Goal: Task Accomplishment & Management: Manage account settings

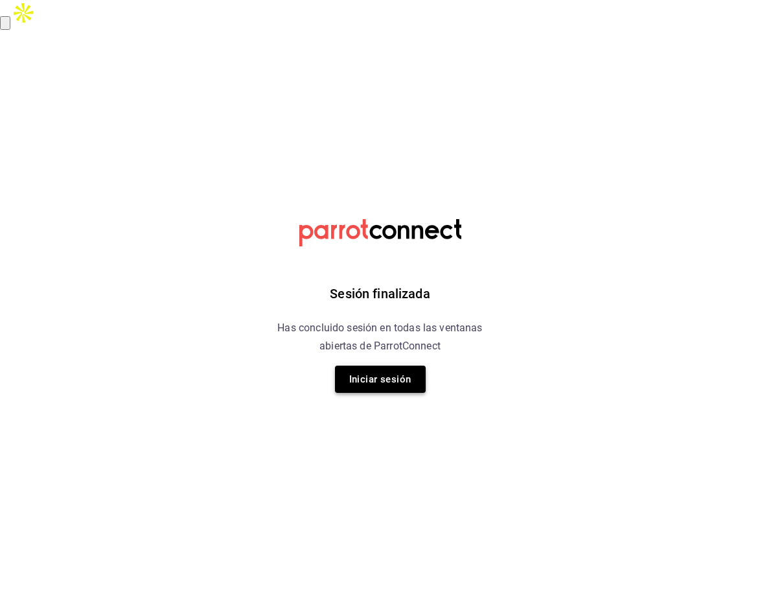
click at [368, 374] on button "Iniciar sesión" at bounding box center [380, 379] width 91 height 27
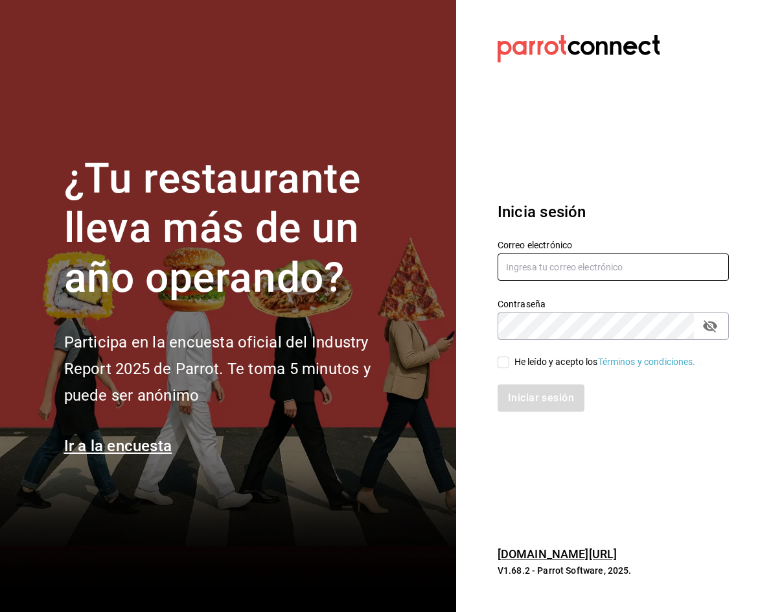
click at [558, 268] on input "text" at bounding box center [613, 266] width 231 height 27
type input "car0077@gmail.com"
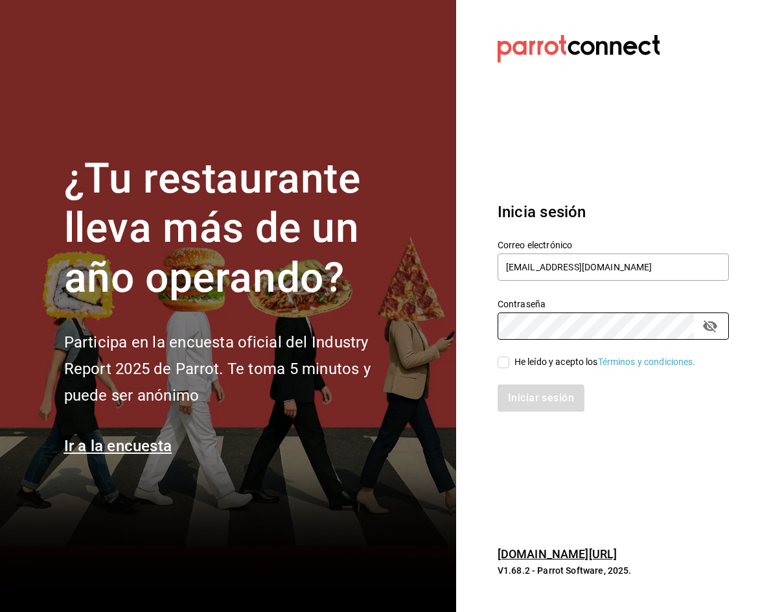
click at [504, 365] on input "He leído y acepto los Términos y condiciones." at bounding box center [504, 362] width 12 height 12
checkbox input "true"
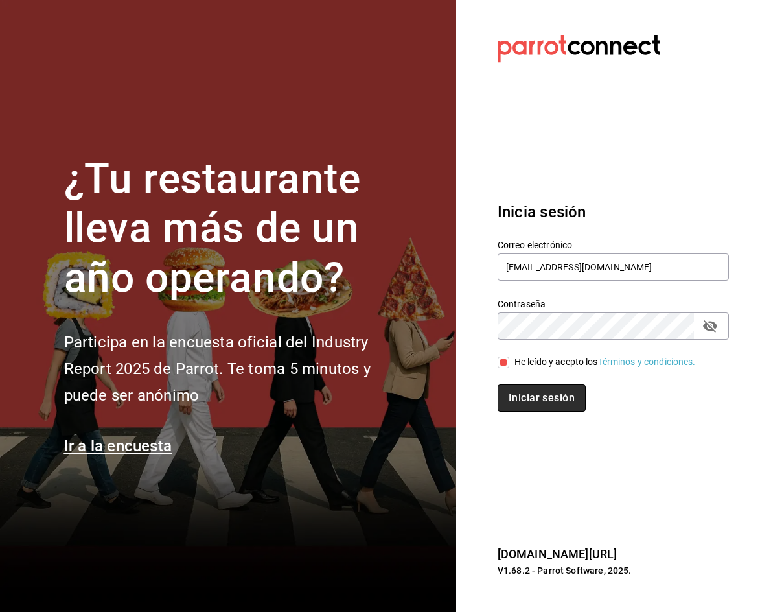
click at [526, 393] on button "Iniciar sesión" at bounding box center [542, 397] width 88 height 27
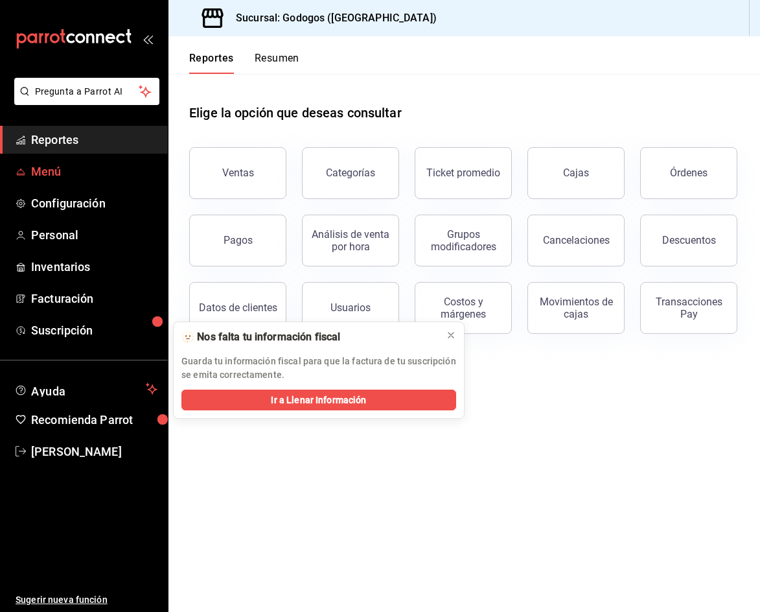
click at [78, 161] on link "Menú" at bounding box center [84, 171] width 168 height 28
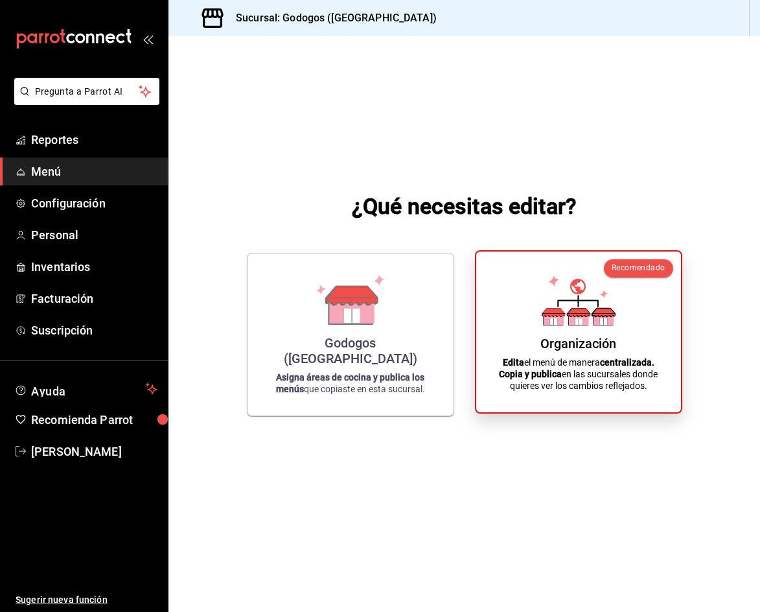
click at [555, 319] on icon at bounding box center [553, 321] width 7 height 6
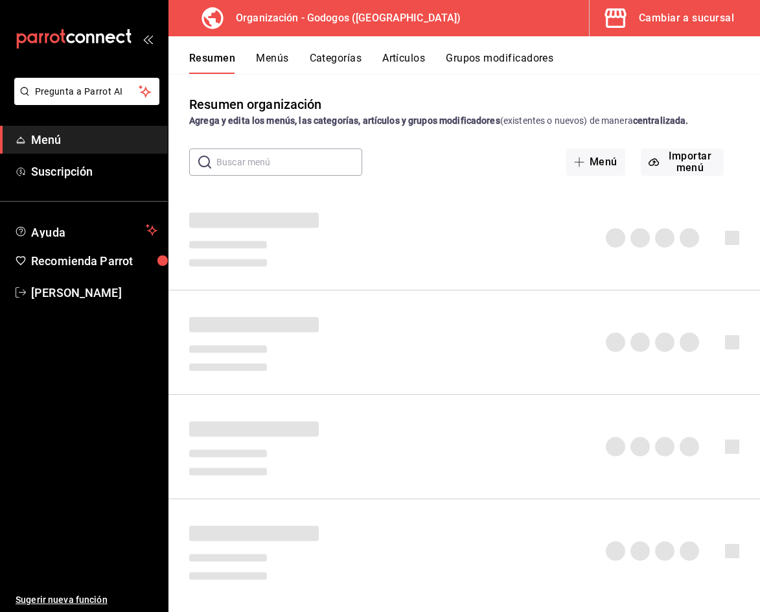
click at [401, 66] on button "Artículos" at bounding box center [403, 63] width 43 height 22
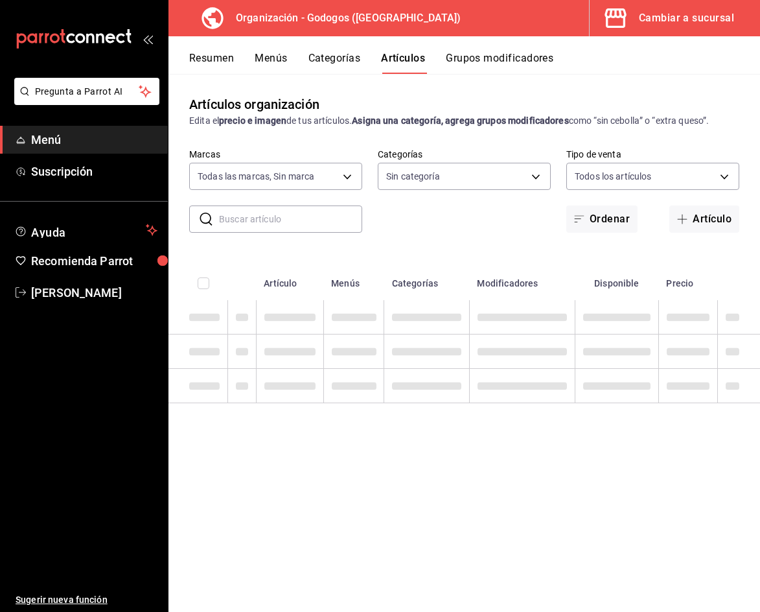
type input "2c5af448-d682-4f7b-b29c-e3cf67916c63,1734e1b4-46cc-4c33-a7f3-65e285faf7a9"
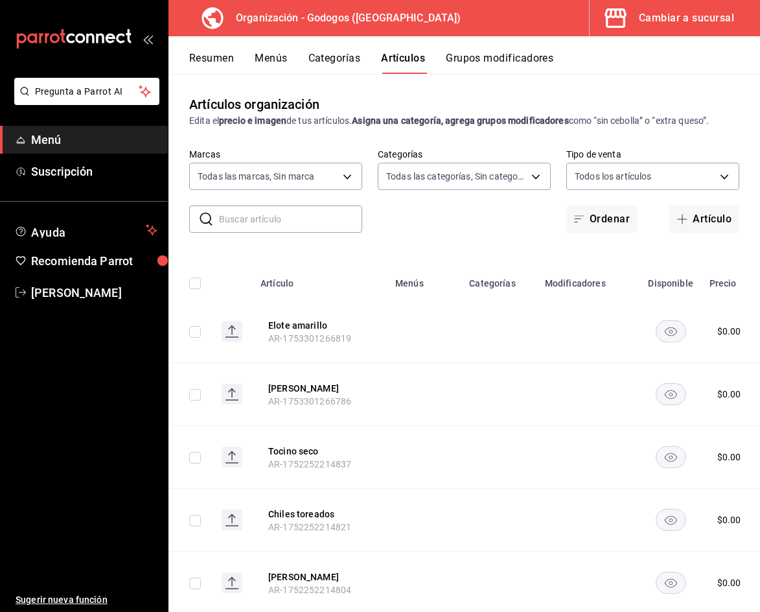
type input "9ab85264-ed04-4d22-b84d-fdb7adfcfbee,c2b121a0-8296-4a6d-818a-566114f11350,57a56…"
click at [287, 222] on input "text" at bounding box center [290, 219] width 143 height 26
type input "box"
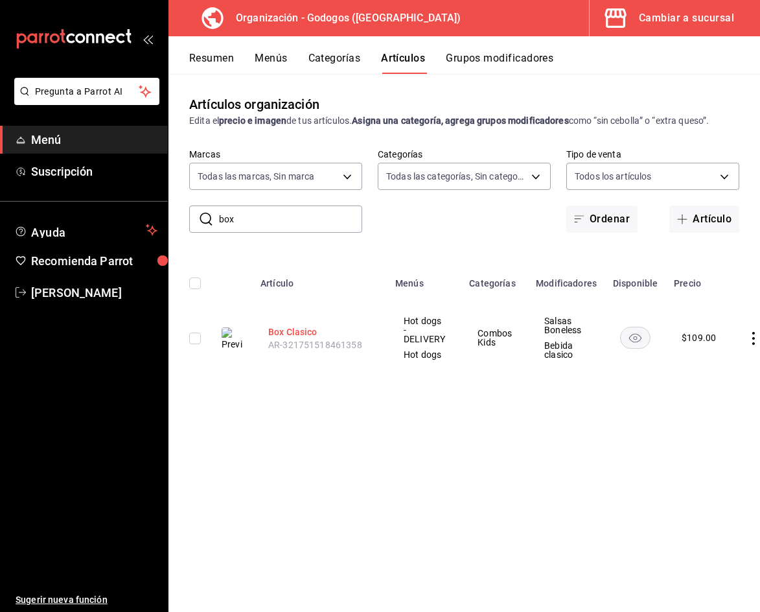
click at [288, 331] on button "Box Clasico" at bounding box center [320, 331] width 104 height 13
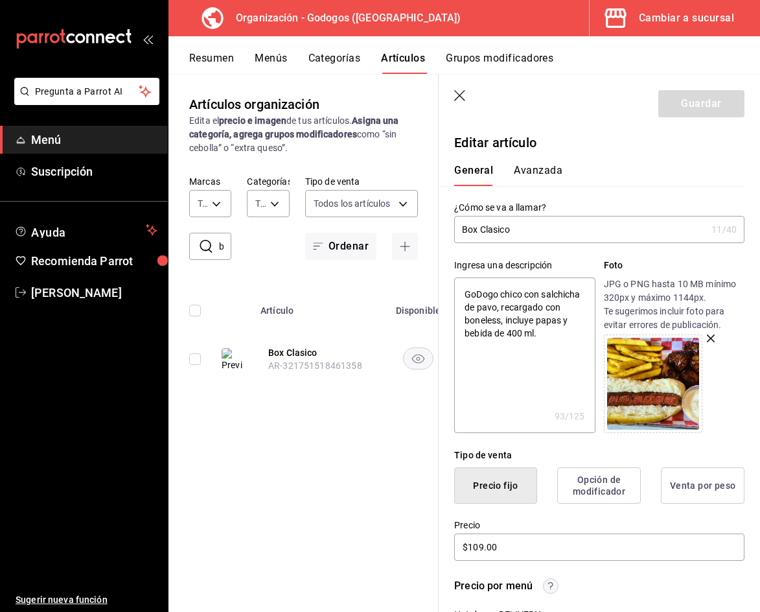
click at [707, 339] on icon "button" at bounding box center [711, 338] width 8 height 8
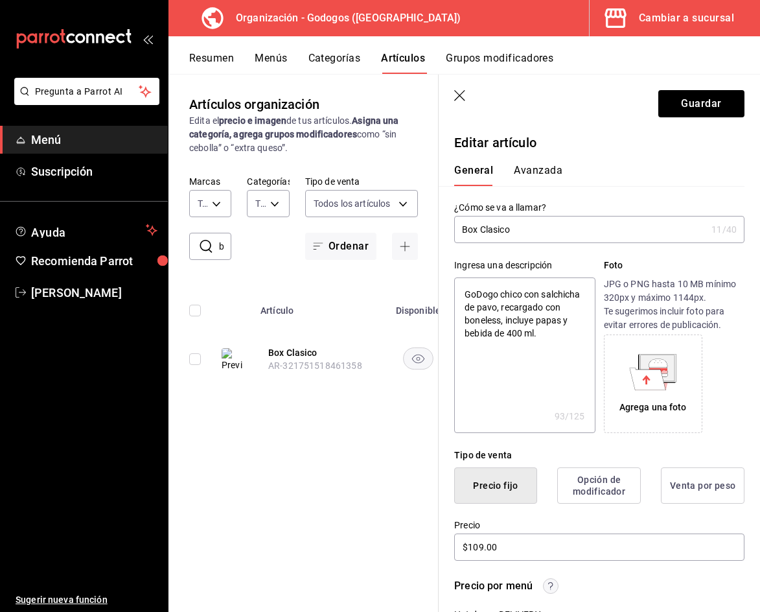
click at [618, 351] on div "Agrega una foto" at bounding box center [653, 384] width 92 height 92
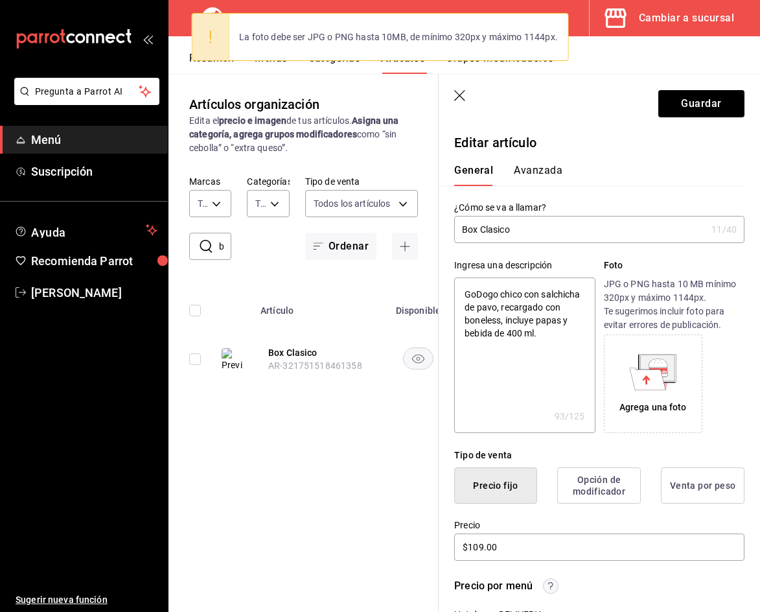
click at [631, 369] on icon at bounding box center [648, 378] width 36 height 22
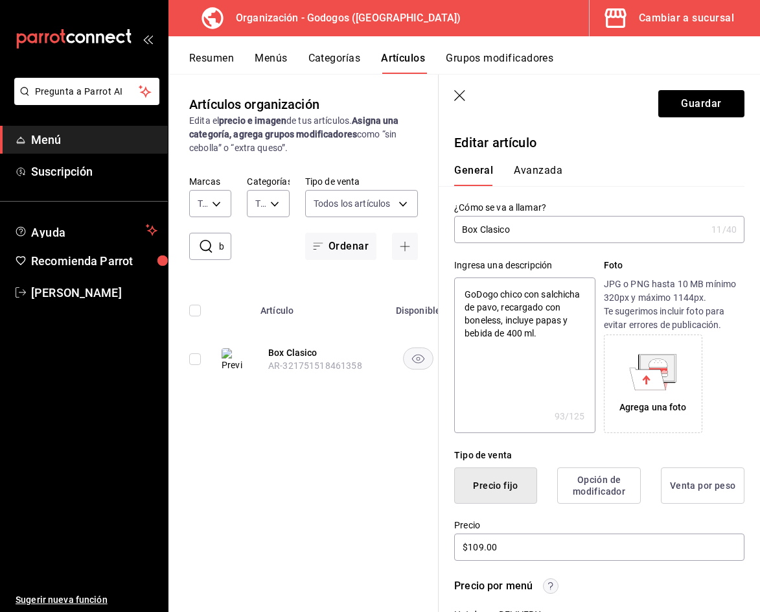
click at [662, 380] on icon at bounding box center [658, 368] width 34 height 26
click at [692, 106] on button "Guardar" at bounding box center [702, 103] width 86 height 27
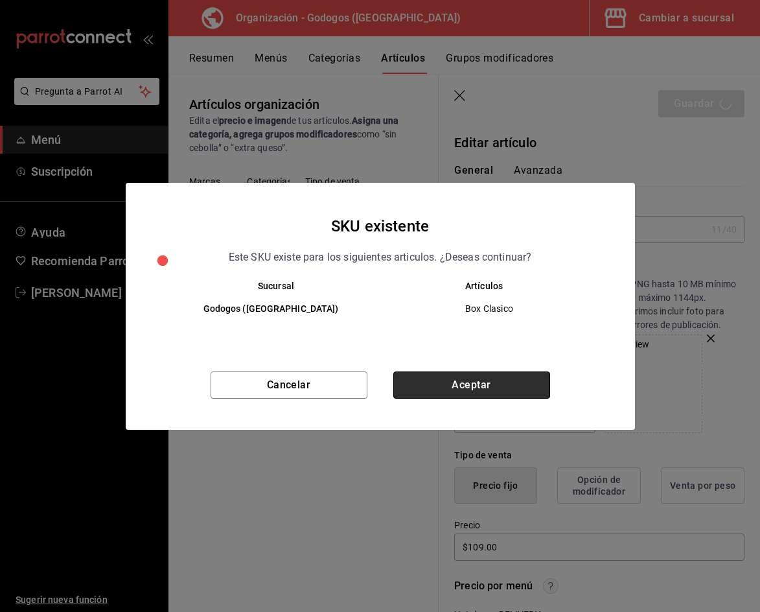
click at [507, 386] on button "Aceptar" at bounding box center [471, 384] width 157 height 27
type textarea "x"
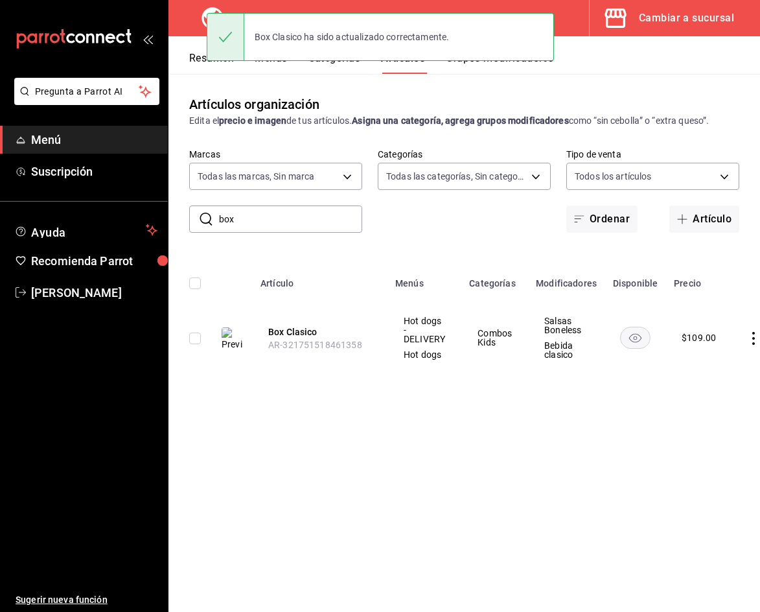
drag, startPoint x: 240, startPoint y: 224, endPoint x: 213, endPoint y: 221, distance: 27.4
click at [213, 221] on div "​ box ​" at bounding box center [275, 218] width 173 height 27
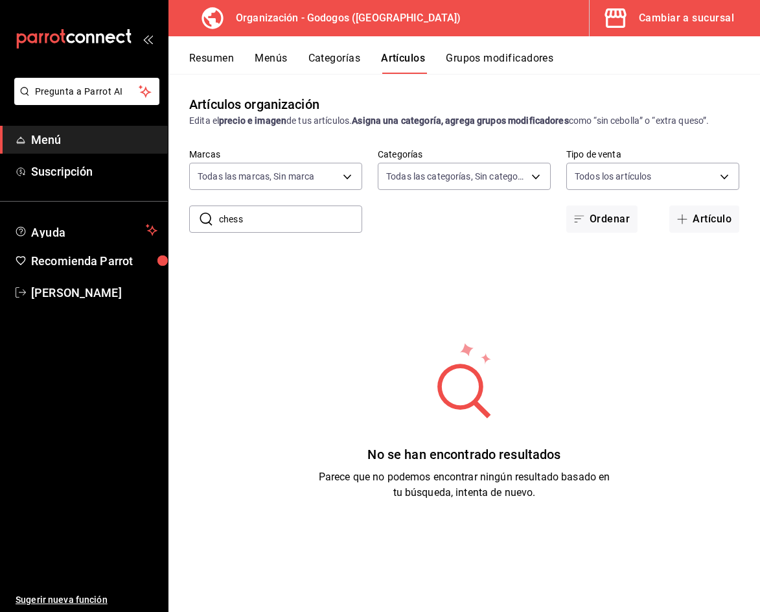
drag, startPoint x: 251, startPoint y: 219, endPoint x: 192, endPoint y: 218, distance: 59.0
click at [192, 218] on div "​ chess ​" at bounding box center [275, 218] width 173 height 27
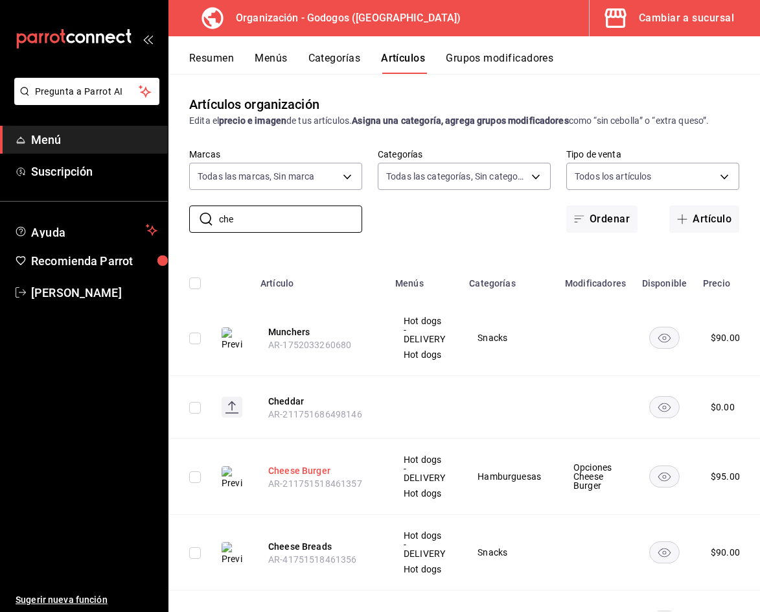
type input "che"
click at [301, 469] on button "Cheese Burger" at bounding box center [320, 470] width 104 height 13
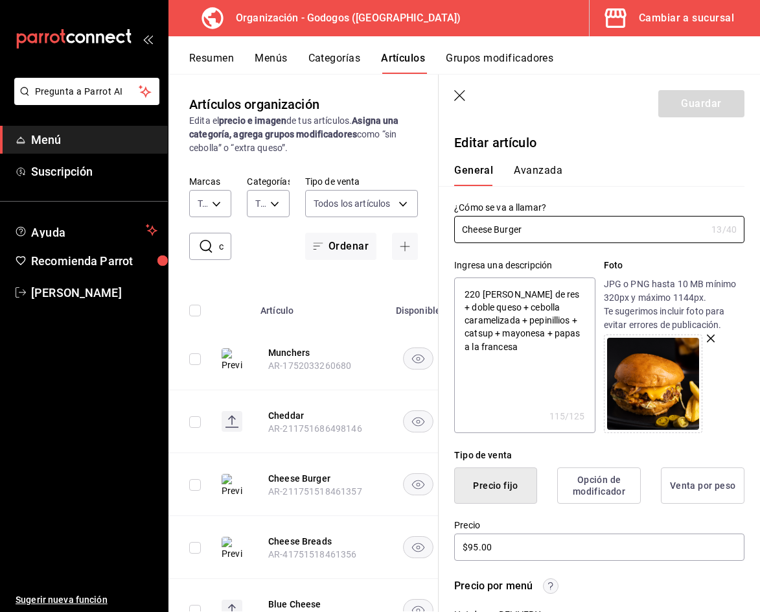
click at [707, 338] on icon "button" at bounding box center [711, 338] width 8 height 8
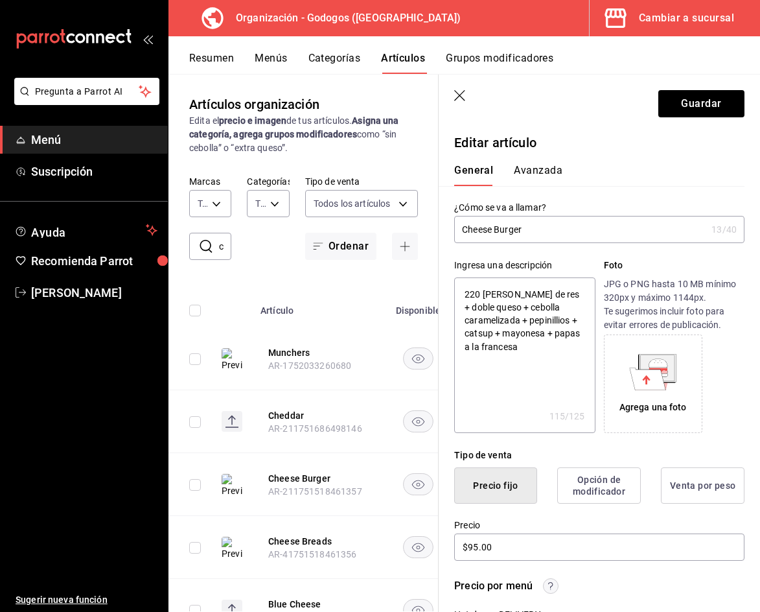
click at [652, 366] on icon at bounding box center [658, 362] width 19 height 8
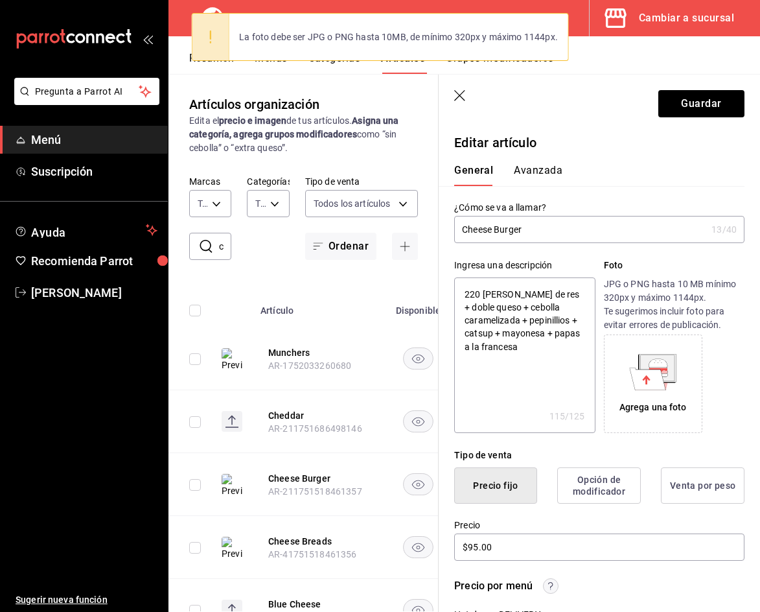
click at [671, 388] on icon at bounding box center [652, 372] width 47 height 36
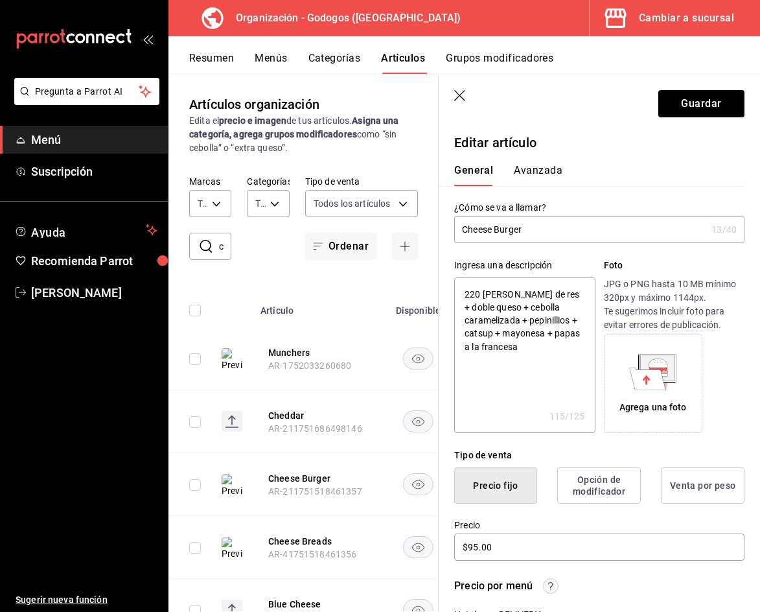
click at [641, 391] on div "Agrega una foto" at bounding box center [653, 384] width 92 height 92
click at [629, 377] on icon at bounding box center [652, 372] width 47 height 36
click at [698, 104] on button "Guardar" at bounding box center [702, 103] width 86 height 27
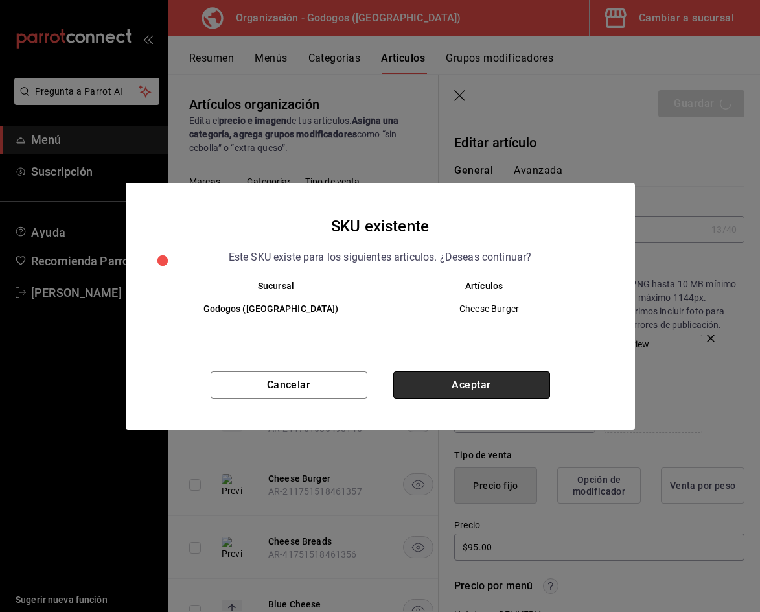
click at [485, 382] on button "Aceptar" at bounding box center [471, 384] width 157 height 27
type textarea "x"
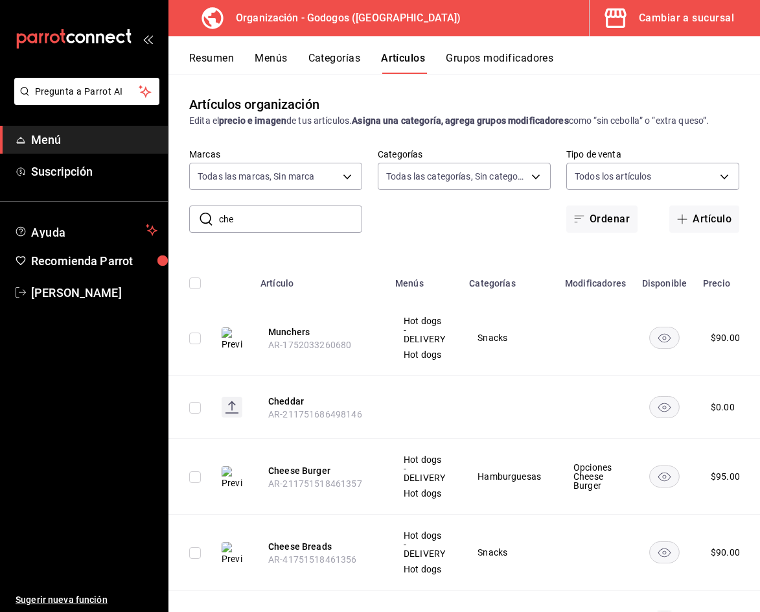
drag, startPoint x: 229, startPoint y: 219, endPoint x: 220, endPoint y: 218, distance: 9.7
click at [220, 218] on input "che" at bounding box center [290, 219] width 143 height 26
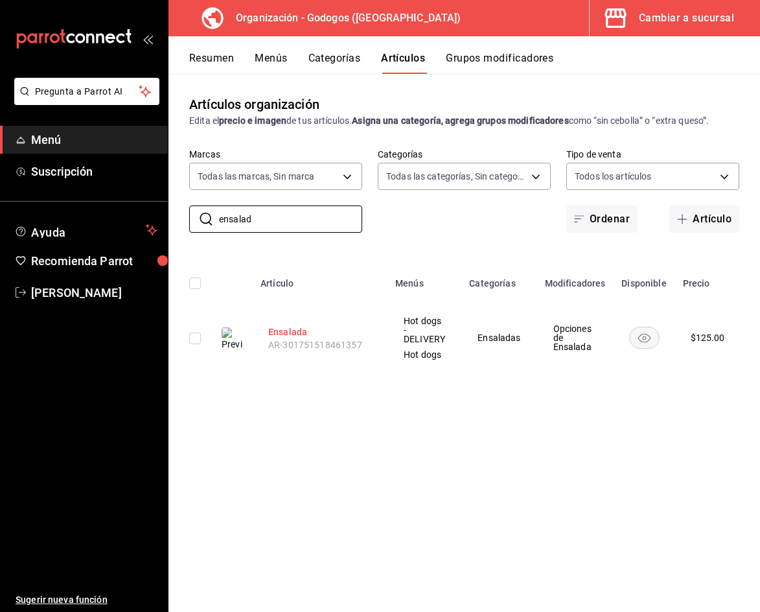
type input "ensalad"
click at [281, 332] on button "Ensalada" at bounding box center [320, 331] width 104 height 13
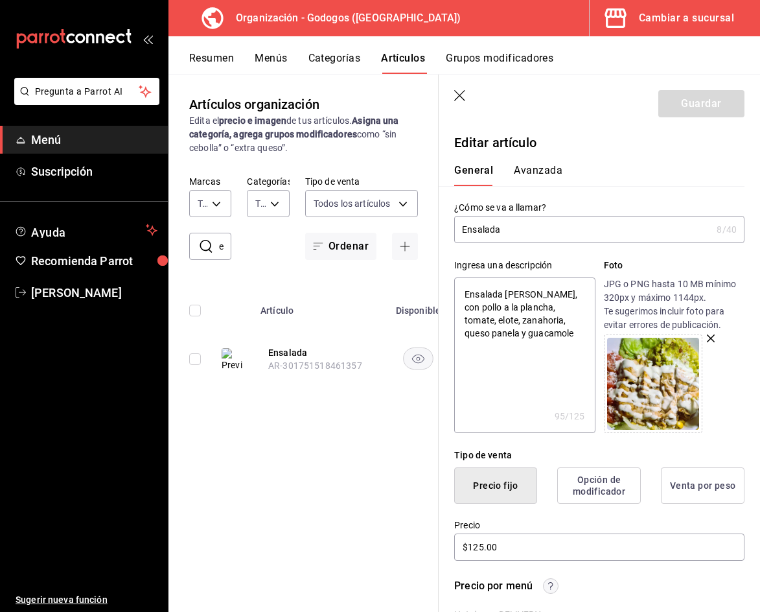
click at [710, 340] on icon "button" at bounding box center [711, 338] width 8 height 8
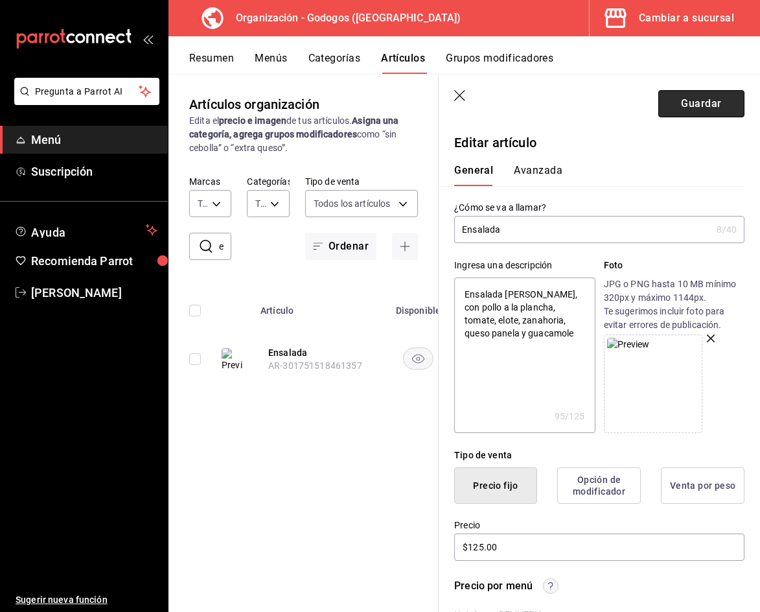
click at [694, 103] on button "Guardar" at bounding box center [702, 103] width 86 height 27
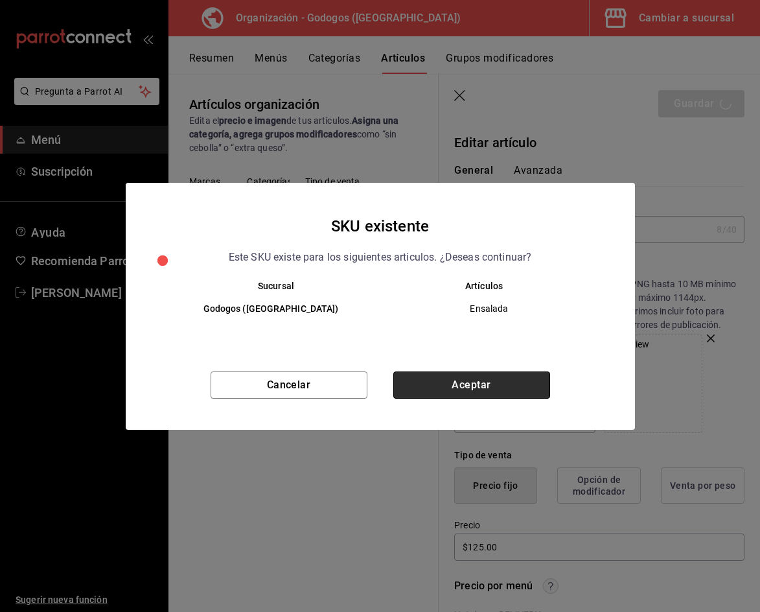
click at [470, 383] on button "Aceptar" at bounding box center [471, 384] width 157 height 27
type textarea "x"
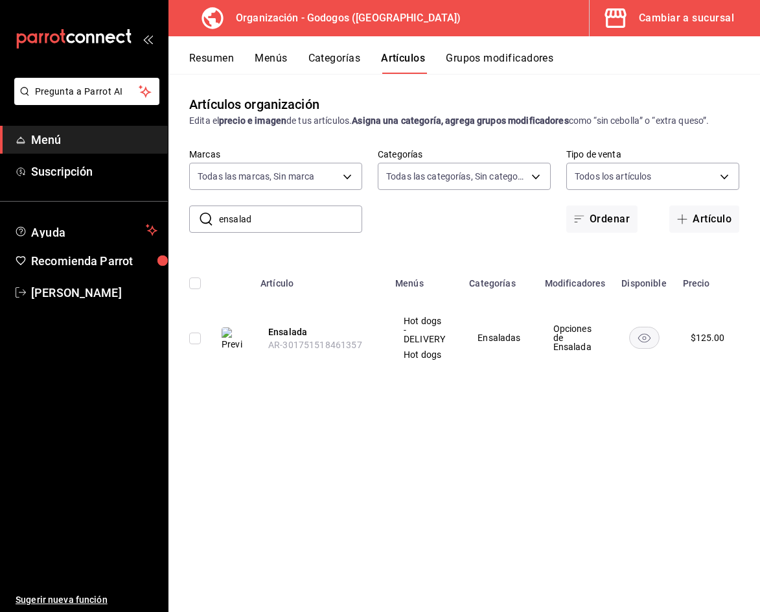
drag, startPoint x: 261, startPoint y: 223, endPoint x: 202, endPoint y: 221, distance: 59.7
click at [202, 221] on div "​ ensalad ​" at bounding box center [275, 218] width 173 height 27
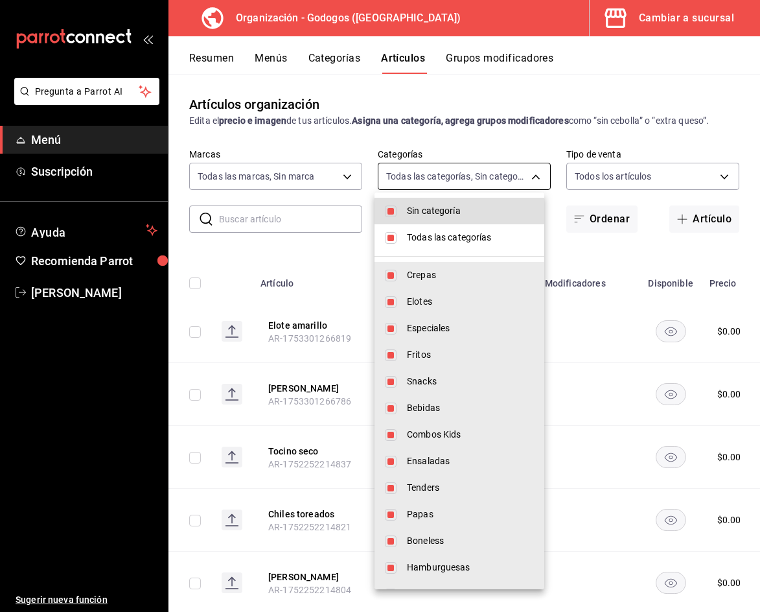
click at [497, 180] on body "Pregunta a Parrot AI Menú Suscripción Ayuda Recomienda Parrot [PERSON_NAME] Sug…" at bounding box center [380, 321] width 760 height 642
click at [498, 180] on div at bounding box center [380, 306] width 760 height 612
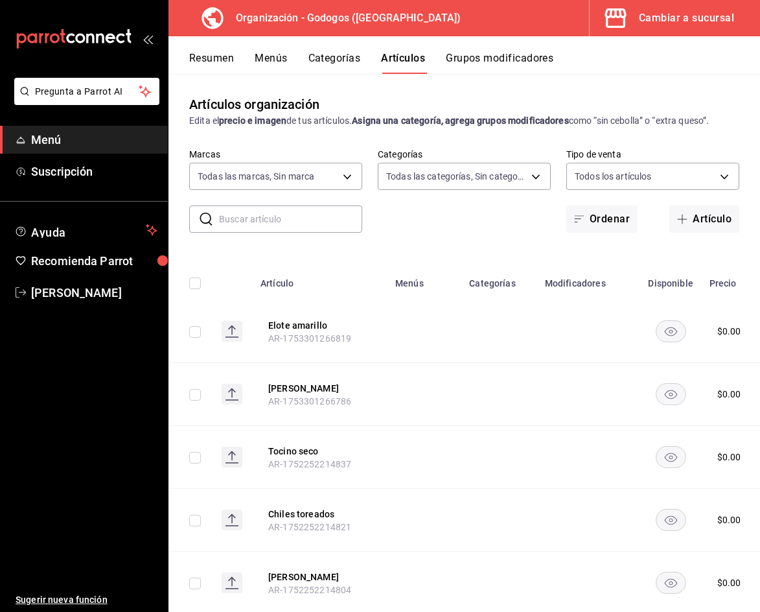
click at [289, 216] on input "text" at bounding box center [290, 219] width 143 height 26
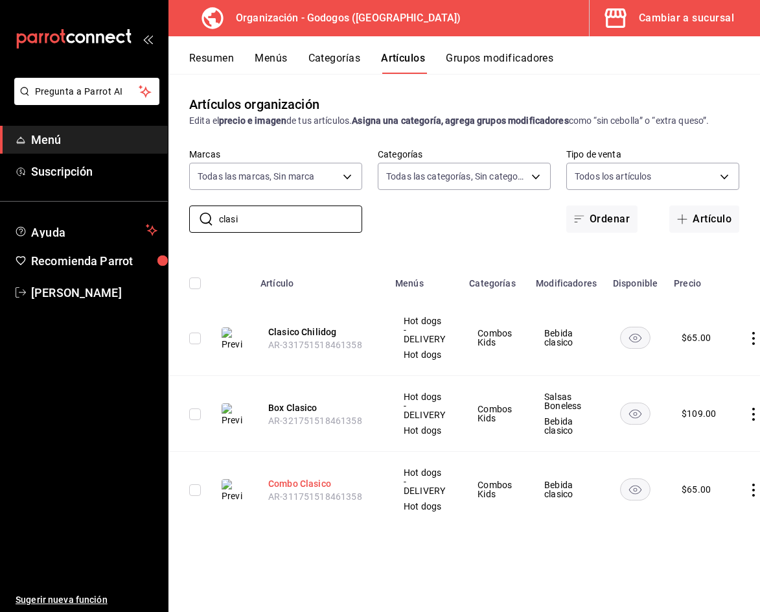
type input "clasi"
click at [306, 482] on button "Combo Clasico" at bounding box center [320, 483] width 104 height 13
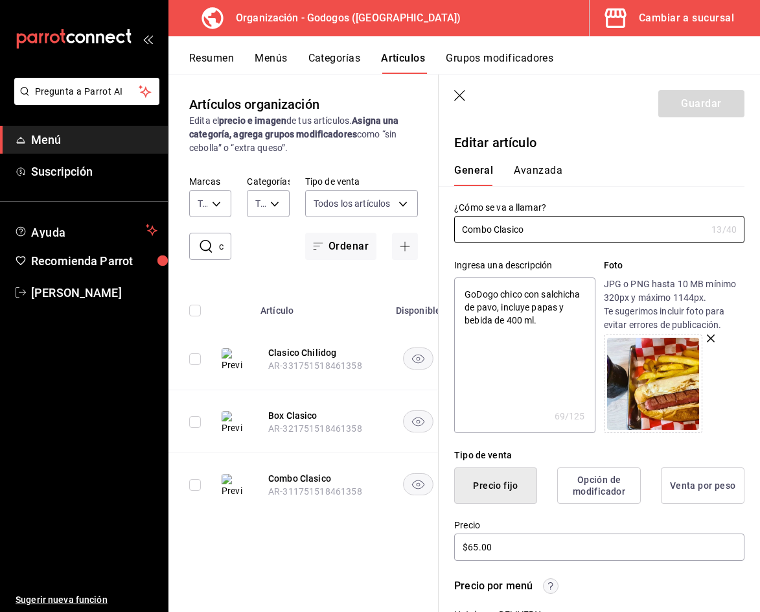
click at [707, 336] on icon "button" at bounding box center [711, 338] width 8 height 8
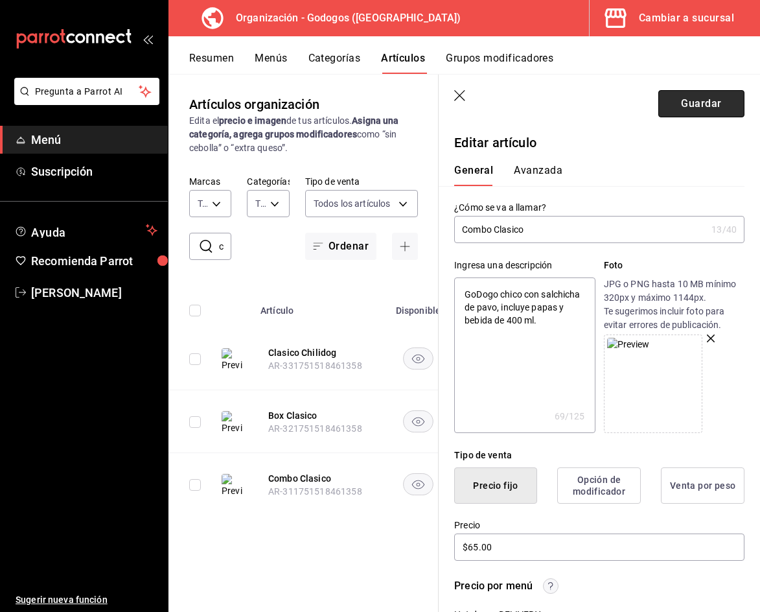
click at [698, 100] on button "Guardar" at bounding box center [702, 103] width 86 height 27
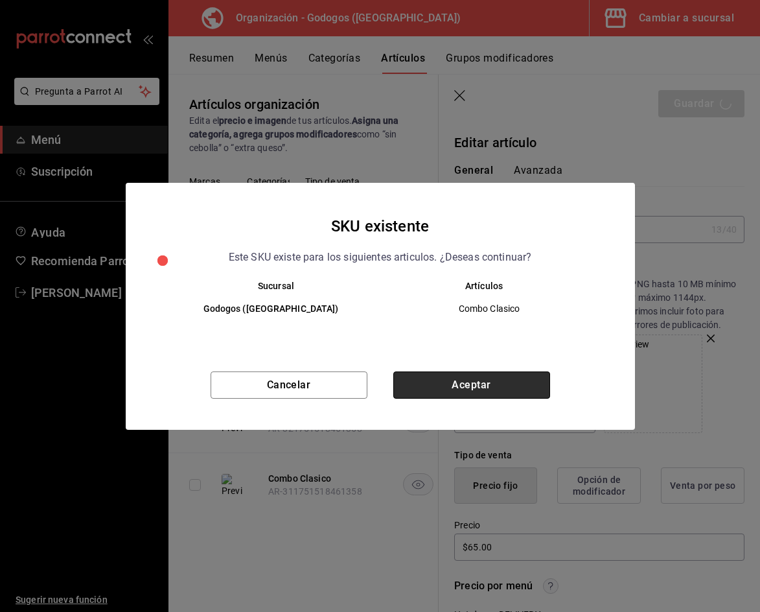
click at [489, 386] on button "Aceptar" at bounding box center [471, 384] width 157 height 27
type textarea "x"
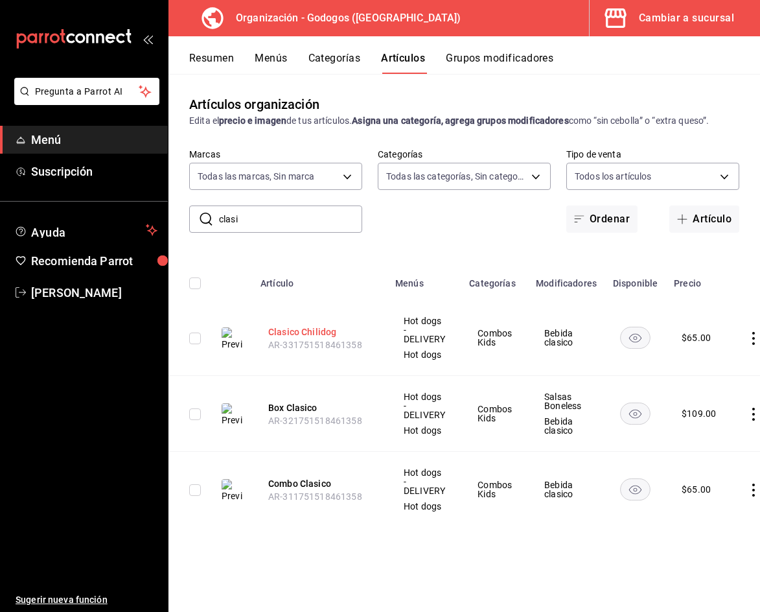
click at [307, 331] on button "Clasico Chilidog" at bounding box center [320, 331] width 104 height 13
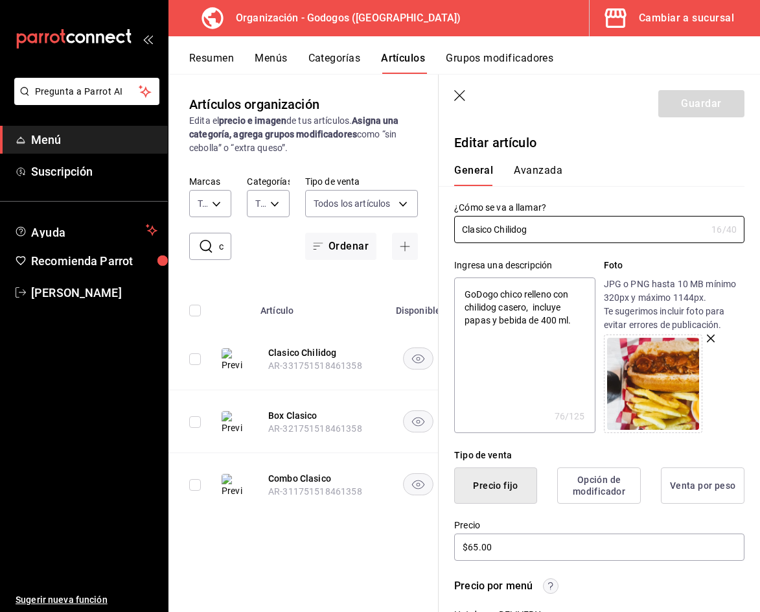
click at [707, 338] on icon "button" at bounding box center [711, 338] width 8 height 8
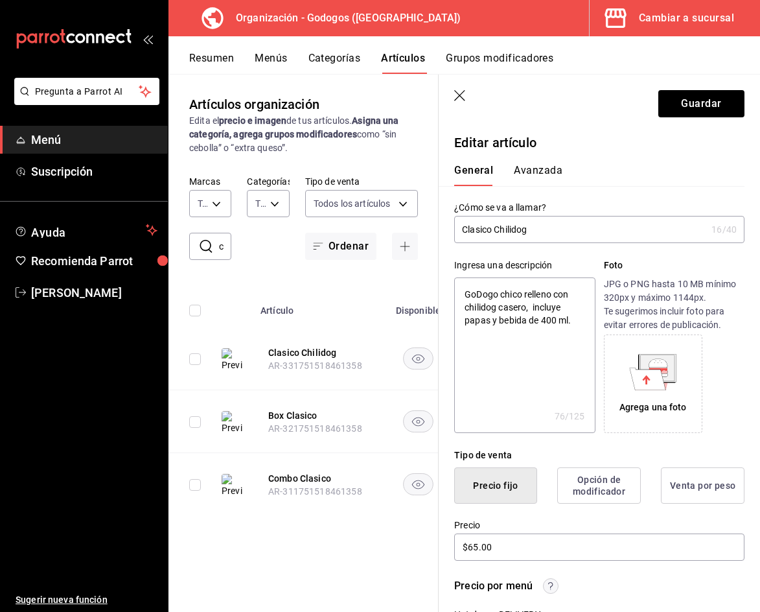
click at [677, 361] on div "Agrega una foto" at bounding box center [653, 384] width 92 height 92
click at [695, 99] on button "Guardar" at bounding box center [702, 103] width 86 height 27
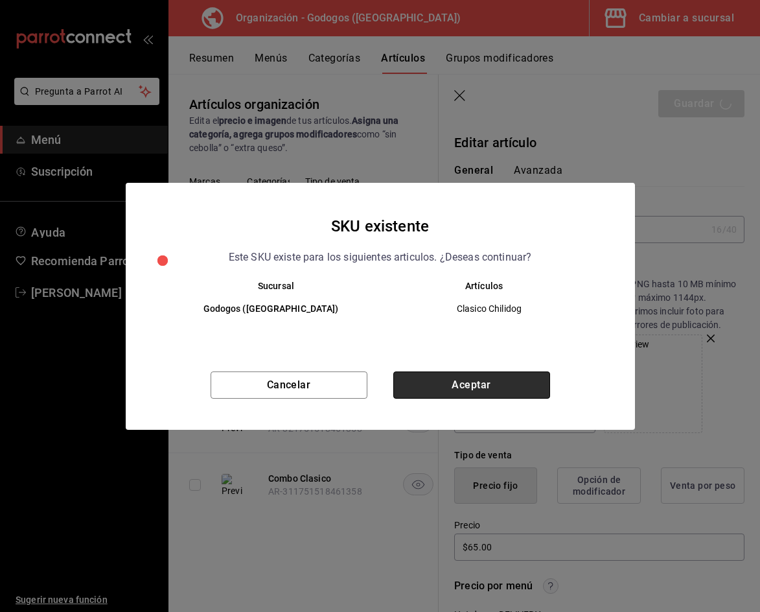
click at [491, 380] on button "Aceptar" at bounding box center [471, 384] width 157 height 27
type textarea "x"
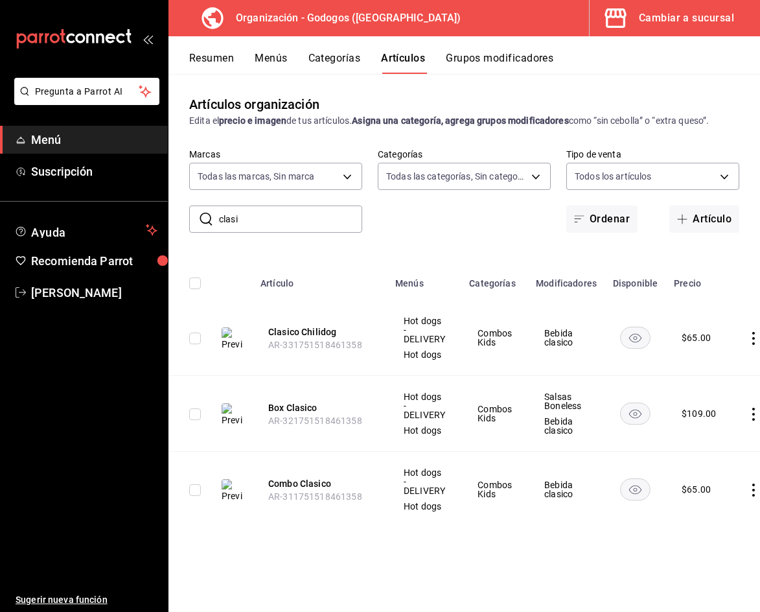
click at [262, 219] on input "clasi" at bounding box center [290, 219] width 143 height 26
type input "c"
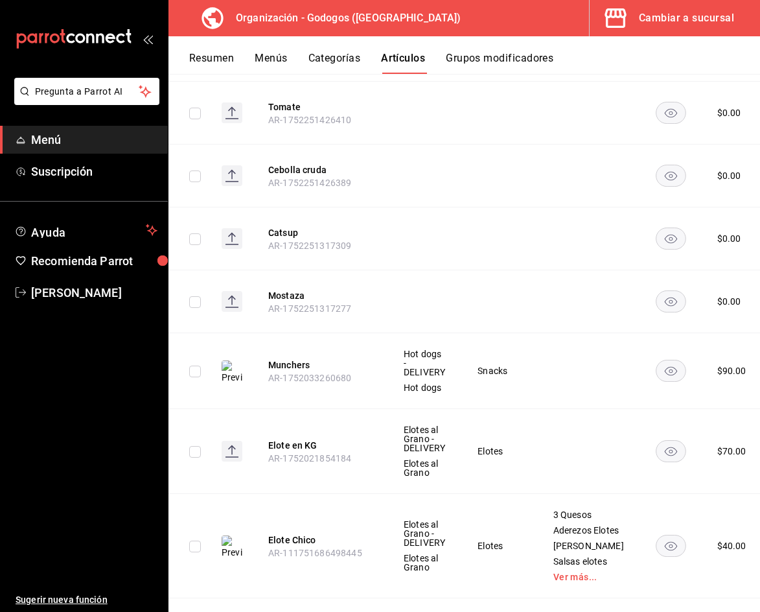
scroll to position [648, 0]
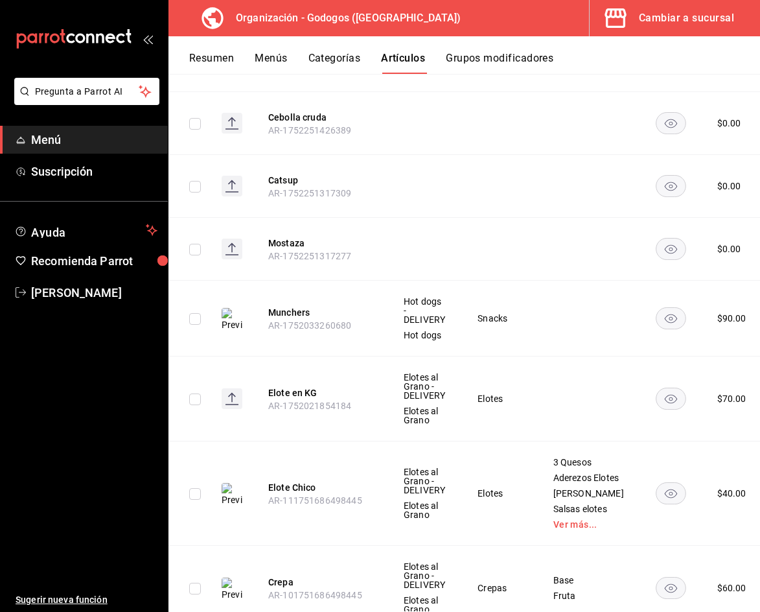
click at [229, 317] on img at bounding box center [232, 319] width 21 height 23
click at [301, 314] on button "Munchers" at bounding box center [320, 312] width 104 height 13
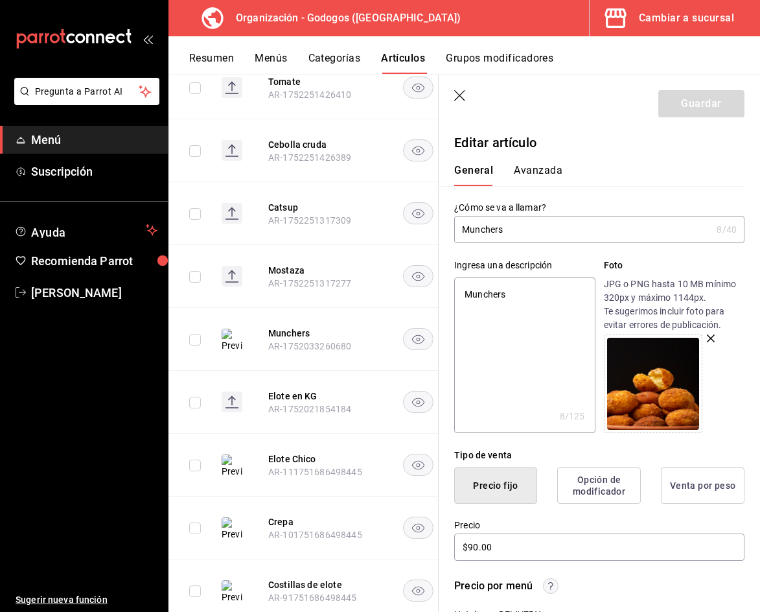
click at [649, 377] on img at bounding box center [653, 384] width 92 height 92
click at [707, 342] on icon "button" at bounding box center [711, 338] width 8 height 8
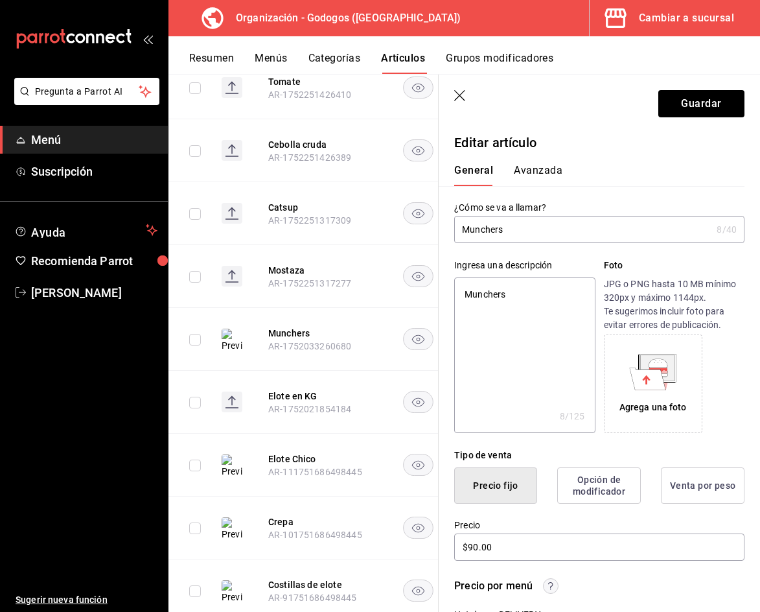
click at [672, 365] on div "Agrega una foto" at bounding box center [653, 384] width 92 height 92
click at [701, 103] on button "Guardar" at bounding box center [702, 103] width 86 height 27
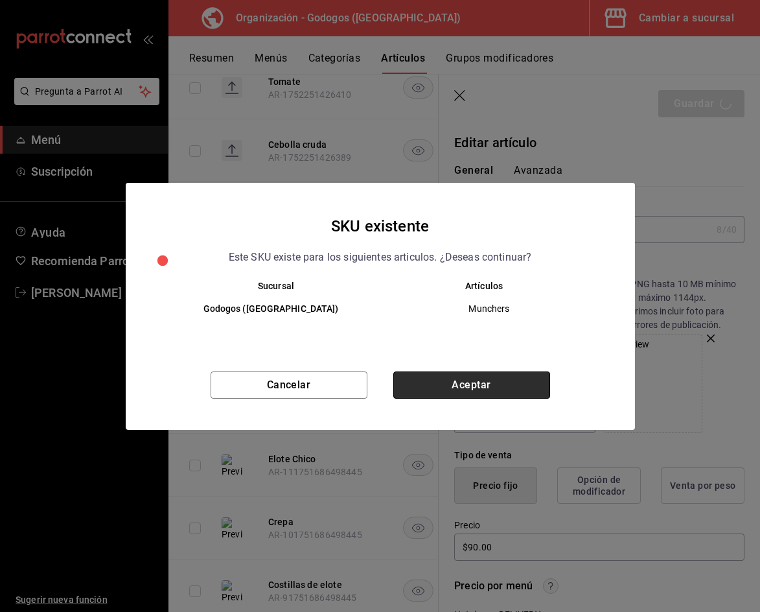
click at [515, 388] on button "Aceptar" at bounding box center [471, 384] width 157 height 27
type textarea "x"
type input "AR-1755647887816"
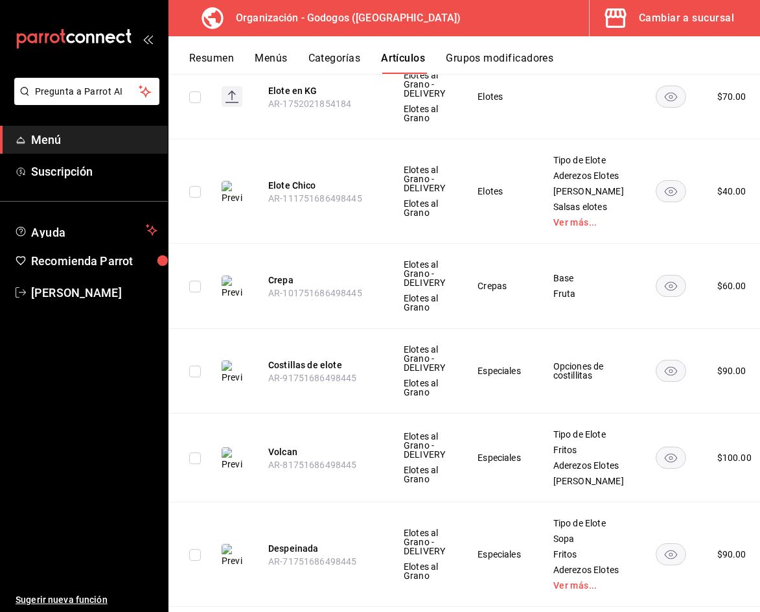
scroll to position [972, 0]
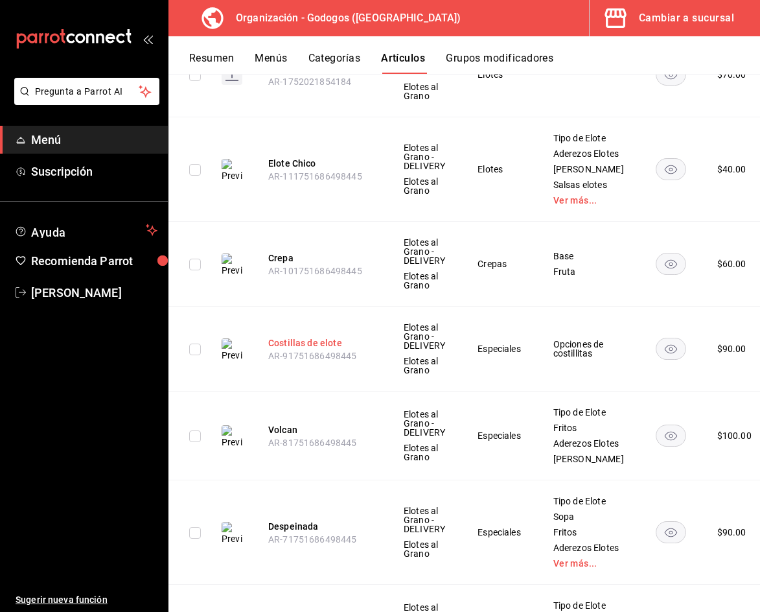
click at [318, 349] on button "Costillas de elote" at bounding box center [320, 342] width 104 height 13
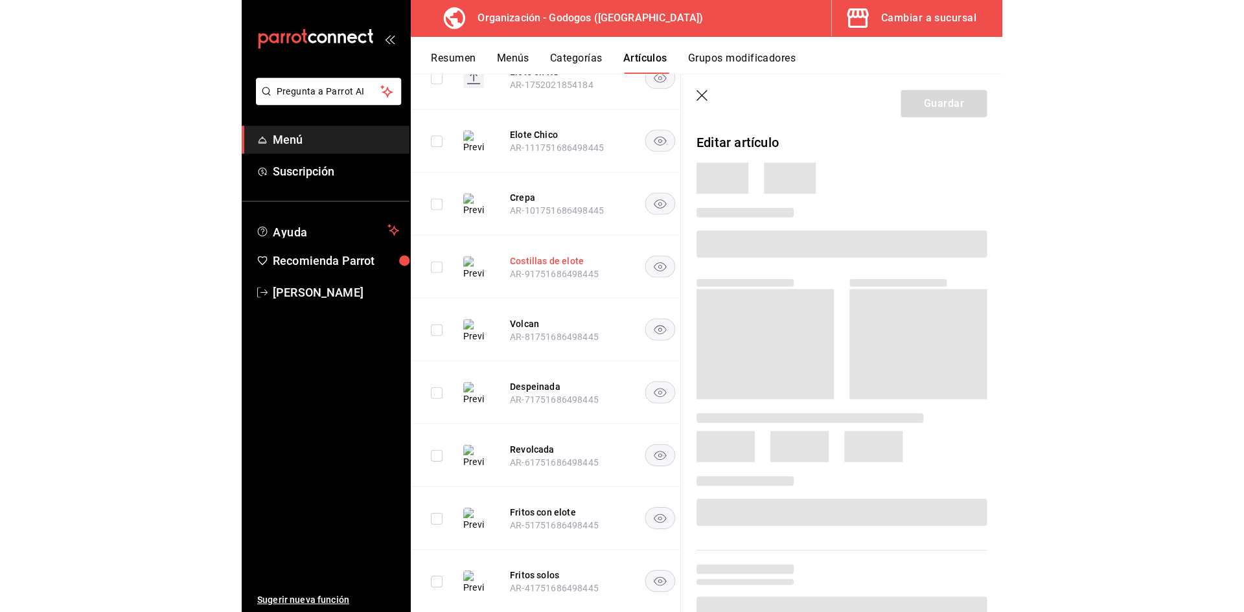
scroll to position [948, 0]
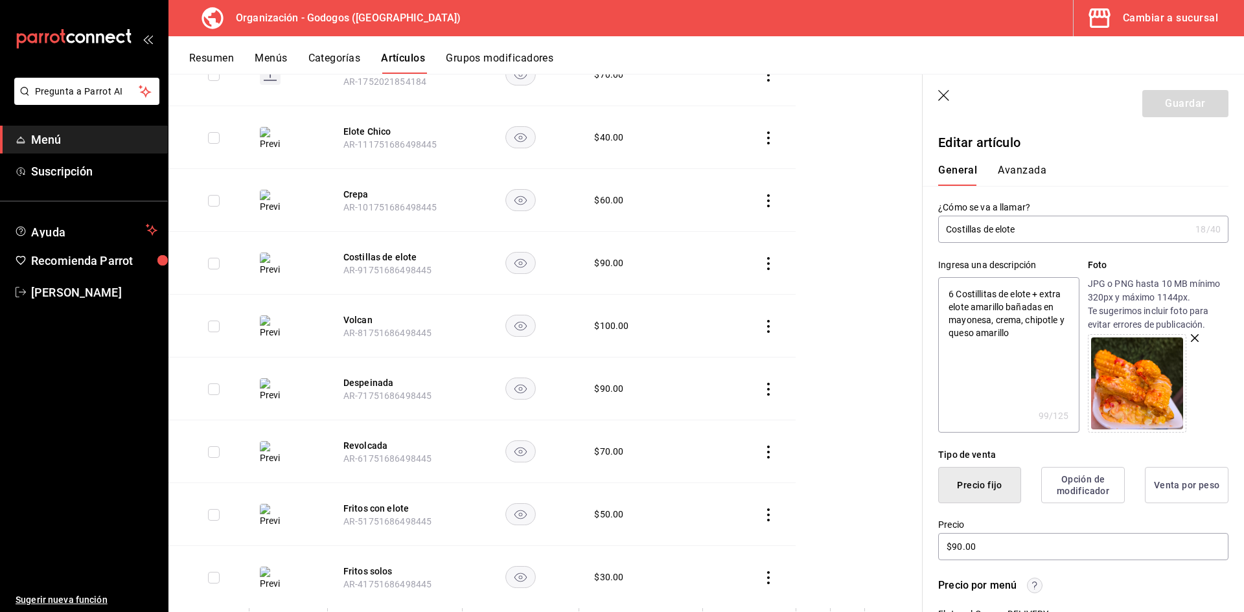
type textarea "x"
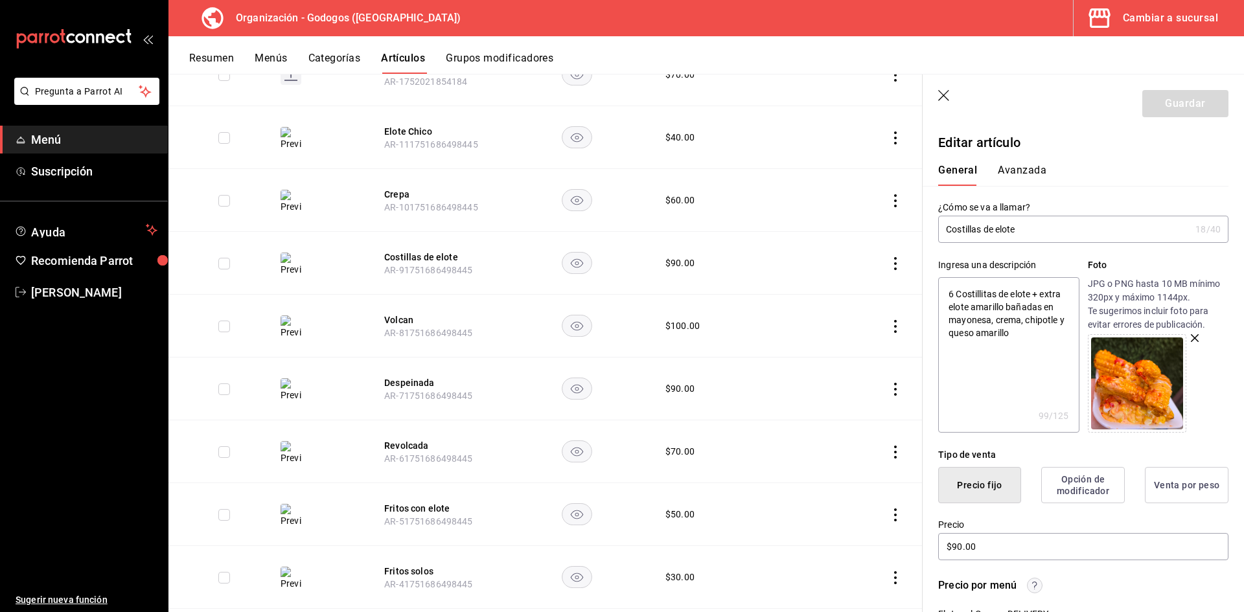
click at [760, 95] on icon "button" at bounding box center [945, 96] width 13 height 13
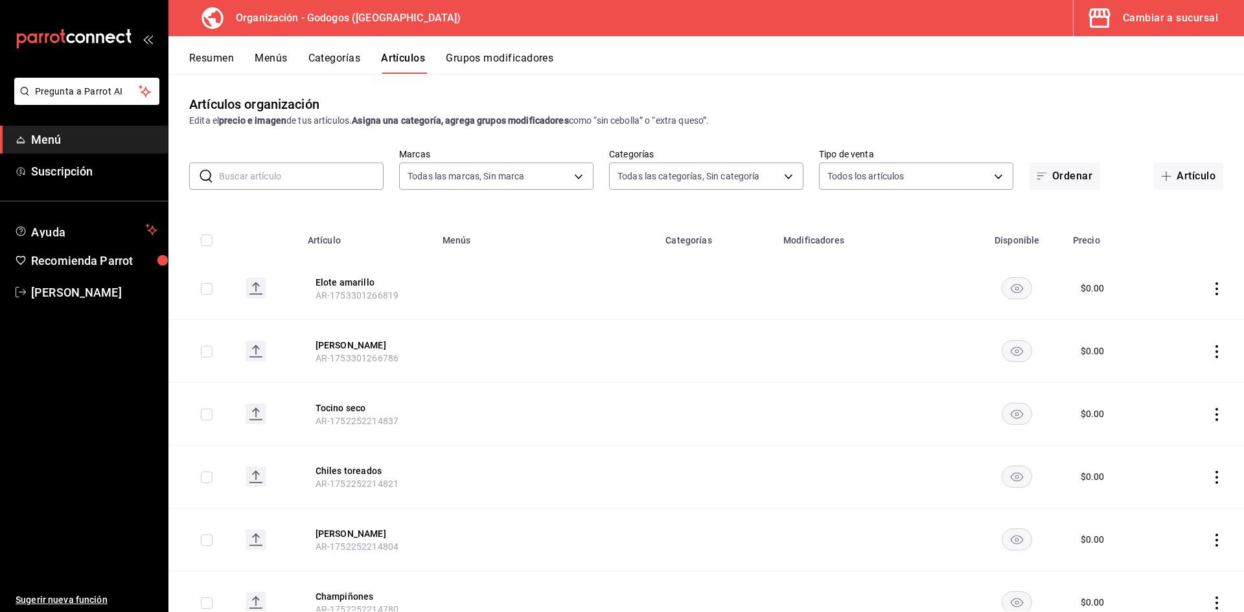
click at [270, 54] on button "Menús" at bounding box center [271, 63] width 32 height 22
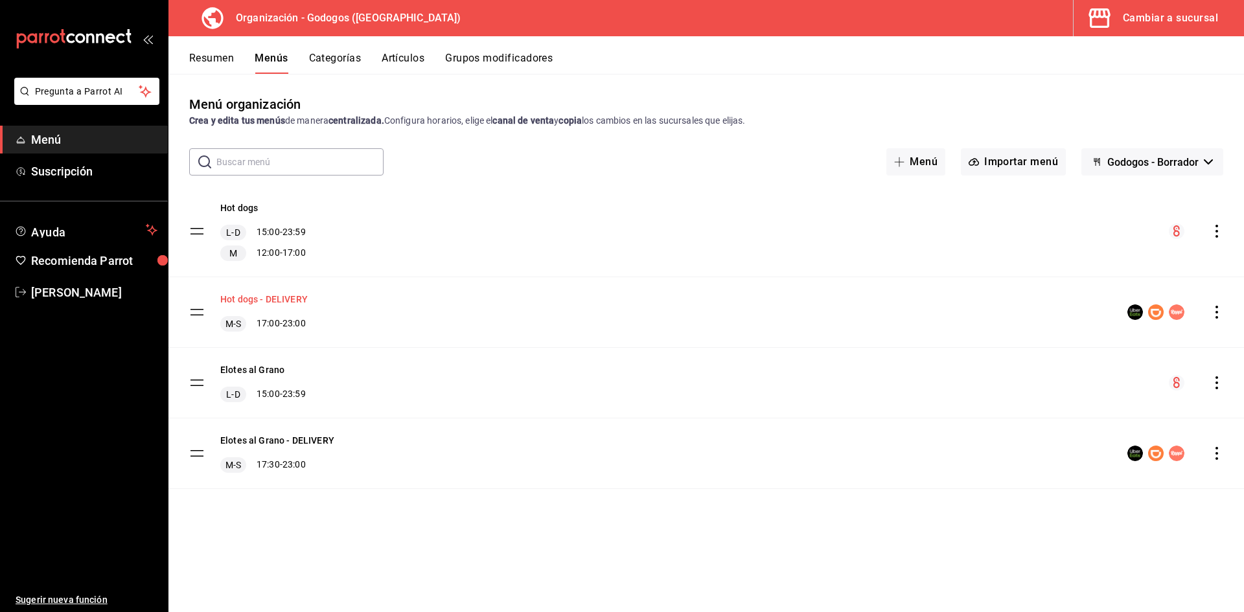
click at [277, 301] on button "Hot dogs - DELIVERY" at bounding box center [263, 299] width 87 height 13
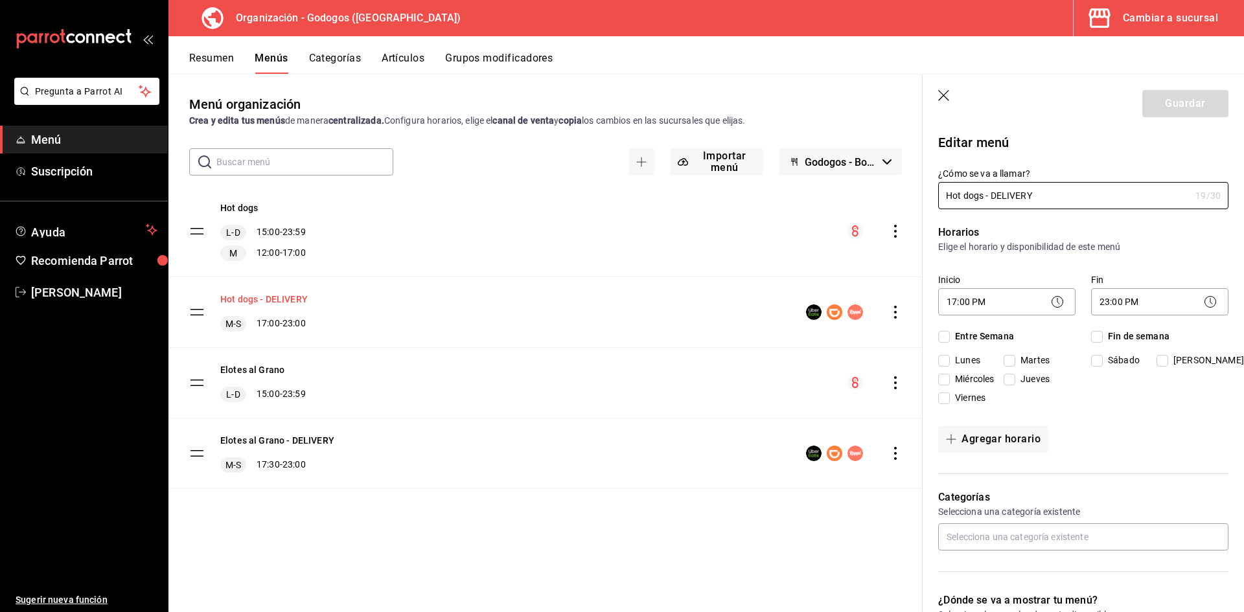
checkbox input "true"
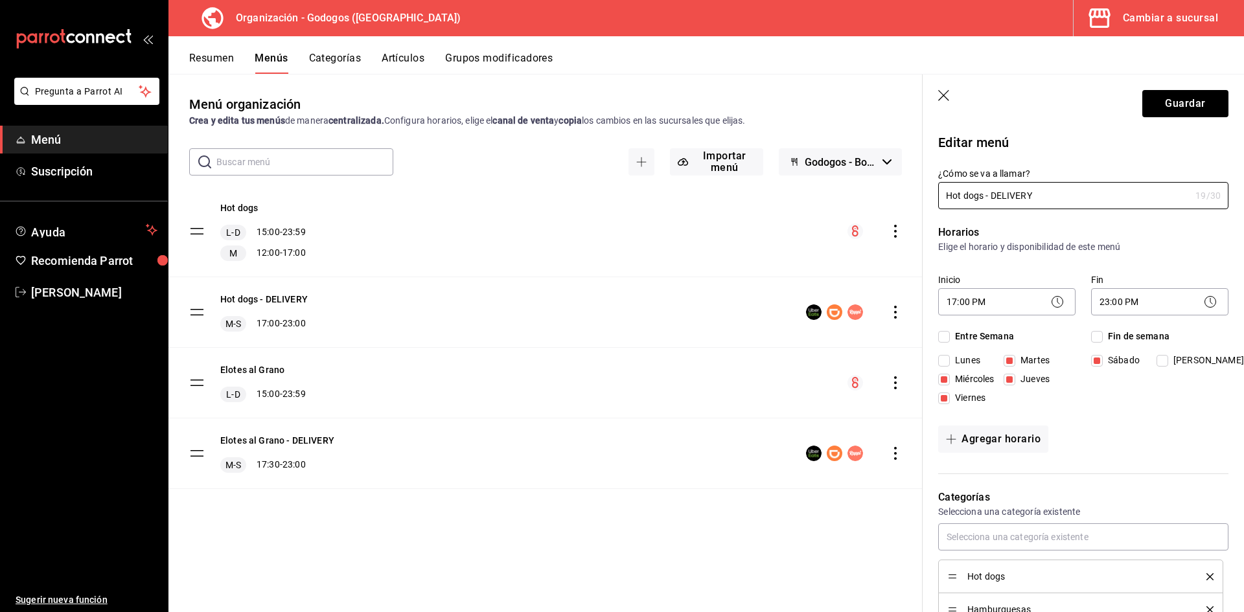
click at [760, 316] on icon "actions" at bounding box center [895, 312] width 13 height 13
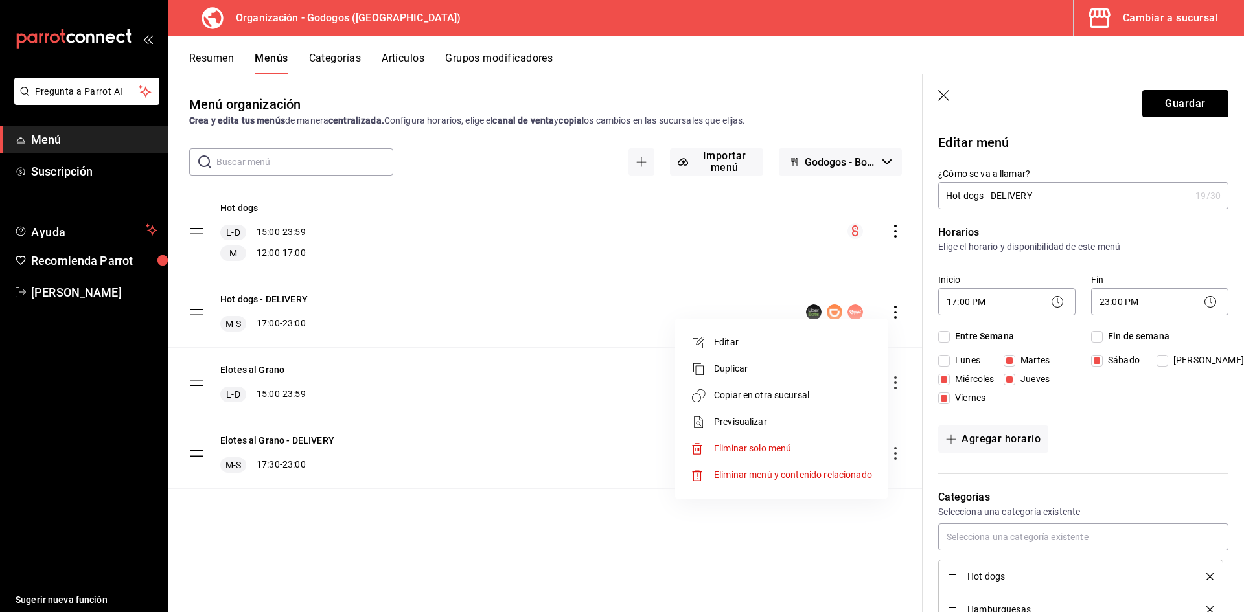
click at [259, 297] on div at bounding box center [622, 306] width 1244 height 612
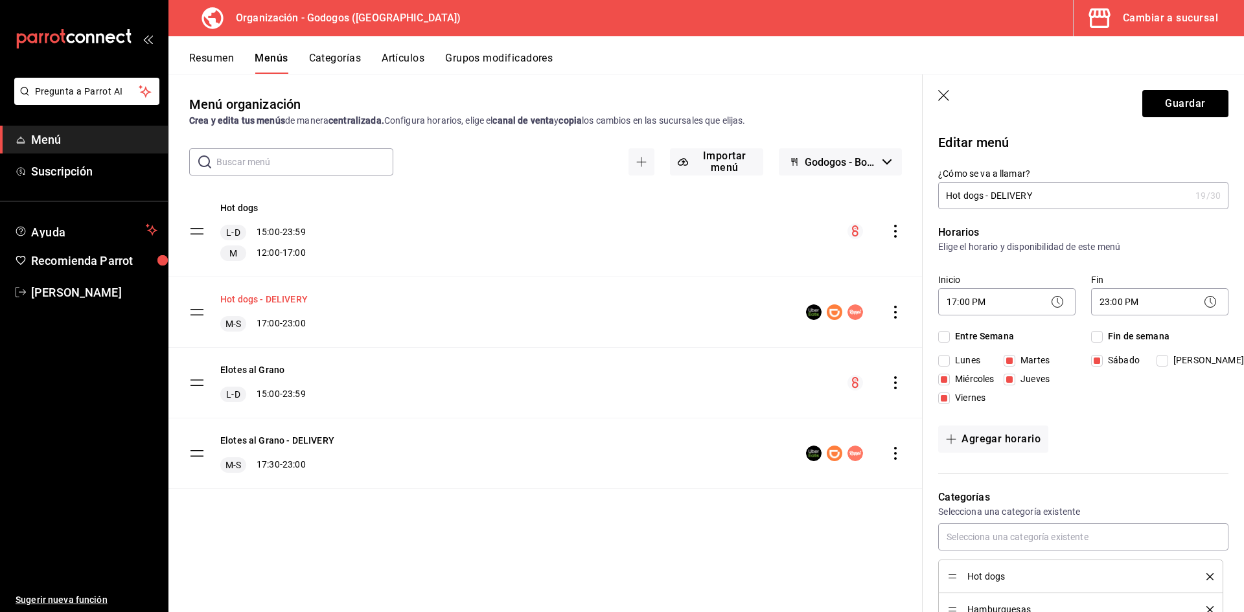
click at [281, 302] on button "Hot dogs - DELIVERY" at bounding box center [263, 299] width 87 height 13
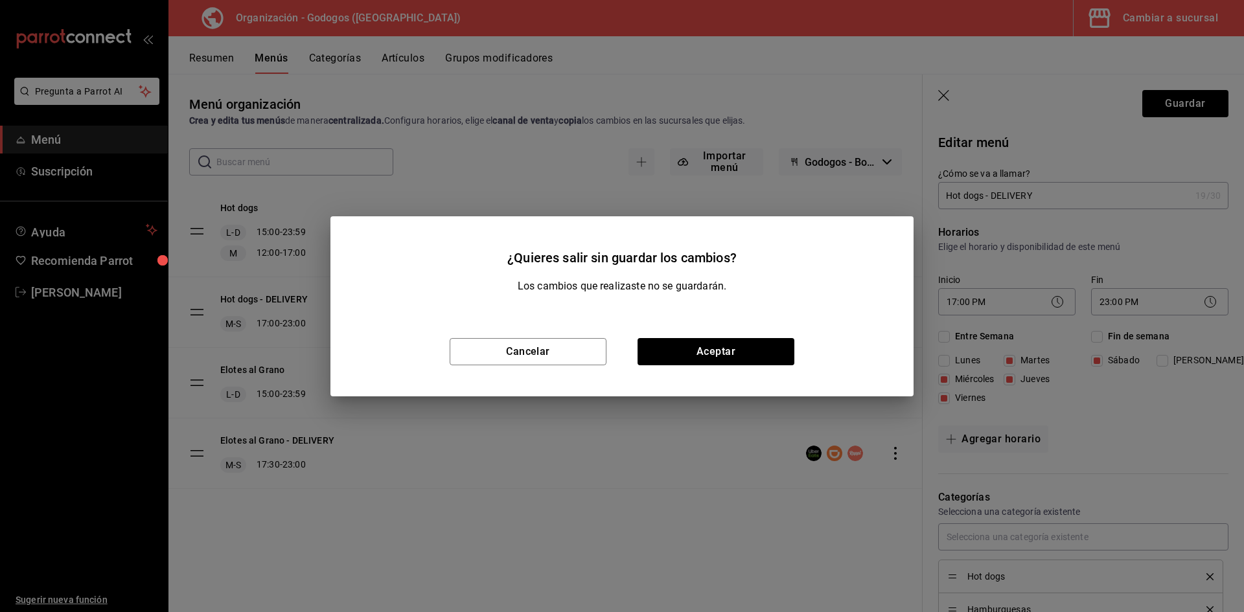
click at [760, 95] on div "¿Quieres salir sin guardar los cambios? Los cambios que realizaste no se guarda…" at bounding box center [622, 306] width 1244 height 612
click at [550, 362] on button "Cancelar" at bounding box center [528, 351] width 157 height 27
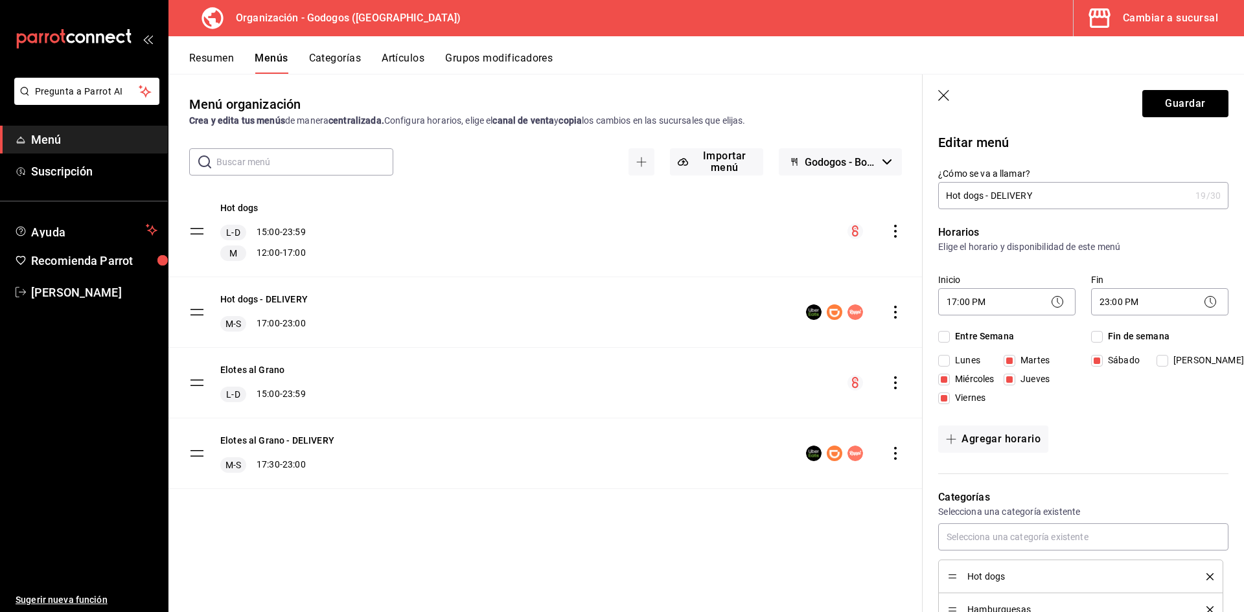
click at [212, 52] on button "Resumen" at bounding box center [211, 63] width 45 height 22
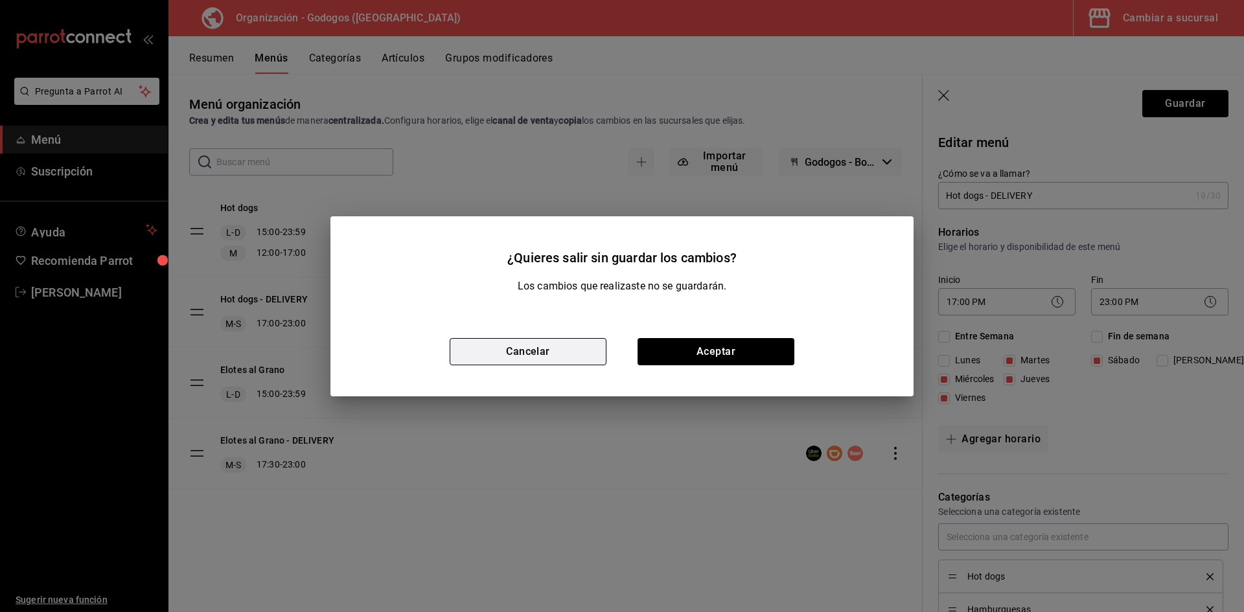
click at [558, 355] on button "Cancelar" at bounding box center [528, 351] width 157 height 27
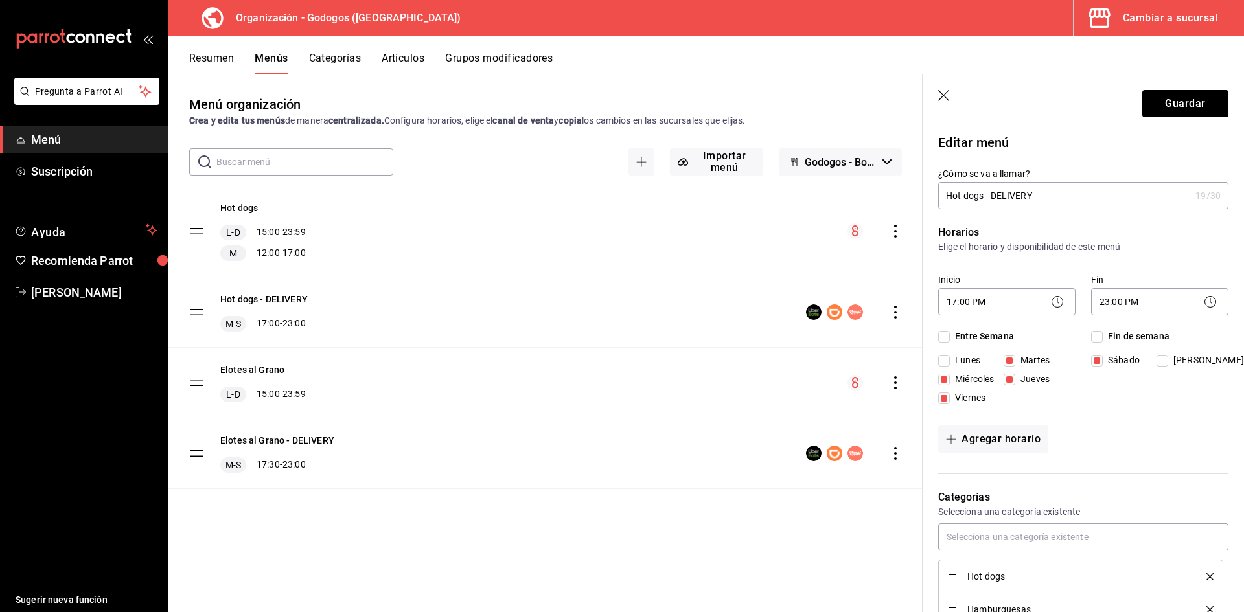
click at [219, 57] on button "Resumen" at bounding box center [211, 63] width 45 height 22
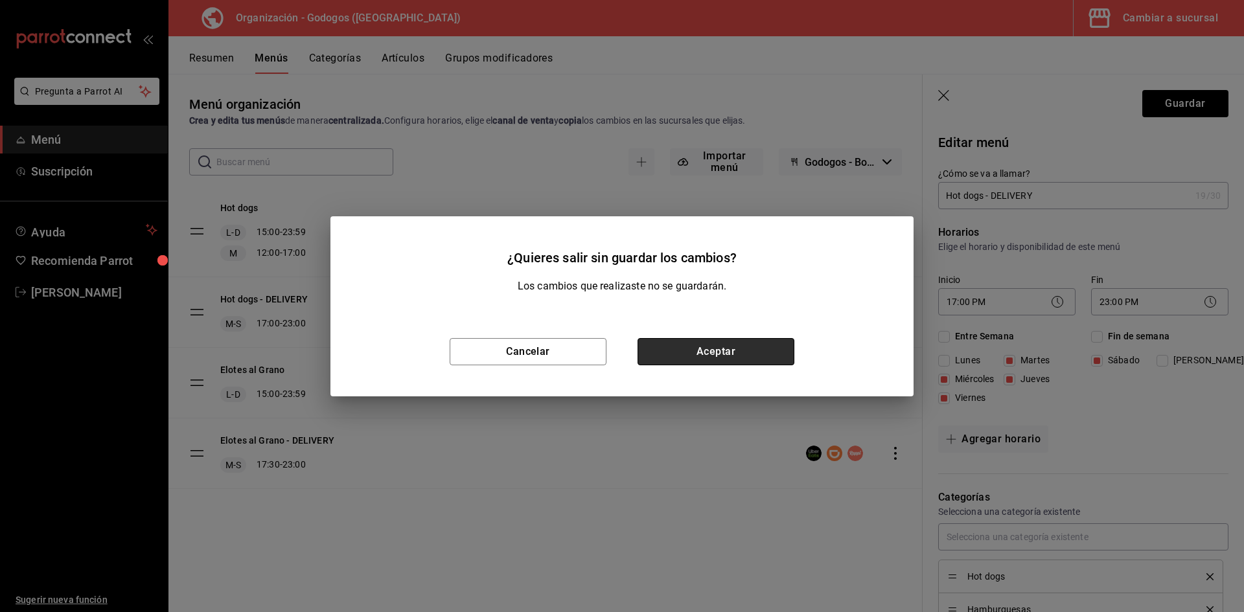
click at [755, 355] on button "Aceptar" at bounding box center [716, 351] width 157 height 27
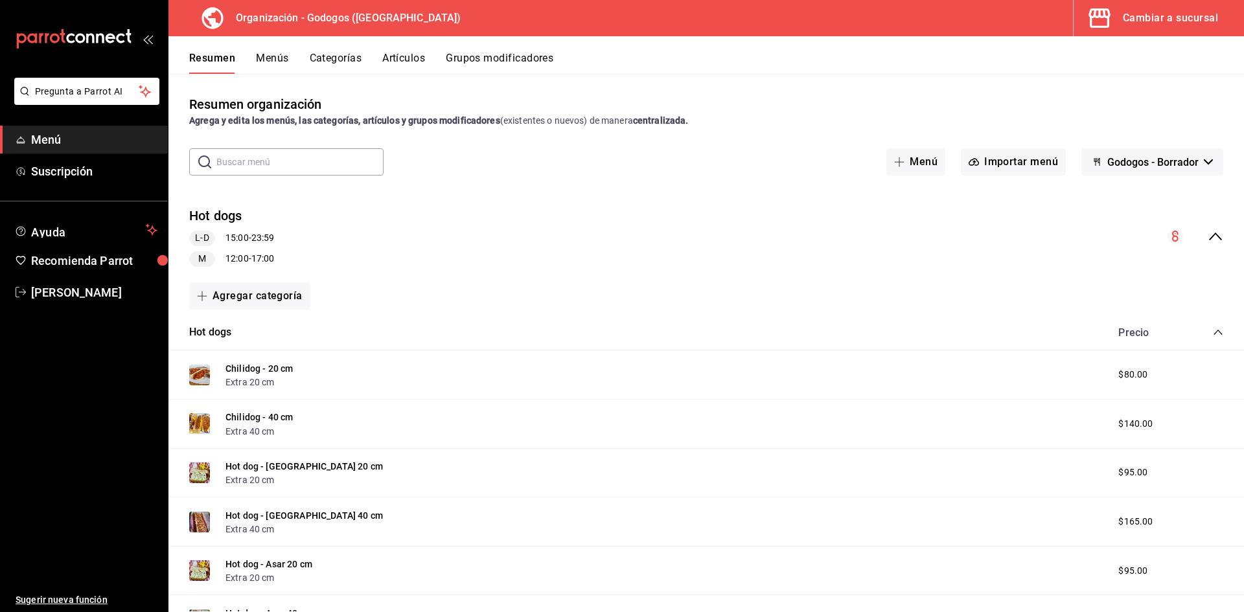
click at [760, 232] on icon "collapse-menu-row" at bounding box center [1216, 237] width 16 height 16
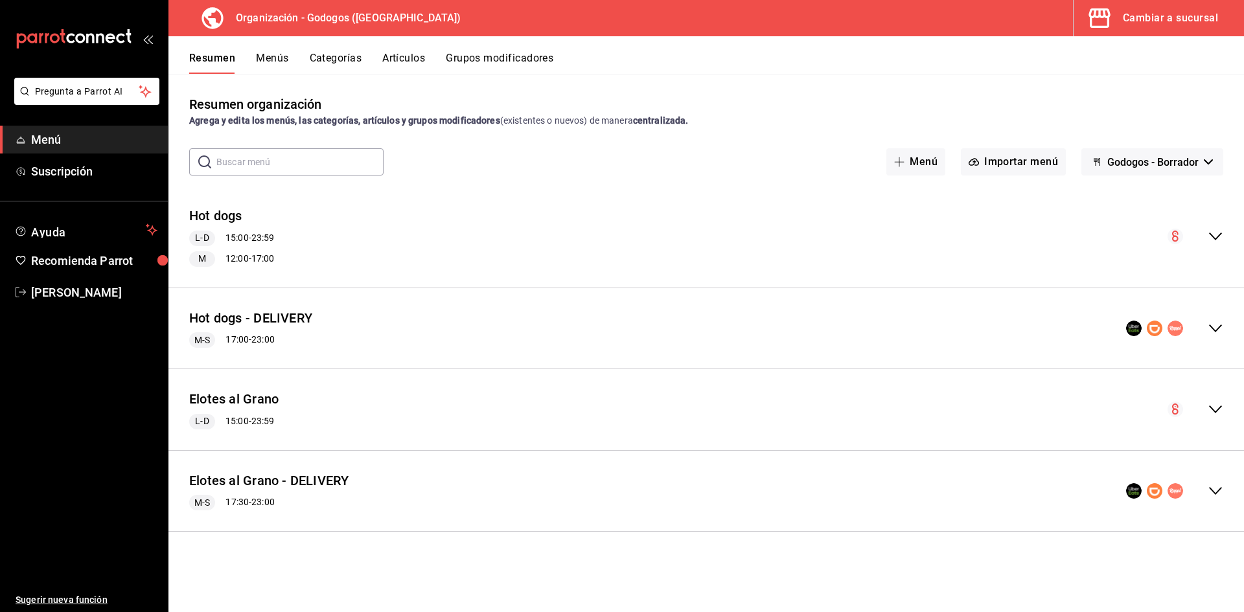
click at [760, 330] on icon "collapse-menu-row" at bounding box center [1216, 329] width 16 height 16
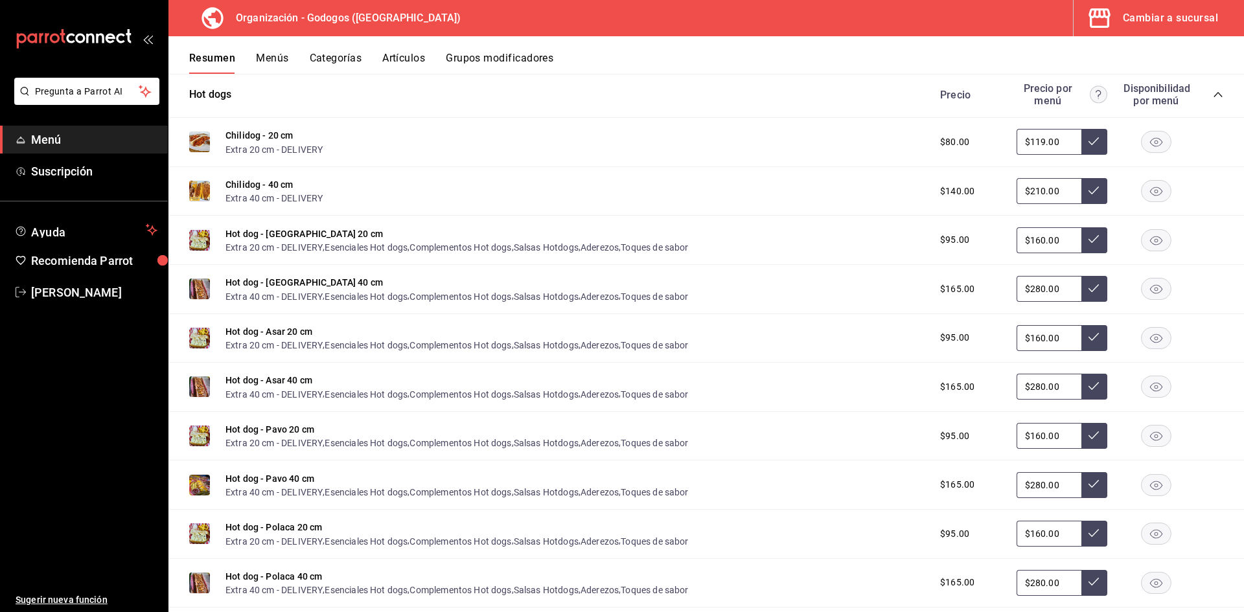
scroll to position [130, 0]
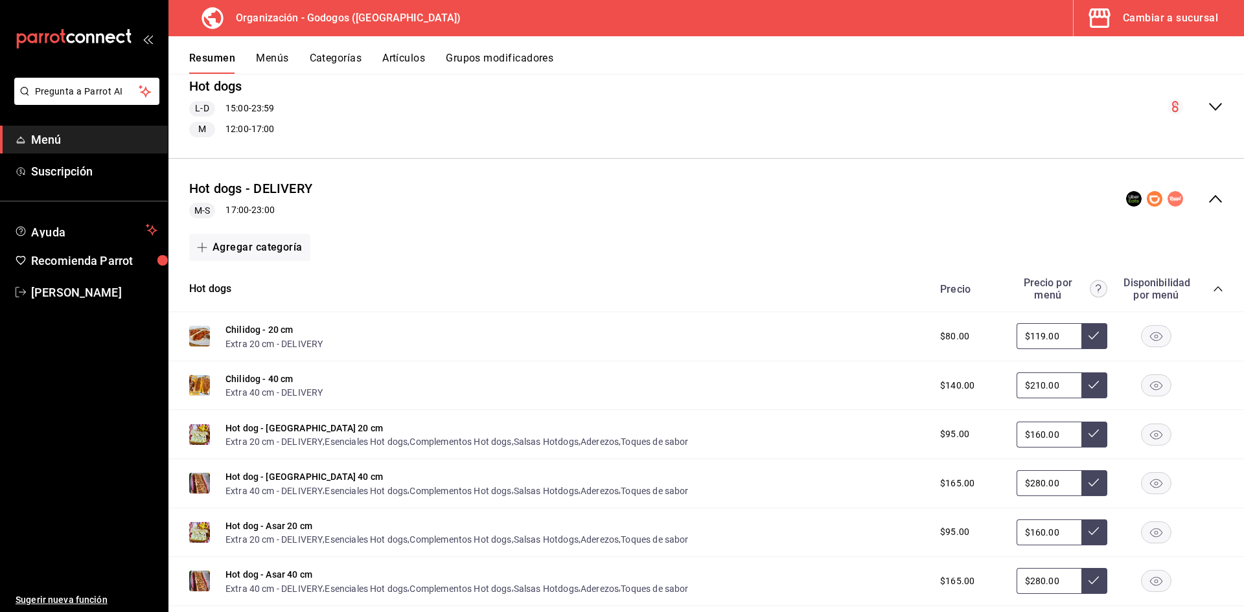
click at [412, 63] on button "Artículos" at bounding box center [403, 63] width 43 height 22
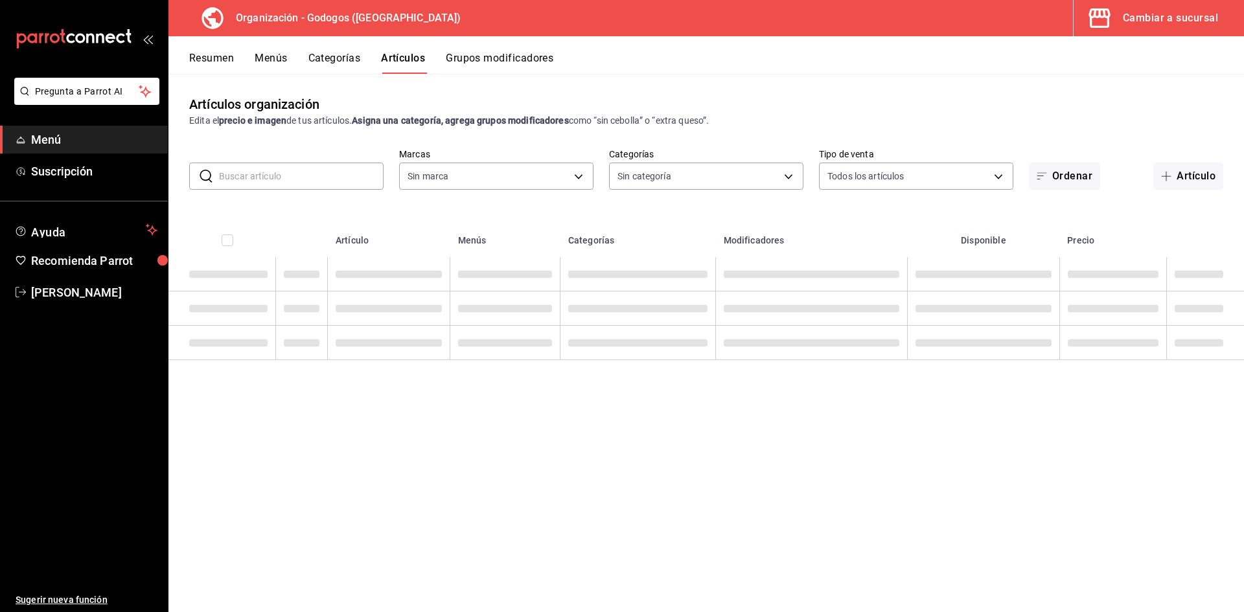
type input "2c5af448-d682-4f7b-b29c-e3cf67916c63,1734e1b4-46cc-4c33-a7f3-65e285faf7a9"
type input "9ab85264-ed04-4d22-b84d-fdb7adfcfbee,c2b121a0-8296-4a6d-818a-566114f11350,57a56…"
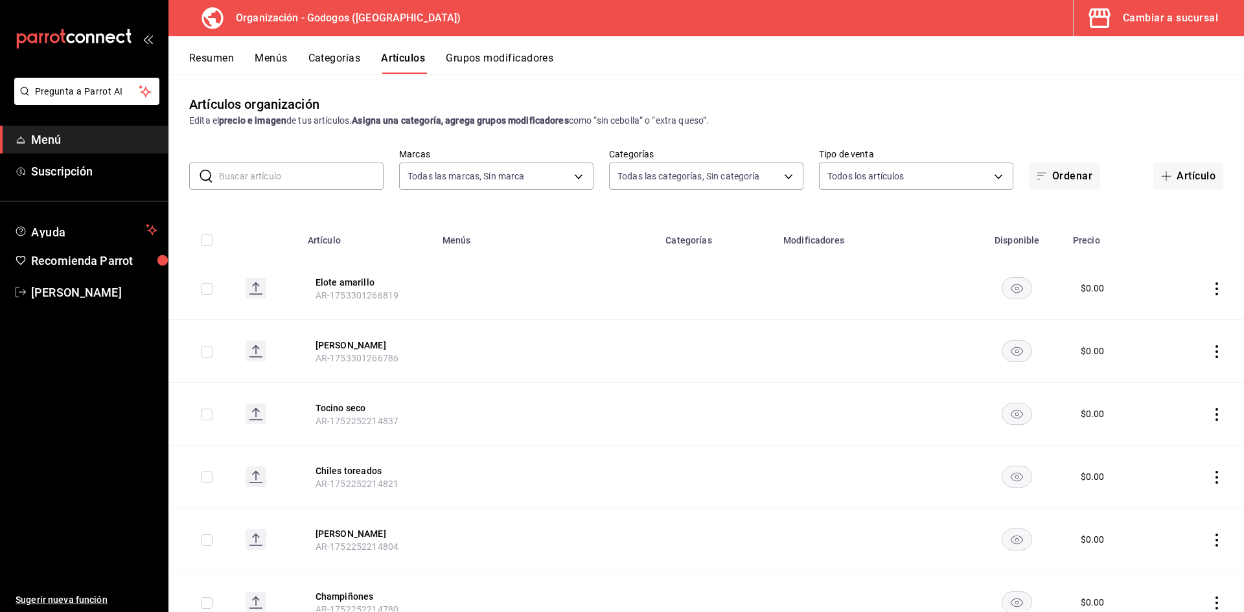
click at [288, 178] on input "text" at bounding box center [301, 176] width 165 height 26
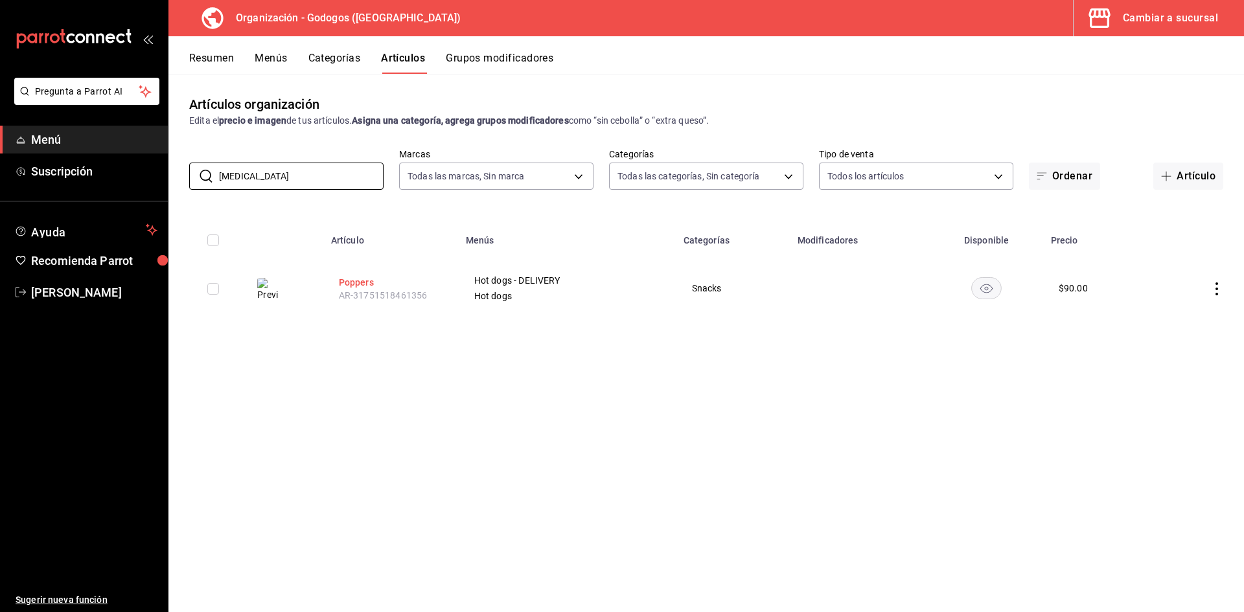
type input "[MEDICAL_DATA]"
click at [356, 280] on button "Poppers" at bounding box center [391, 282] width 104 height 13
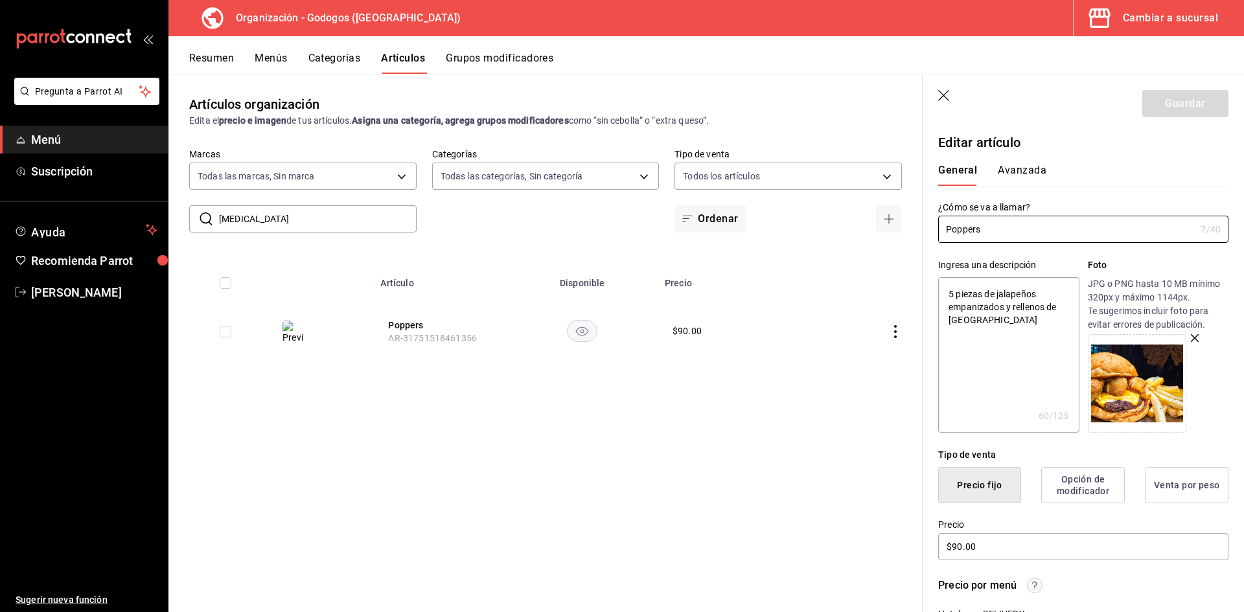
click at [760, 336] on icon "button" at bounding box center [1195, 338] width 8 height 8
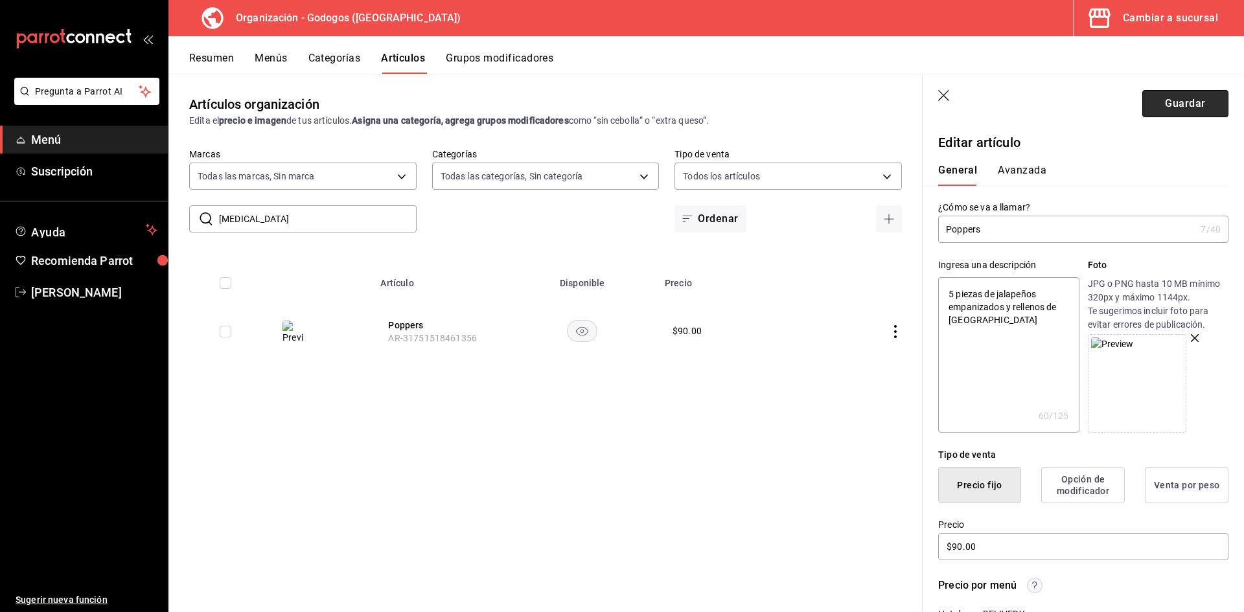
click at [760, 106] on button "Guardar" at bounding box center [1186, 103] width 86 height 27
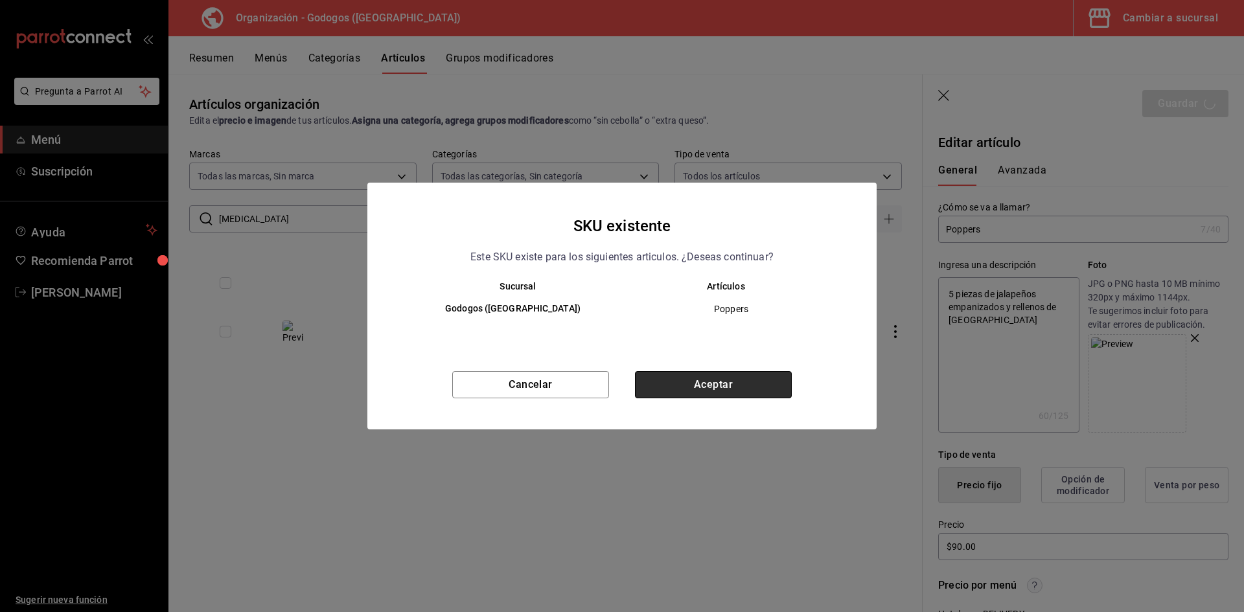
click at [701, 389] on button "Aceptar" at bounding box center [713, 384] width 157 height 27
type textarea "x"
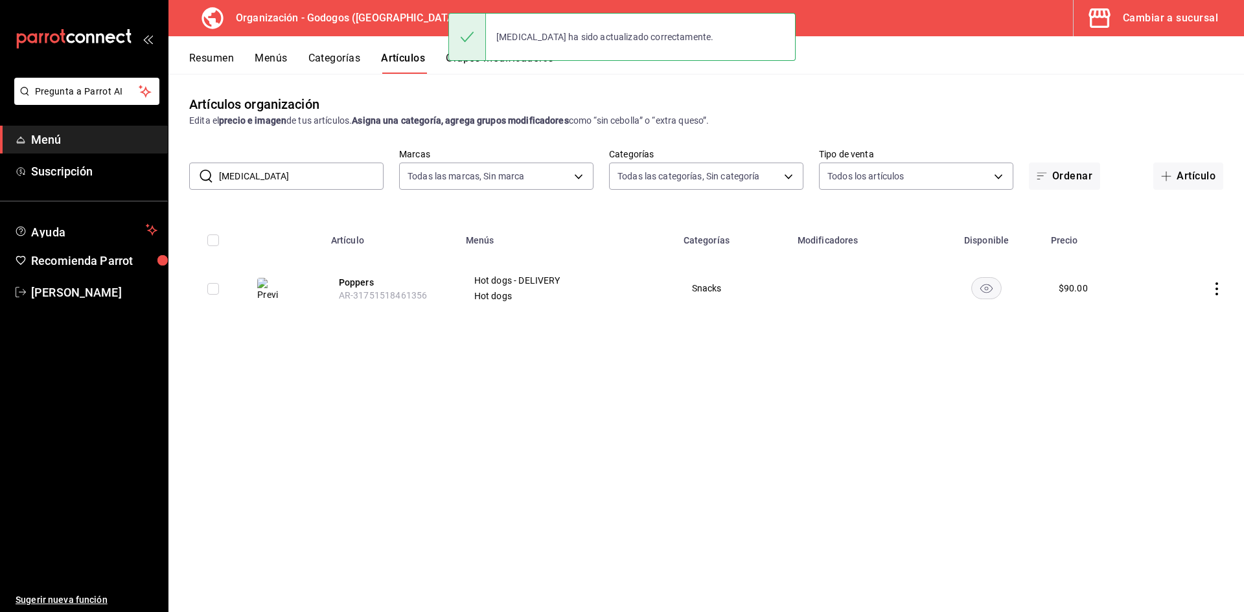
click at [268, 288] on img at bounding box center [267, 289] width 21 height 23
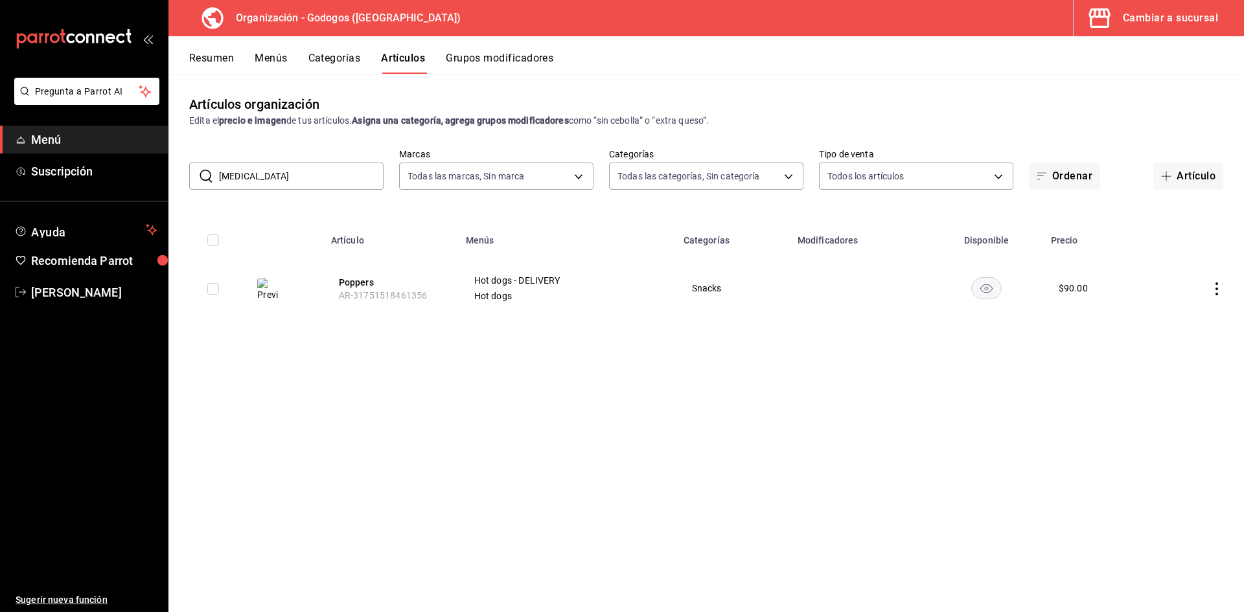
drag, startPoint x: 269, startPoint y: 173, endPoint x: 225, endPoint y: 170, distance: 44.1
click at [225, 170] on input "[MEDICAL_DATA]" at bounding box center [301, 176] width 165 height 26
type input "p"
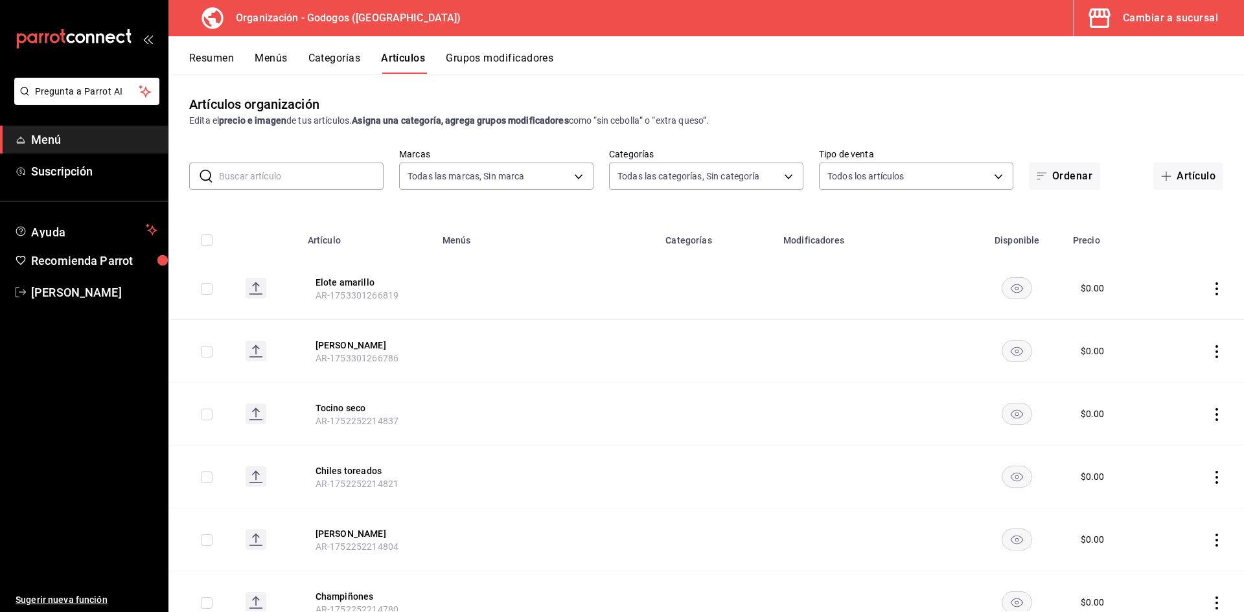
click at [274, 63] on button "Menús" at bounding box center [271, 63] width 32 height 22
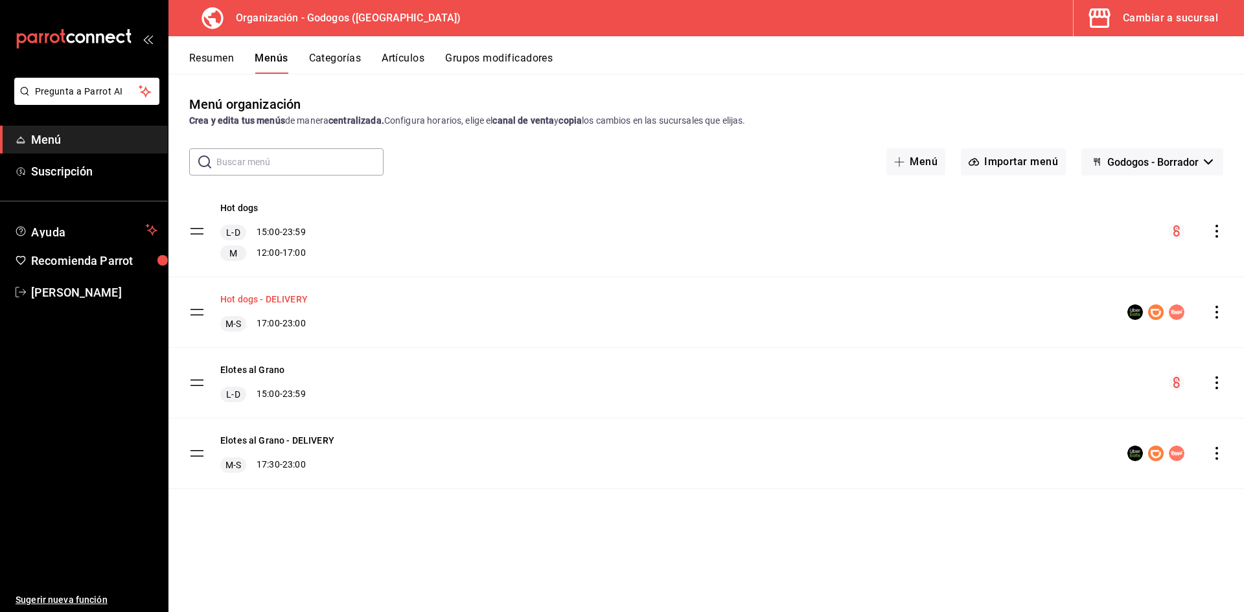
click at [269, 298] on button "Hot dogs - DELIVERY" at bounding box center [263, 299] width 87 height 13
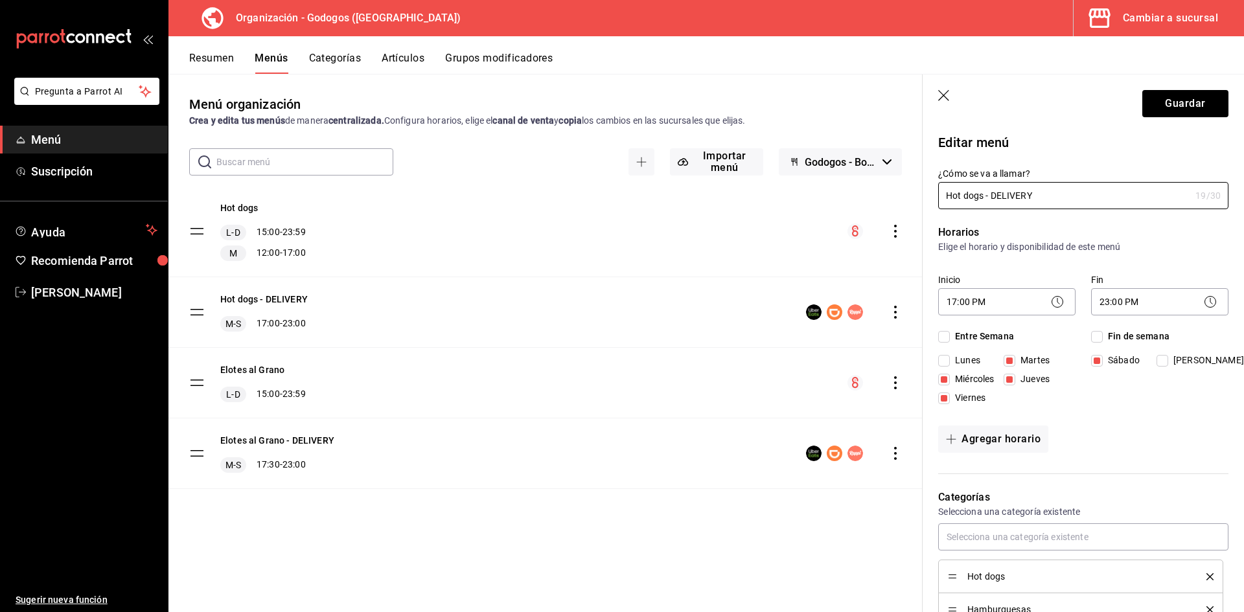
click at [760, 97] on icon "button" at bounding box center [945, 96] width 13 height 13
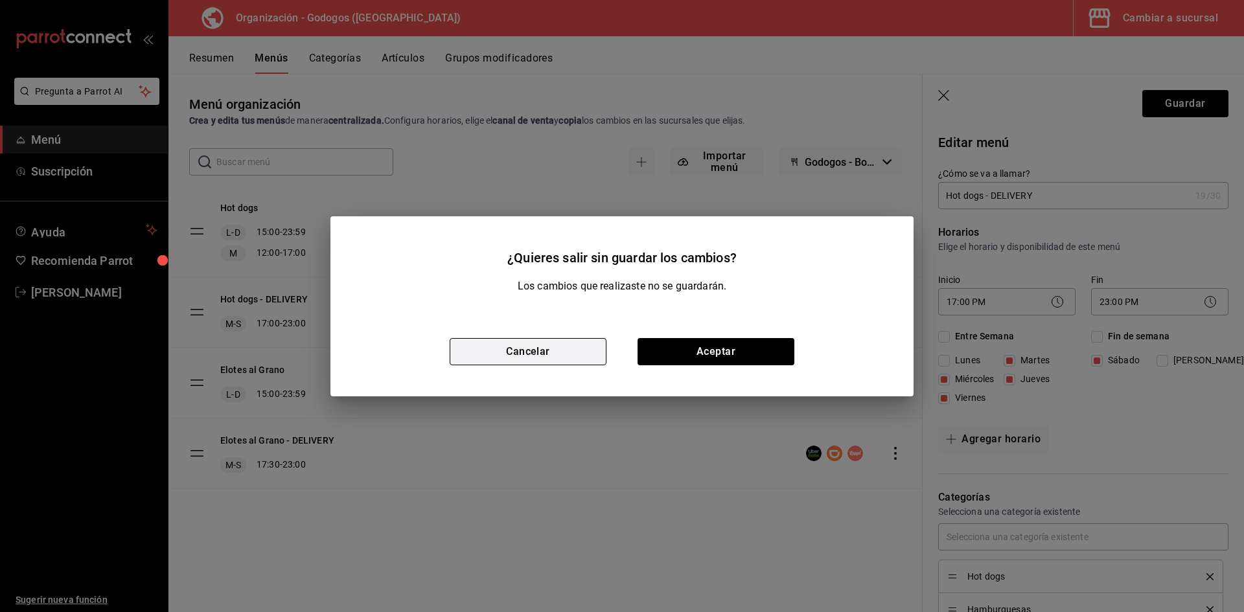
click at [577, 354] on button "Cancelar" at bounding box center [528, 351] width 157 height 27
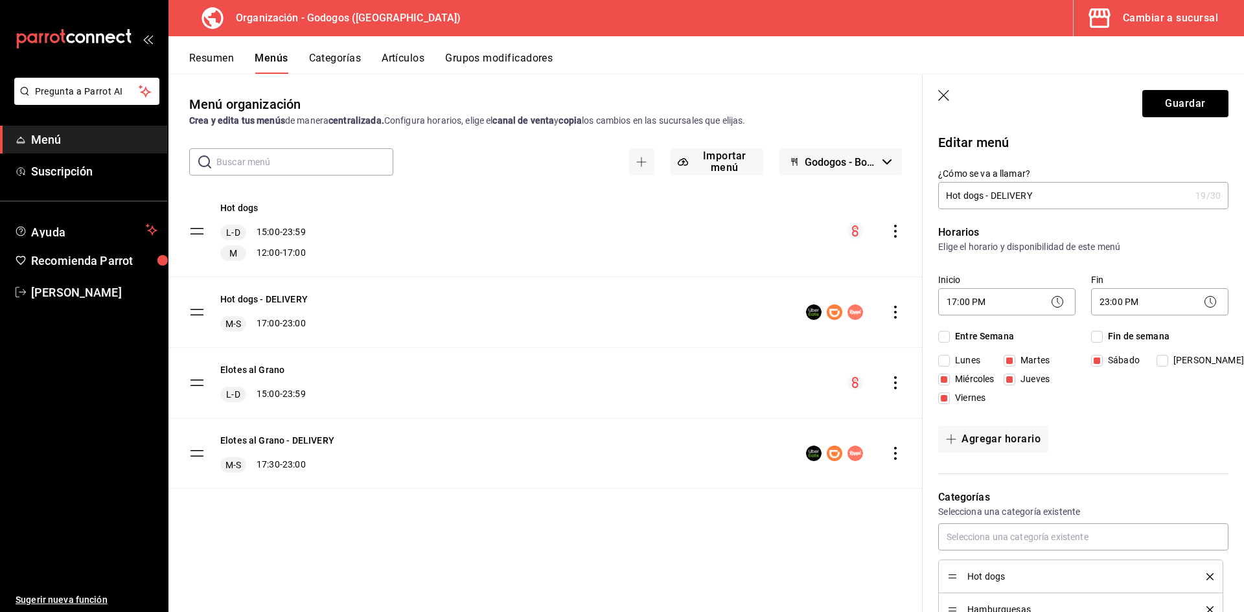
click at [760, 95] on icon "button" at bounding box center [945, 96] width 13 height 13
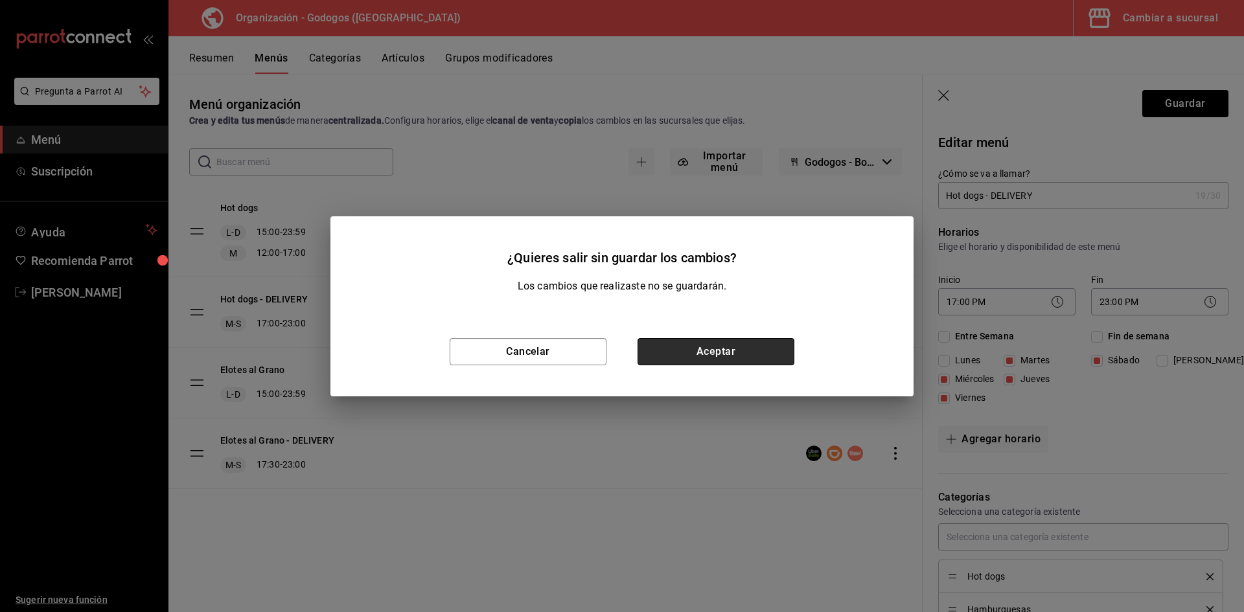
click at [758, 358] on button "Aceptar" at bounding box center [716, 351] width 157 height 27
checkbox input "false"
type input "1755649566088"
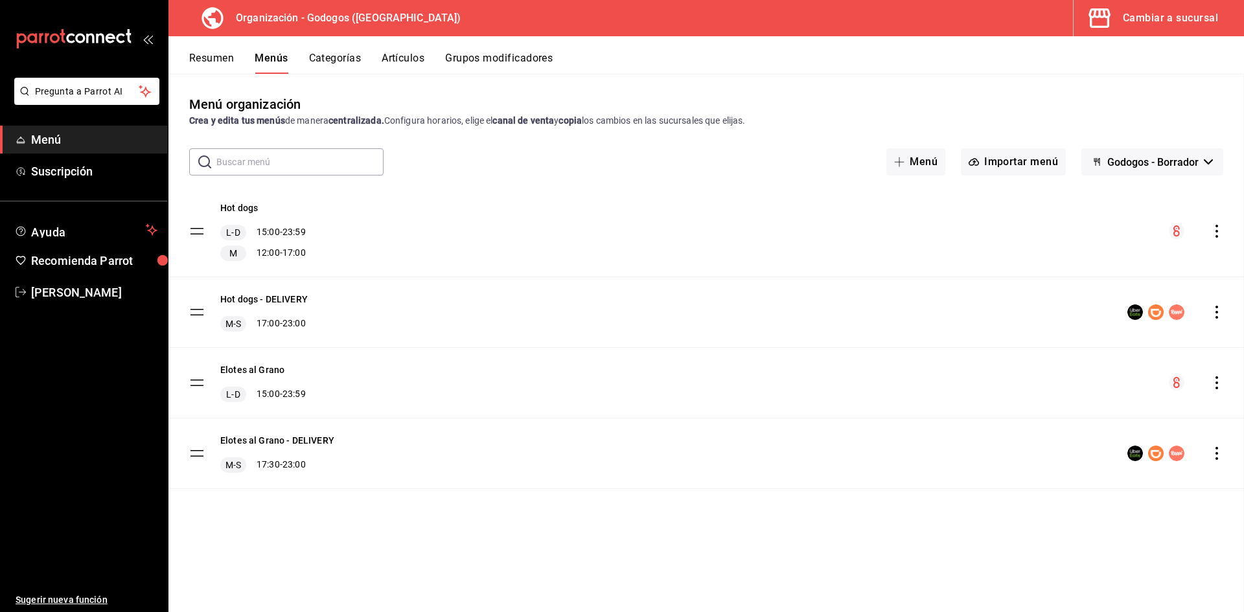
checkbox input "false"
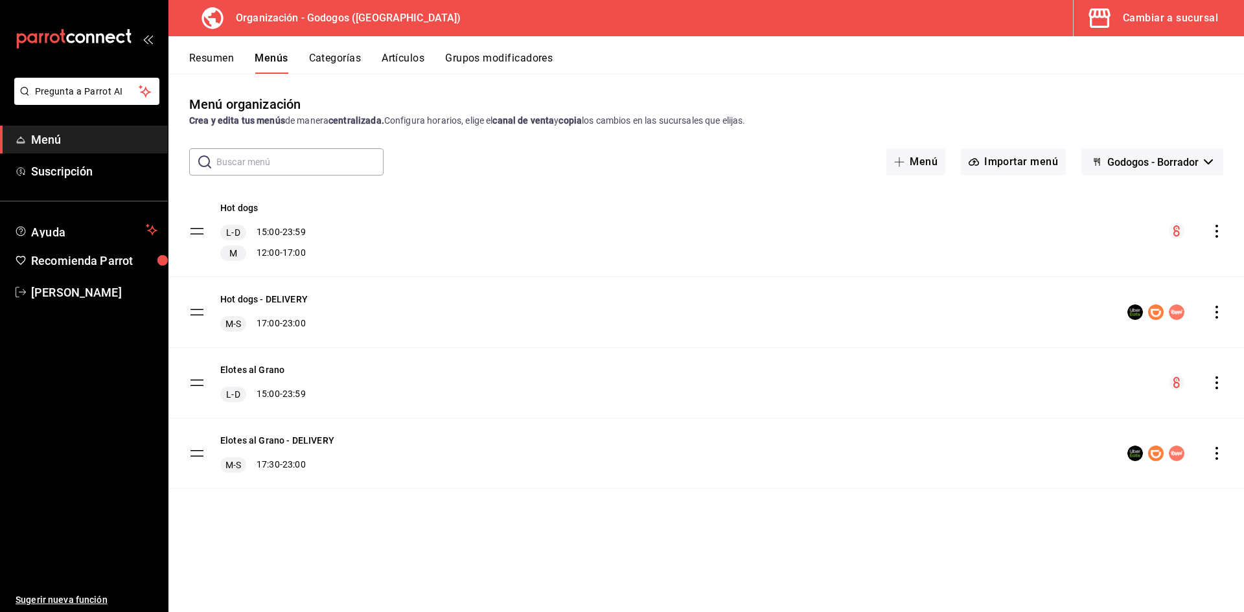
click at [229, 54] on button "Resumen" at bounding box center [211, 63] width 45 height 22
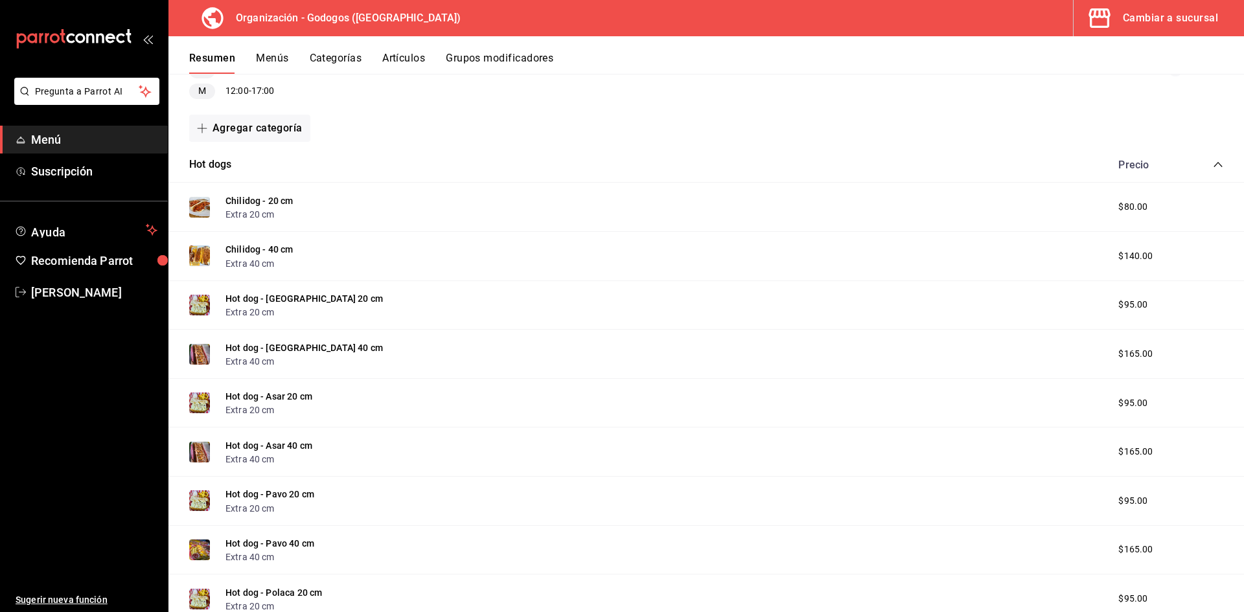
scroll to position [65, 0]
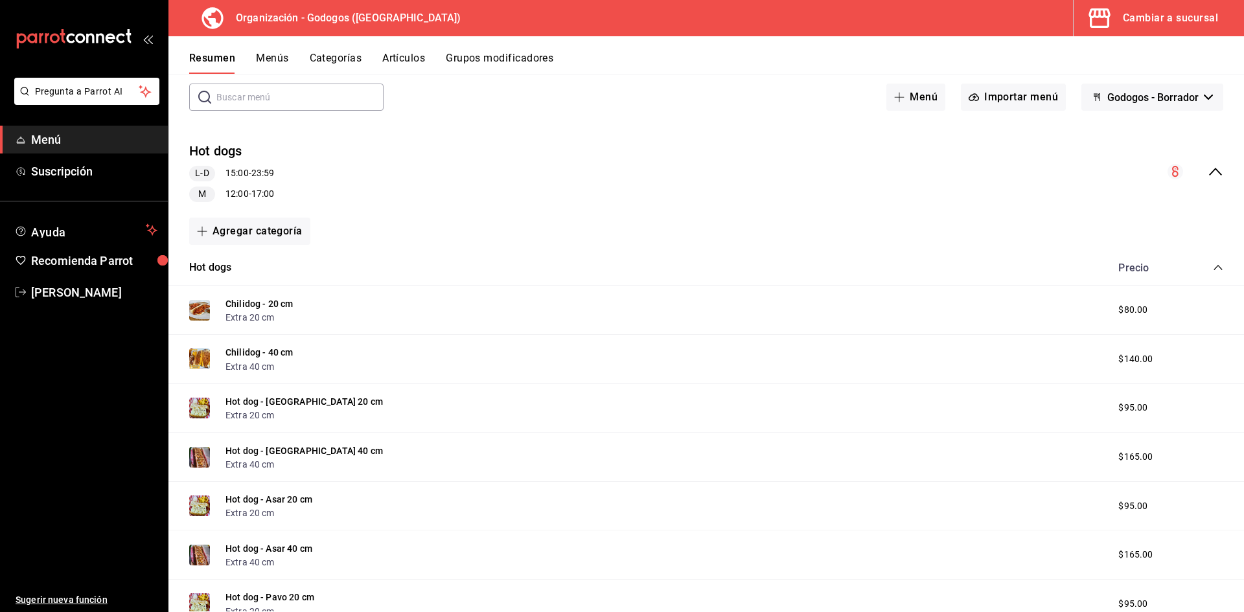
click at [760, 172] on icon "collapse-menu-row" at bounding box center [1216, 172] width 16 height 16
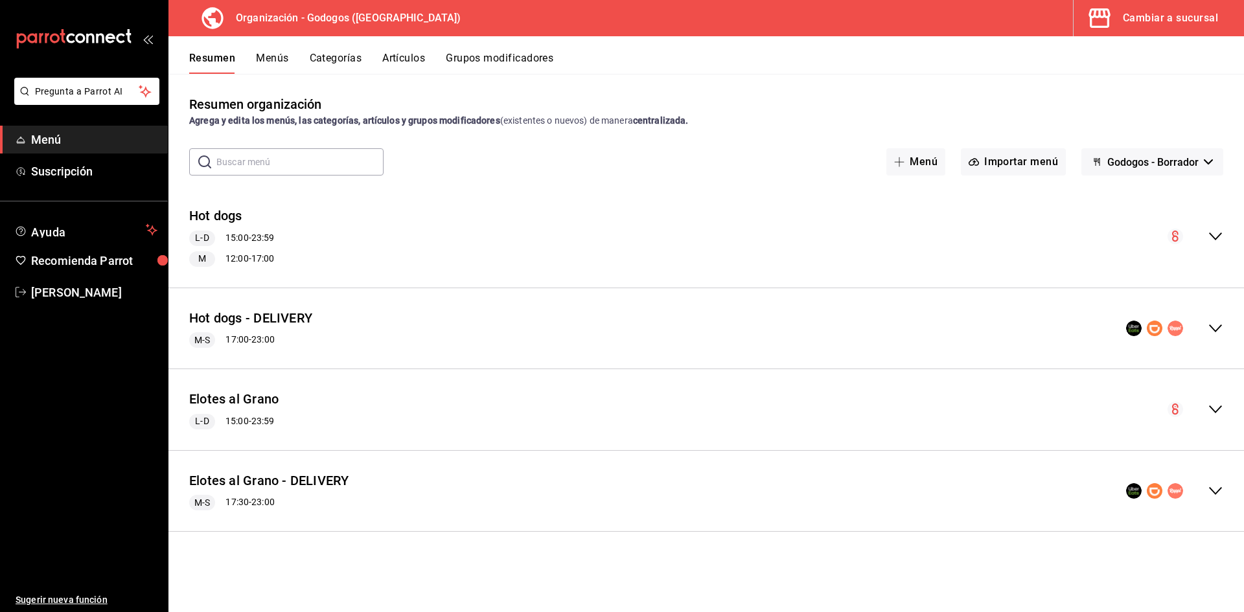
scroll to position [0, 0]
click at [760, 329] on icon "collapse-menu-row" at bounding box center [1215, 329] width 13 height 8
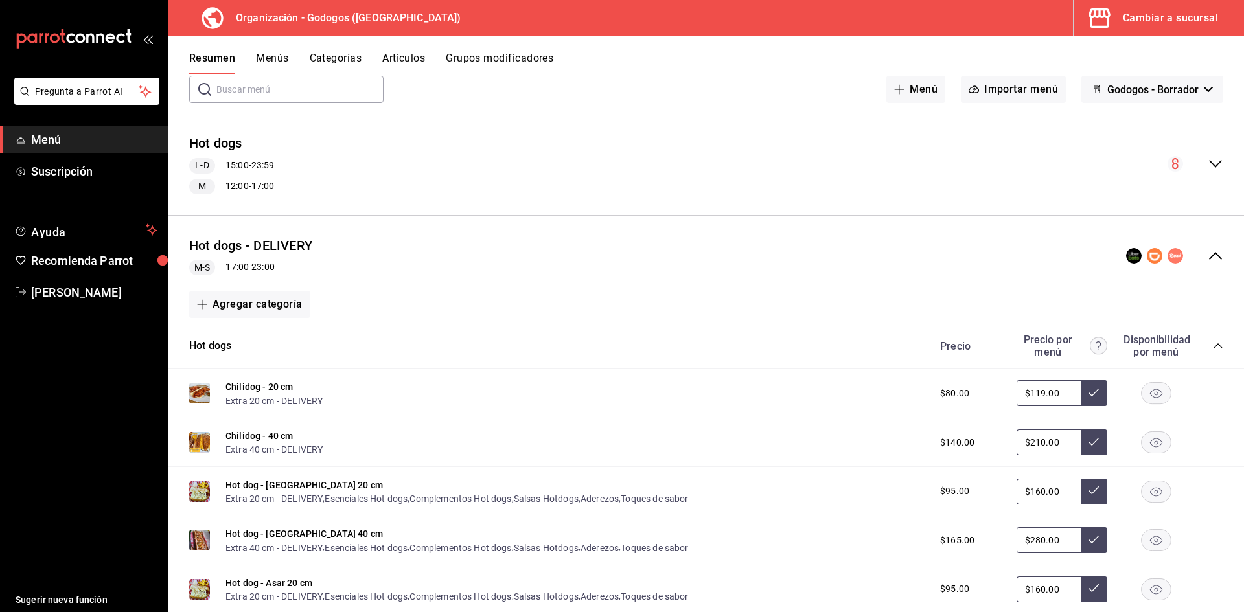
scroll to position [65, 0]
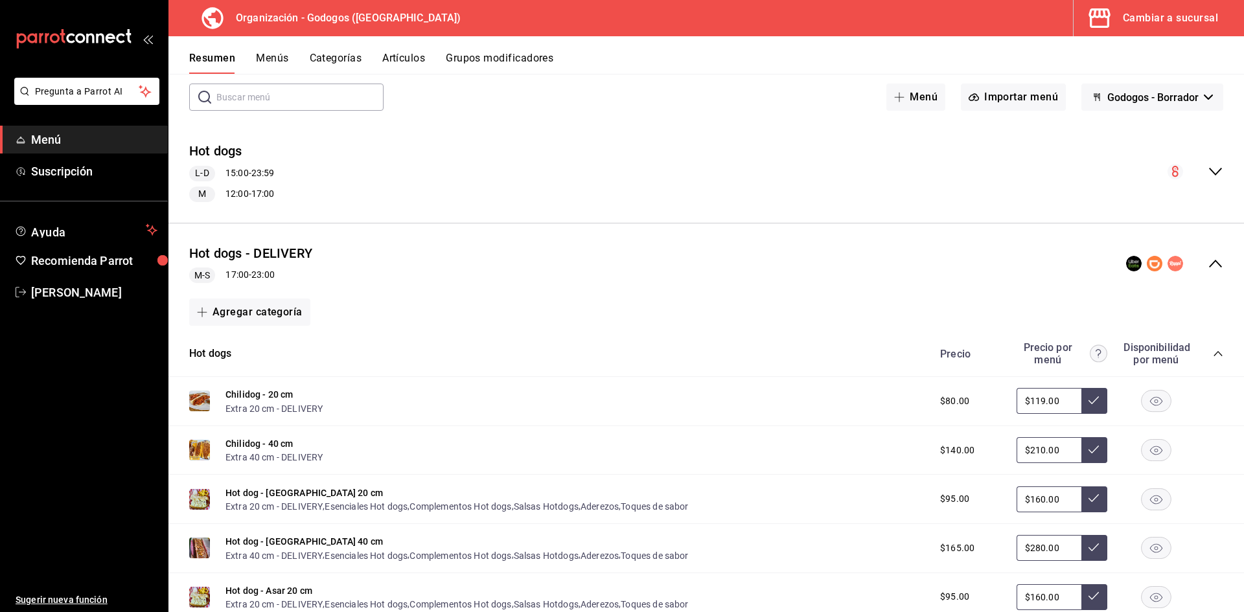
click at [760, 11] on div "Cambiar a sucursal" at bounding box center [1170, 18] width 95 height 18
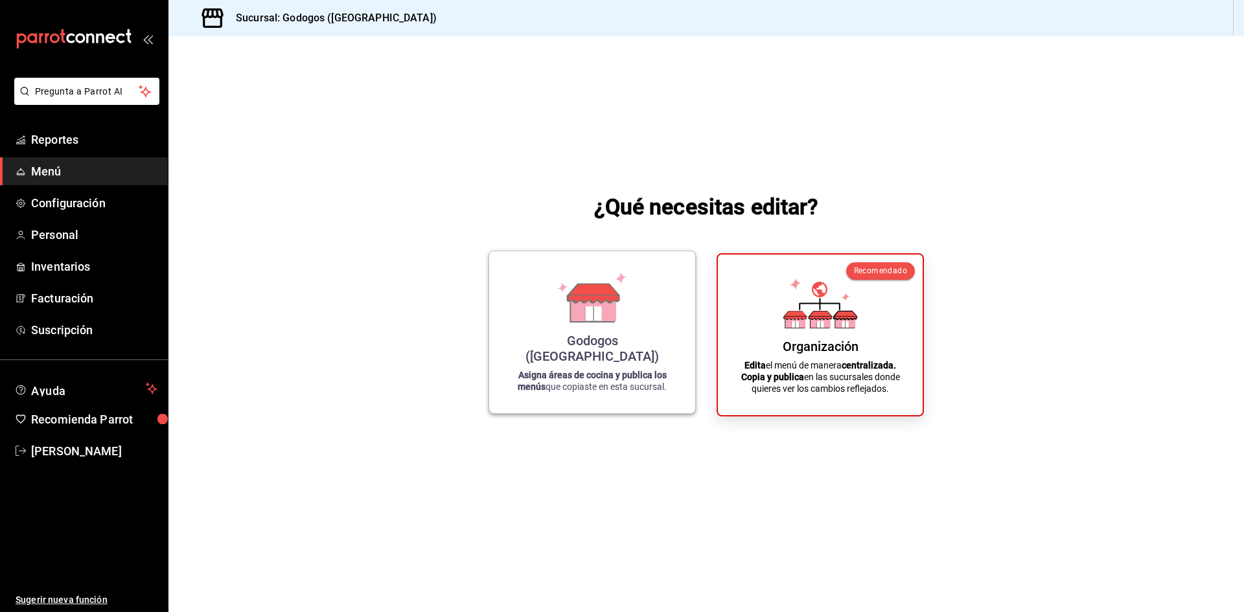
click at [604, 319] on icon at bounding box center [593, 308] width 45 height 28
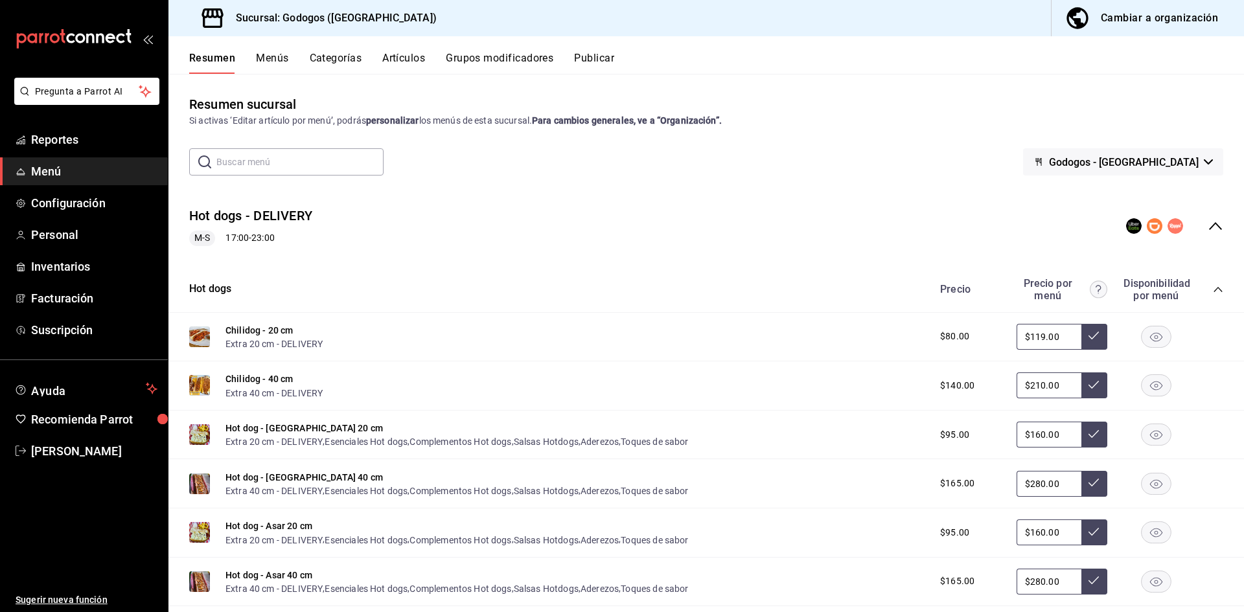
click at [760, 222] on icon "collapse-menu-row" at bounding box center [1216, 226] width 16 height 16
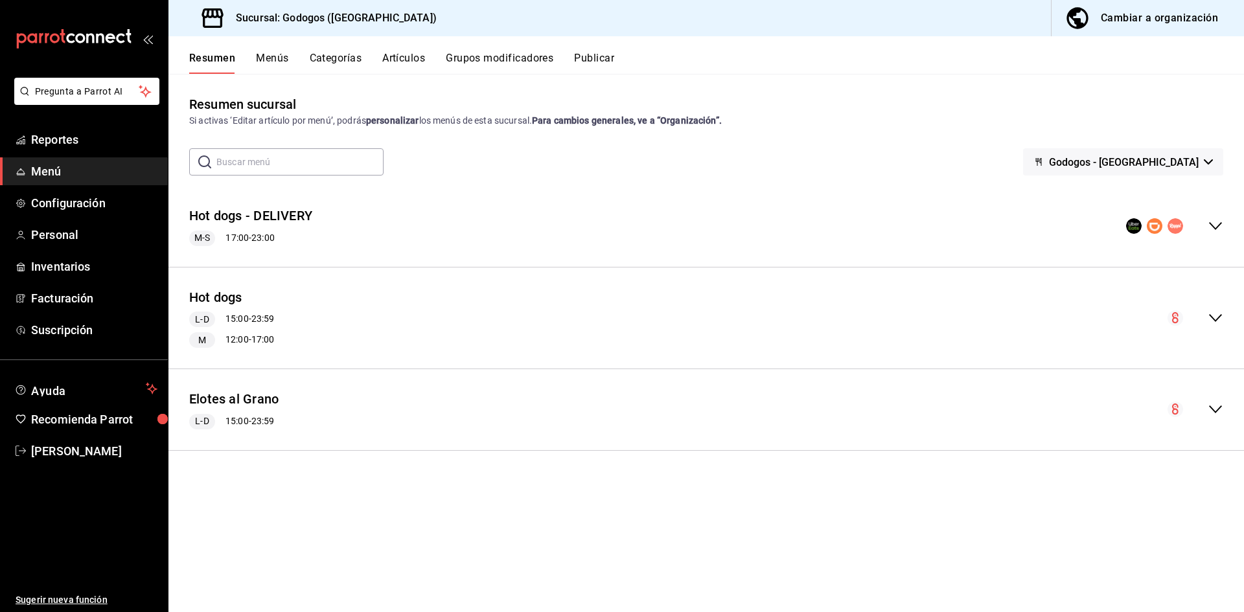
click at [760, 219] on icon "collapse-menu-row" at bounding box center [1216, 226] width 16 height 16
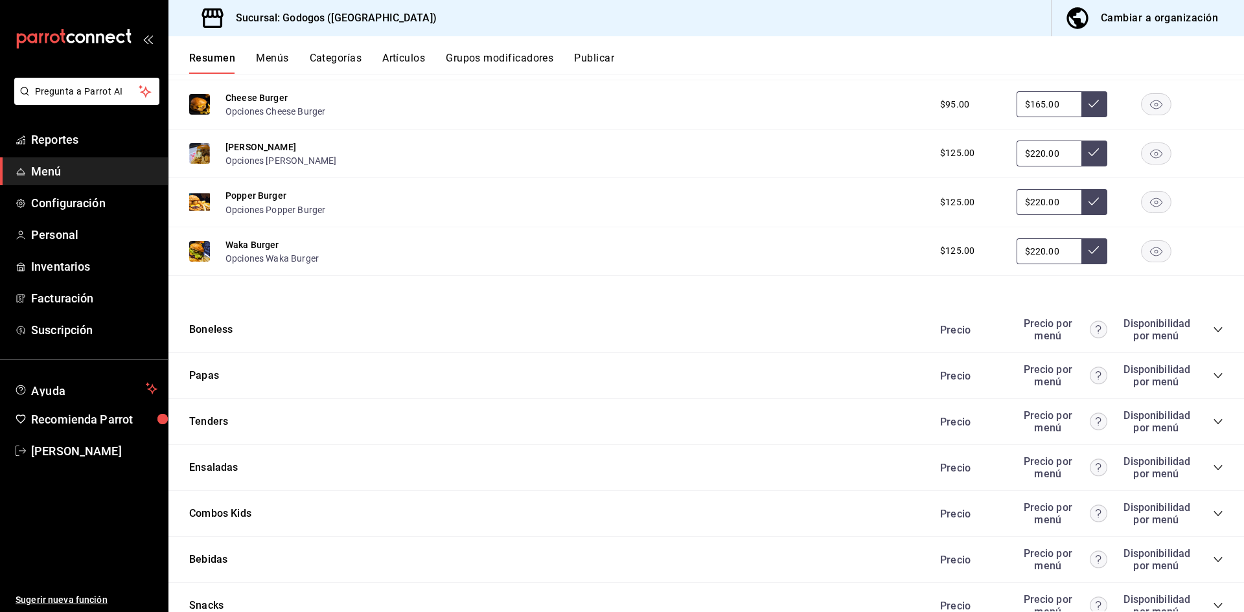
scroll to position [972, 0]
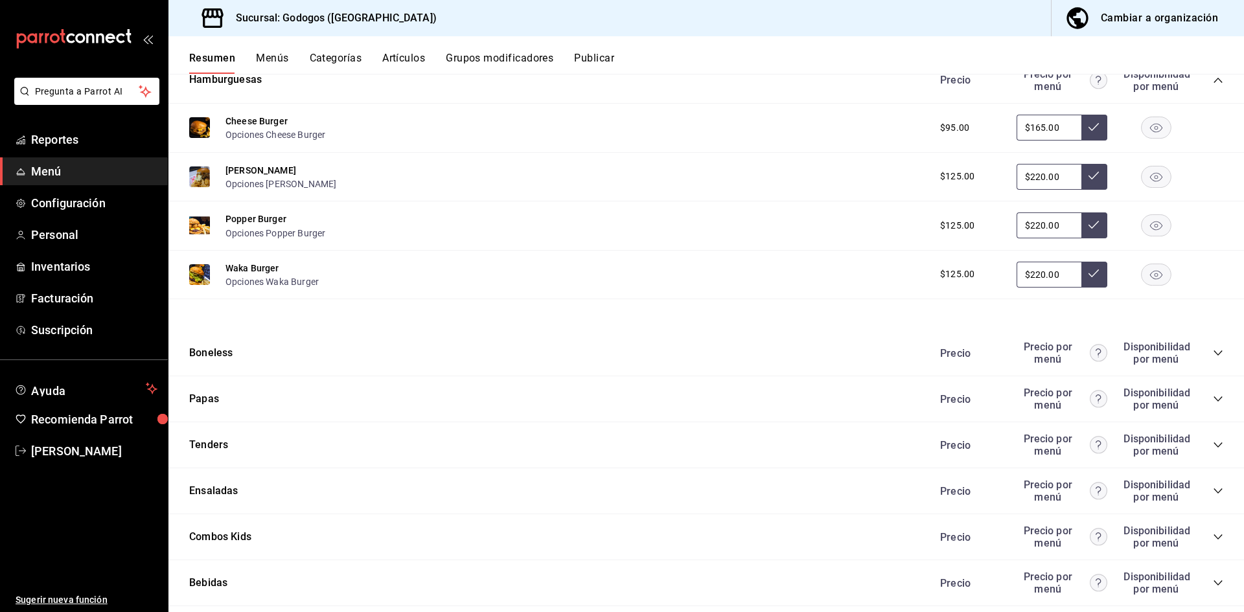
click at [760, 351] on icon "collapse-category-row" at bounding box center [1218, 353] width 10 height 10
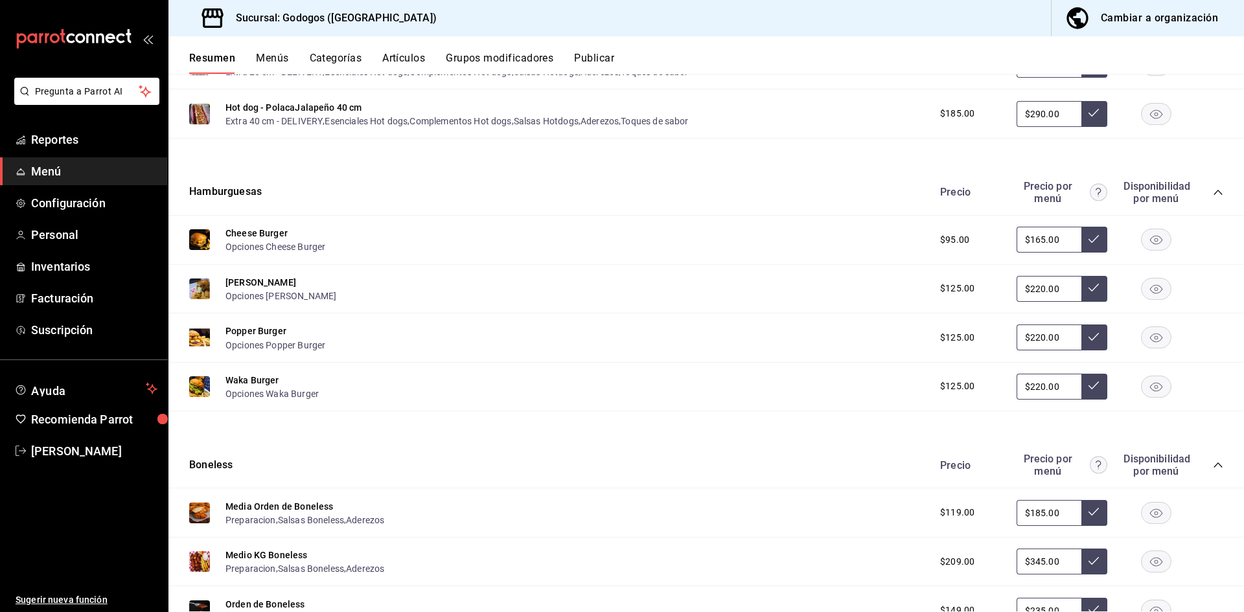
scroll to position [843, 0]
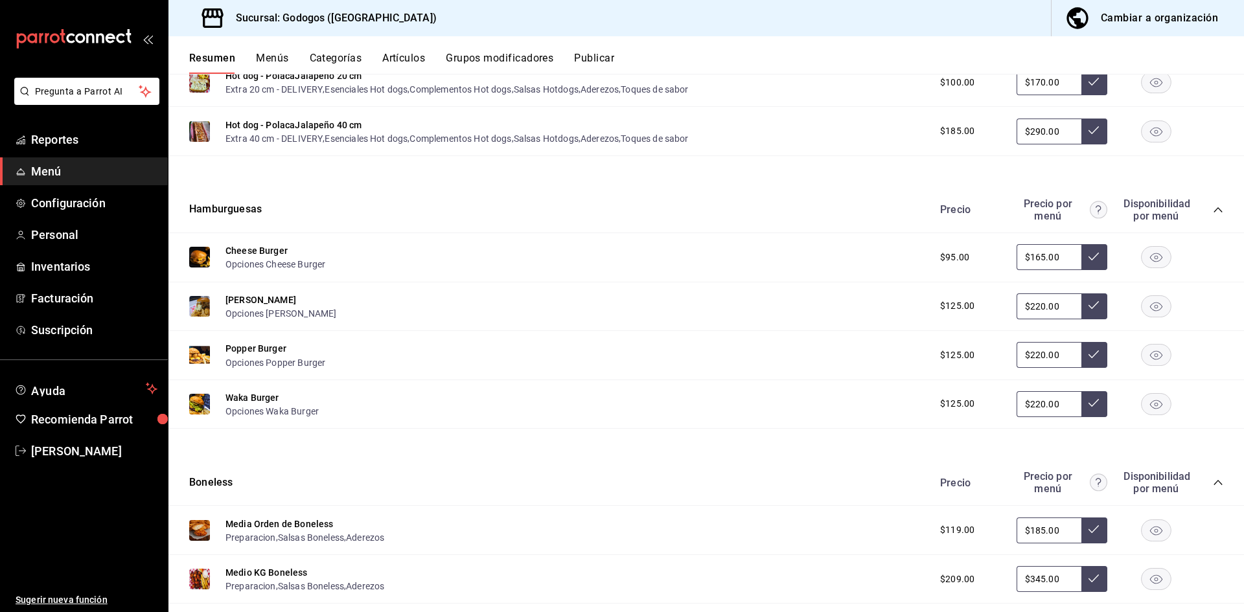
click at [760, 252] on rect "button" at bounding box center [1157, 257] width 30 height 21
click at [760, 307] on rect "button" at bounding box center [1157, 306] width 30 height 21
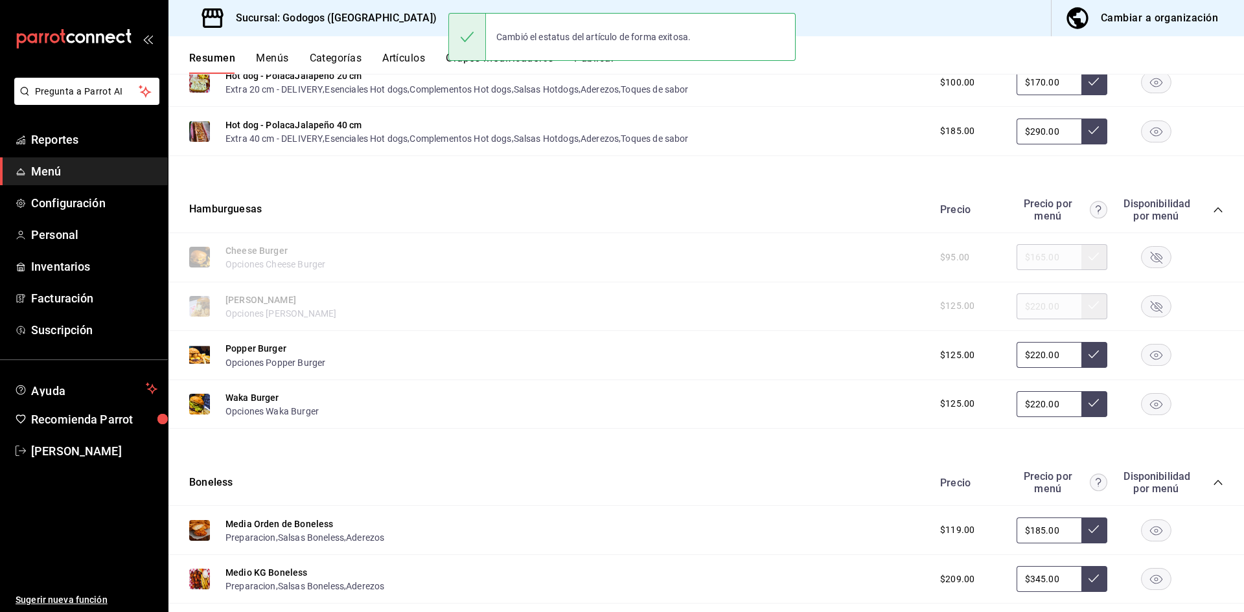
click at [760, 307] on rect "button" at bounding box center [1157, 306] width 30 height 21
click at [760, 357] on rect "button" at bounding box center [1157, 355] width 30 height 21
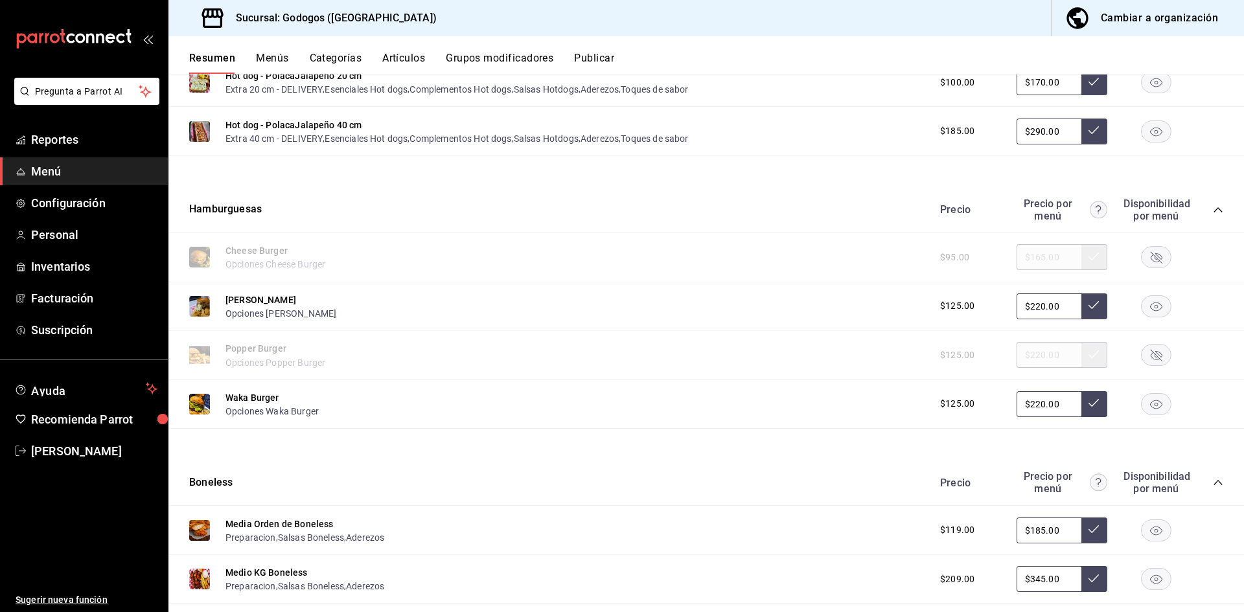
click at [760, 405] on rect "button" at bounding box center [1157, 403] width 30 height 21
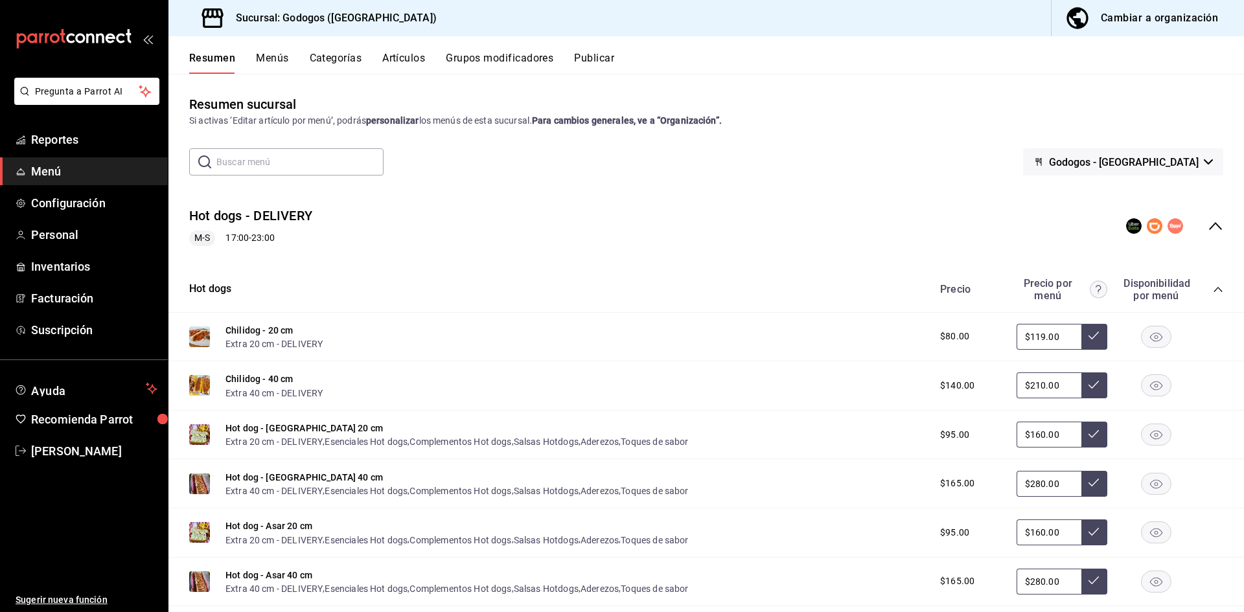
scroll to position [65, 0]
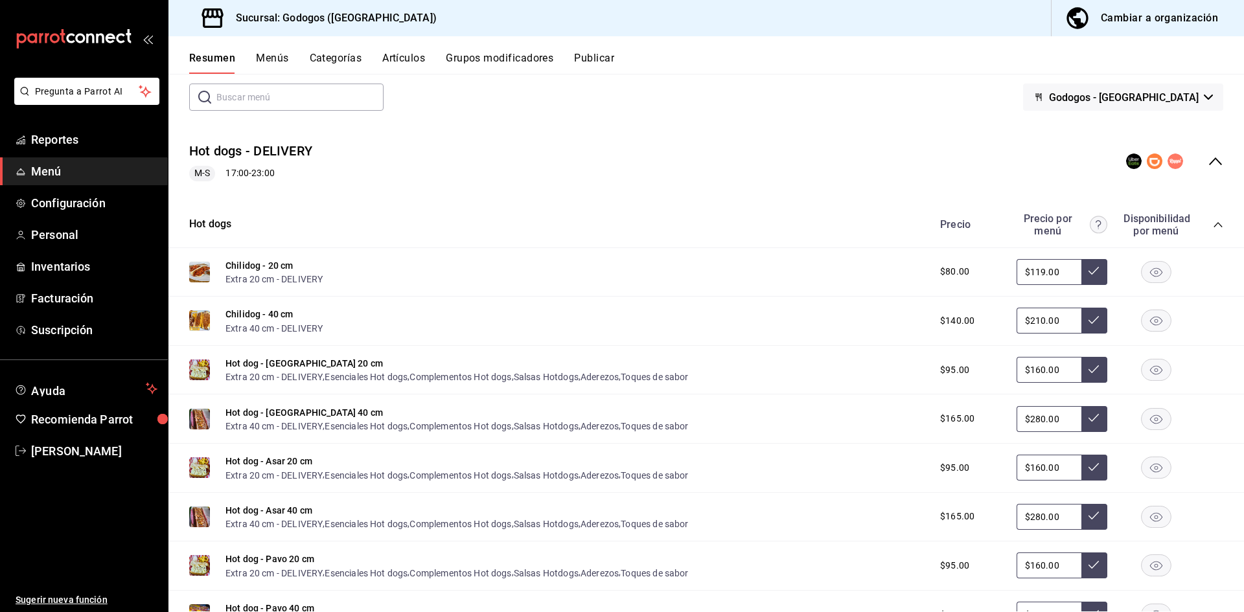
click at [760, 272] on rect "button" at bounding box center [1157, 271] width 30 height 21
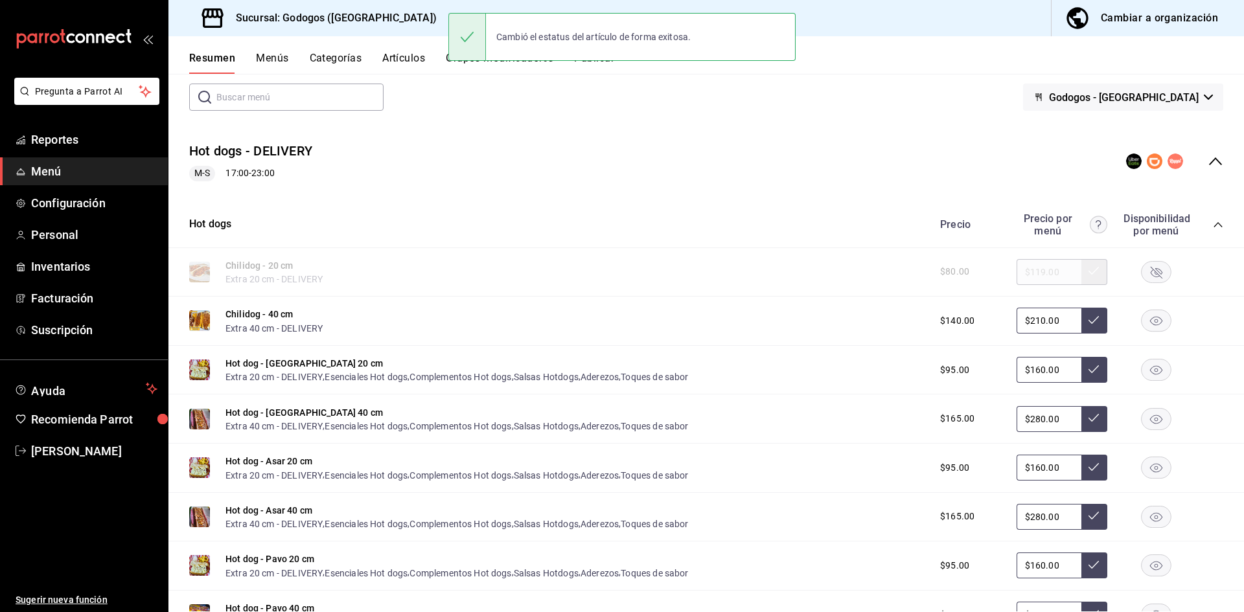
click at [760, 324] on rect "button" at bounding box center [1157, 320] width 30 height 21
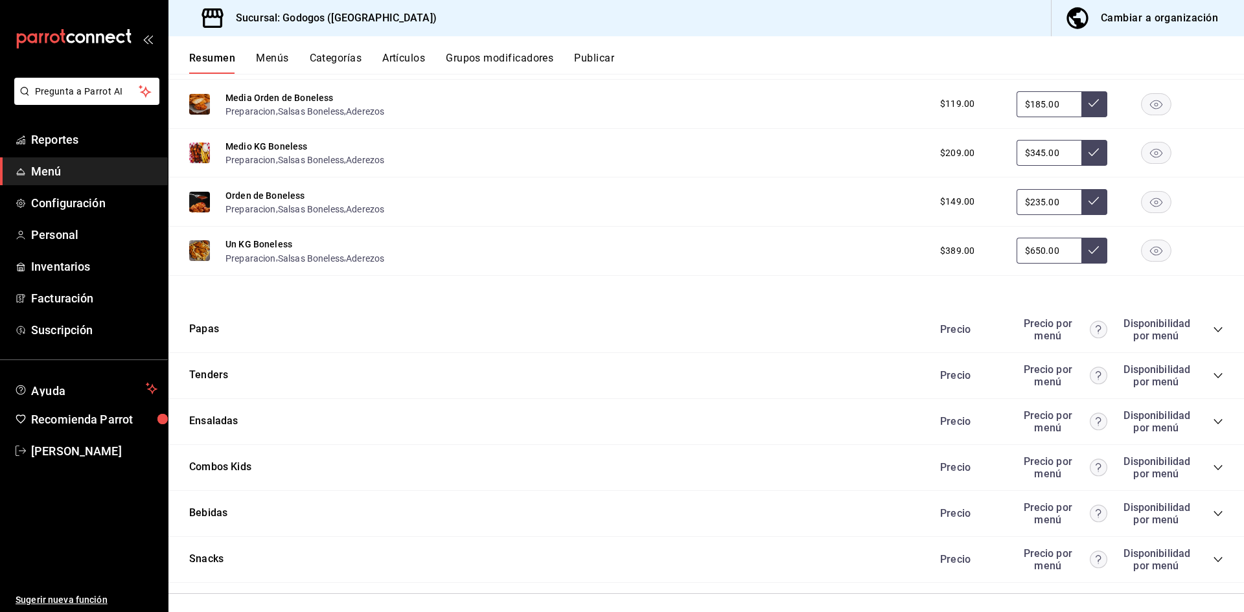
scroll to position [1296, 0]
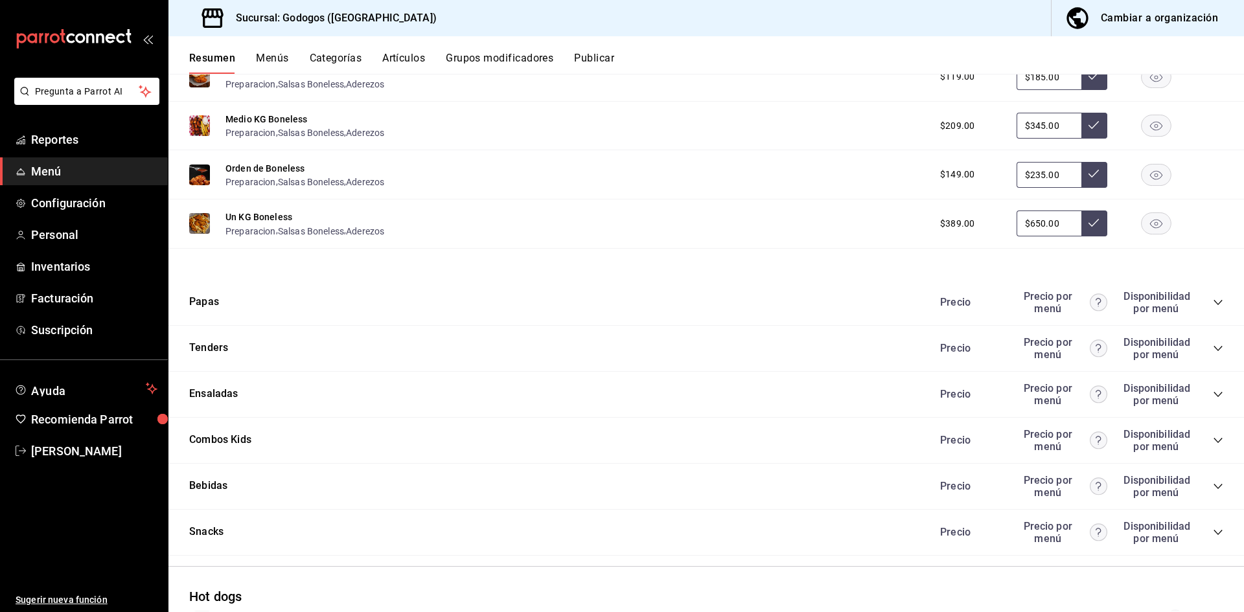
click at [760, 302] on icon "collapse-category-row" at bounding box center [1218, 302] width 8 height 5
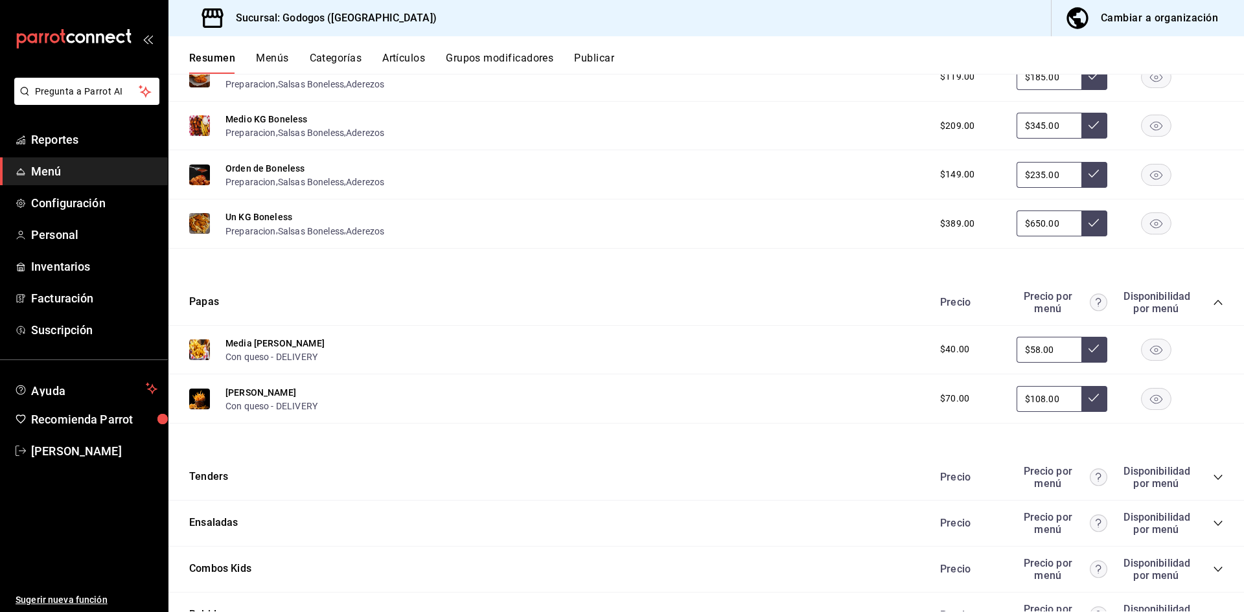
click at [760, 478] on icon "collapse-category-row" at bounding box center [1218, 477] width 10 height 10
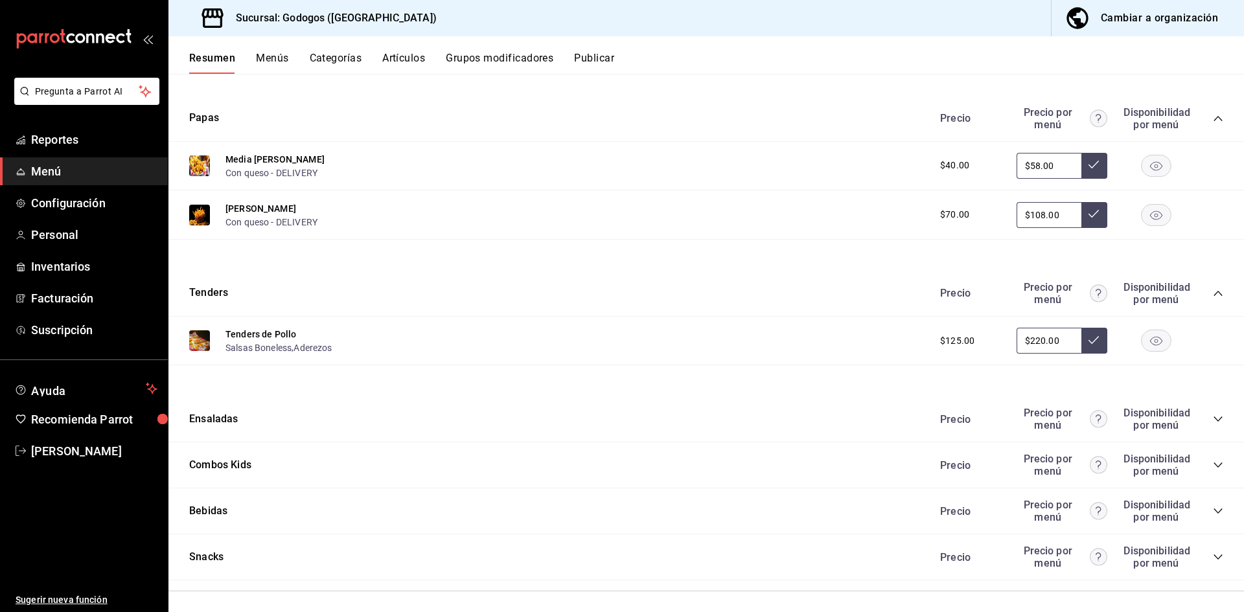
scroll to position [1491, 0]
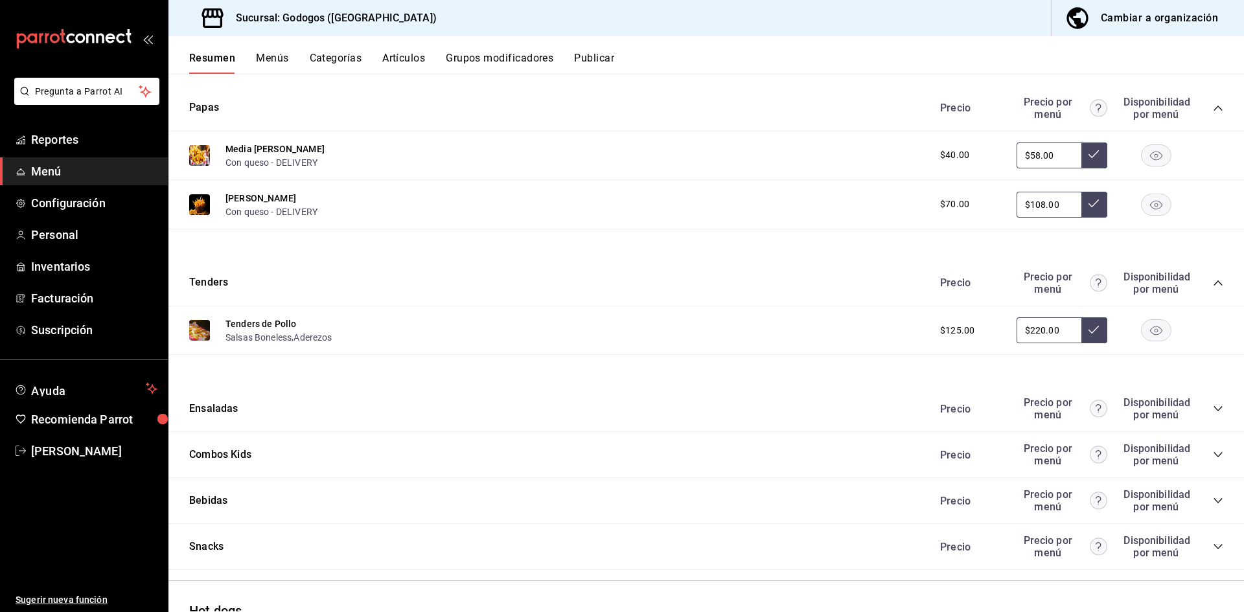
click at [760, 409] on icon "collapse-category-row" at bounding box center [1218, 409] width 10 height 10
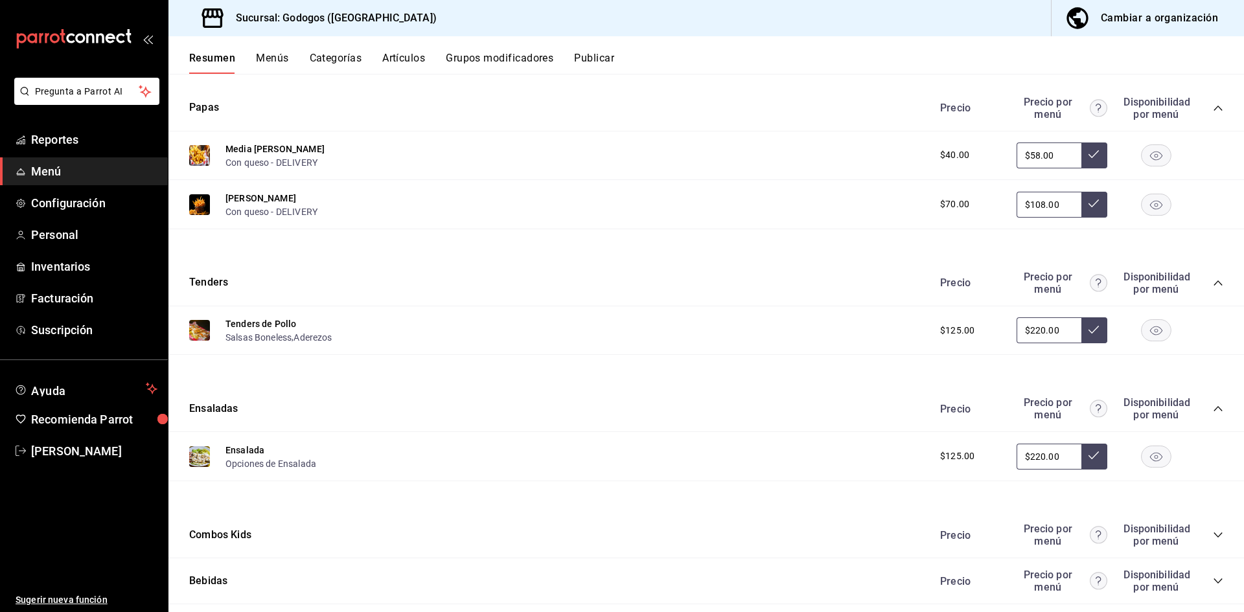
click at [760, 533] on icon "collapse-category-row" at bounding box center [1218, 535] width 10 height 10
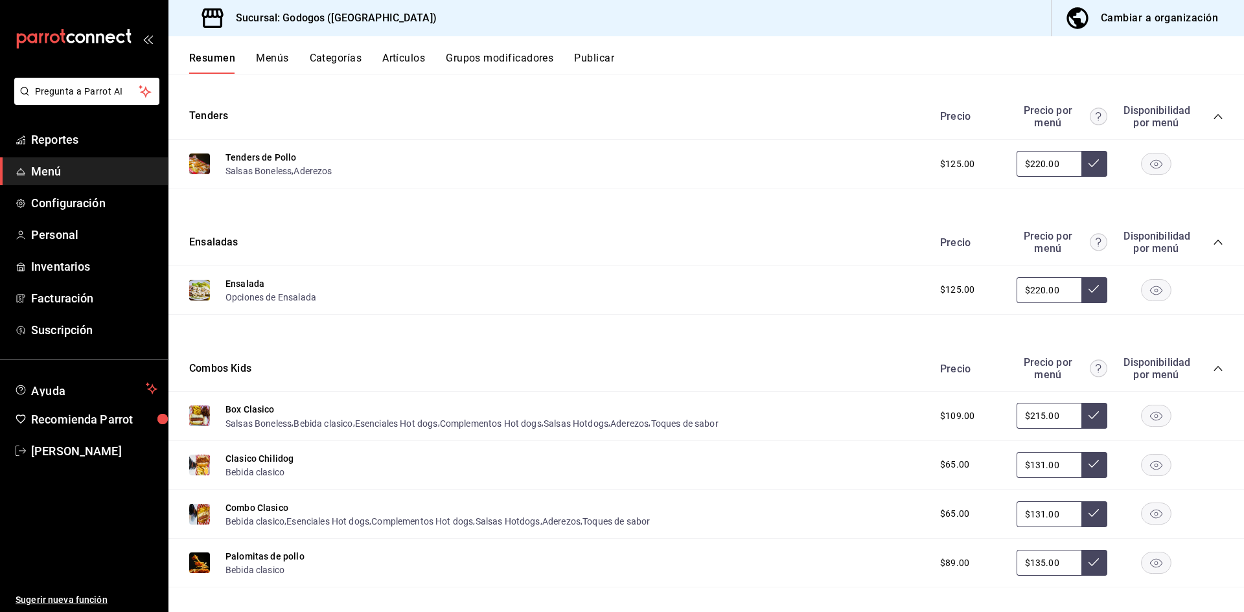
scroll to position [1685, 0]
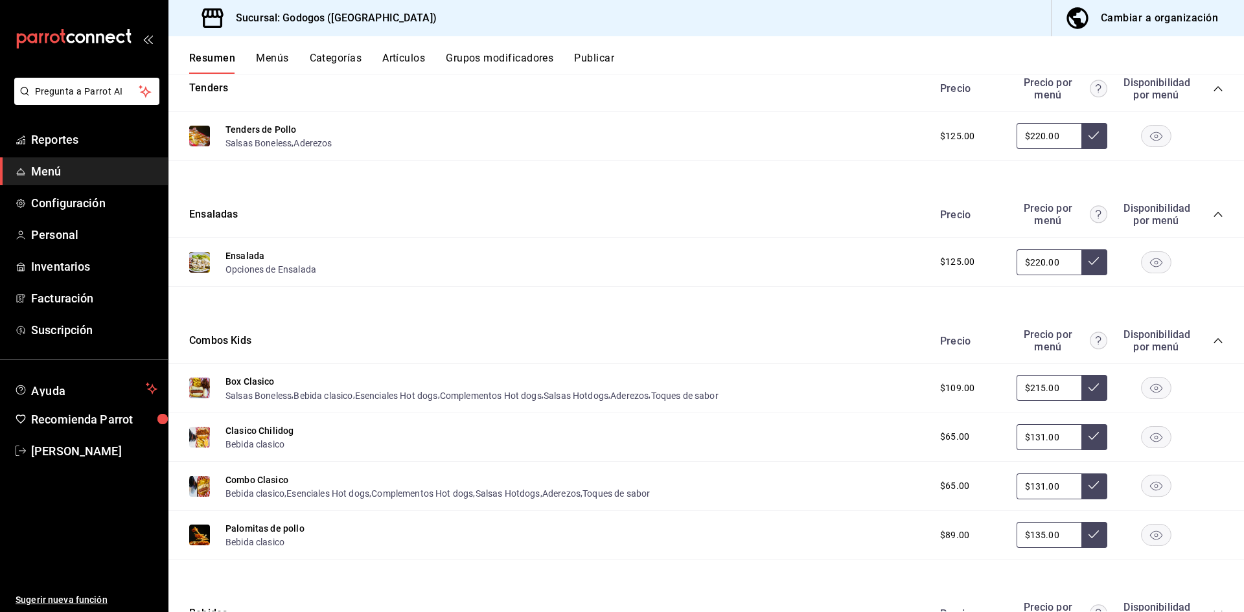
click at [200, 442] on img at bounding box center [199, 437] width 21 height 21
click at [198, 390] on img at bounding box center [199, 388] width 21 height 21
click at [233, 379] on button "Box Clasico" at bounding box center [250, 381] width 49 height 13
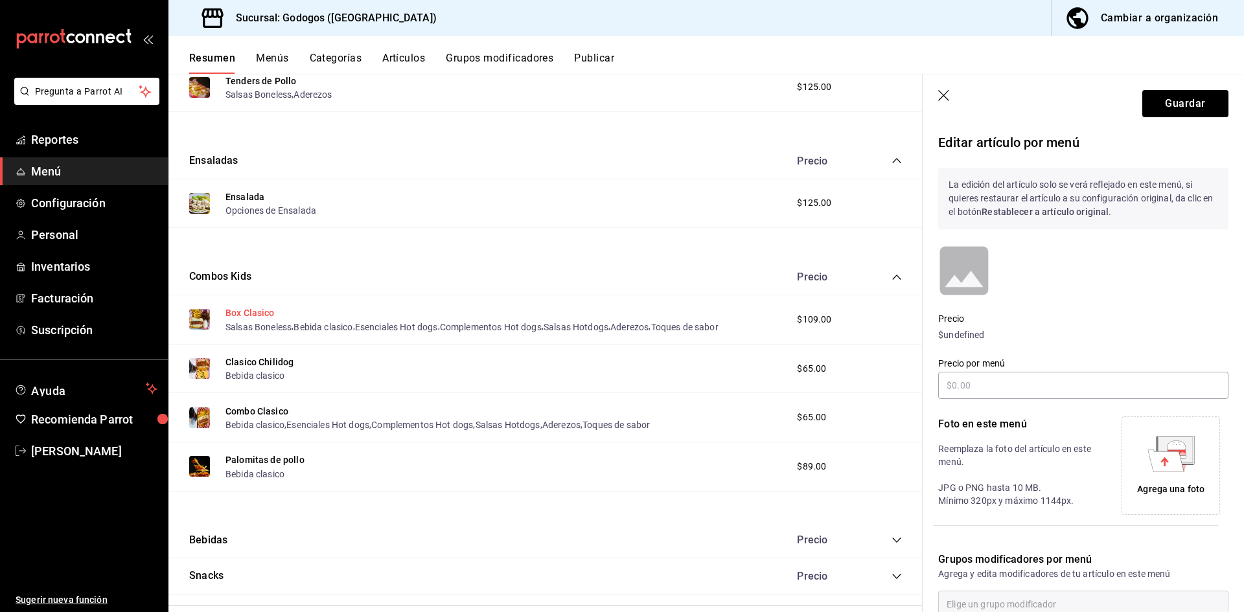
scroll to position [1641, 0]
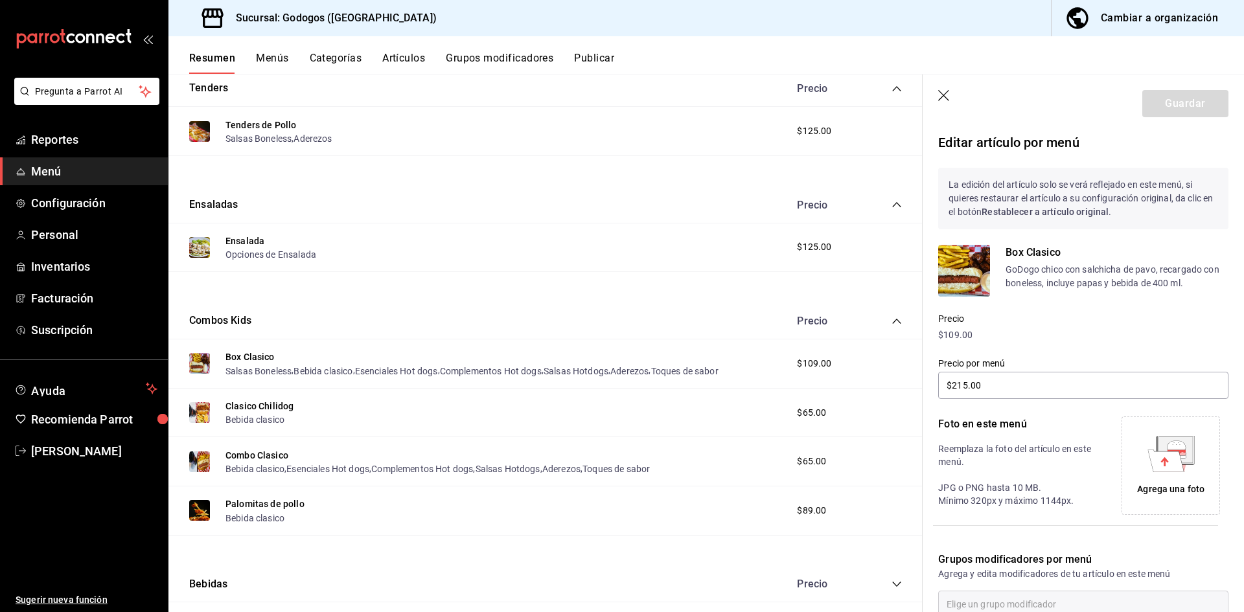
click at [204, 412] on img at bounding box center [199, 412] width 21 height 21
click at [760, 95] on icon "button" at bounding box center [945, 96] width 13 height 13
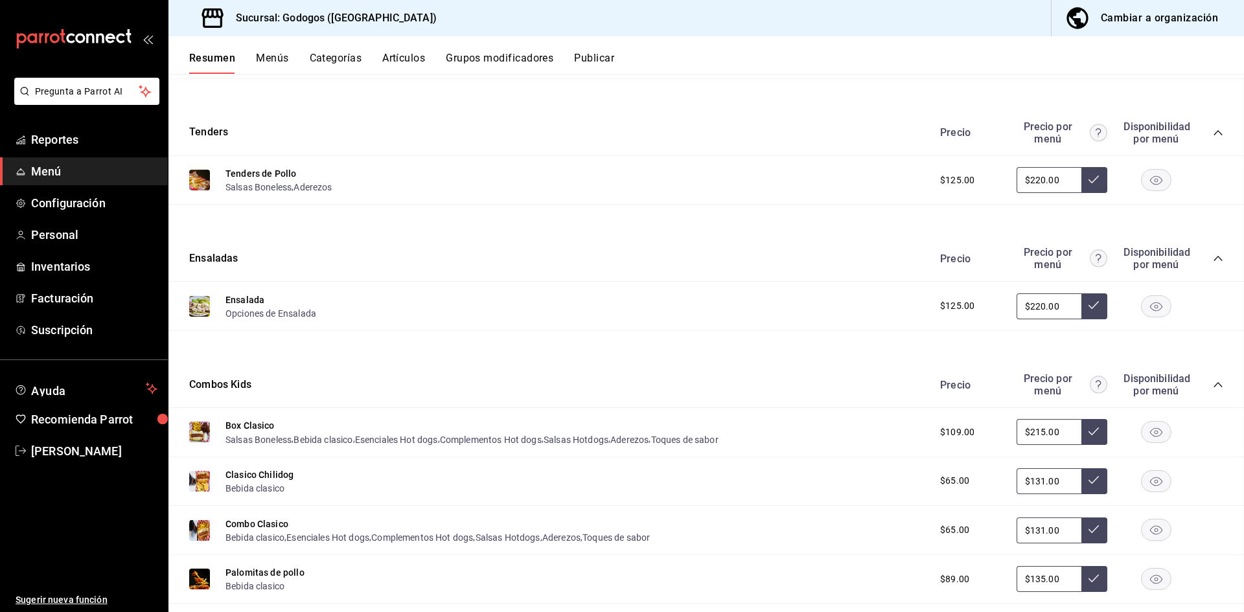
scroll to position [1851, 0]
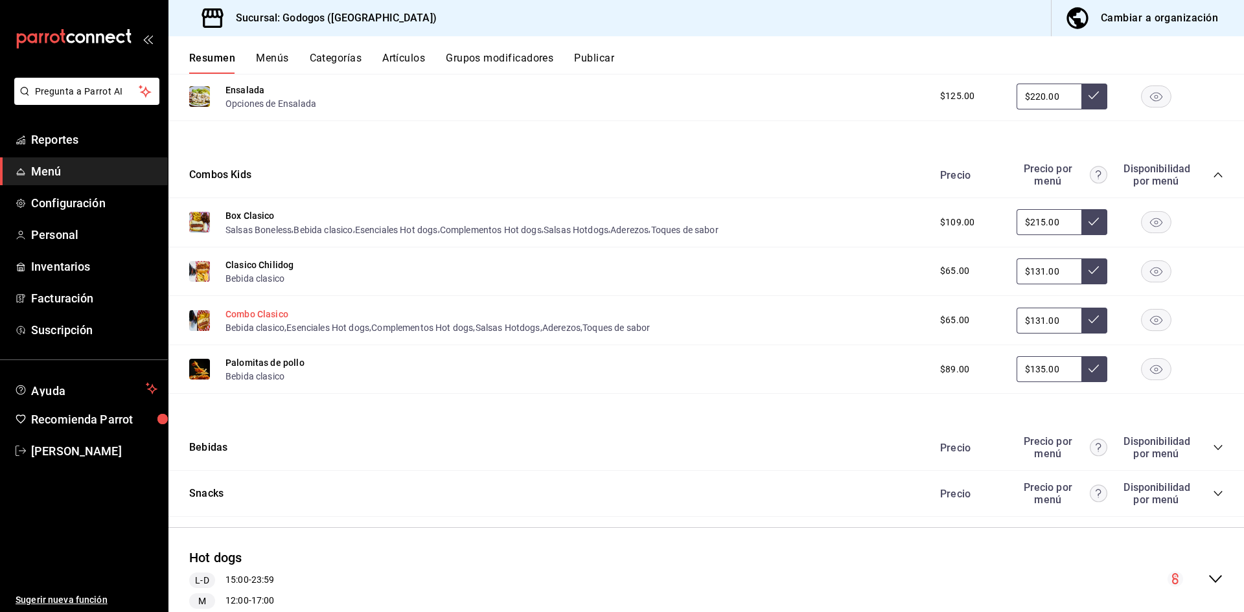
click at [258, 309] on button "Combo Clasico" at bounding box center [257, 314] width 63 height 13
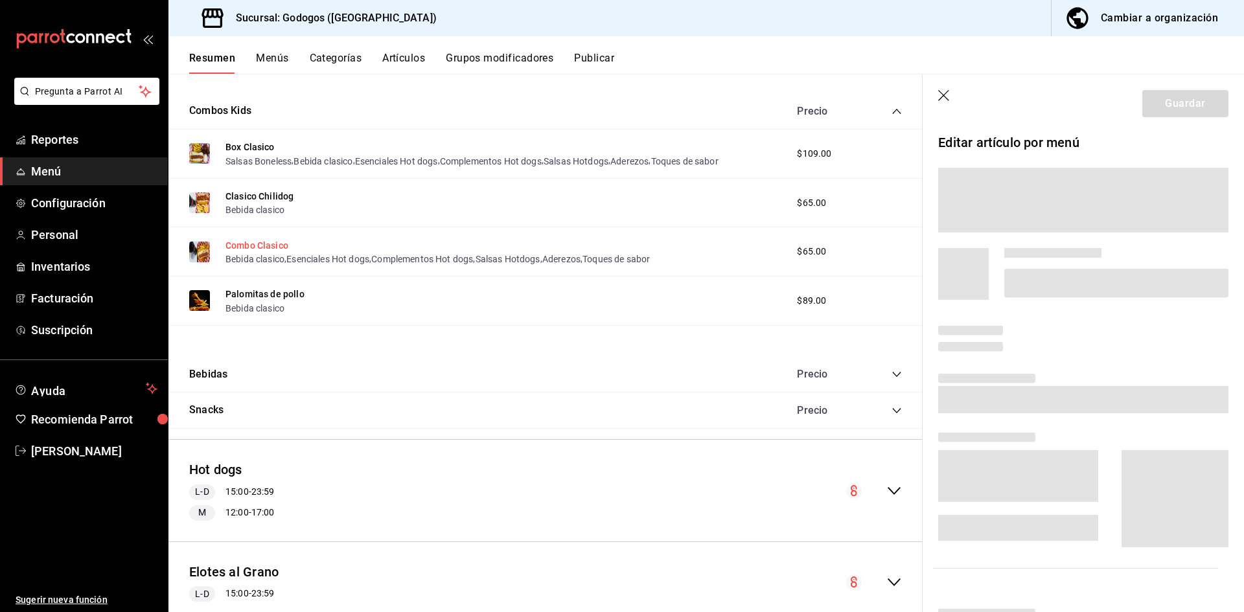
scroll to position [1793, 0]
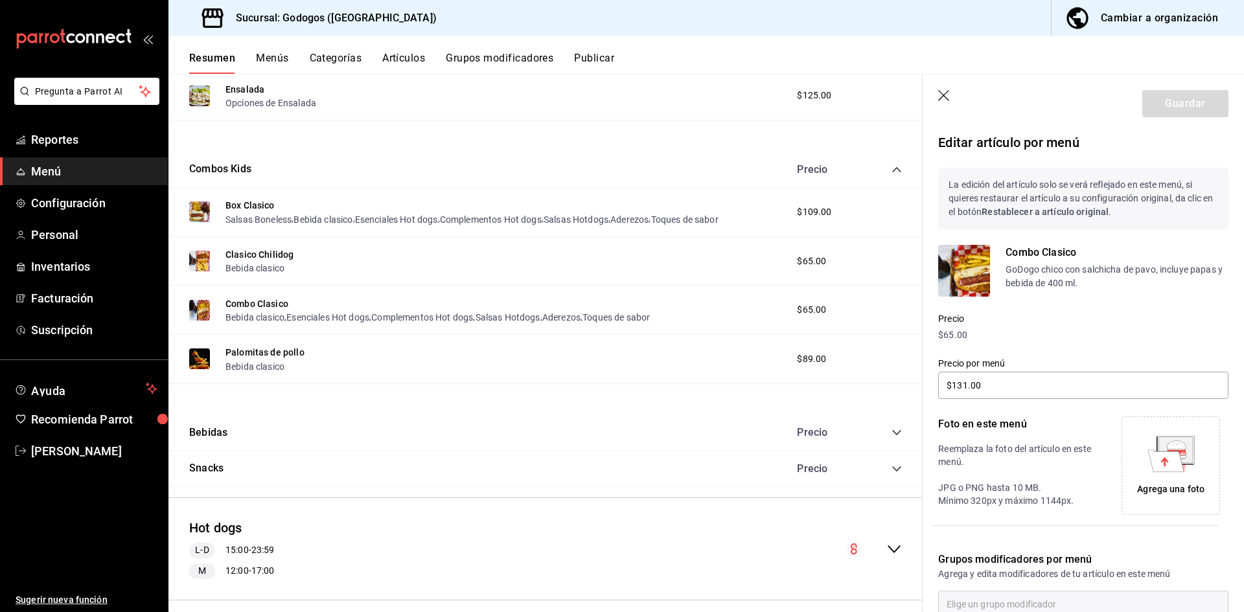
click at [760, 270] on img at bounding box center [965, 271] width 52 height 52
click at [760, 95] on icon "button" at bounding box center [944, 95] width 11 height 11
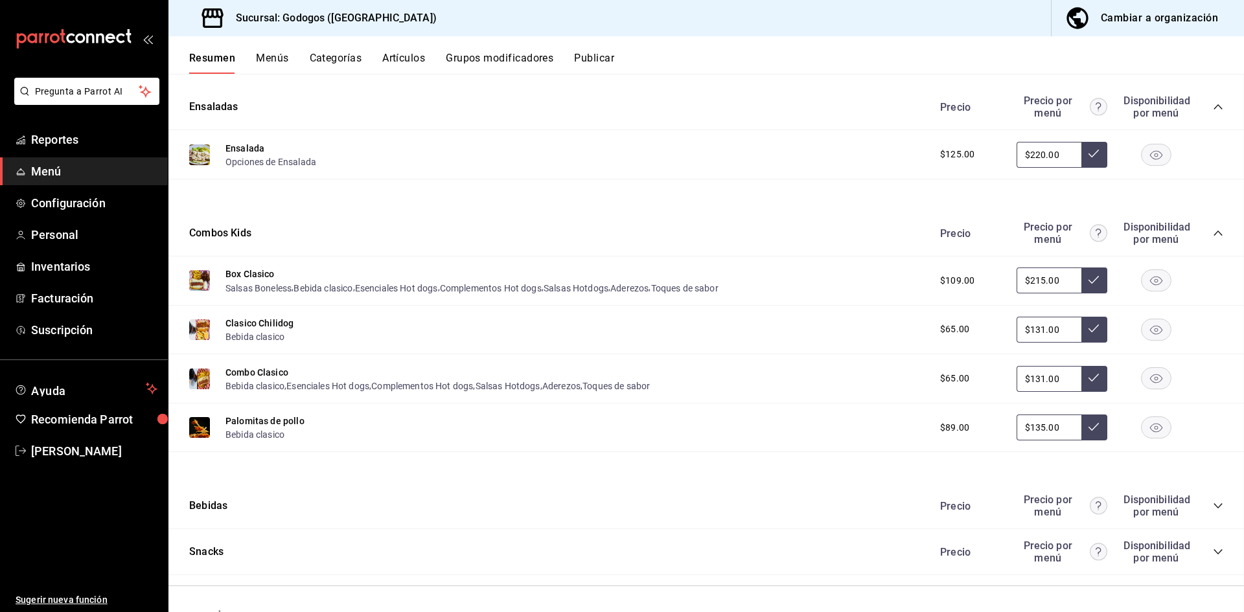
scroll to position [1977, 0]
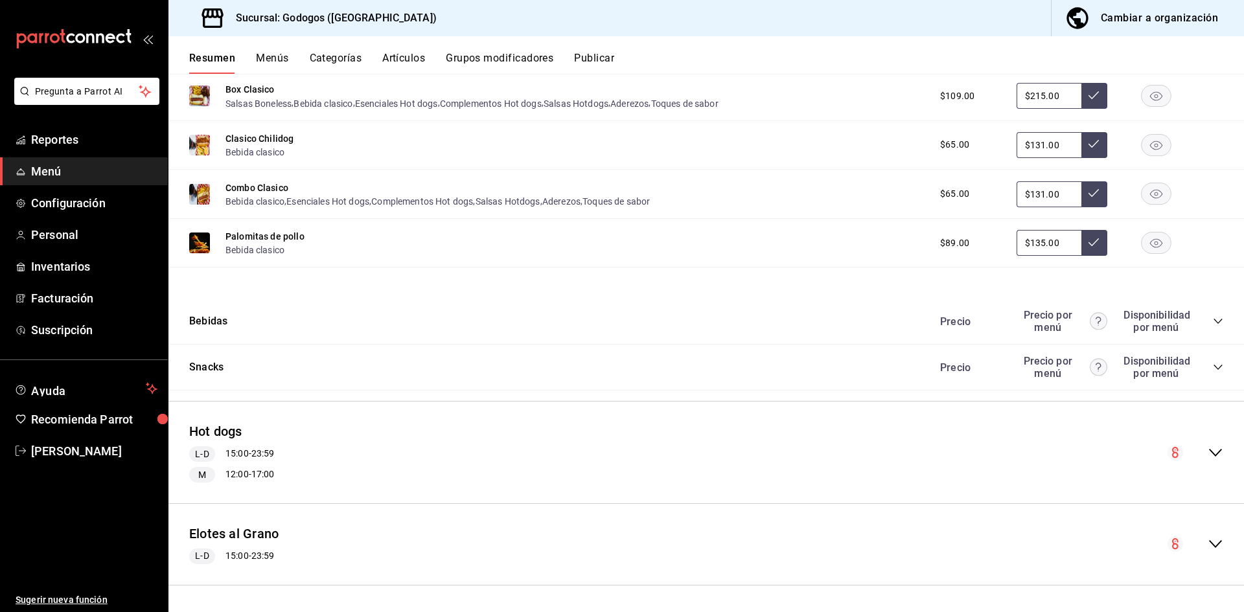
click at [760, 320] on icon "collapse-category-row" at bounding box center [1218, 321] width 10 height 10
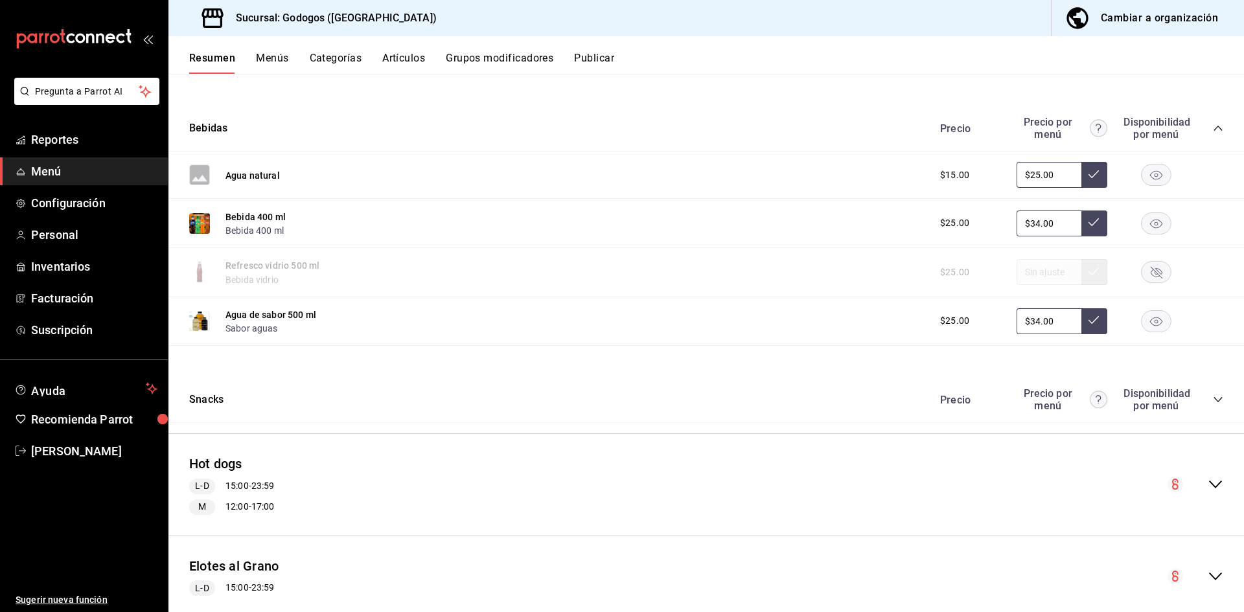
scroll to position [2202, 0]
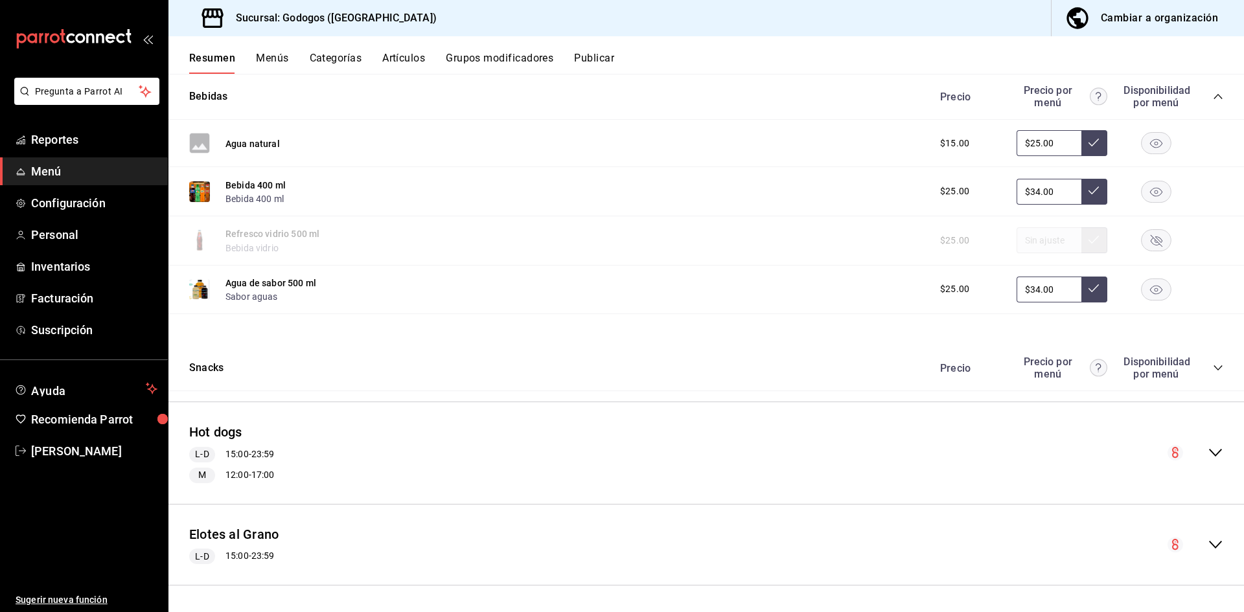
click at [760, 370] on icon "collapse-category-row" at bounding box center [1218, 368] width 8 height 5
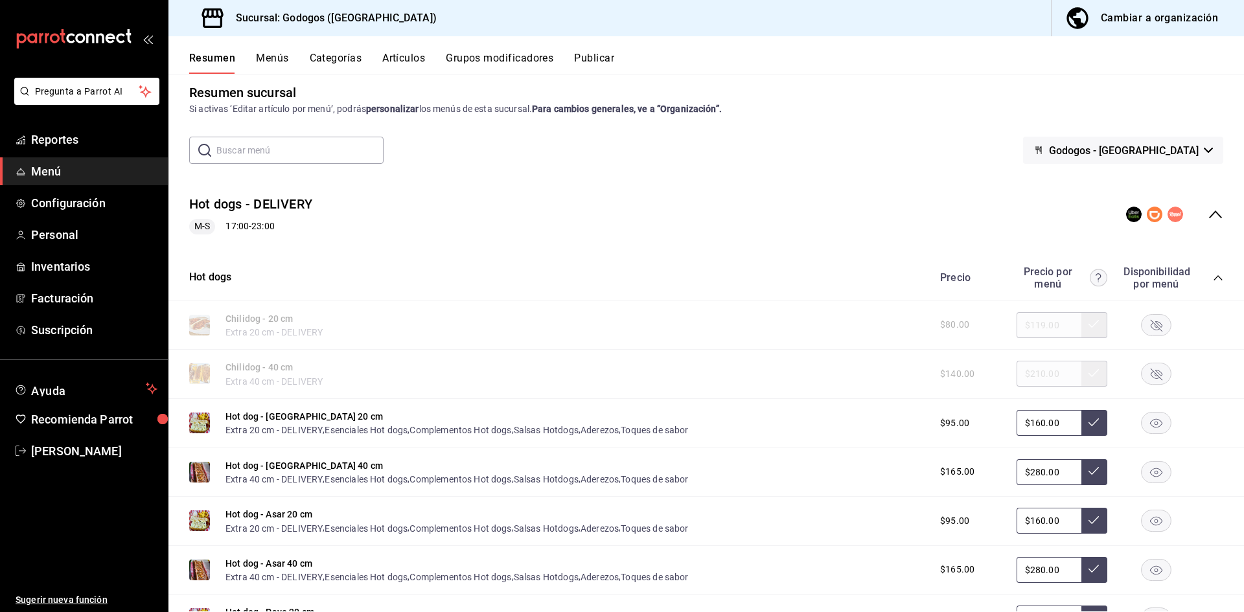
scroll to position [0, 0]
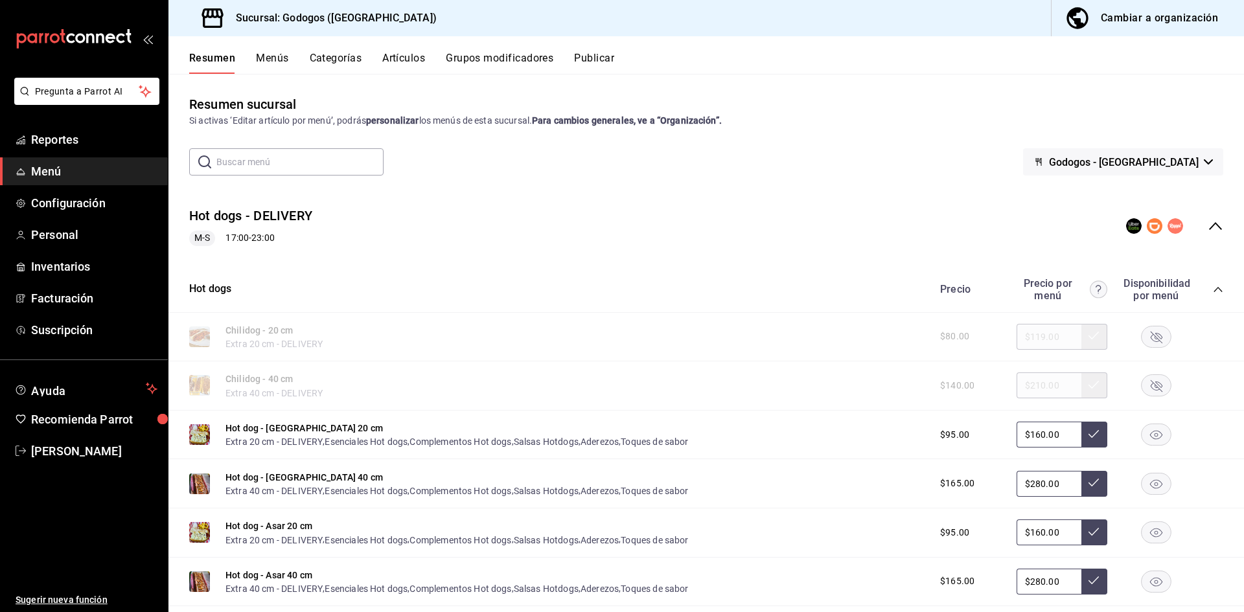
click at [760, 16] on div "Cambiar a organización" at bounding box center [1159, 18] width 117 height 18
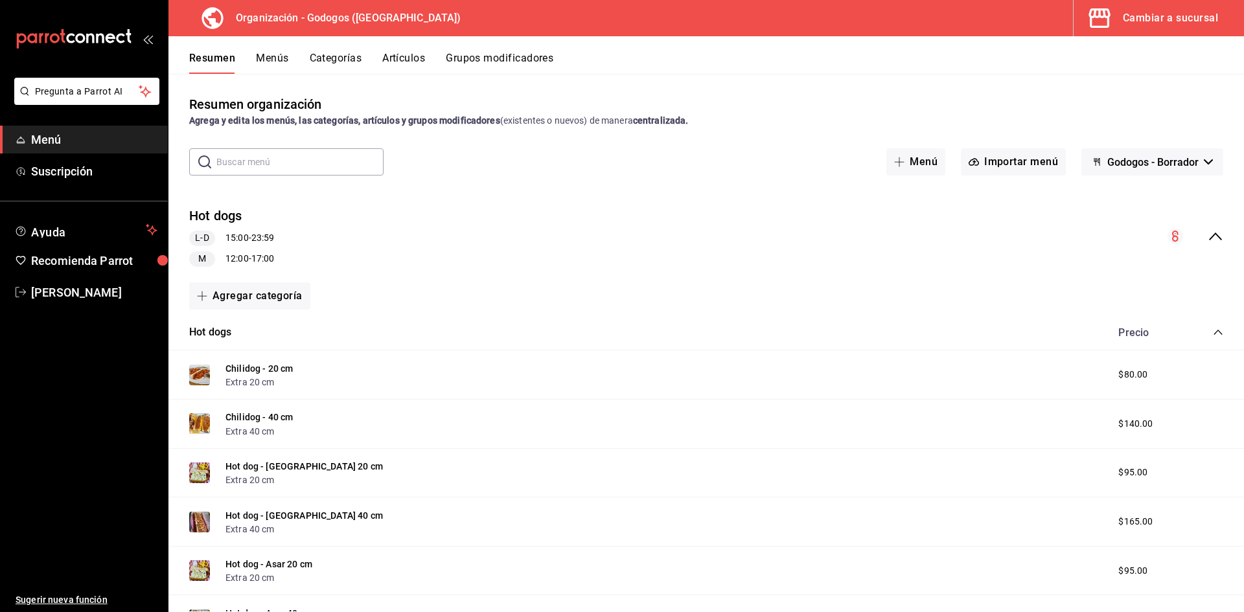
click at [760, 233] on icon "collapse-menu-row" at bounding box center [1216, 237] width 16 height 16
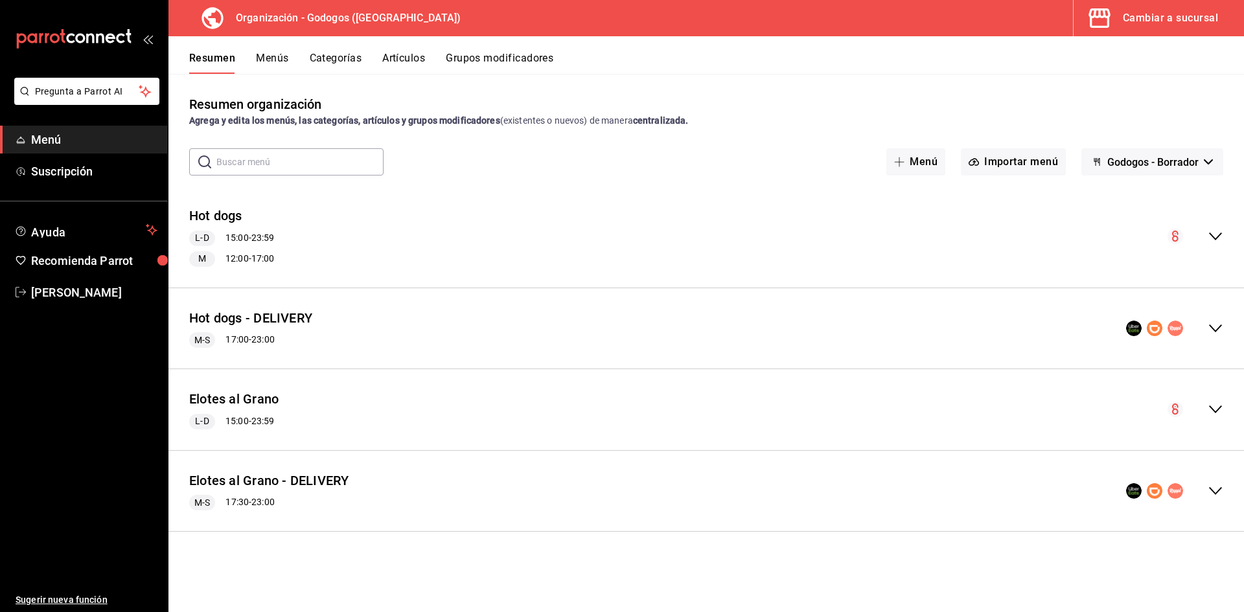
click at [760, 333] on icon "collapse-menu-row" at bounding box center [1216, 329] width 16 height 16
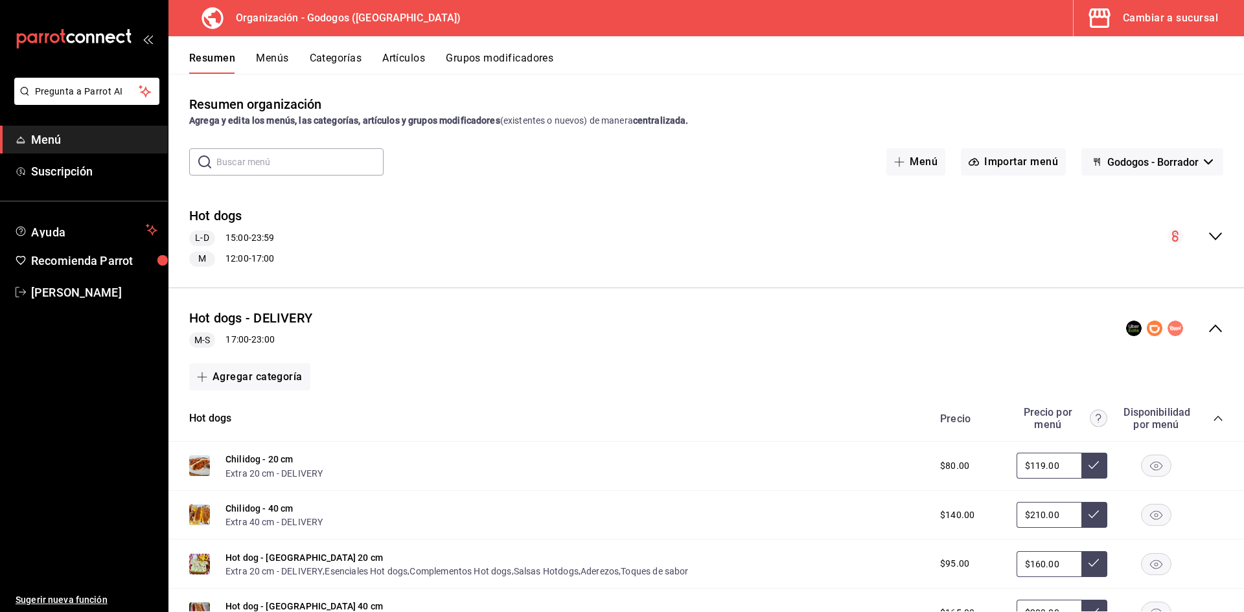
click at [266, 62] on button "Menús" at bounding box center [272, 63] width 32 height 22
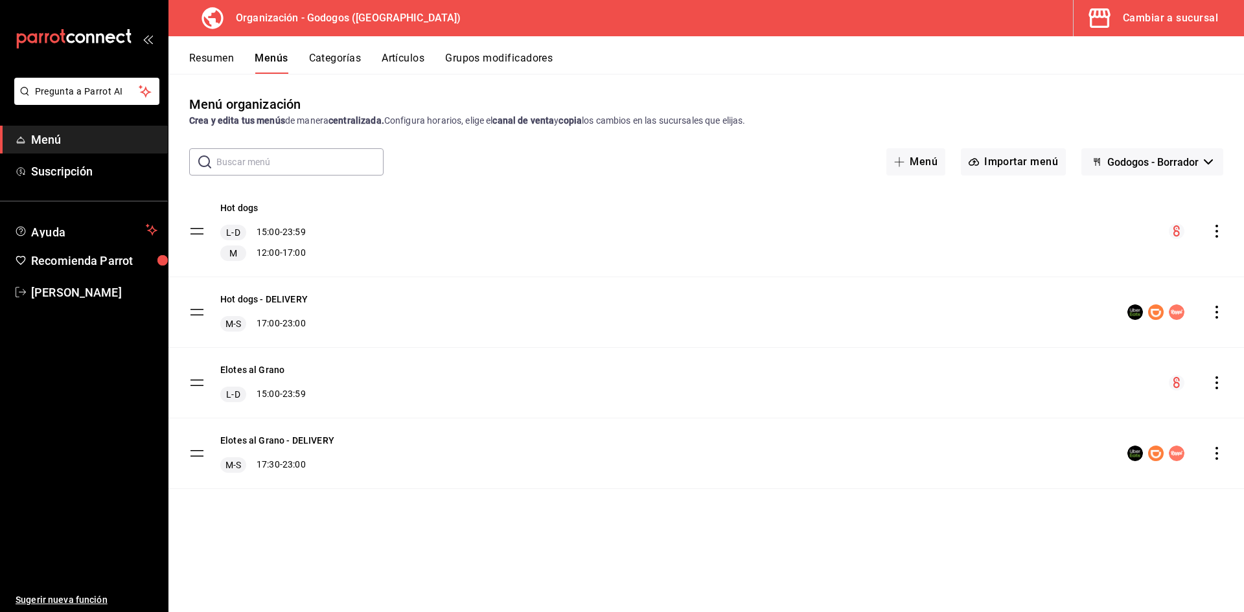
click at [760, 312] on icon "actions" at bounding box center [1217, 312] width 13 height 13
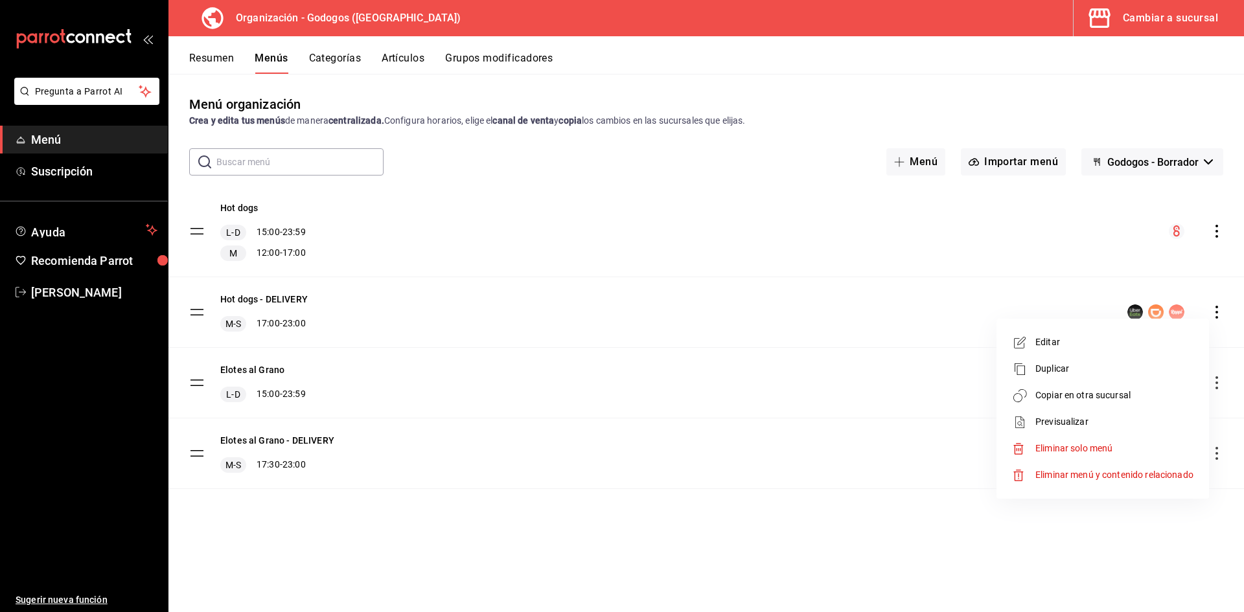
click at [760, 399] on span "Copiar en otra sucursal" at bounding box center [1115, 396] width 158 height 14
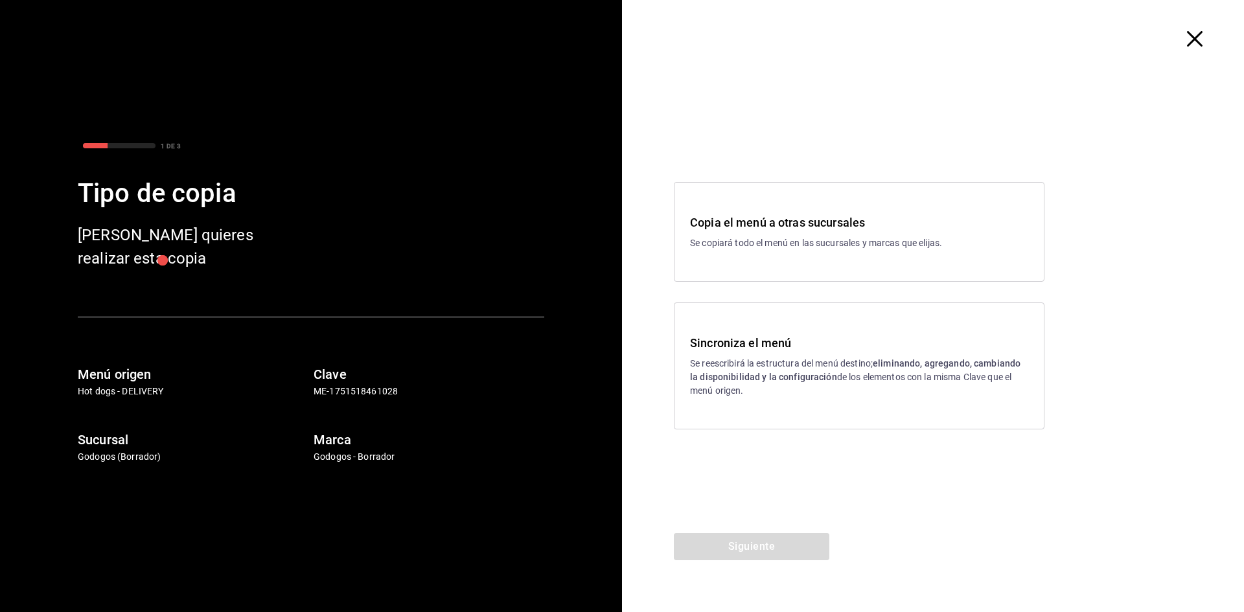
click at [760, 354] on div "Sincroniza el menú Se reescribirá la estructura del menú destino; eliminando, a…" at bounding box center [859, 366] width 338 height 64
click at [760, 544] on button "Siguiente" at bounding box center [752, 546] width 156 height 27
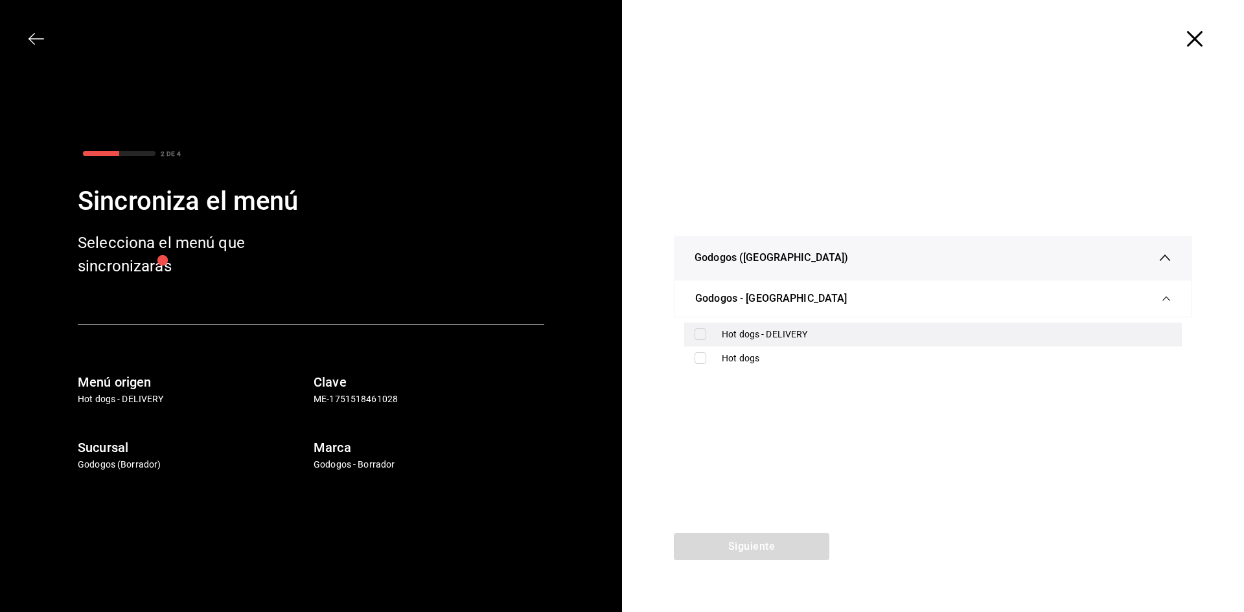
click at [703, 330] on input "checkbox" at bounding box center [701, 335] width 12 height 12
checkbox input "true"
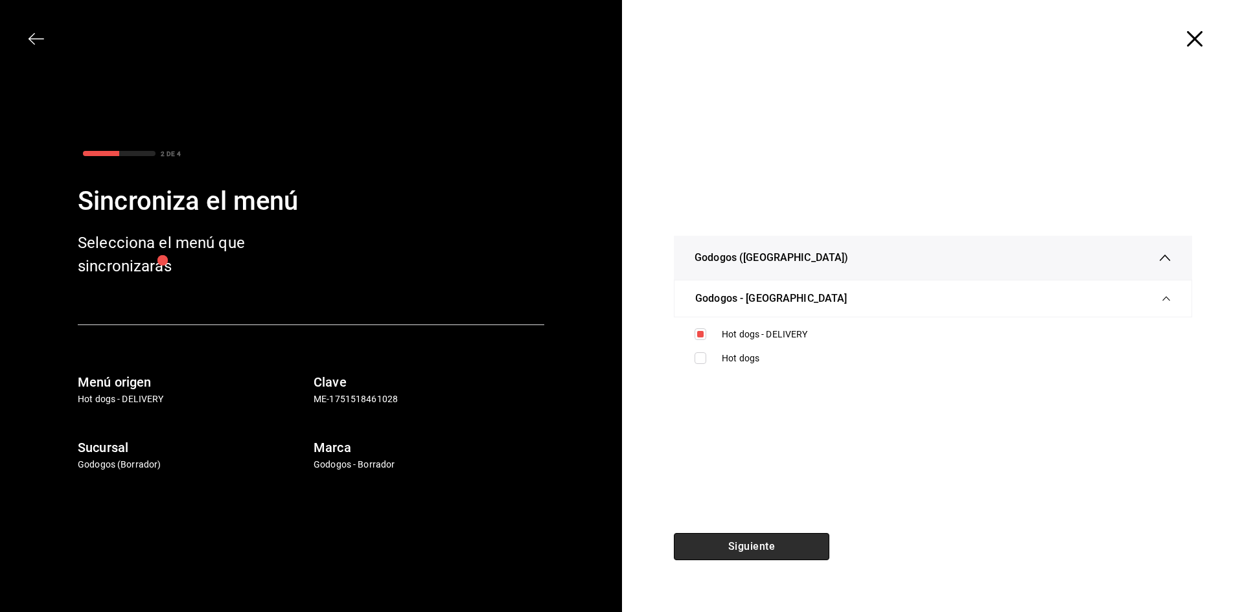
click at [760, 547] on button "Siguiente" at bounding box center [752, 546] width 156 height 27
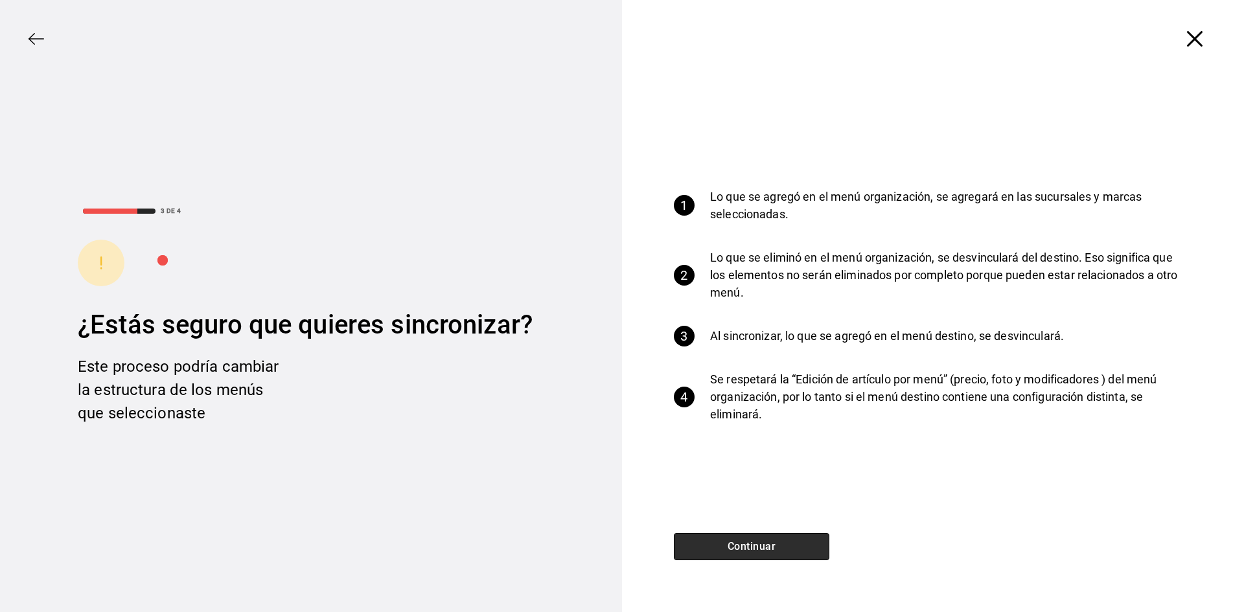
click at [760, 547] on button "Continuar" at bounding box center [752, 546] width 156 height 27
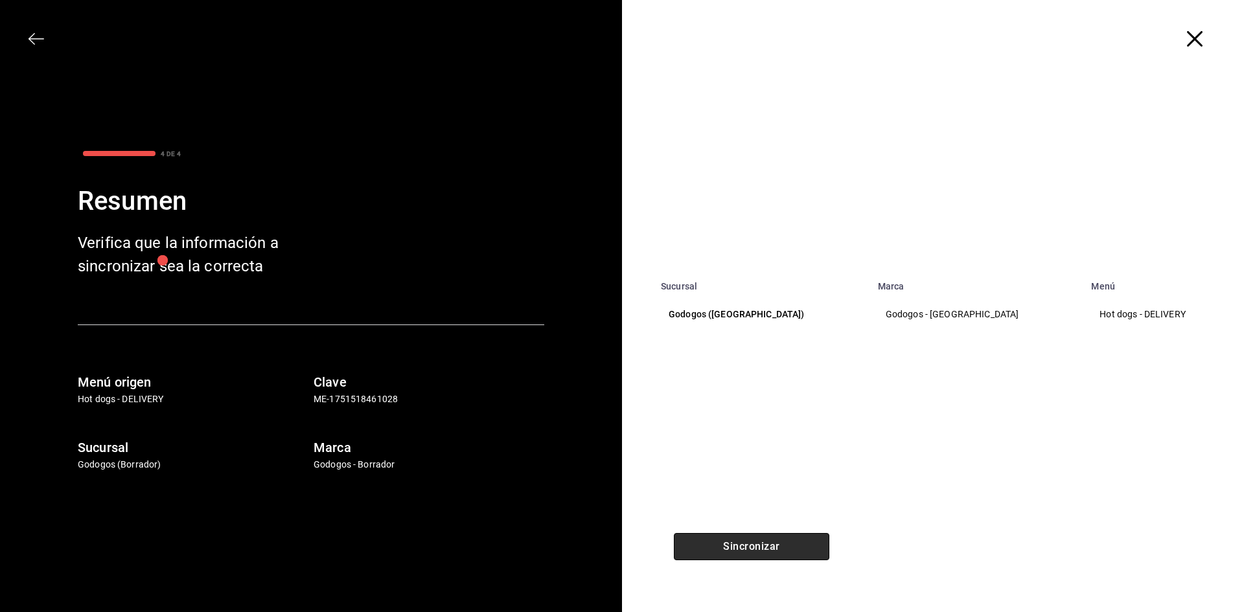
click at [760, 547] on button "Sincronizar" at bounding box center [752, 546] width 156 height 27
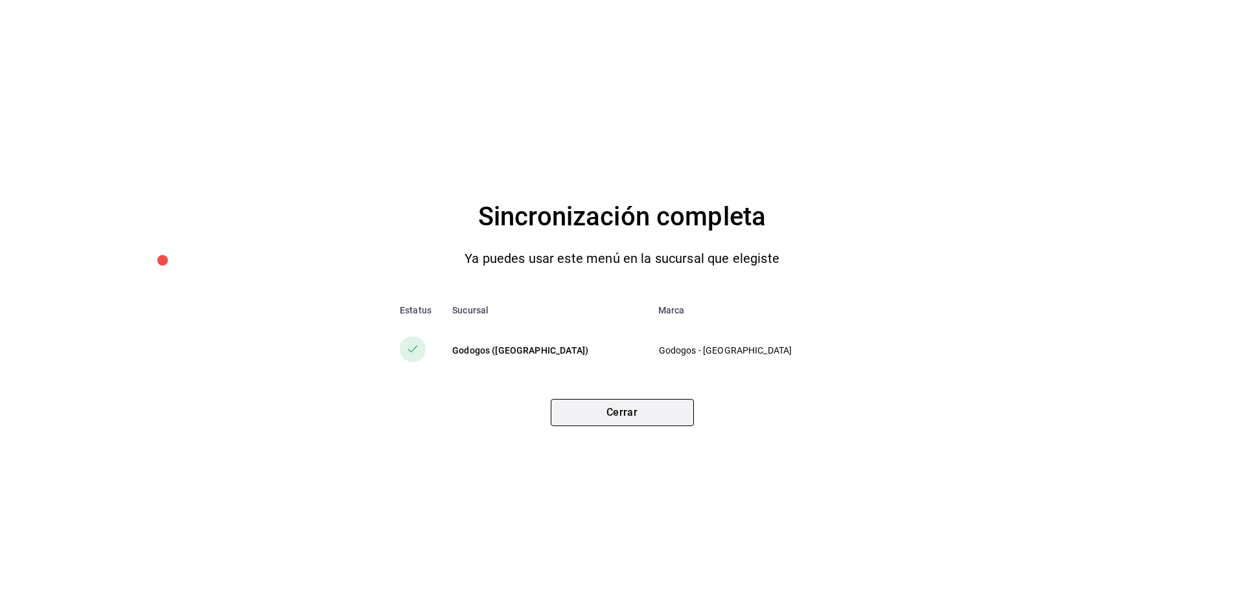
click at [618, 402] on button "Cerrar" at bounding box center [622, 412] width 143 height 27
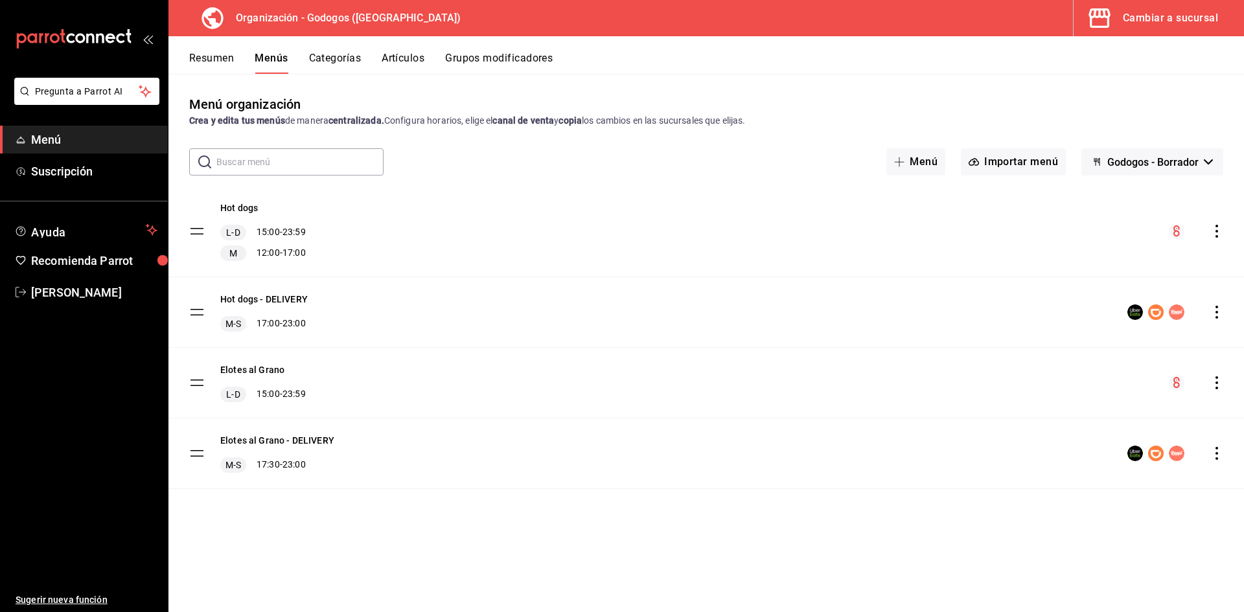
click at [760, 16] on div "Cambiar a sucursal" at bounding box center [1170, 18] width 95 height 18
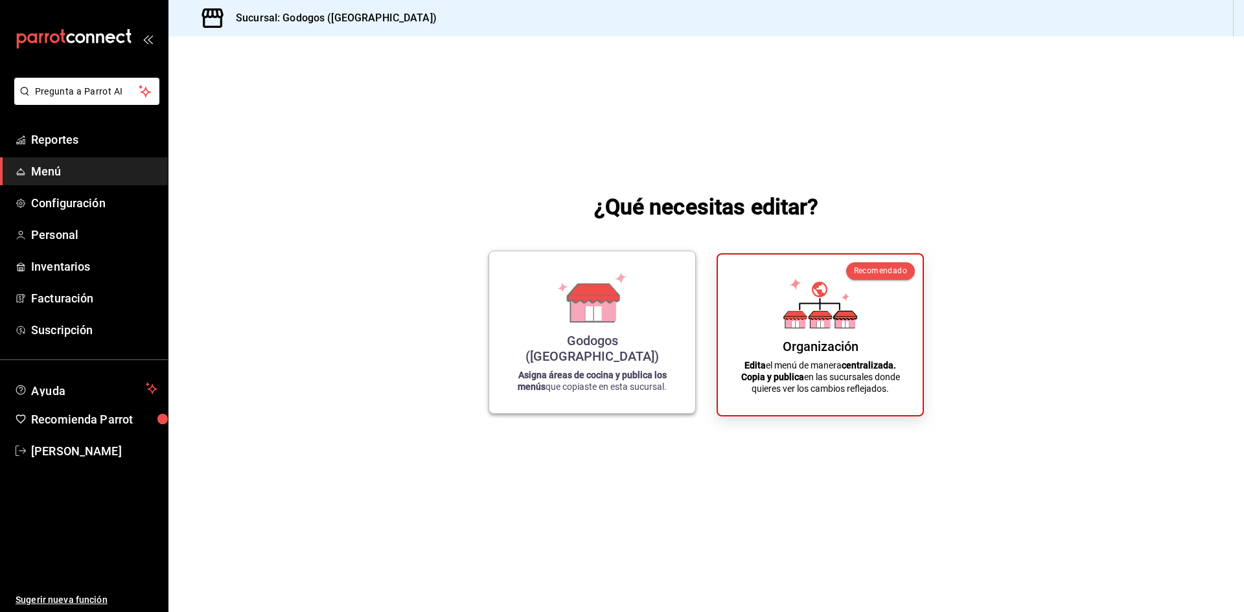
click at [618, 323] on icon at bounding box center [592, 297] width 74 height 51
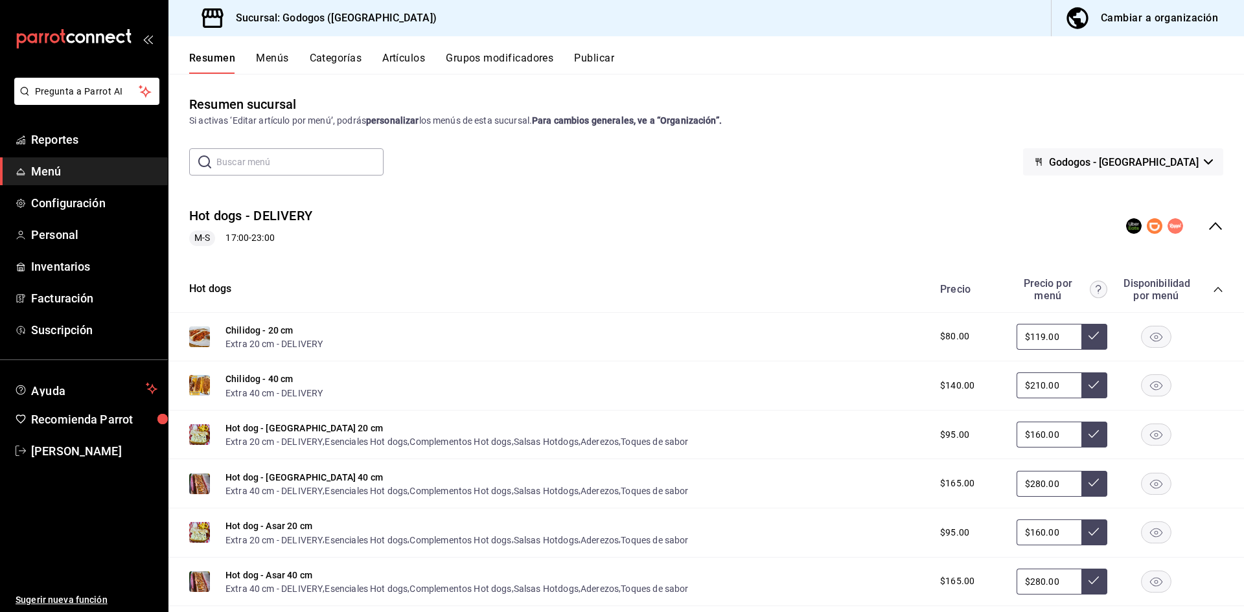
click at [760, 222] on icon "collapse-menu-row" at bounding box center [1216, 226] width 16 height 16
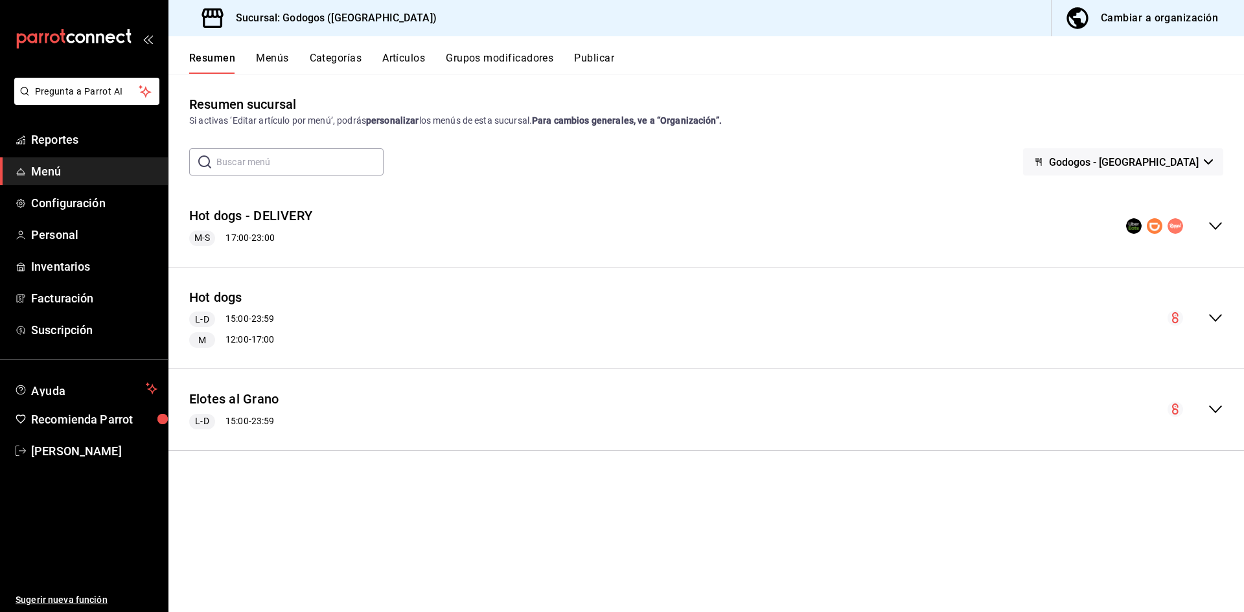
click at [760, 226] on icon "collapse-menu-row" at bounding box center [1215, 226] width 13 height 8
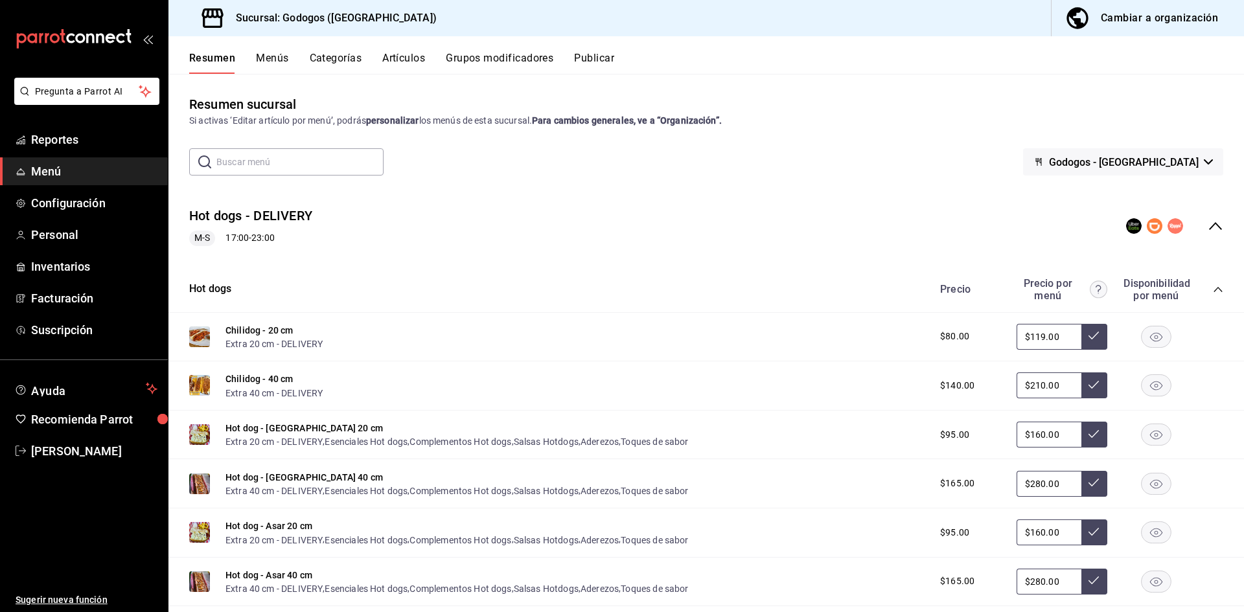
click at [760, 339] on rect "button" at bounding box center [1157, 336] width 30 height 21
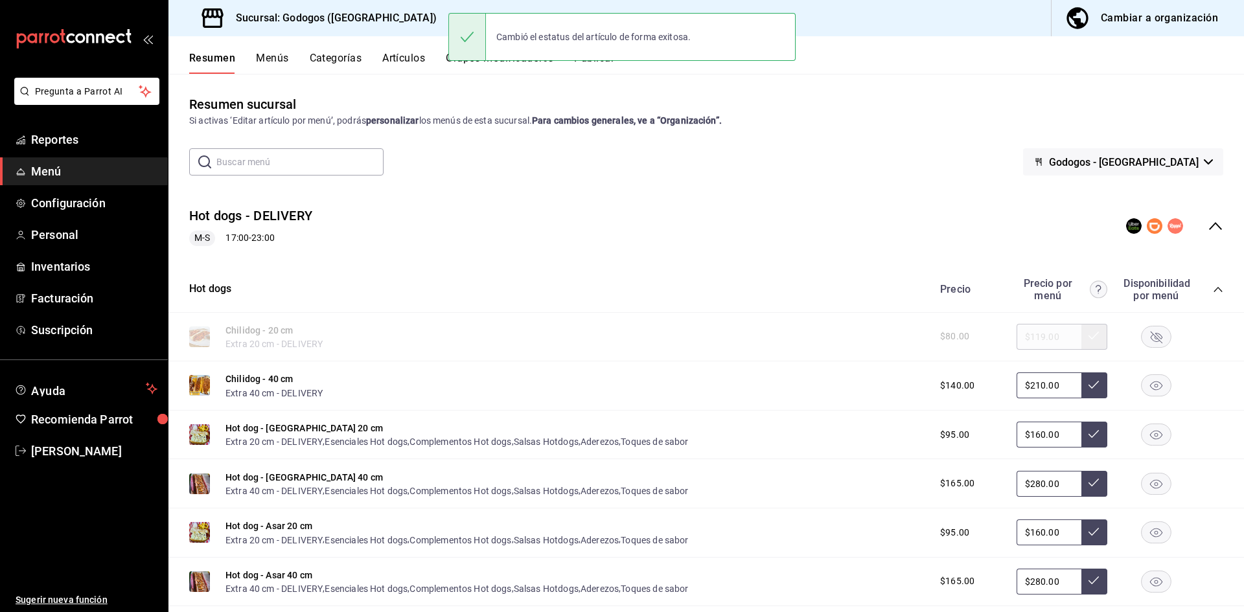
click at [760, 384] on rect "button" at bounding box center [1157, 385] width 30 height 21
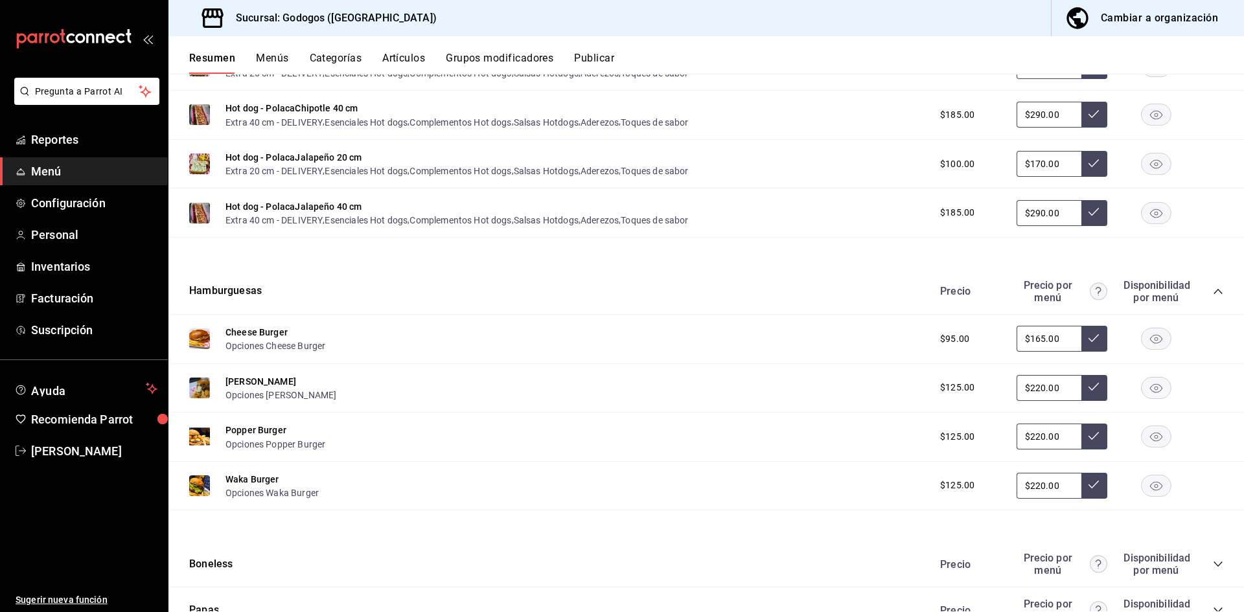
scroll to position [778, 0]
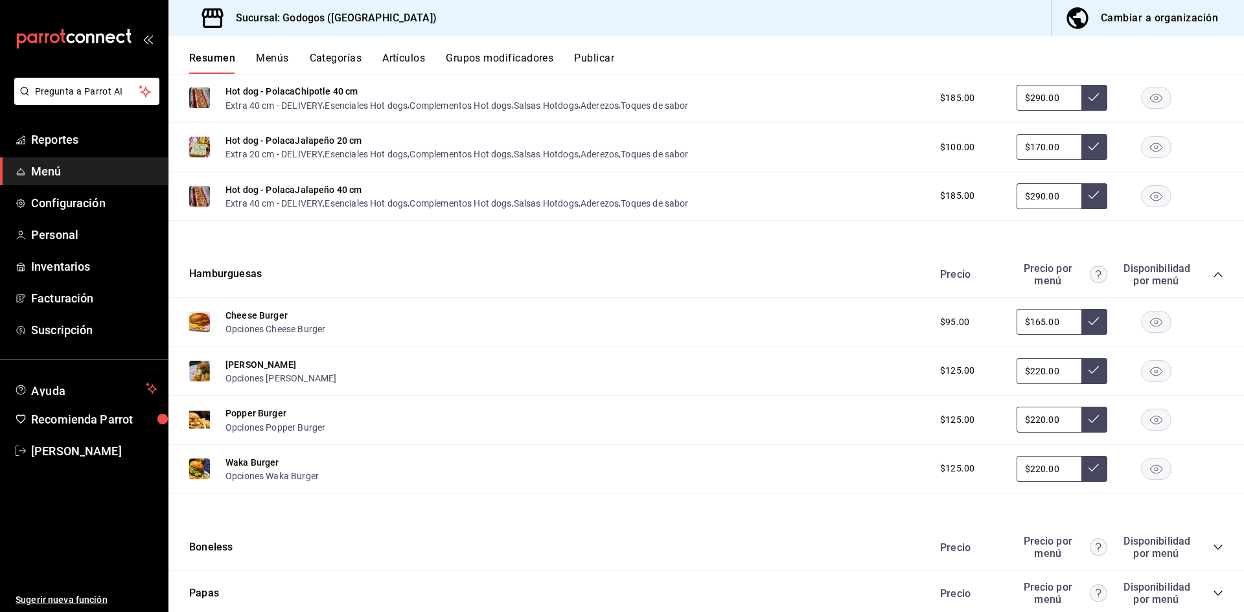
click at [760, 321] on rect "button" at bounding box center [1157, 322] width 30 height 21
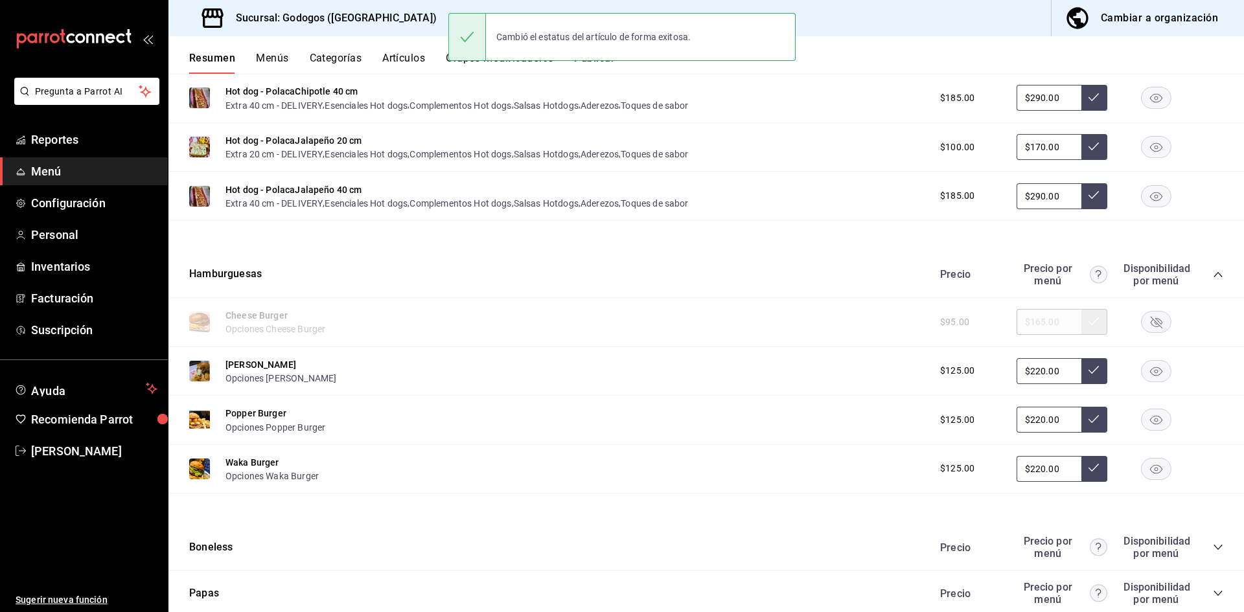
click at [760, 426] on rect "button" at bounding box center [1157, 420] width 30 height 21
click at [760, 465] on rect "button" at bounding box center [1157, 468] width 30 height 21
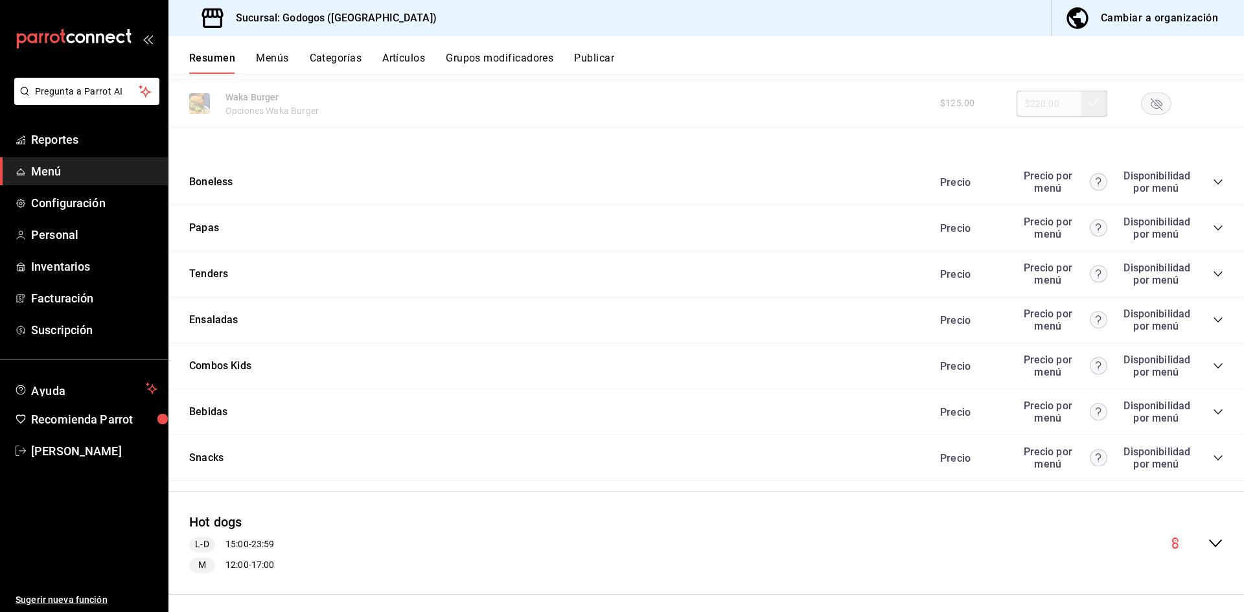
scroll to position [1167, 0]
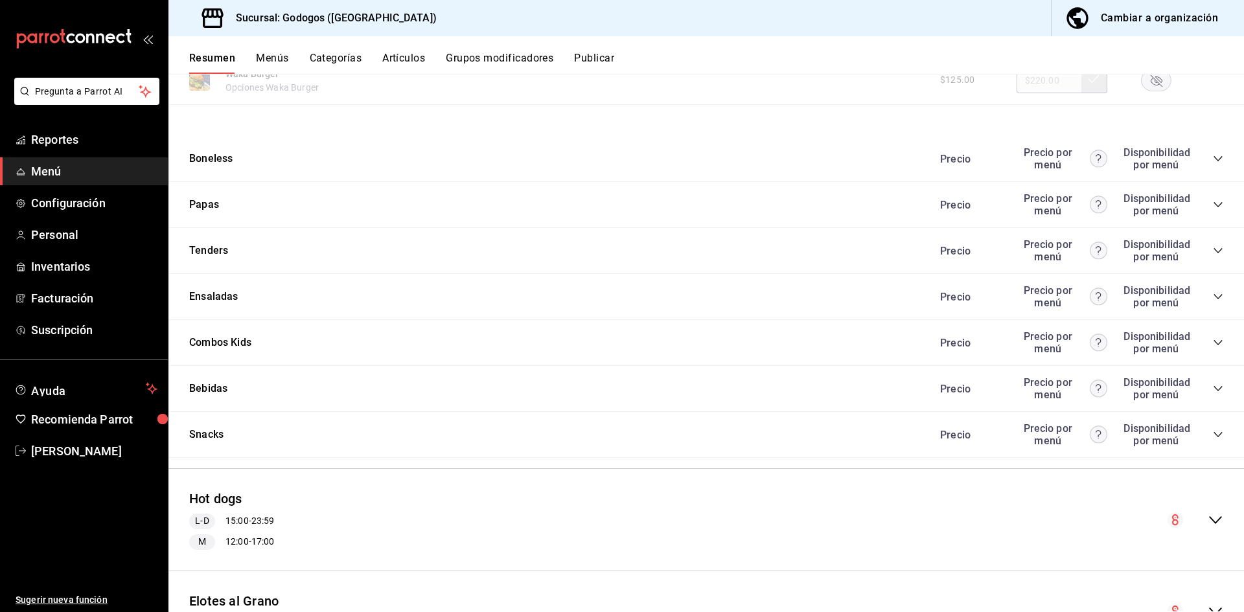
click at [760, 434] on icon "collapse-category-row" at bounding box center [1218, 434] width 8 height 5
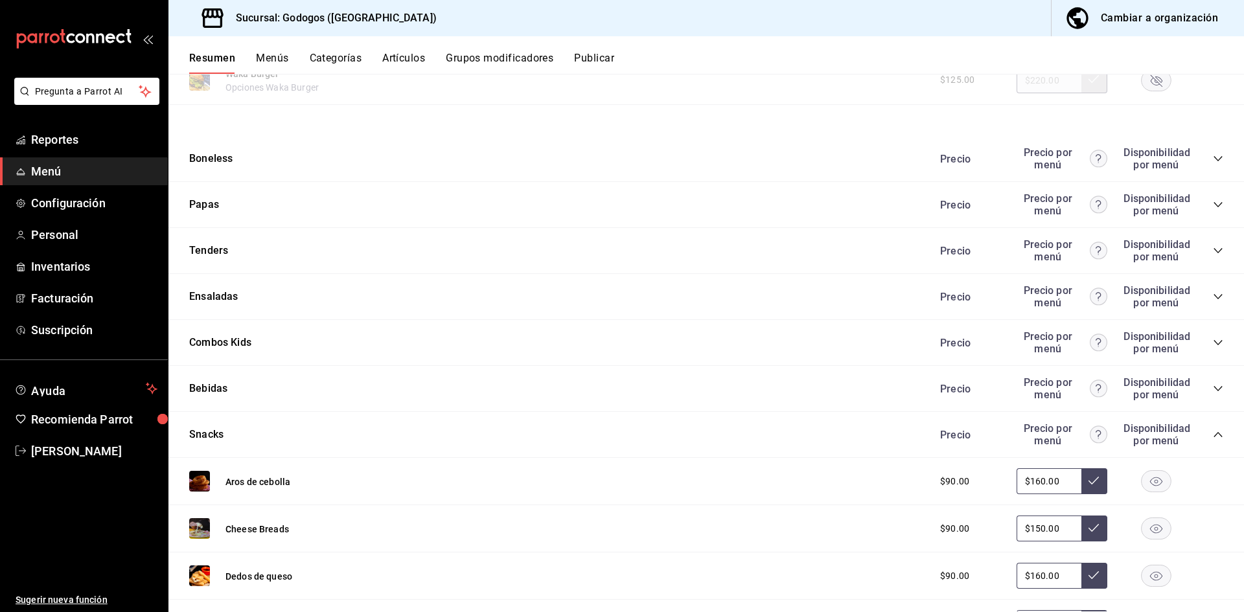
click at [760, 158] on icon "collapse-category-row" at bounding box center [1218, 159] width 10 height 10
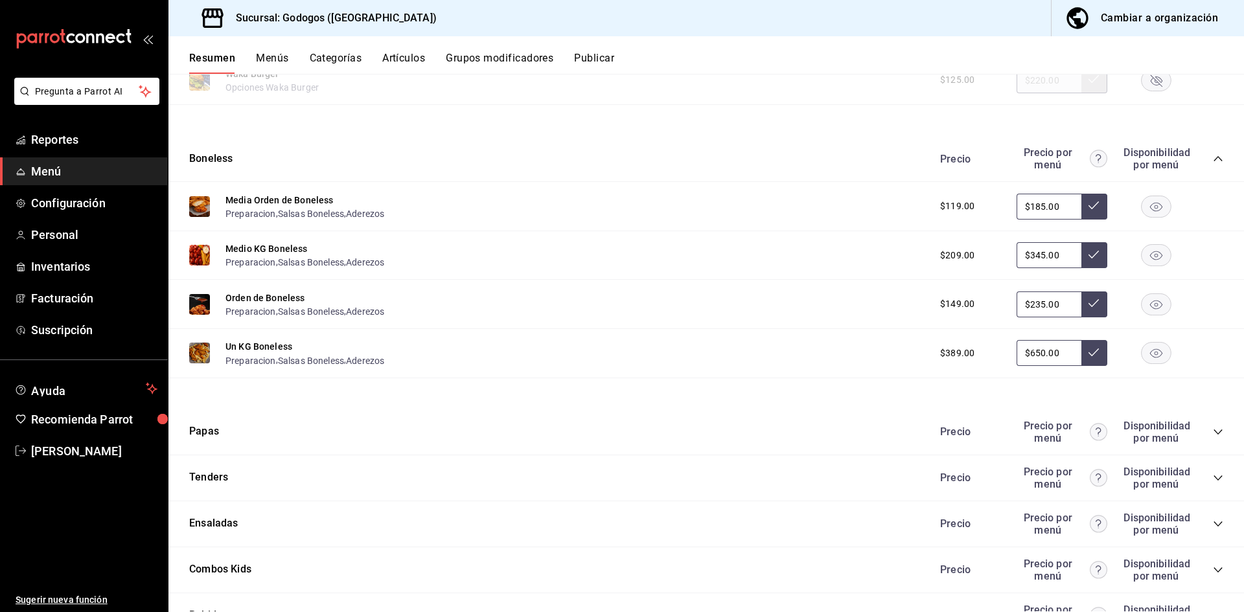
click at [760, 433] on icon "collapse-category-row" at bounding box center [1218, 432] width 10 height 10
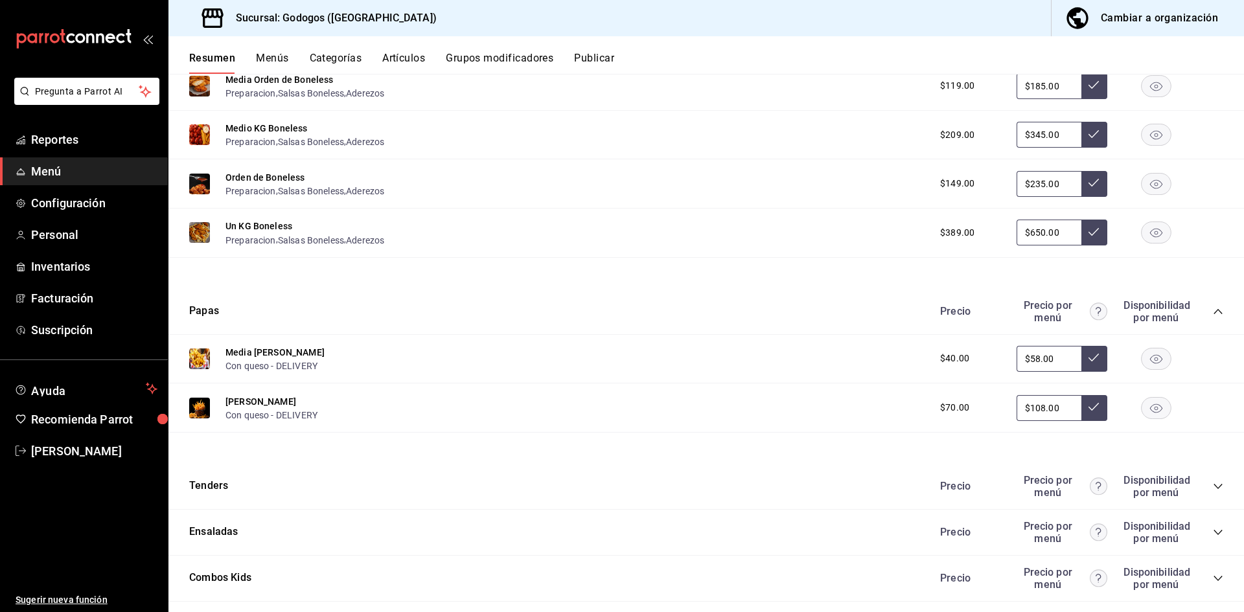
scroll to position [1296, 0]
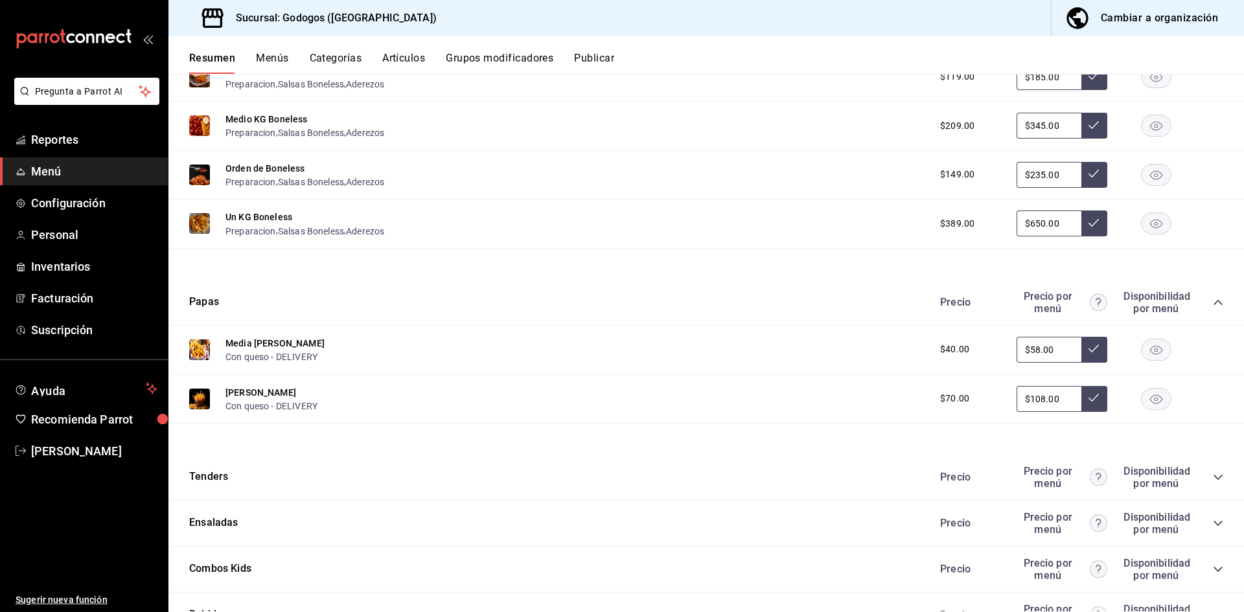
click at [760, 476] on icon "collapse-category-row" at bounding box center [1218, 477] width 8 height 5
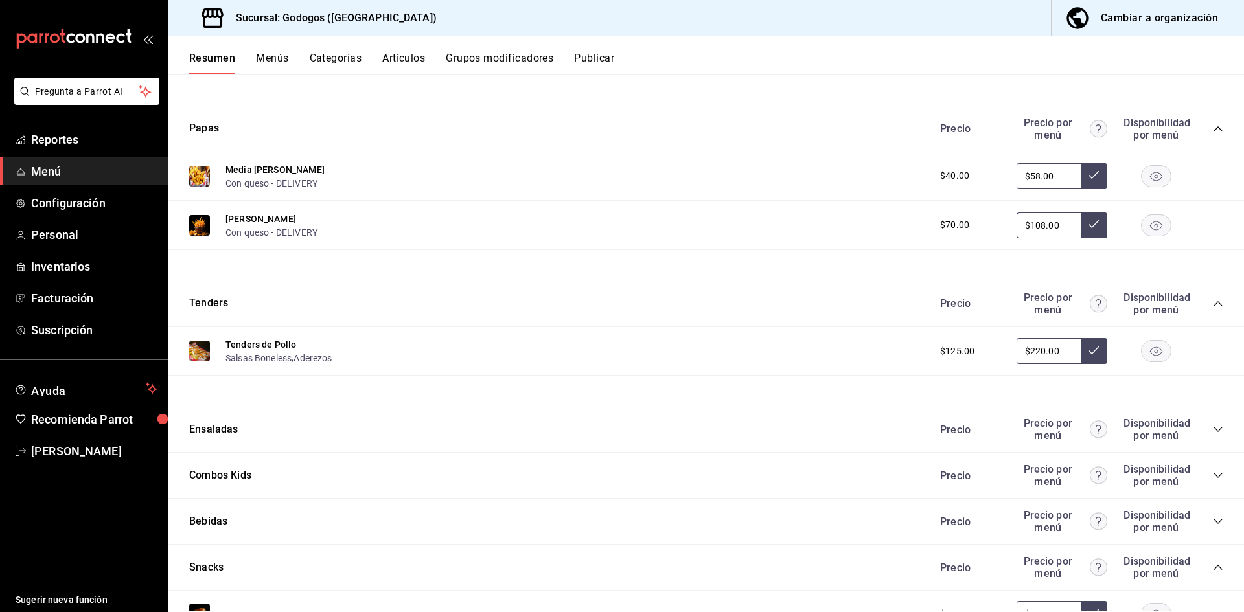
scroll to position [1556, 0]
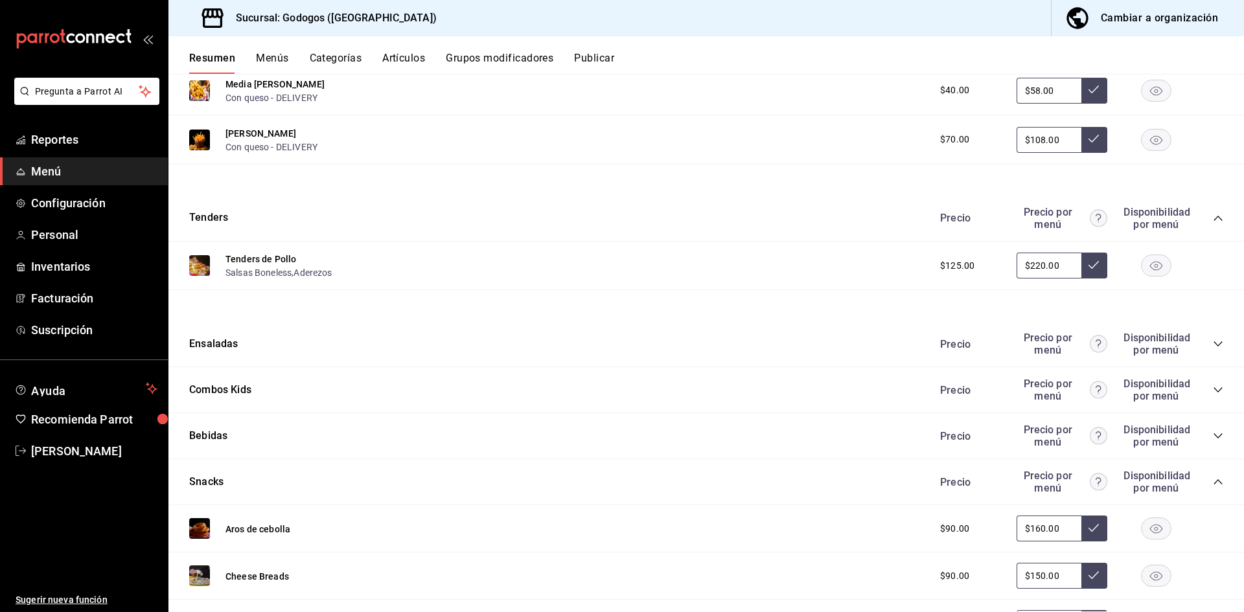
click at [760, 344] on div "Precio Precio por menú Disponibilidad por menú" at bounding box center [1075, 344] width 296 height 25
click at [760, 344] on icon "collapse-category-row" at bounding box center [1218, 344] width 10 height 10
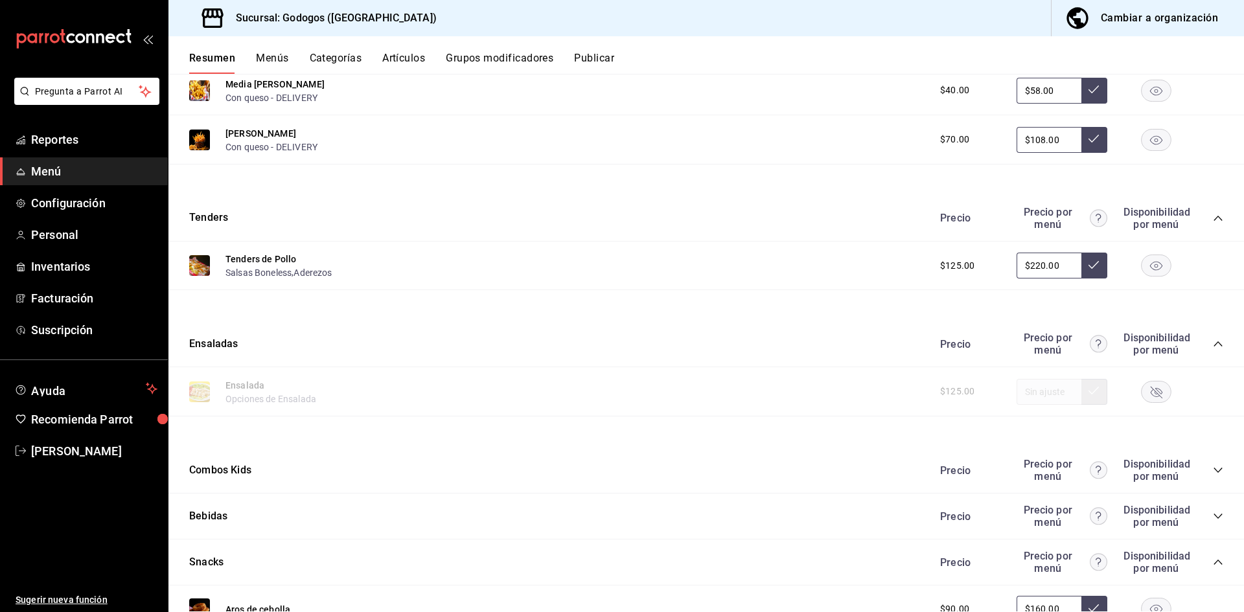
click at [760, 390] on rect "button" at bounding box center [1157, 391] width 30 height 21
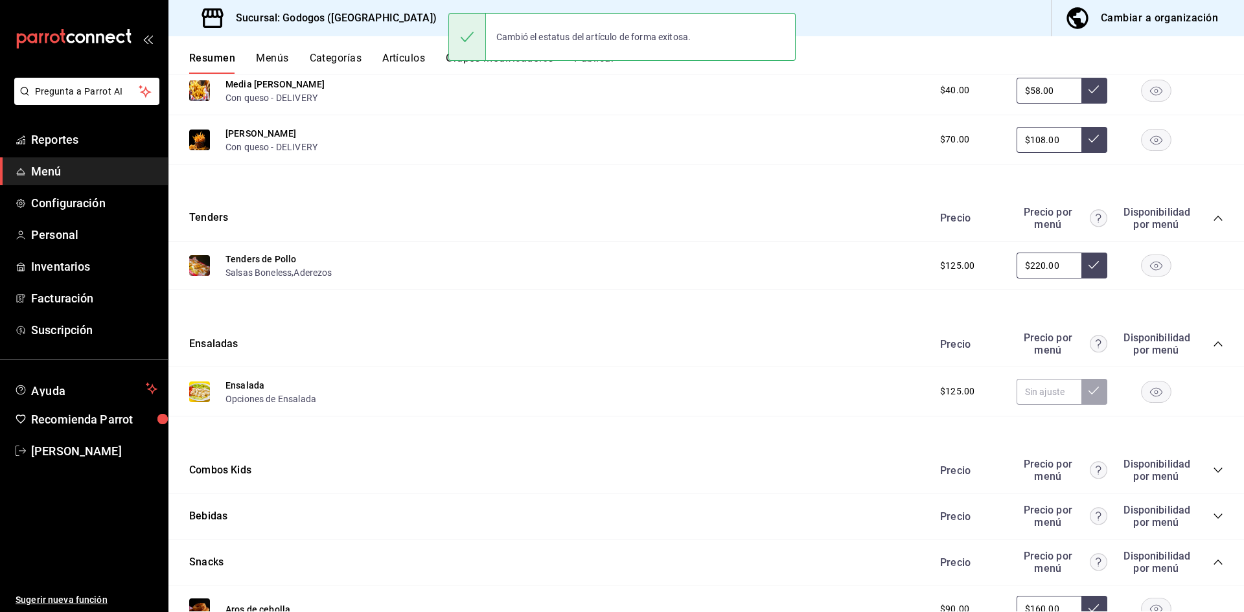
scroll to position [1620, 0]
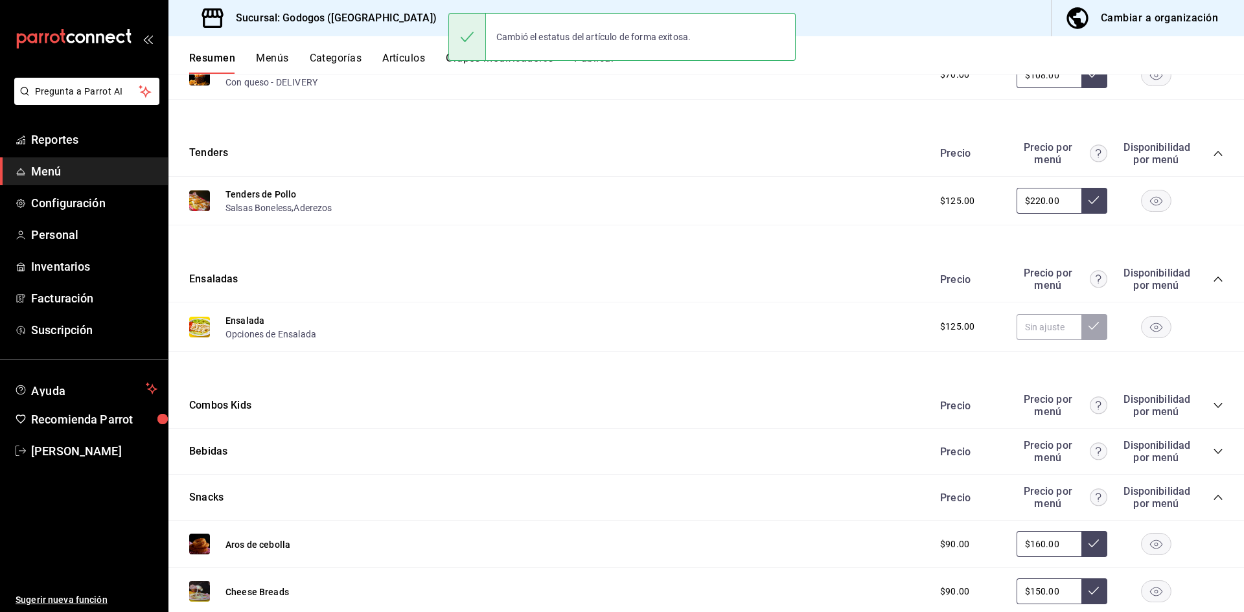
click at [760, 406] on icon "collapse-category-row" at bounding box center [1218, 406] width 10 height 10
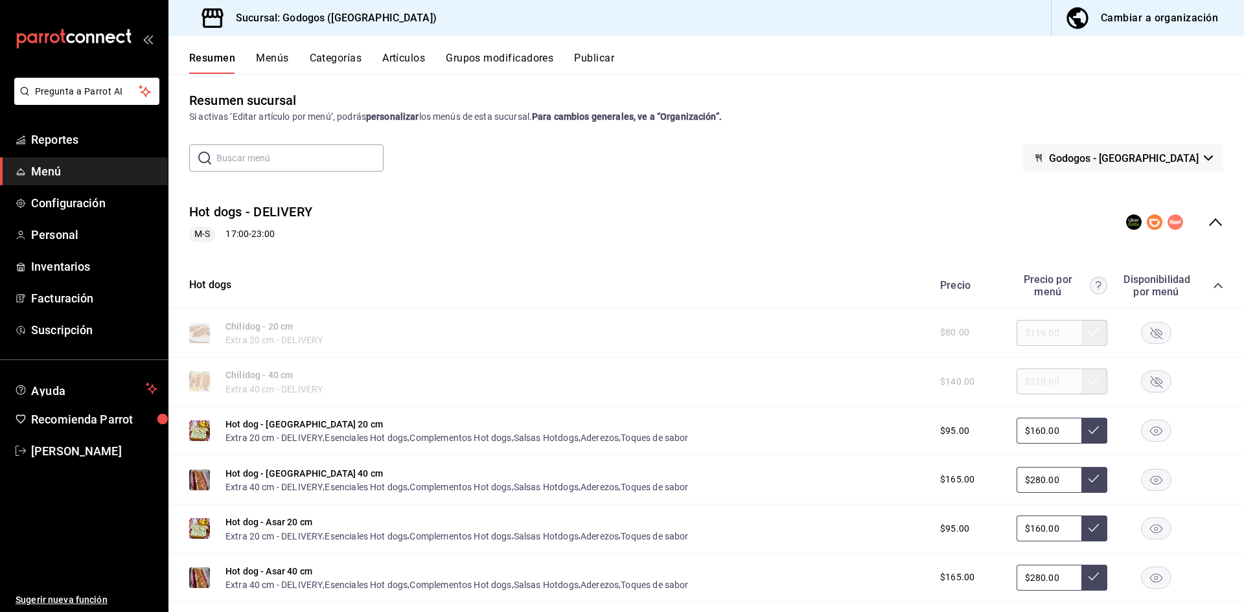
scroll to position [0, 0]
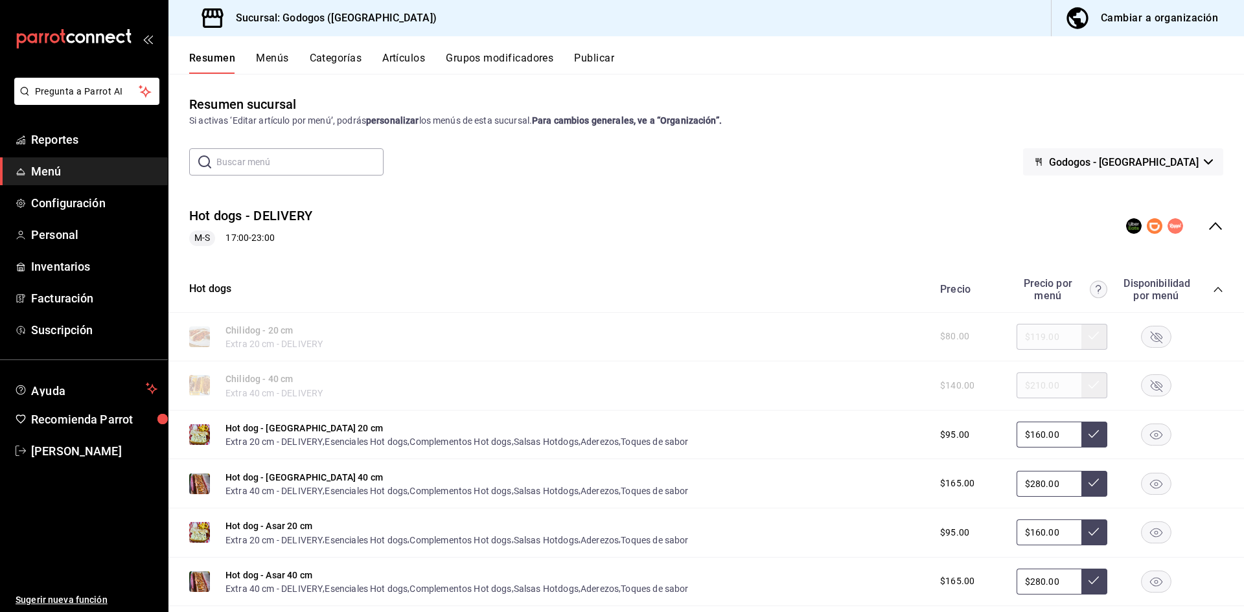
click at [760, 223] on icon "collapse-menu-row" at bounding box center [1216, 226] width 16 height 16
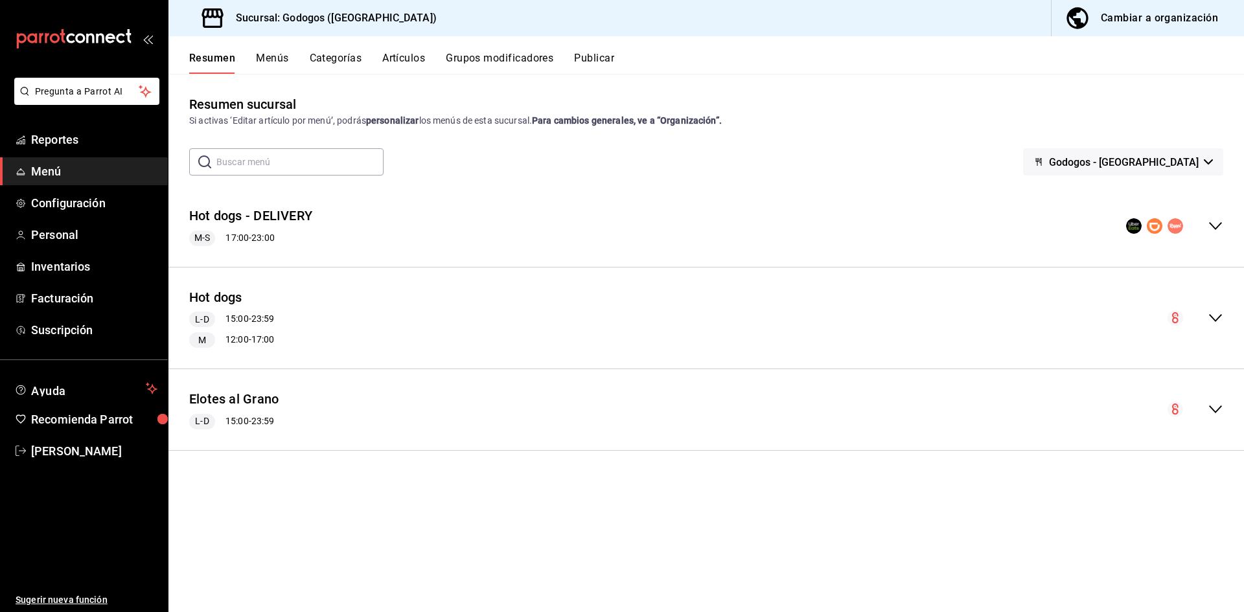
click at [605, 56] on button "Publicar" at bounding box center [594, 63] width 40 height 22
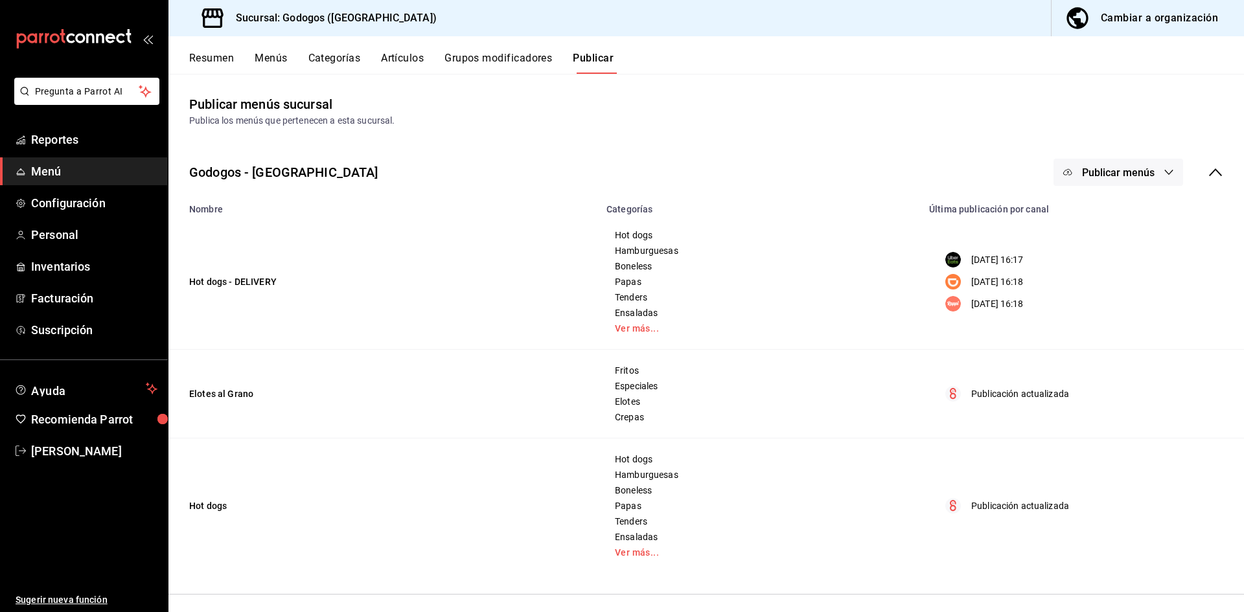
click at [760, 175] on icon "button" at bounding box center [1169, 172] width 10 height 10
click at [760, 213] on span "Uber Eats" at bounding box center [1128, 215] width 62 height 14
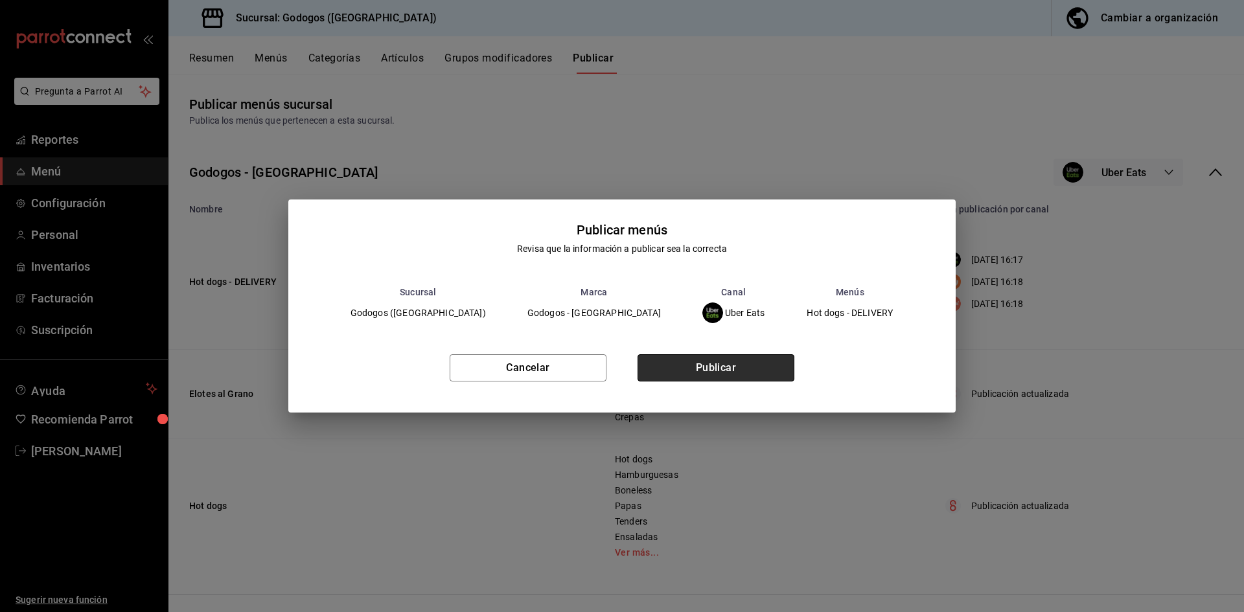
click at [708, 368] on button "Publicar" at bounding box center [716, 368] width 157 height 27
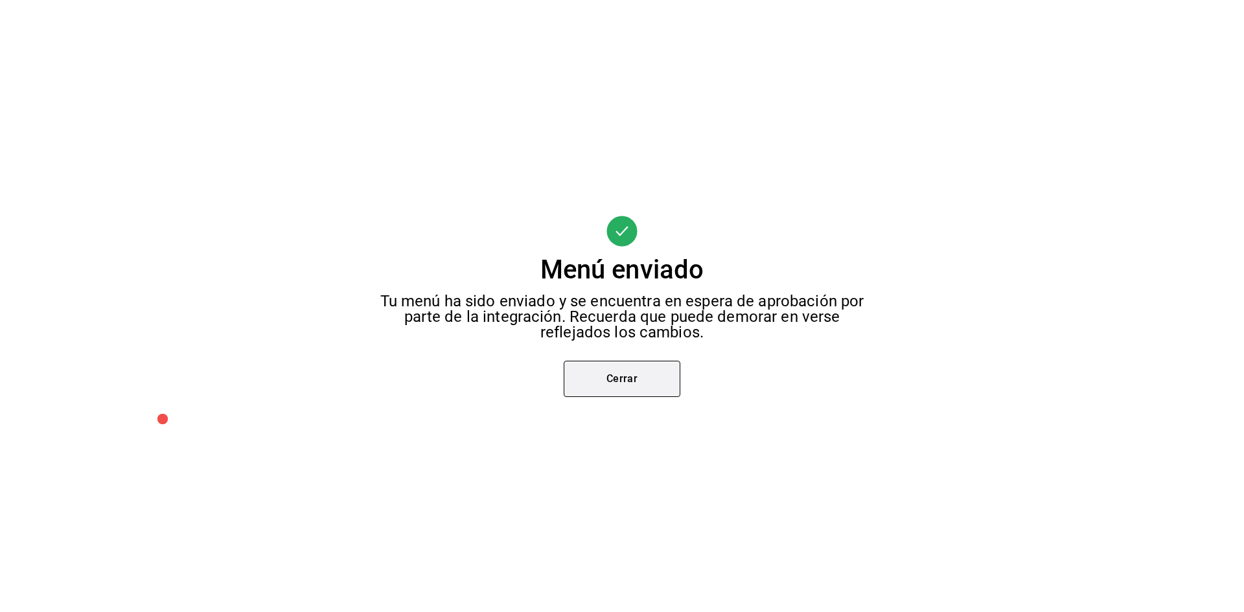
click at [640, 387] on button "Cerrar" at bounding box center [622, 379] width 117 height 36
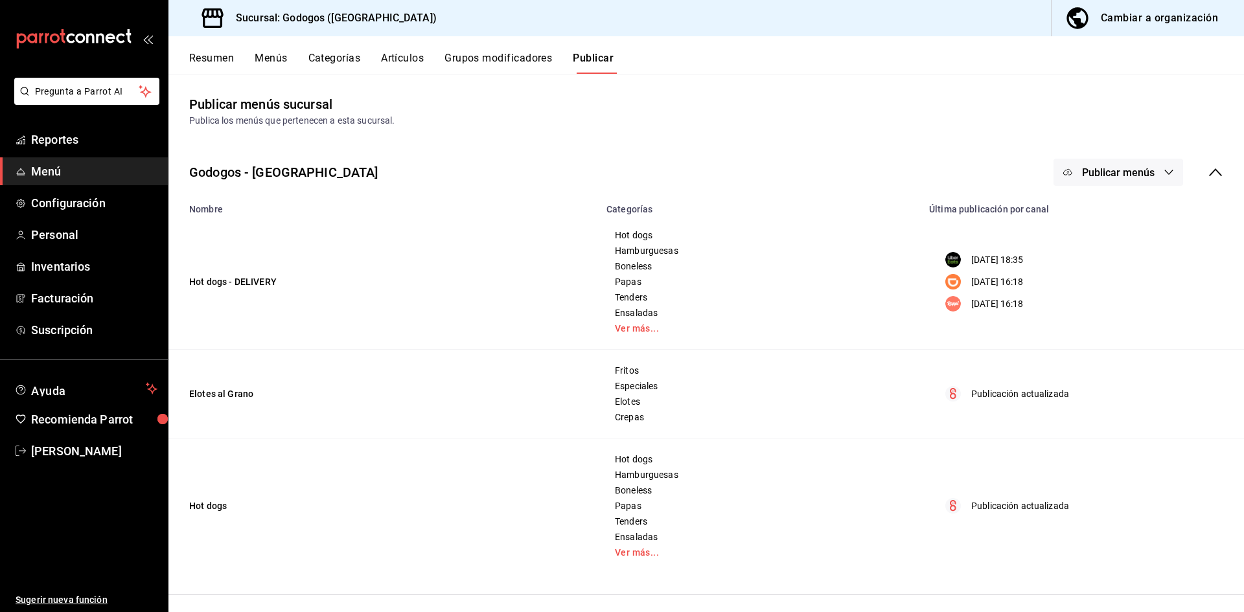
click at [760, 180] on button "Publicar menús" at bounding box center [1119, 172] width 130 height 27
click at [760, 252] on span "DiDi Food" at bounding box center [1128, 251] width 62 height 14
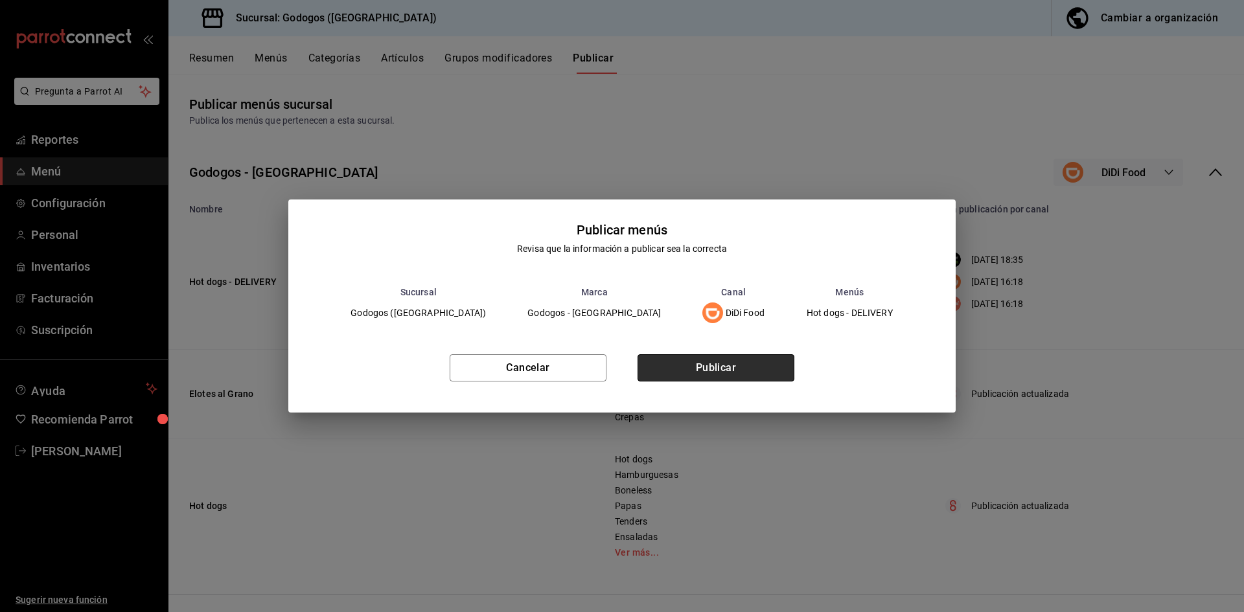
click at [733, 366] on button "Publicar" at bounding box center [716, 368] width 157 height 27
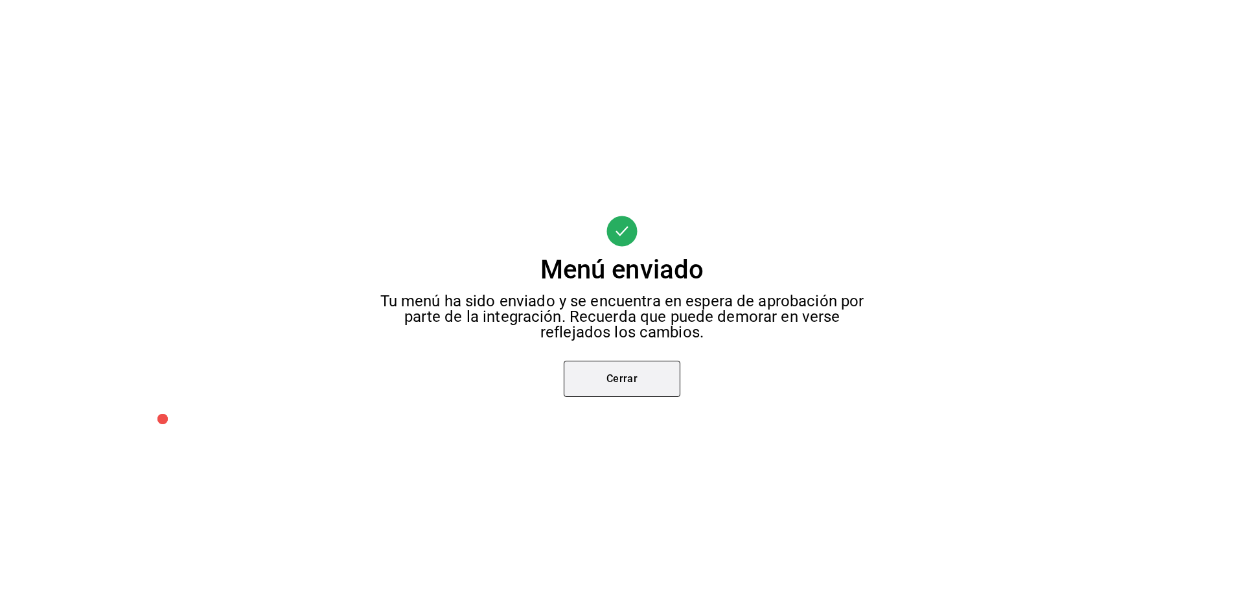
click at [621, 382] on button "Cerrar" at bounding box center [622, 379] width 117 height 36
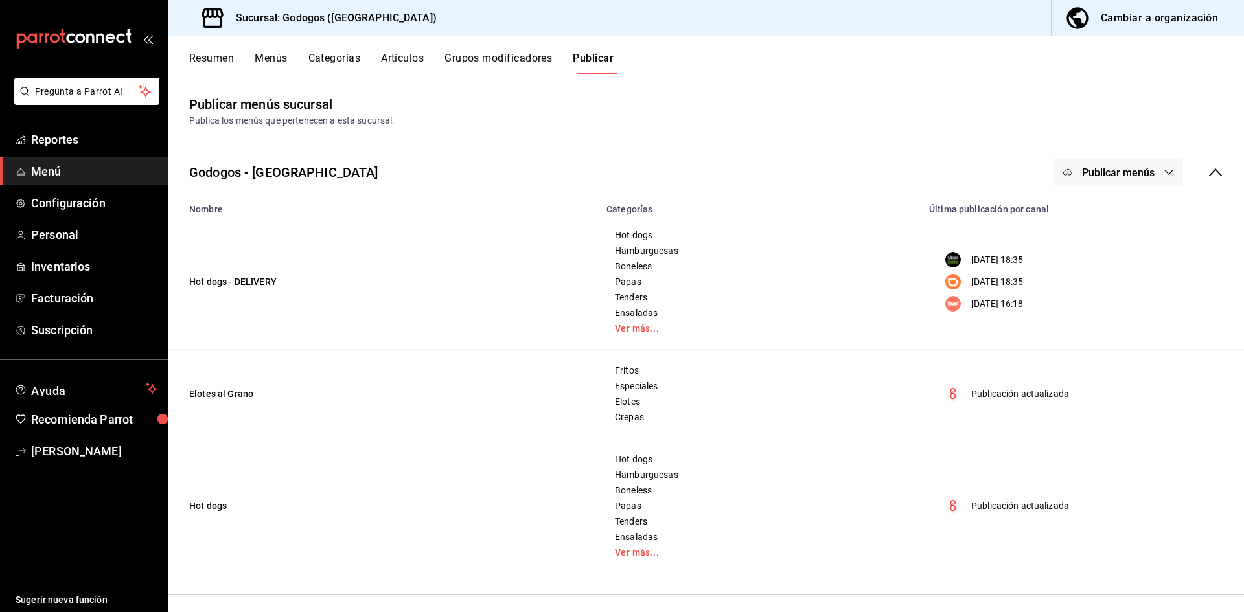
click at [760, 165] on button "Publicar menús" at bounding box center [1119, 172] width 130 height 27
click at [760, 292] on span "Rappi" at bounding box center [1128, 288] width 62 height 14
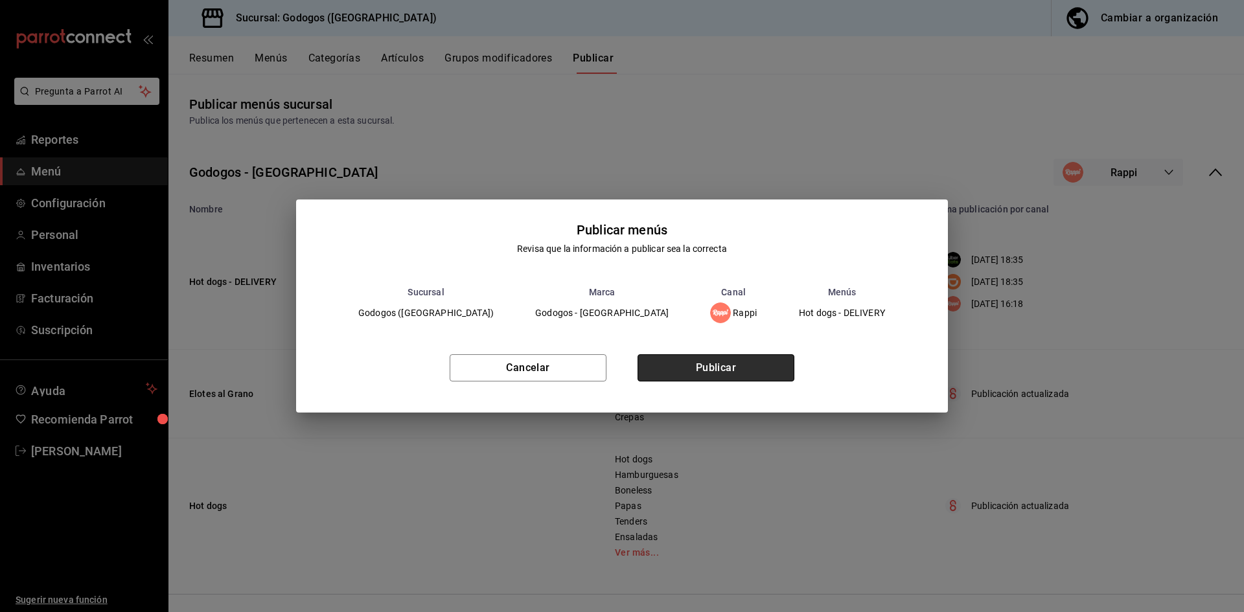
click at [710, 371] on button "Publicar" at bounding box center [716, 368] width 157 height 27
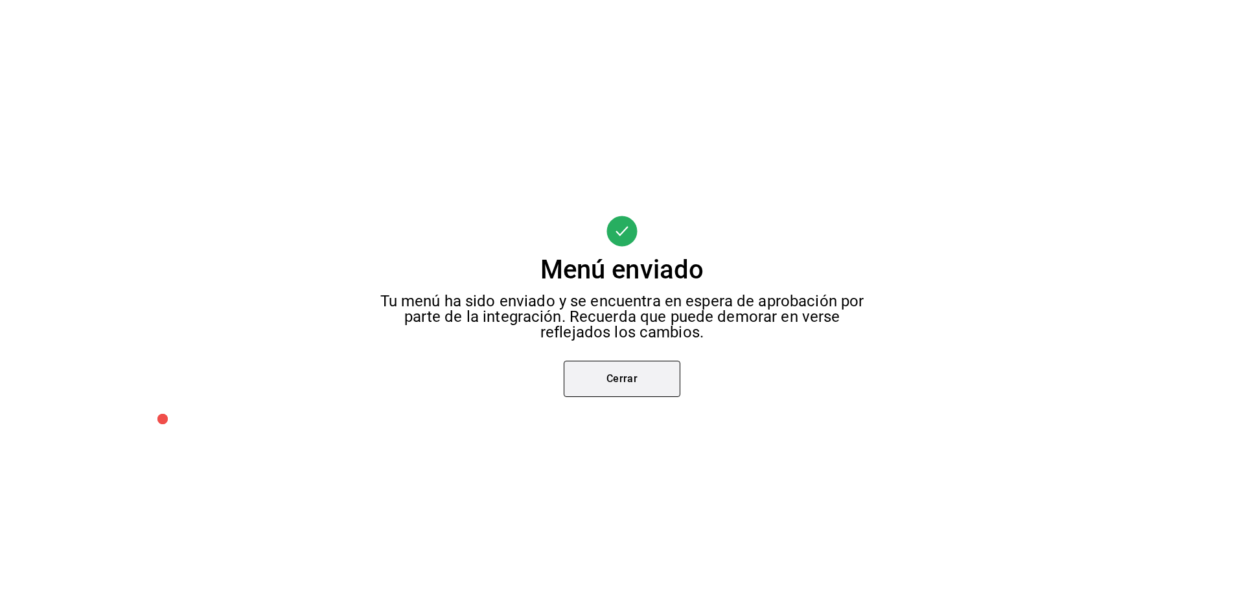
click at [649, 379] on button "Cerrar" at bounding box center [622, 379] width 117 height 36
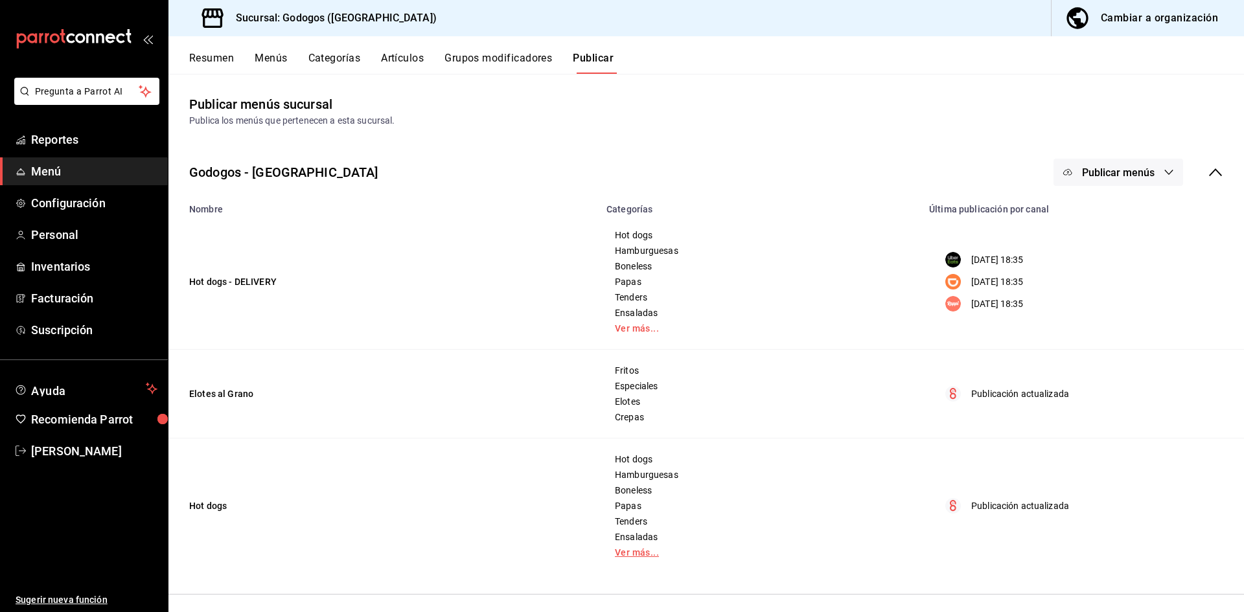
click at [633, 554] on link "Ver más..." at bounding box center [760, 552] width 290 height 9
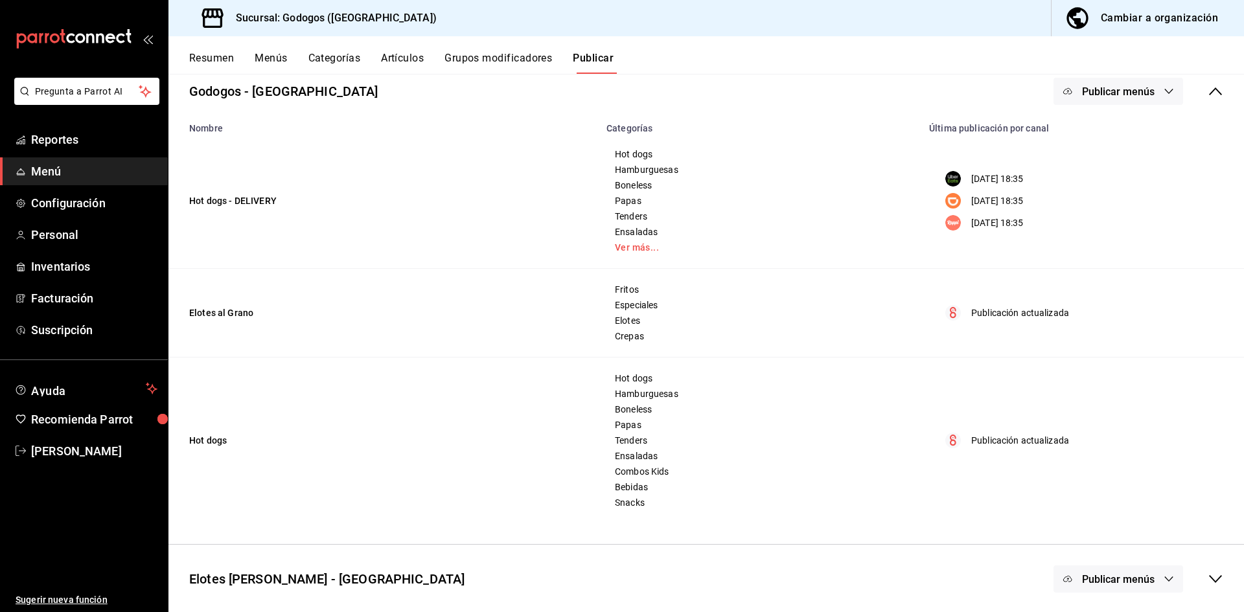
scroll to position [84, 0]
click at [274, 60] on button "Menús" at bounding box center [271, 63] width 32 height 22
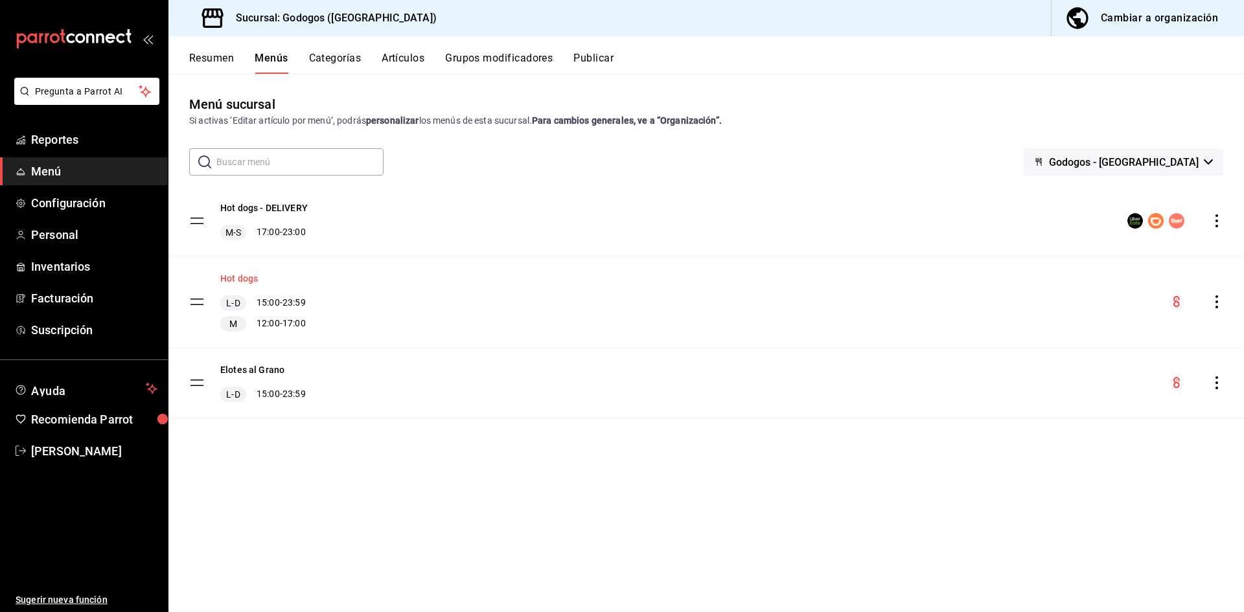
click at [244, 278] on button "Hot dogs" at bounding box center [239, 278] width 38 height 13
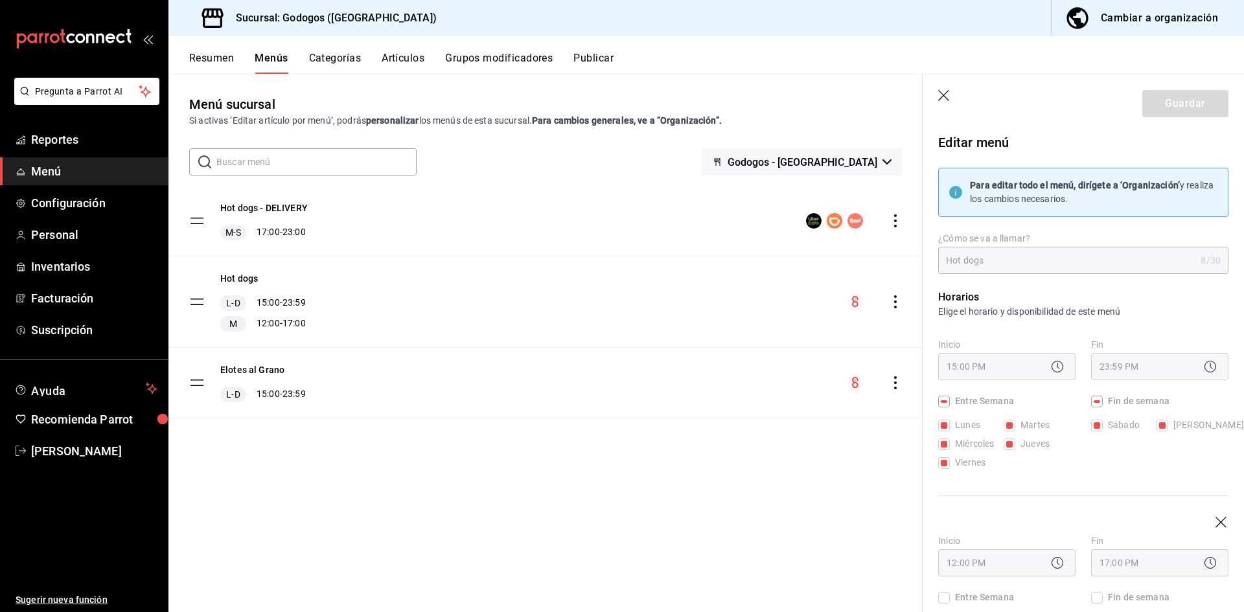
click at [463, 304] on div "Hot dogs [PERSON_NAME] 15:00 - 23:59 M 12:00 - 17:00" at bounding box center [546, 302] width 754 height 91
click at [227, 62] on button "Resumen" at bounding box center [211, 63] width 45 height 22
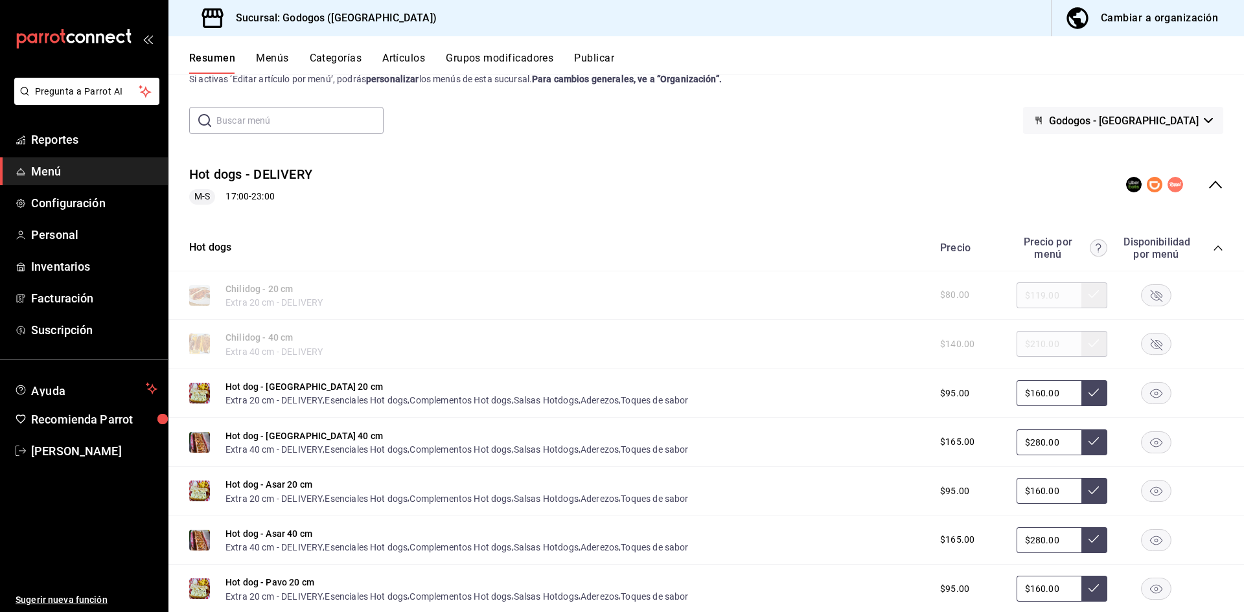
scroll to position [65, 0]
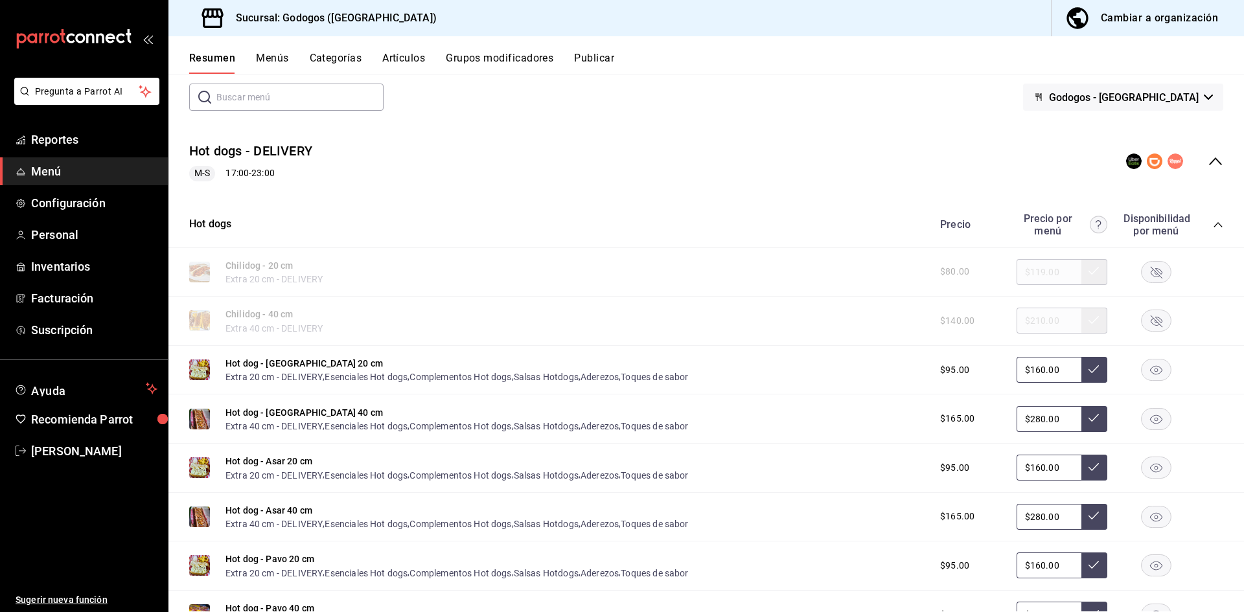
click at [760, 161] on icon "collapse-menu-row" at bounding box center [1215, 161] width 13 height 8
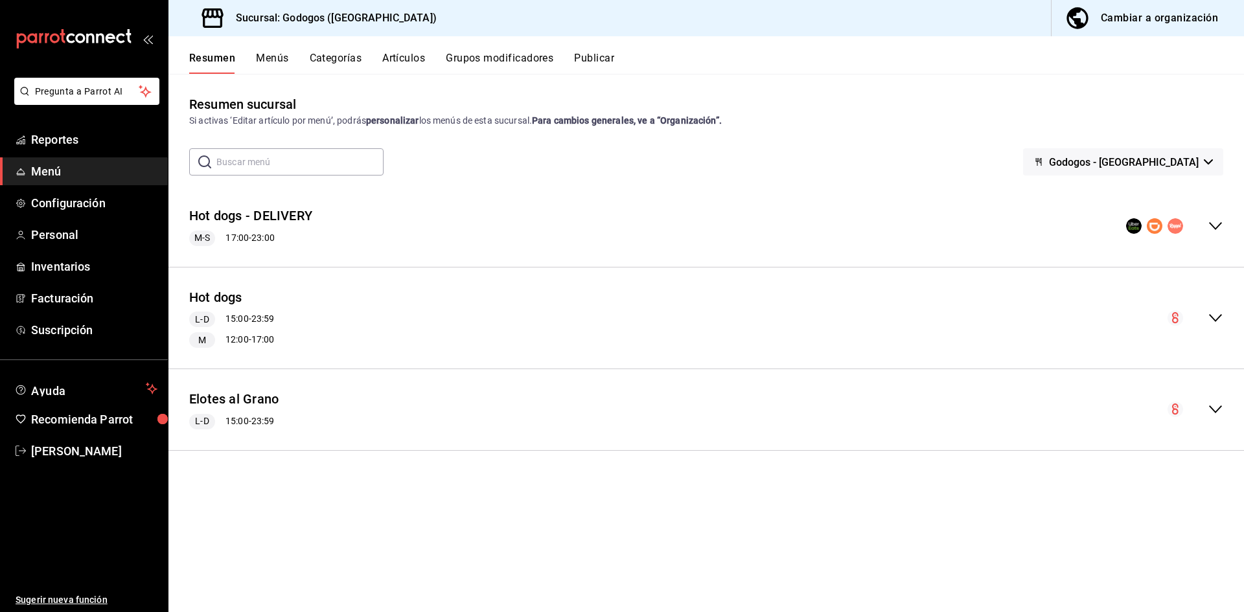
scroll to position [0, 0]
click at [760, 320] on icon "collapse-menu-row" at bounding box center [1216, 318] width 16 height 16
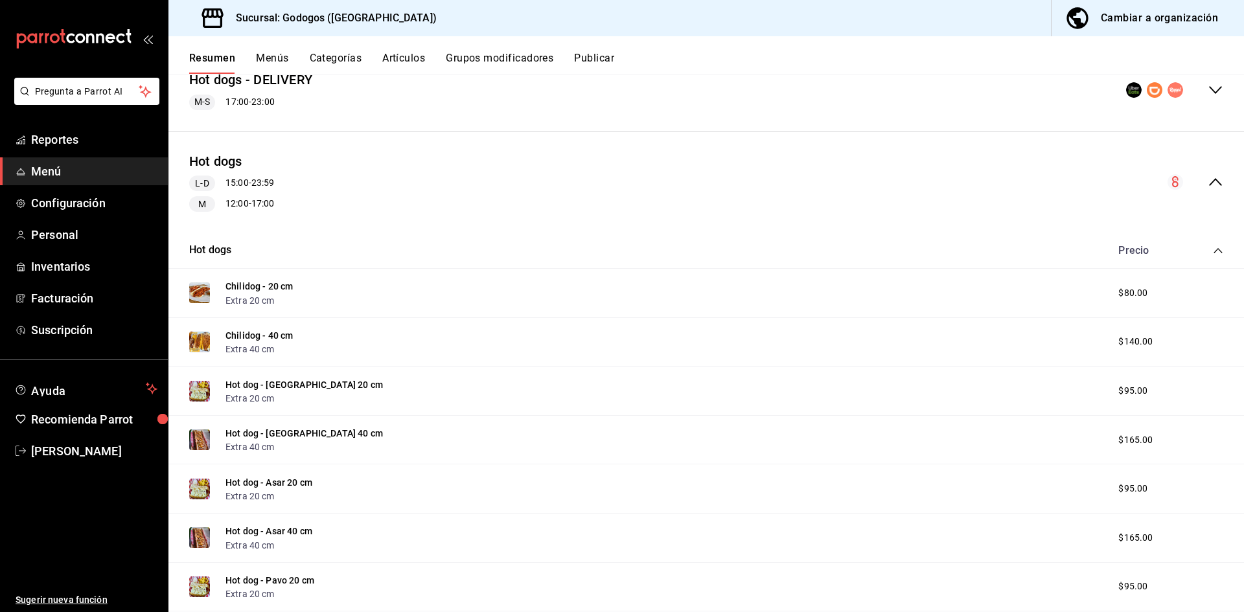
scroll to position [108, 0]
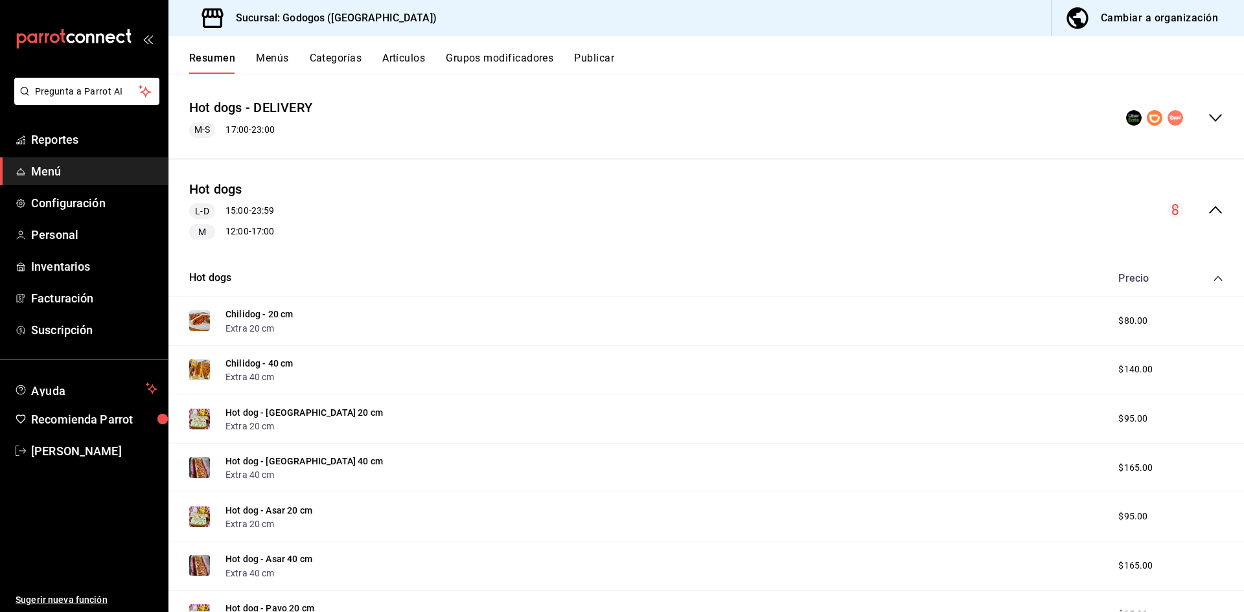
click at [760, 213] on icon "collapse-menu-row" at bounding box center [1216, 210] width 16 height 16
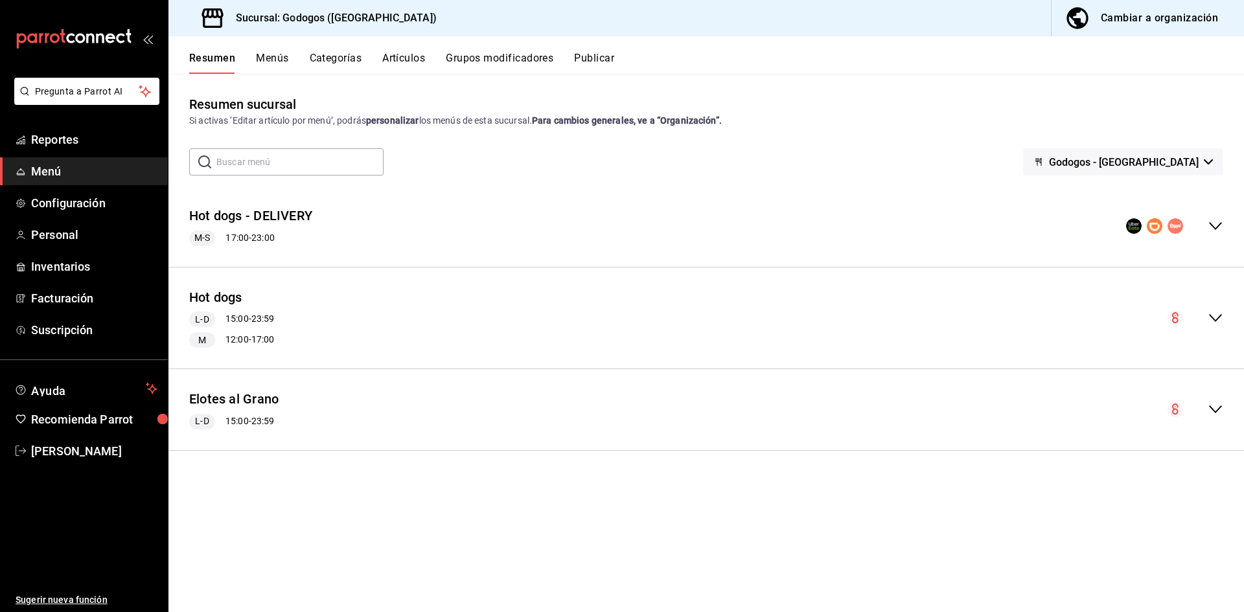
scroll to position [0, 0]
click at [406, 58] on button "Artículos" at bounding box center [403, 63] width 43 height 22
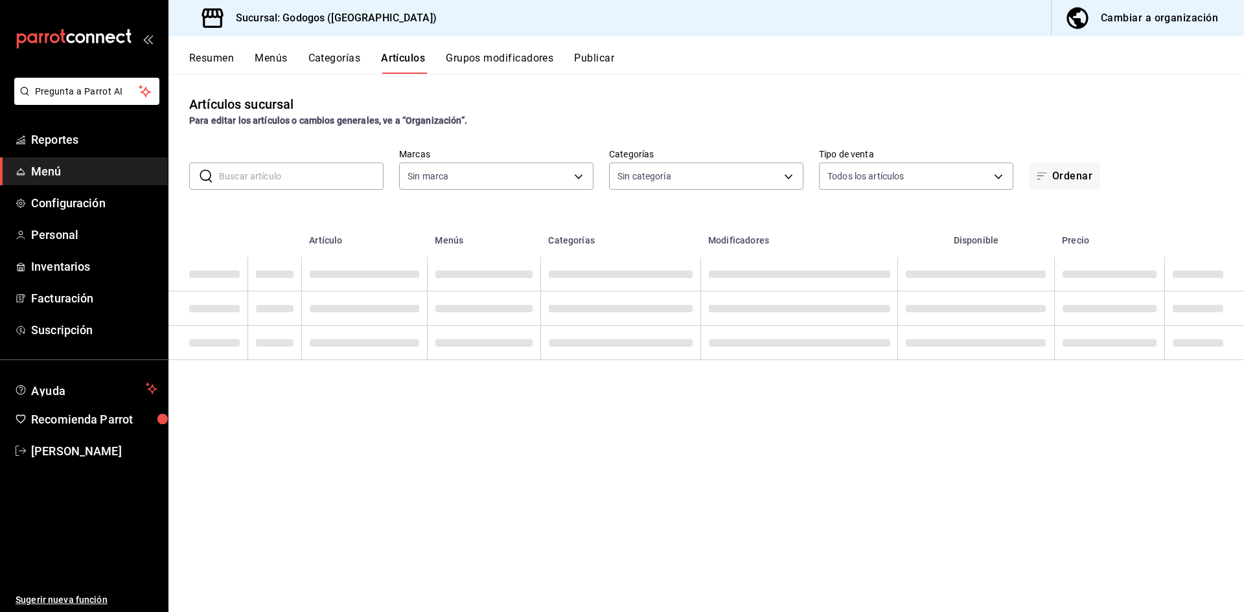
type input "f88750bd-a363-4eea-a372-f4e82ed3d2a9,3a7f3da2-7046-47ea-a0e2-eed43982f75a"
type input "5962cde9-9048-4af2-ad47-e471b16f5af0,c7bce350-fa38-419e-a2dc-2aecf5bff5fe,7235c…"
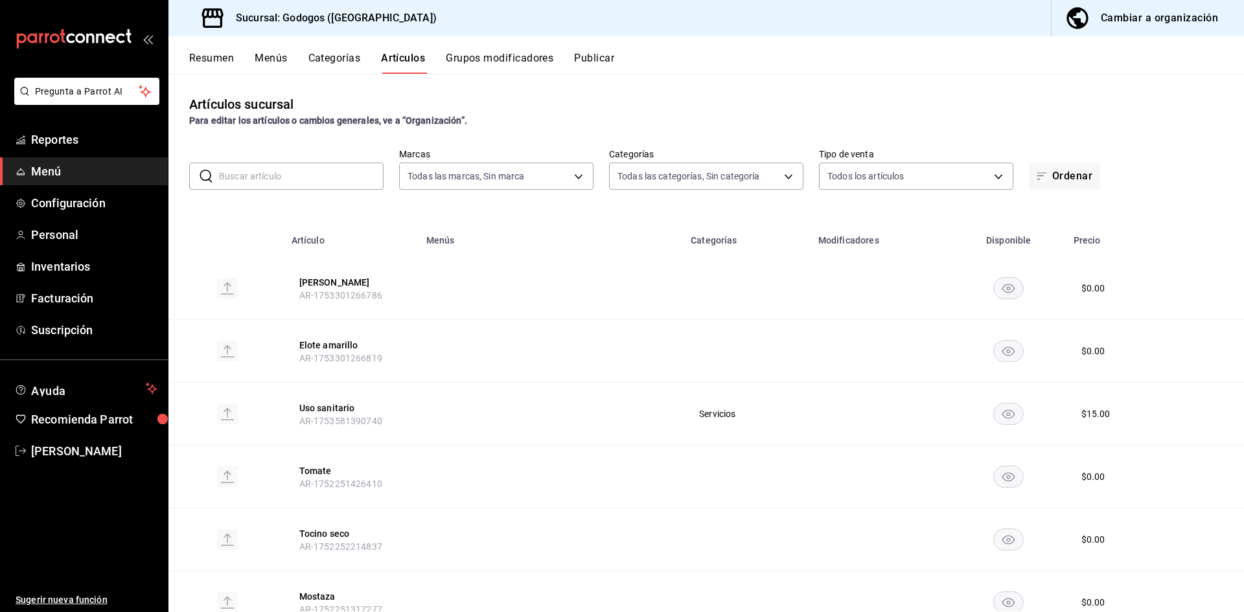
click at [304, 169] on input "text" at bounding box center [301, 176] width 165 height 26
type input "uso"
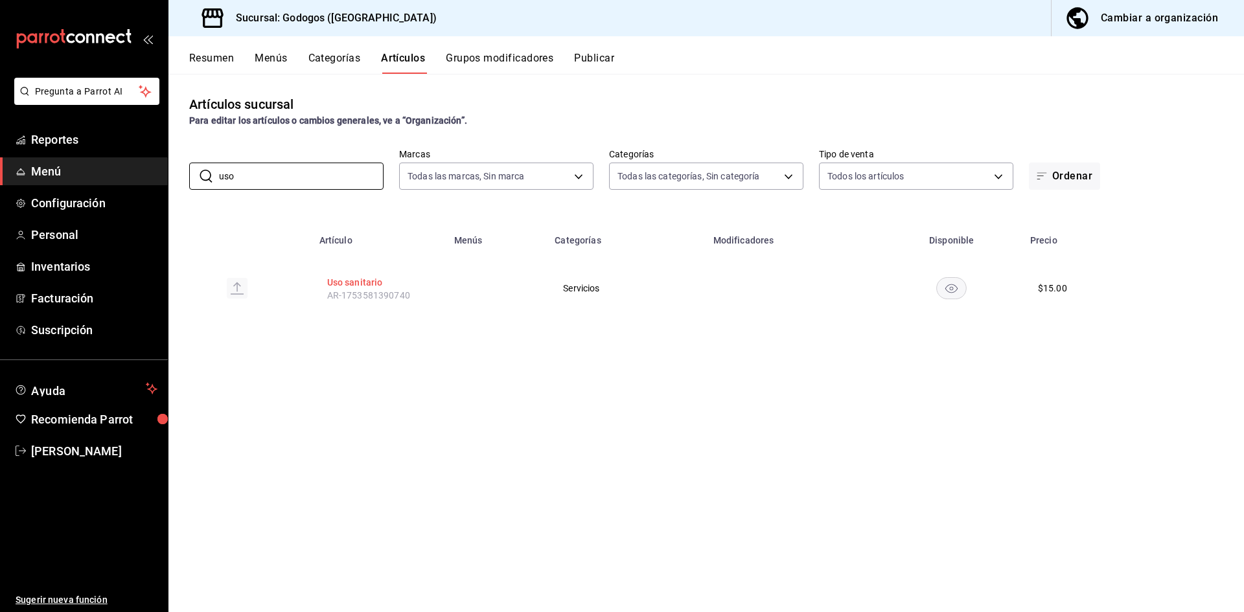
type input "uso"
click at [371, 279] on button "Uso sanitario" at bounding box center [379, 282] width 104 height 13
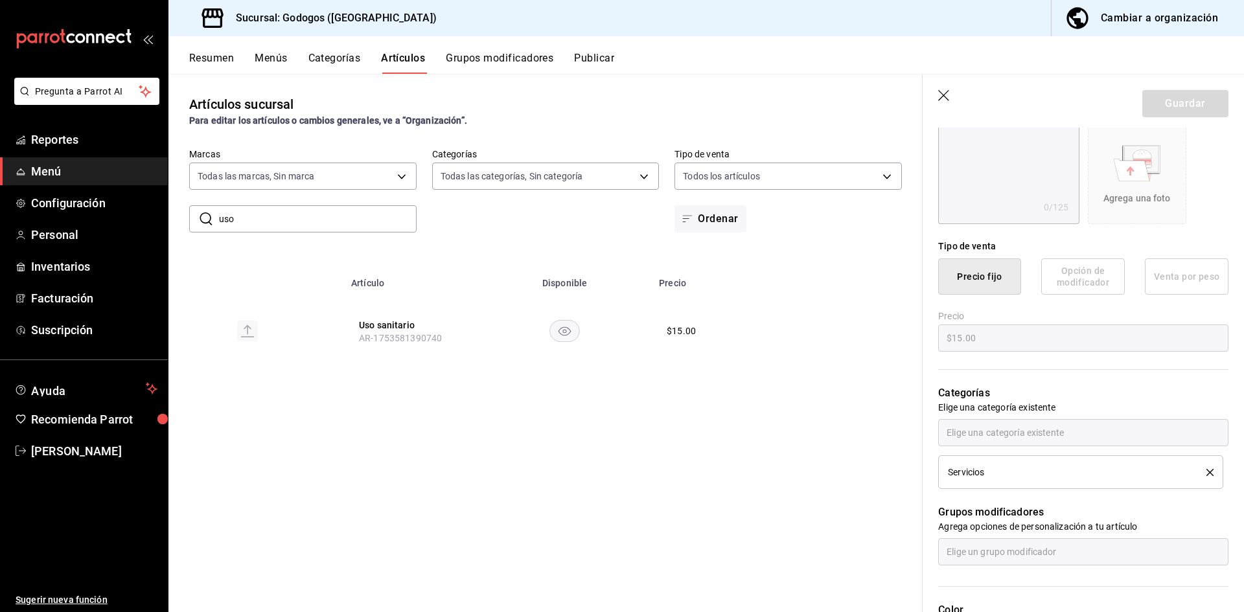
scroll to position [288, 0]
click at [1162, 27] on div "Cambiar a organización" at bounding box center [1159, 18] width 117 height 18
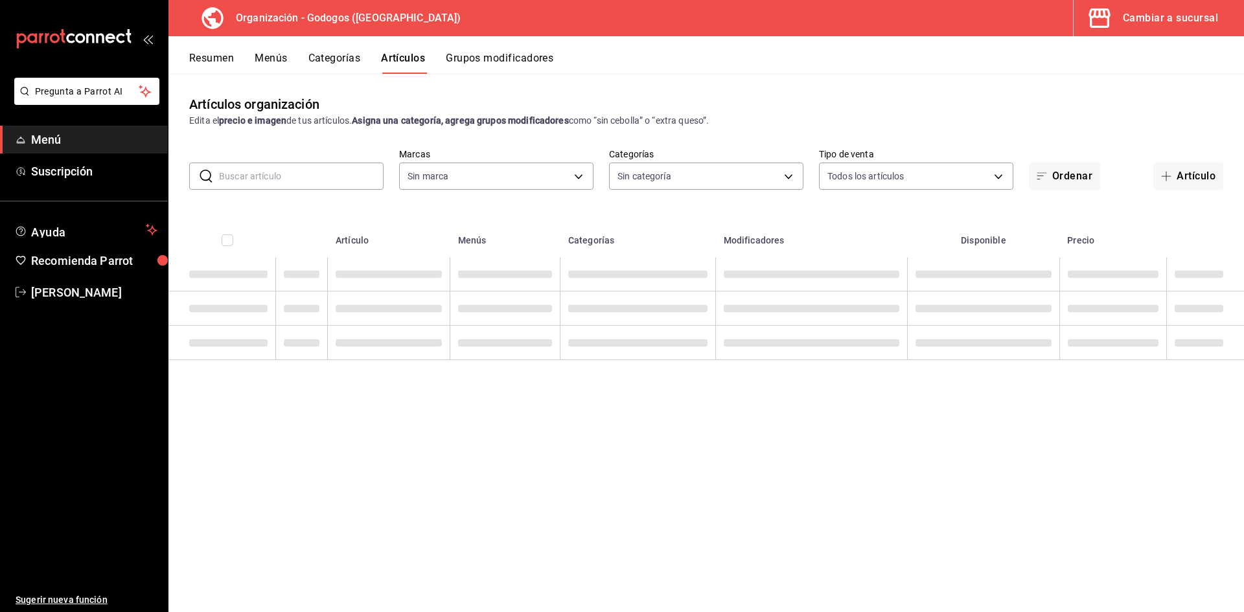
type input "9ab85264-ed04-4d22-b84d-fdb7adfcfbee,c2b121a0-8296-4a6d-818a-566114f11350,57a56…"
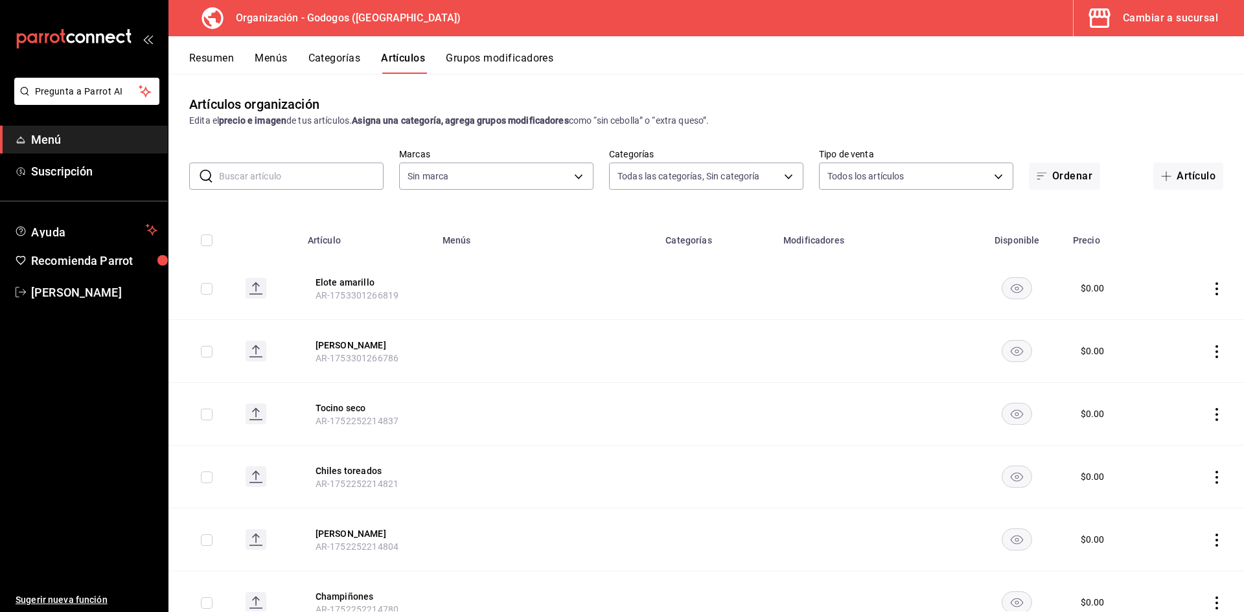
type input "2c5af448-d682-4f7b-b29c-e3cf67916c63,1734e1b4-46cc-4c33-a7f3-65e285faf7a9"
click at [315, 176] on input "text" at bounding box center [301, 176] width 165 height 26
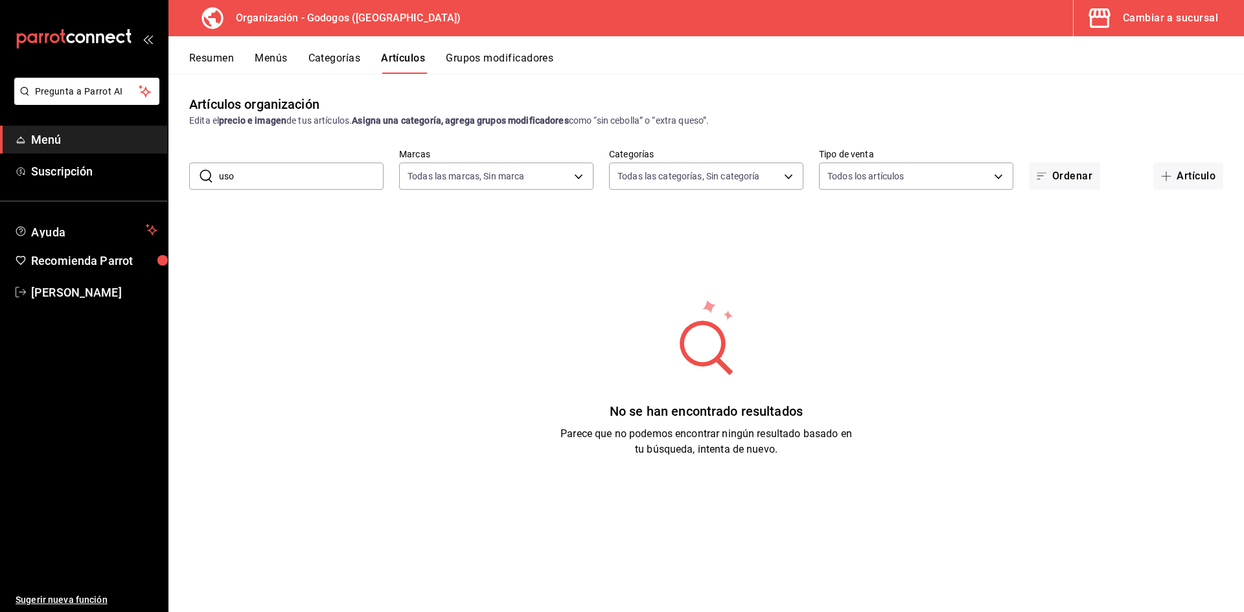
drag, startPoint x: 314, startPoint y: 176, endPoint x: 222, endPoint y: 167, distance: 92.4
click at [222, 167] on input "uso" at bounding box center [301, 176] width 165 height 26
type input "u"
type input "san"
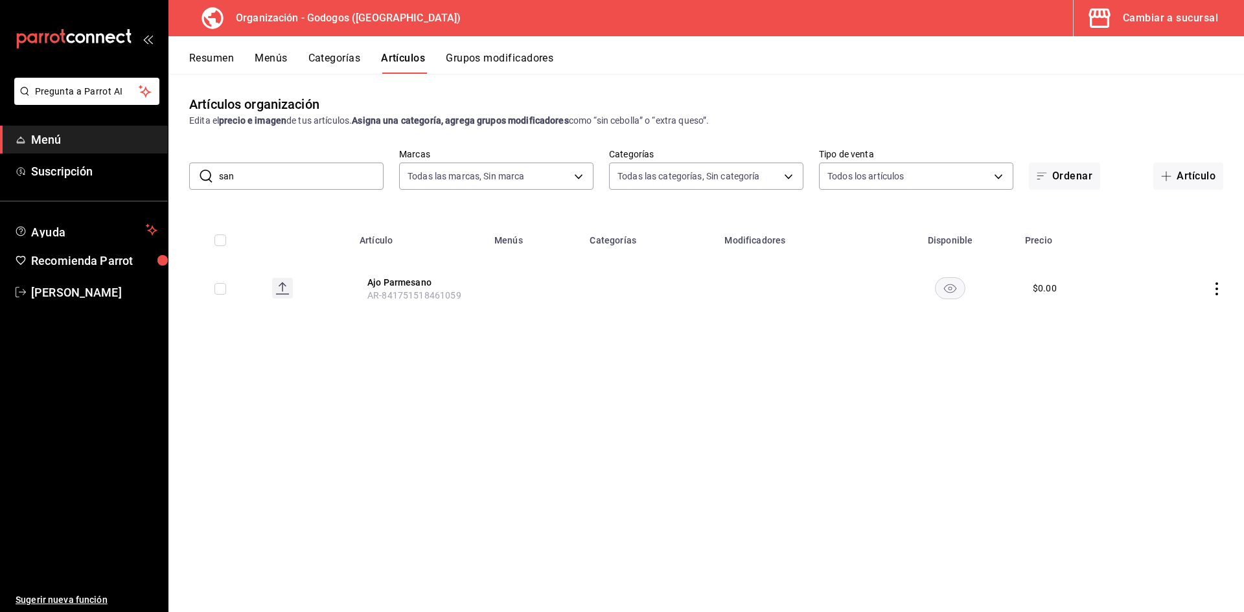
drag, startPoint x: 243, startPoint y: 173, endPoint x: 210, endPoint y: 173, distance: 33.1
click at [210, 173] on div "​ san ​" at bounding box center [286, 176] width 194 height 27
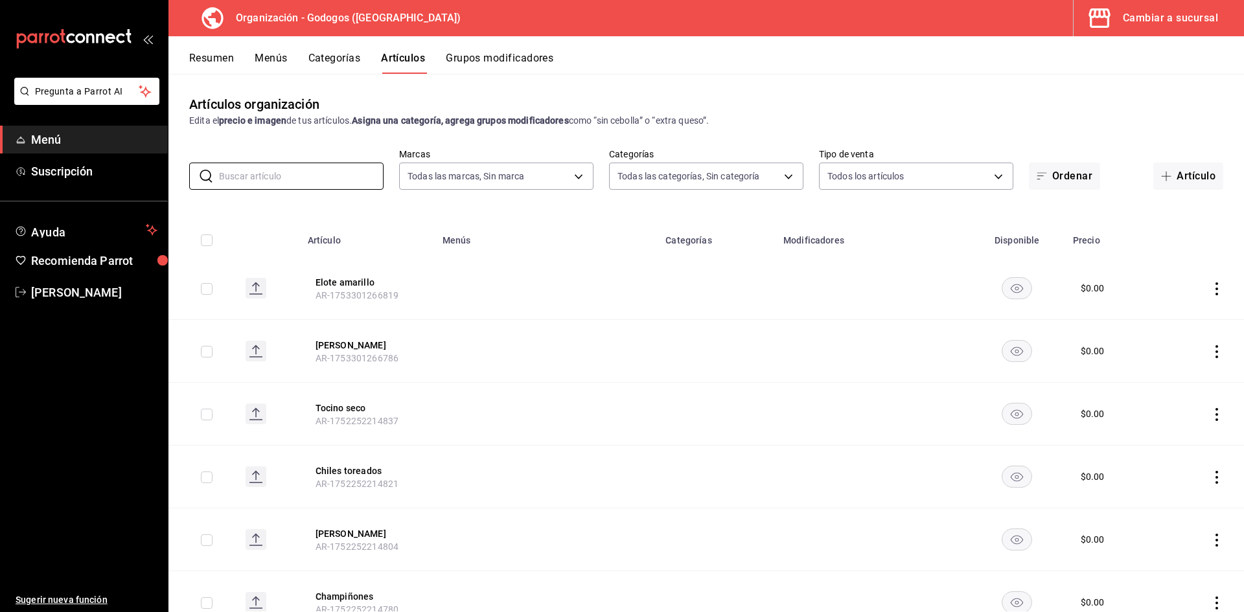
click at [1176, 19] on div "Cambiar a sucursal" at bounding box center [1170, 18] width 95 height 18
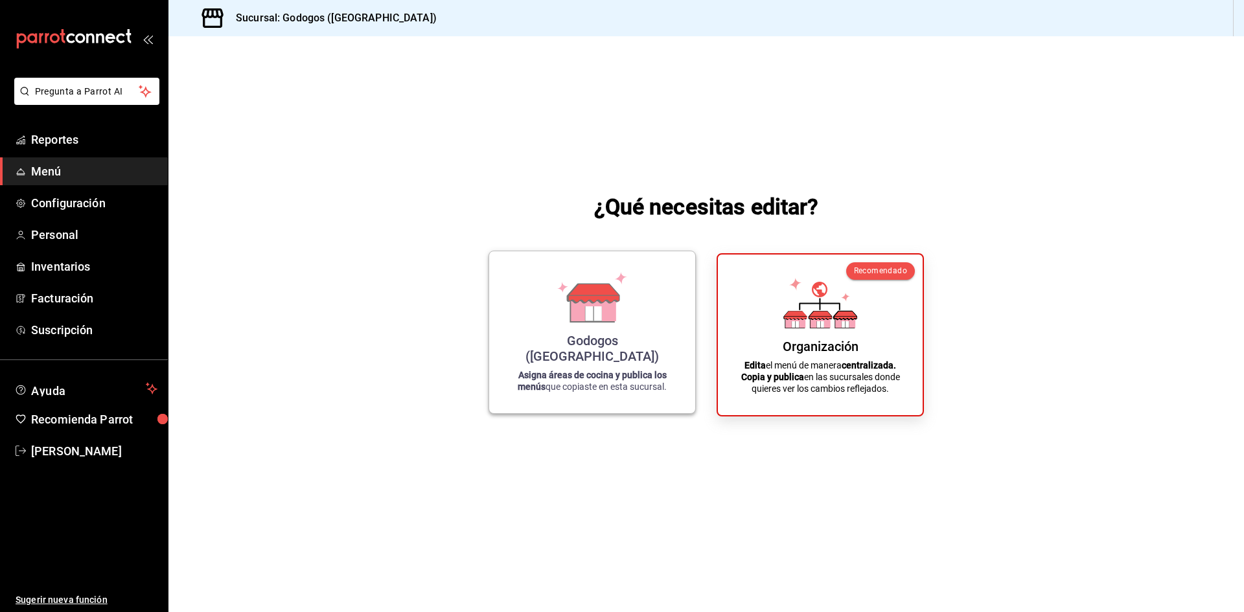
click at [625, 314] on icon at bounding box center [592, 297] width 74 height 51
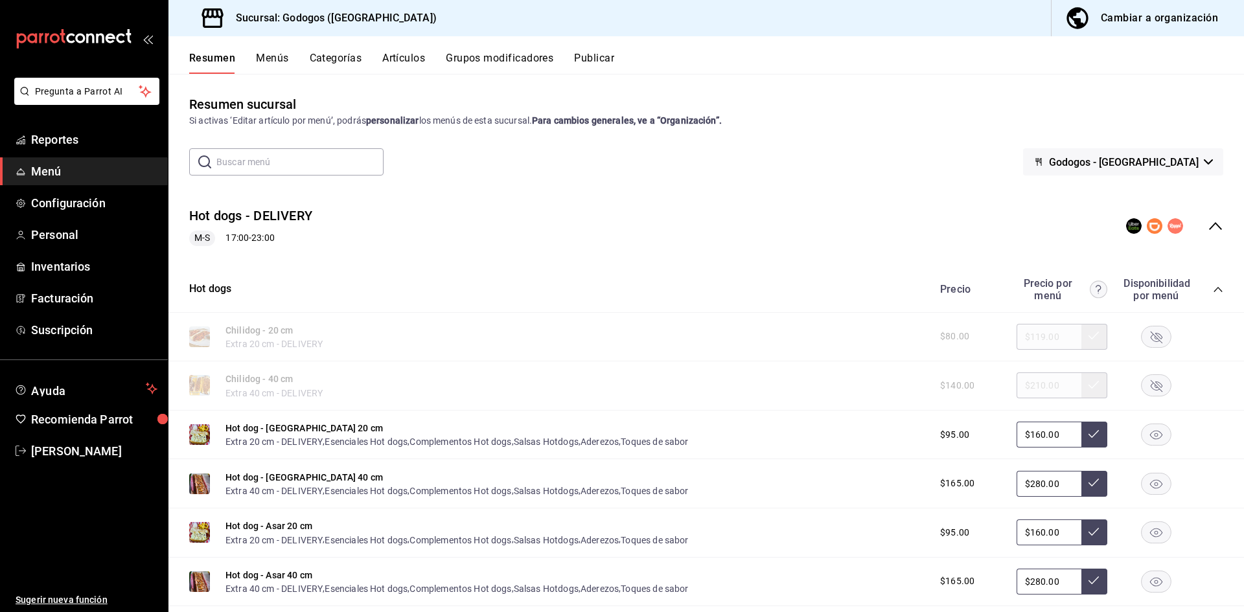
click at [281, 161] on input "text" at bounding box center [299, 162] width 167 height 26
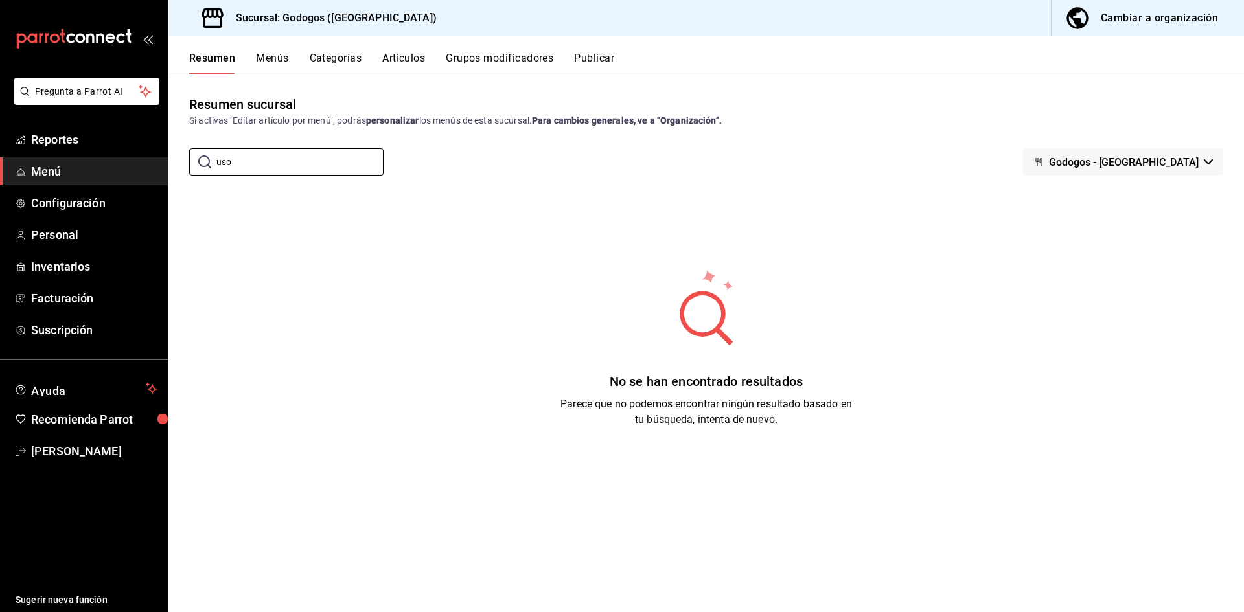
type input "uso"
click at [410, 57] on button "Artículos" at bounding box center [403, 63] width 43 height 22
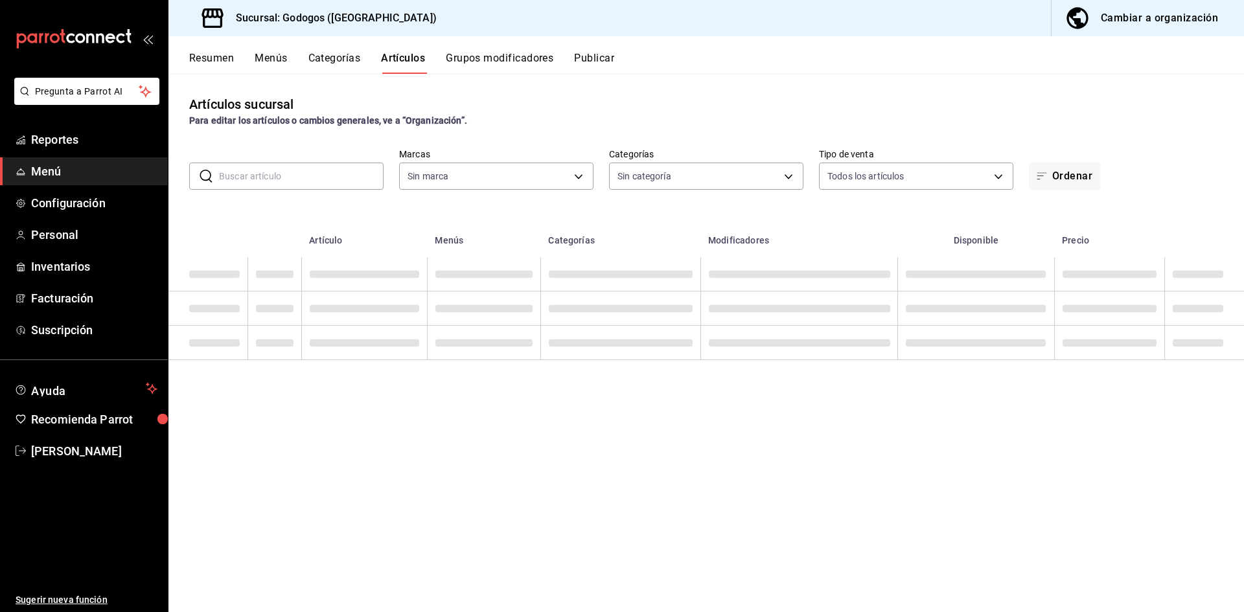
type input "f88750bd-a363-4eea-a372-f4e82ed3d2a9,3a7f3da2-7046-47ea-a0e2-eed43982f75a"
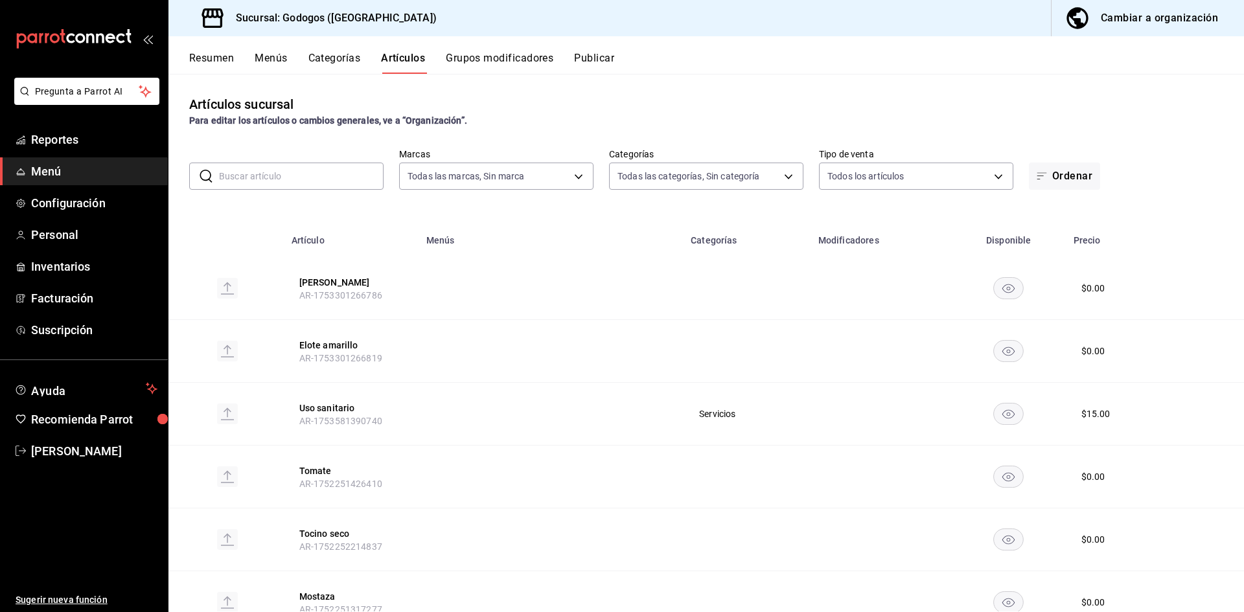
type input "5962cde9-9048-4af2-ad47-e471b16f5af0,c7bce350-fa38-419e-a2dc-2aecf5bff5fe,7235c…"
click at [297, 169] on input "text" at bounding box center [301, 176] width 165 height 26
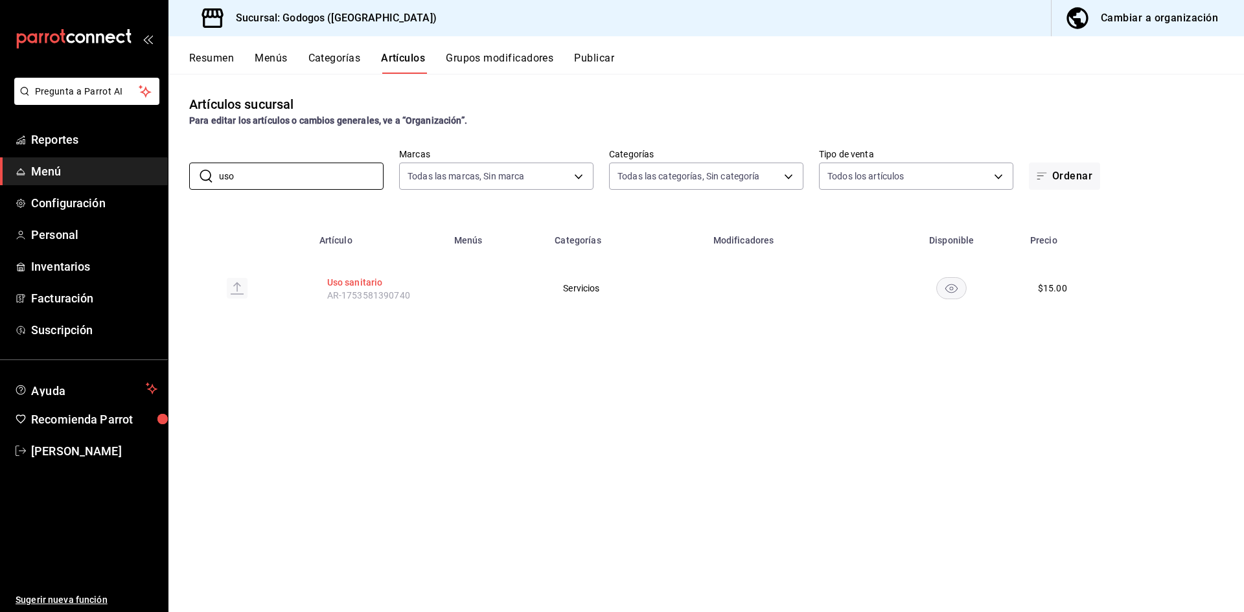
type input "uso"
click at [349, 282] on button "Uso sanitario" at bounding box center [379, 282] width 104 height 13
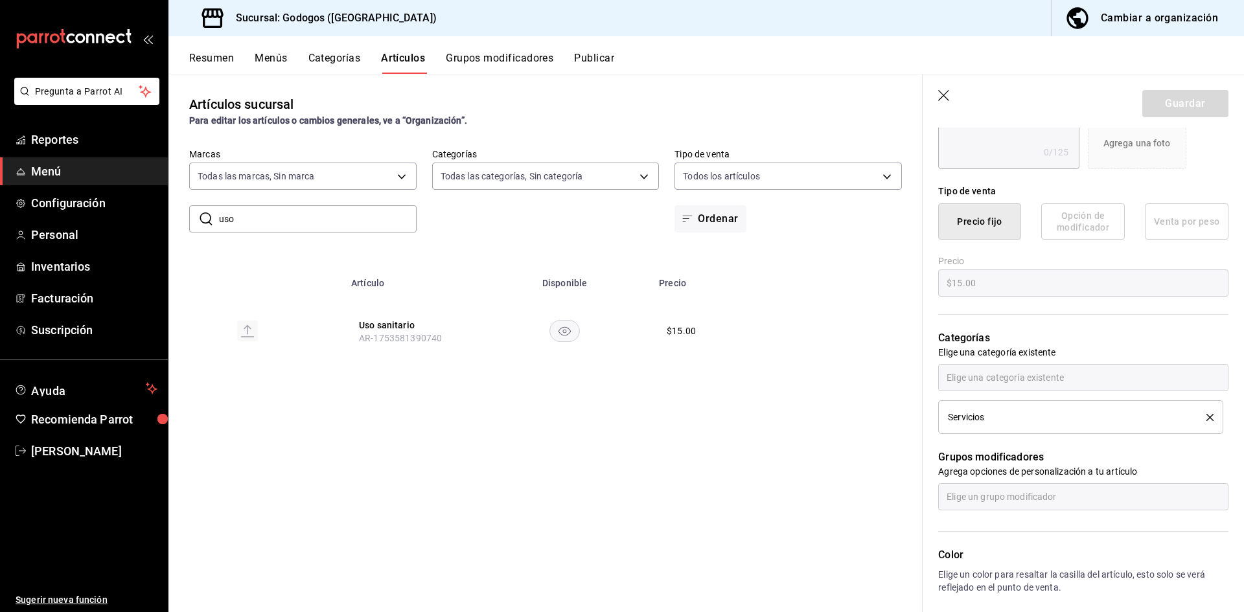
scroll to position [389, 0]
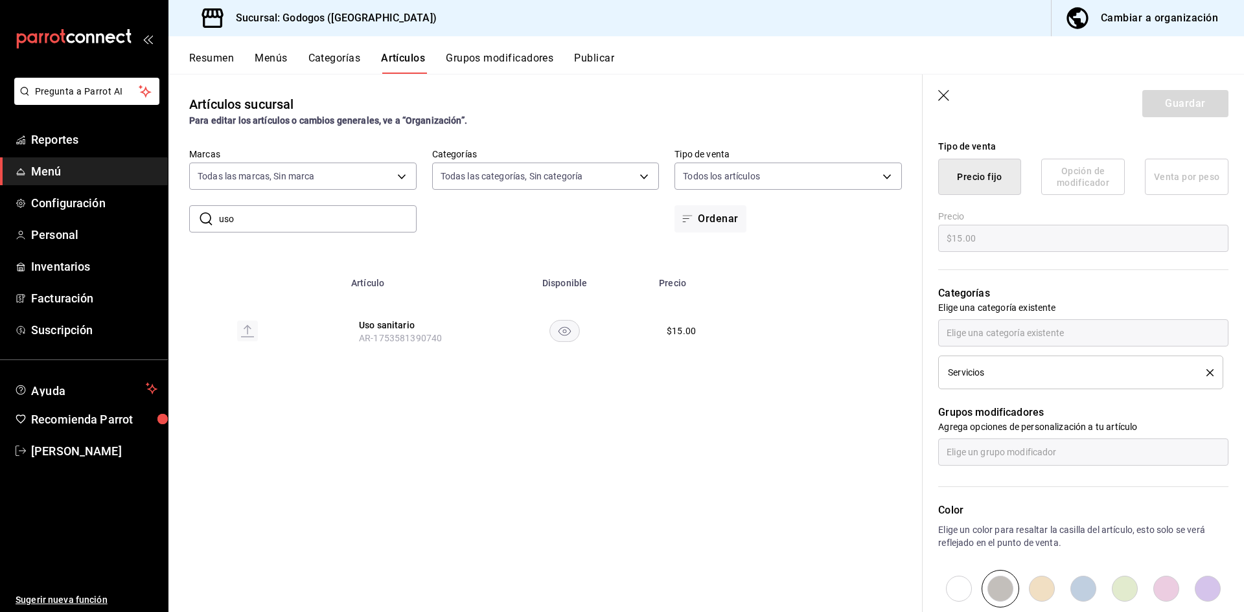
click at [1031, 384] on li "Servicios" at bounding box center [1081, 373] width 285 height 34
click at [1020, 372] on div "Servicios" at bounding box center [1067, 372] width 239 height 9
click at [998, 371] on div "Servicios" at bounding box center [1067, 372] width 239 height 9
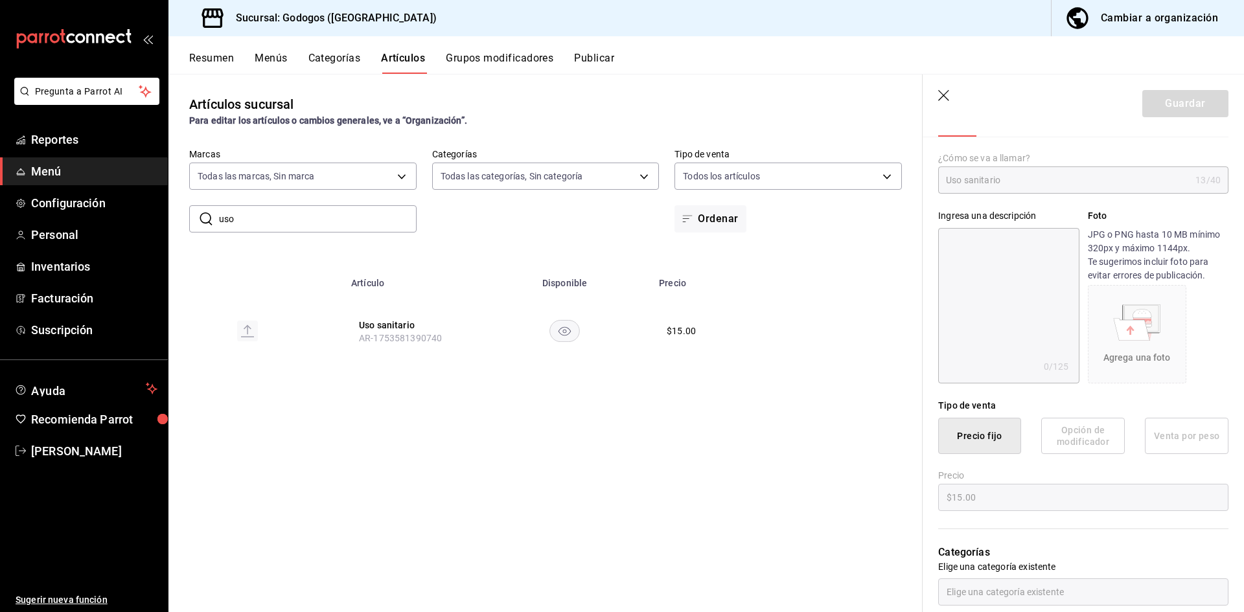
scroll to position [0, 0]
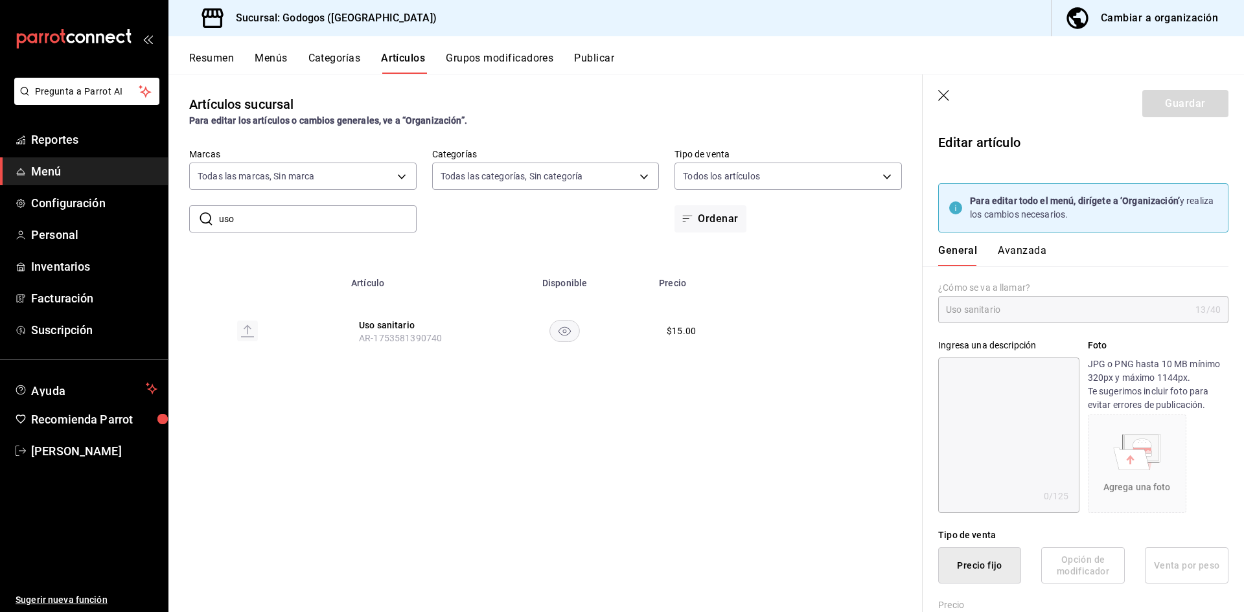
click at [948, 95] on icon "button" at bounding box center [945, 96] width 13 height 13
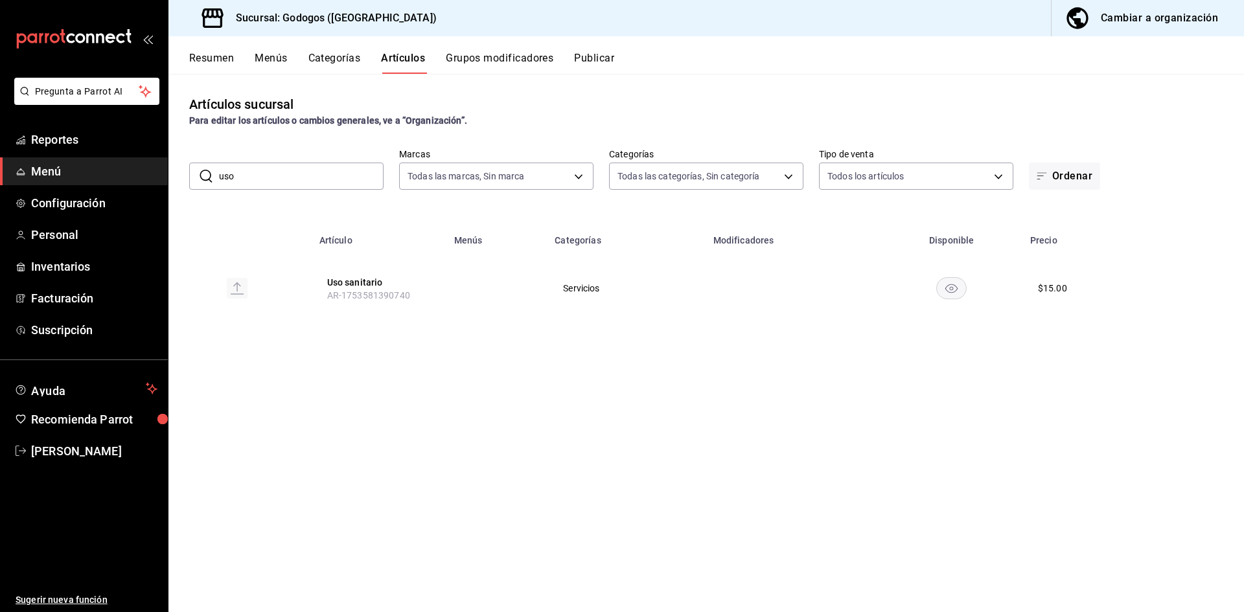
click at [1112, 16] on div "Cambiar a organización" at bounding box center [1159, 18] width 117 height 18
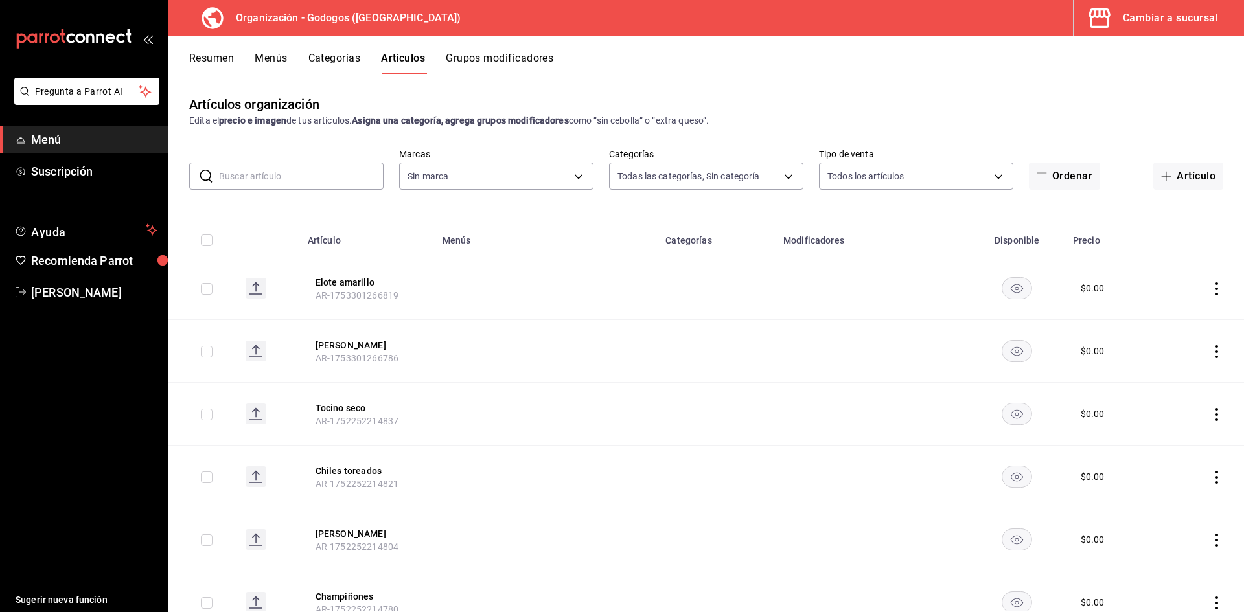
type input "9ab85264-ed04-4d22-b84d-fdb7adfcfbee,c2b121a0-8296-4a6d-818a-566114f11350,57a56…"
type input "2c5af448-d682-4f7b-b29c-e3cf67916c63,1734e1b4-46cc-4c33-a7f3-65e285faf7a9"
click at [349, 61] on button "Categorías" at bounding box center [335, 63] width 52 height 22
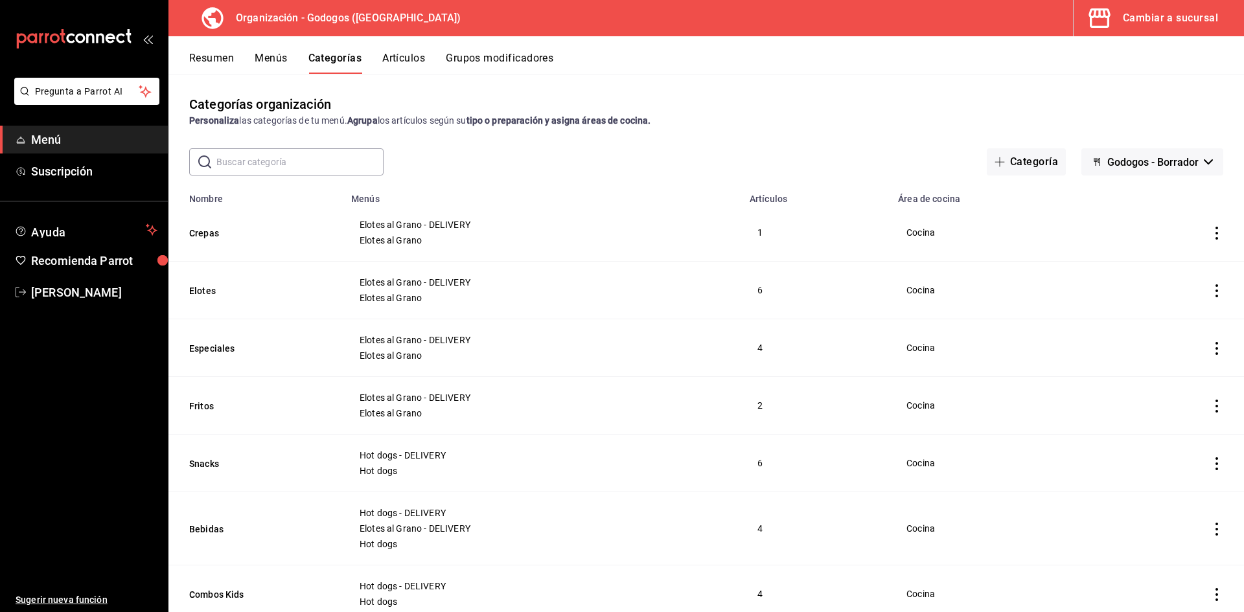
click at [382, 52] on div "Resumen Menús Categorías Artículos Grupos modificadores" at bounding box center [716, 63] width 1055 height 22
click at [391, 54] on button "Artículos" at bounding box center [403, 63] width 43 height 22
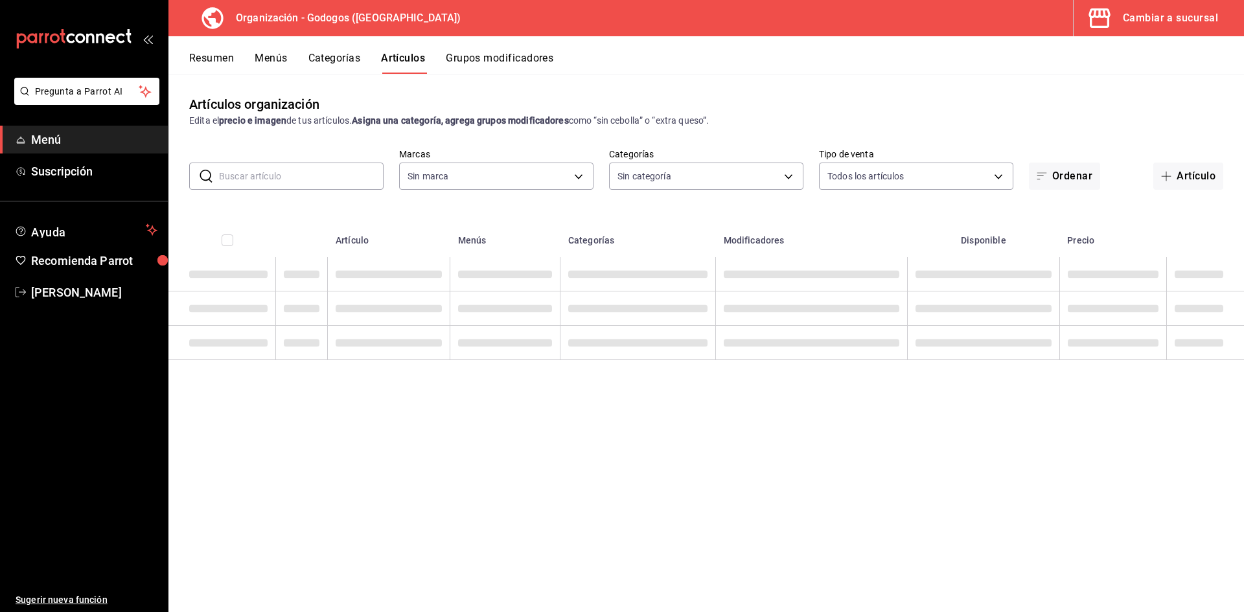
type input "2c5af448-d682-4f7b-b29c-e3cf67916c63,1734e1b4-46cc-4c33-a7f3-65e285faf7a9"
type input "9ab85264-ed04-4d22-b84d-fdb7adfcfbee,c2b121a0-8296-4a6d-818a-566114f11350,57a56…"
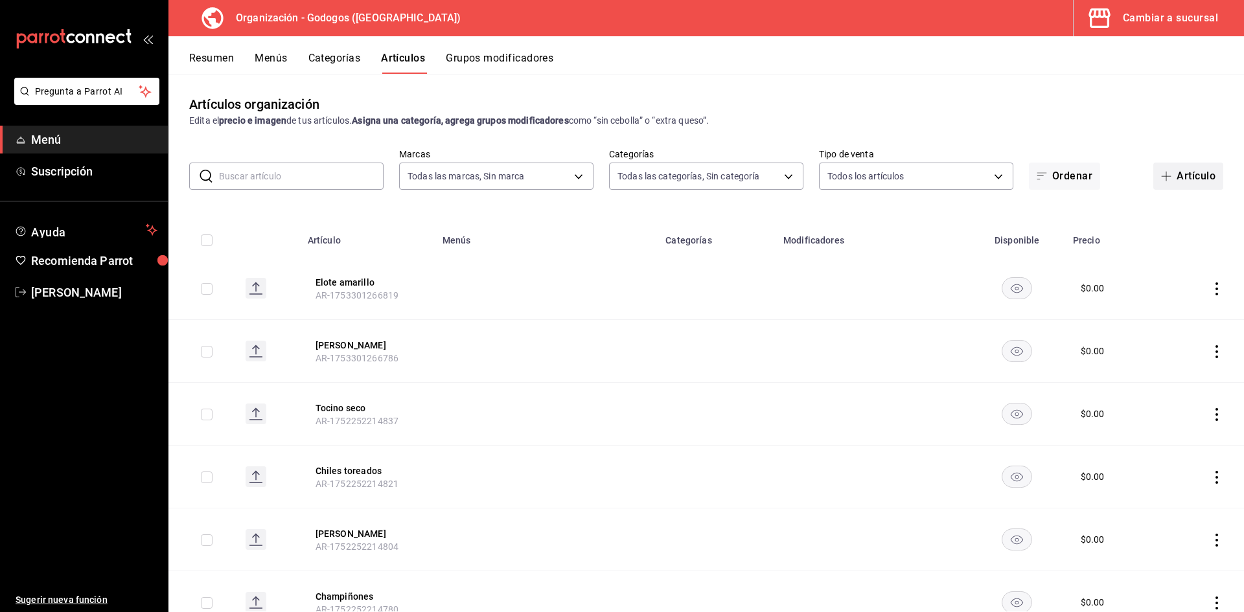
click at [1172, 172] on button "Artículo" at bounding box center [1189, 176] width 70 height 27
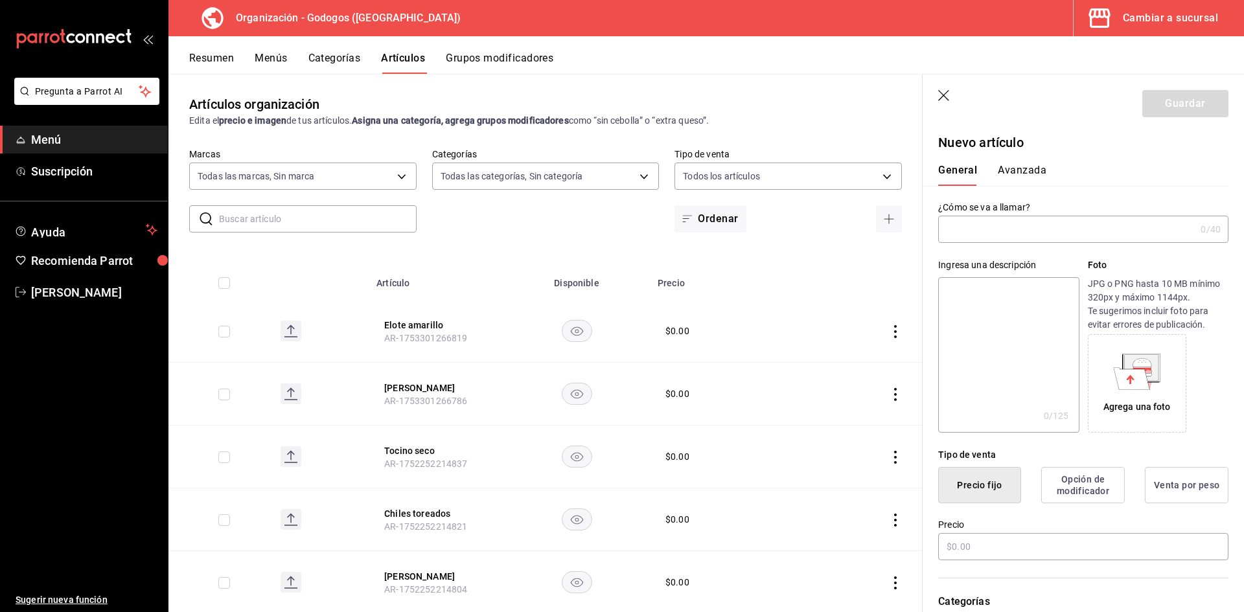
click at [1067, 226] on input "text" at bounding box center [1067, 229] width 257 height 26
type input "Uso Sanitario"
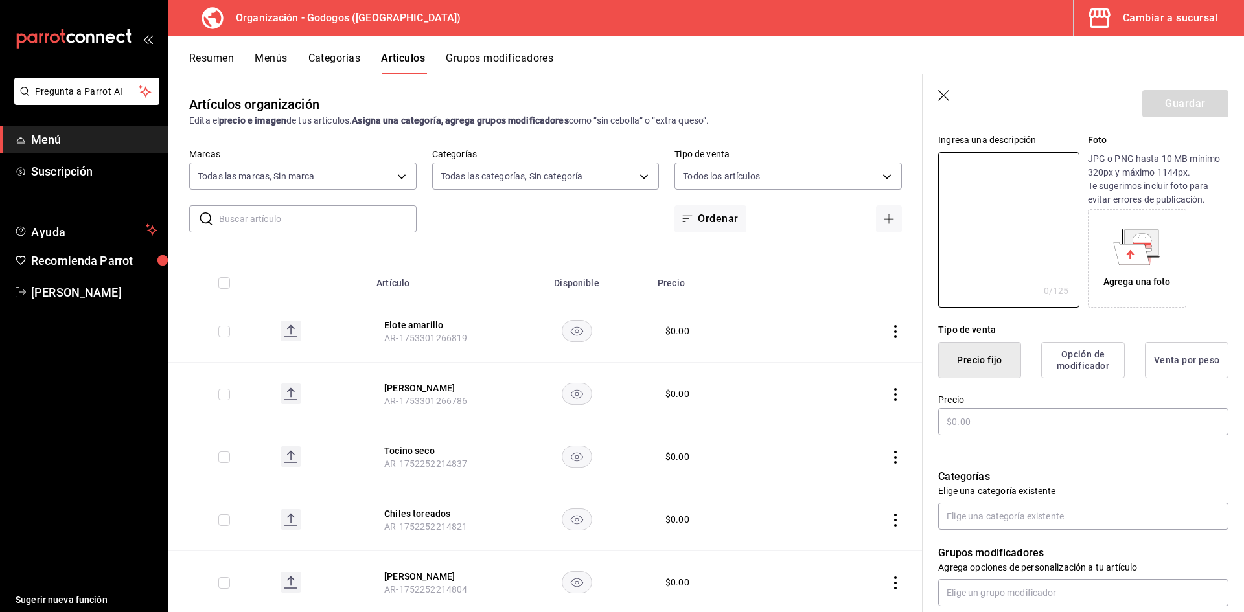
scroll to position [130, 0]
click at [994, 410] on input "text" at bounding box center [1084, 417] width 290 height 27
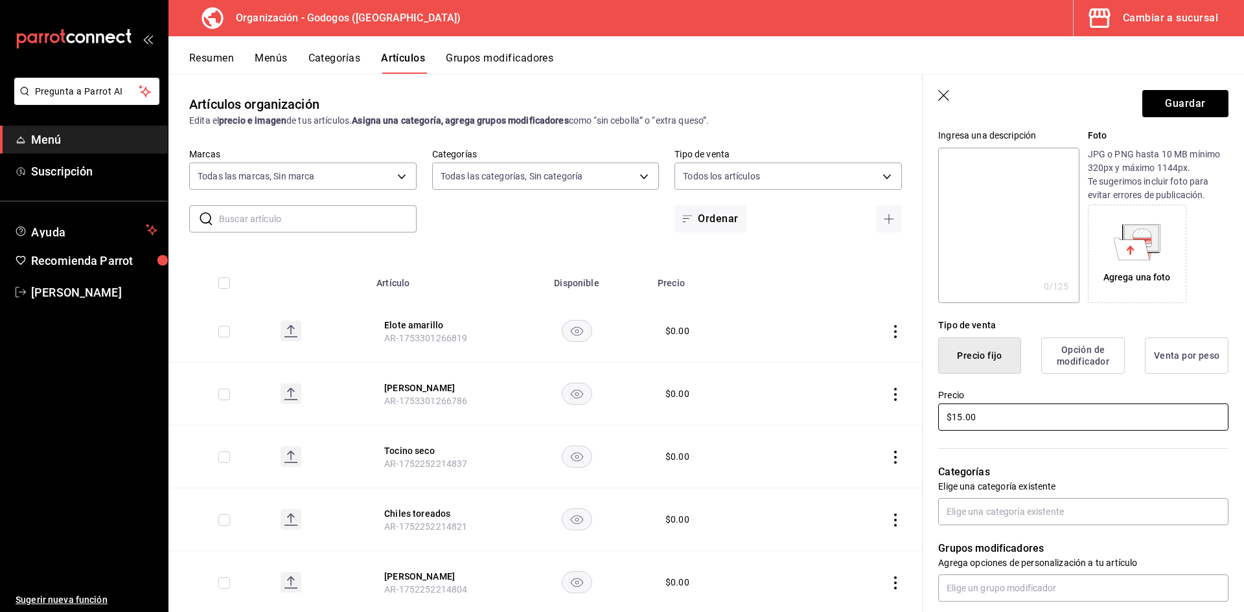
type input "$15.00"
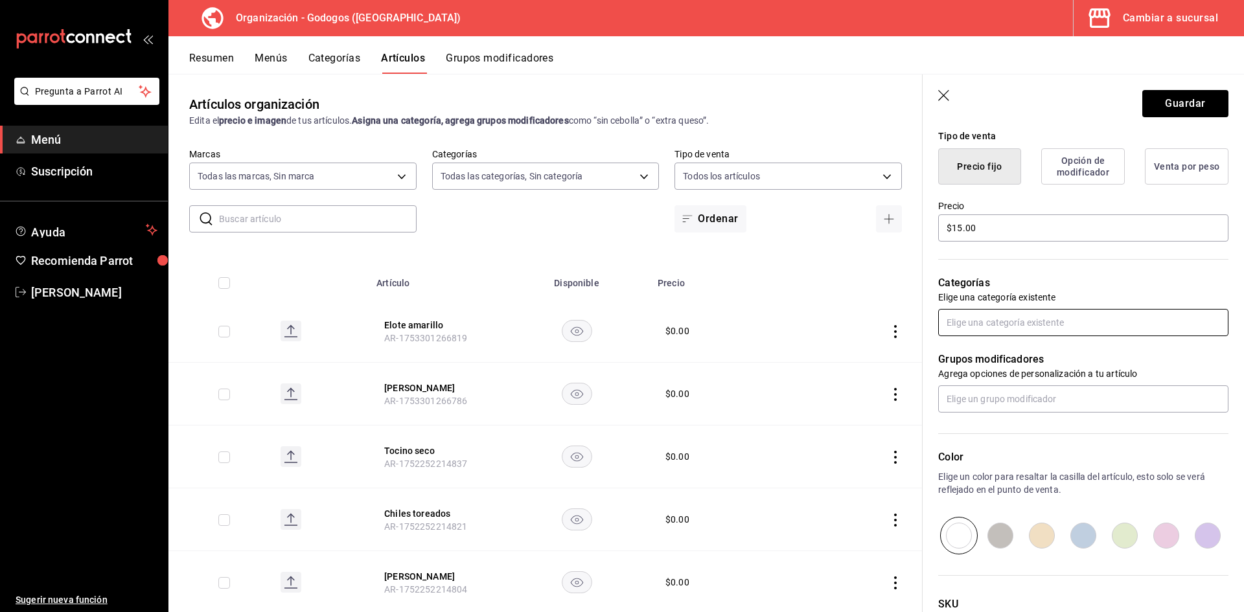
scroll to position [324, 0]
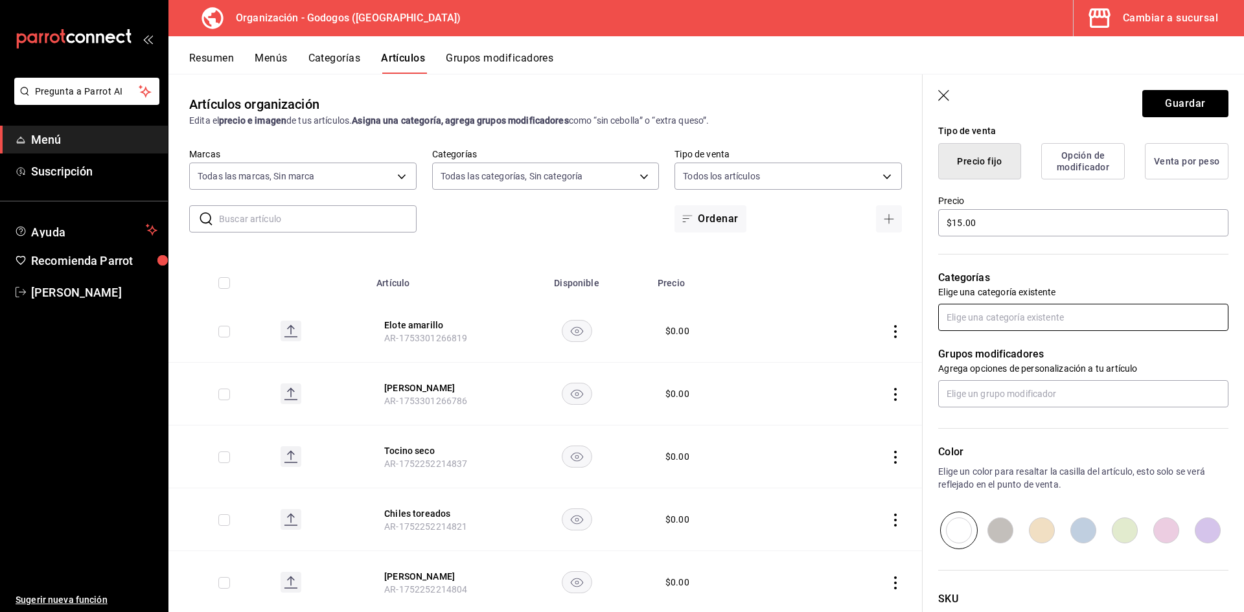
click at [1051, 319] on input "text" at bounding box center [1084, 317] width 290 height 27
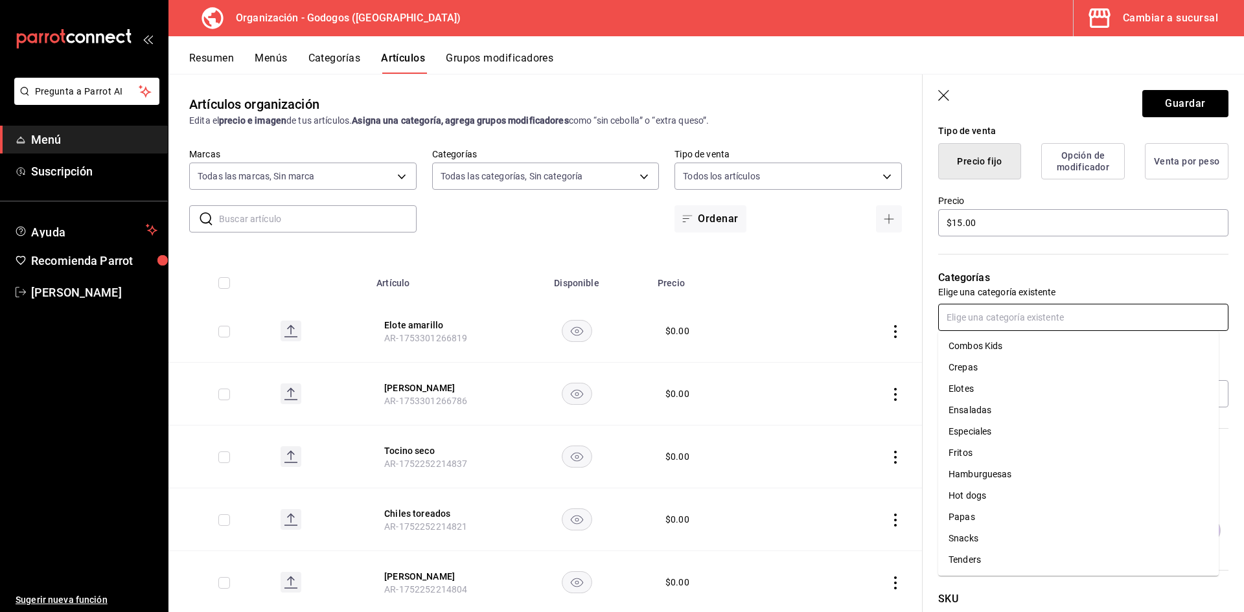
scroll to position [0, 0]
click at [994, 281] on p "Categorías" at bounding box center [1084, 278] width 290 height 16
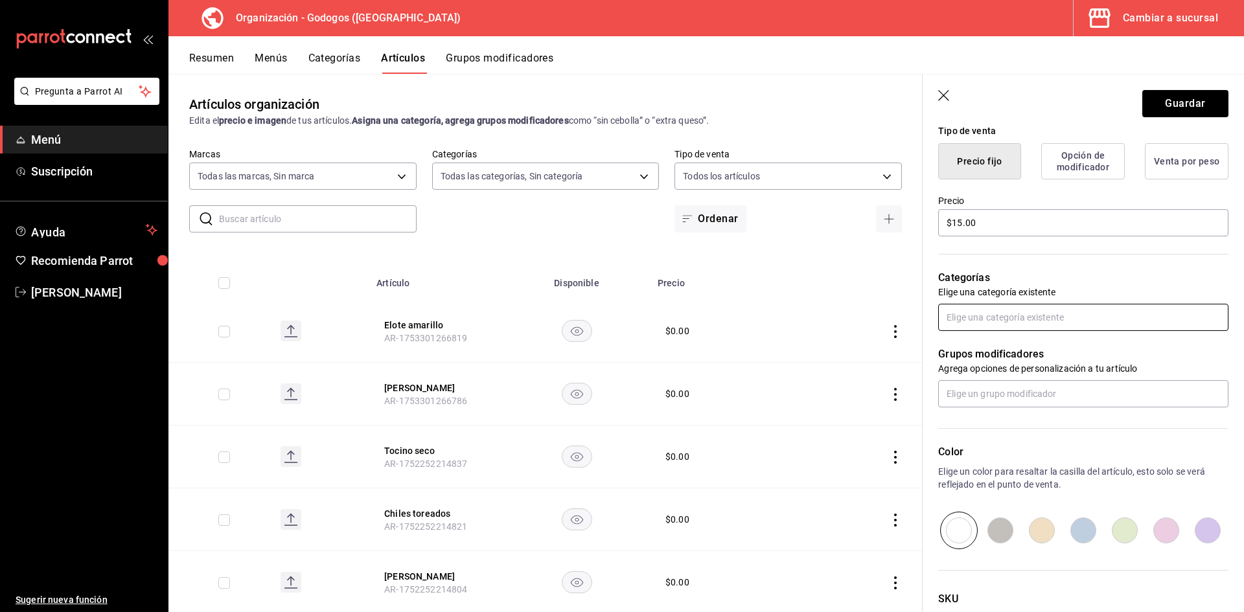
click at [997, 319] on input "text" at bounding box center [1084, 317] width 290 height 27
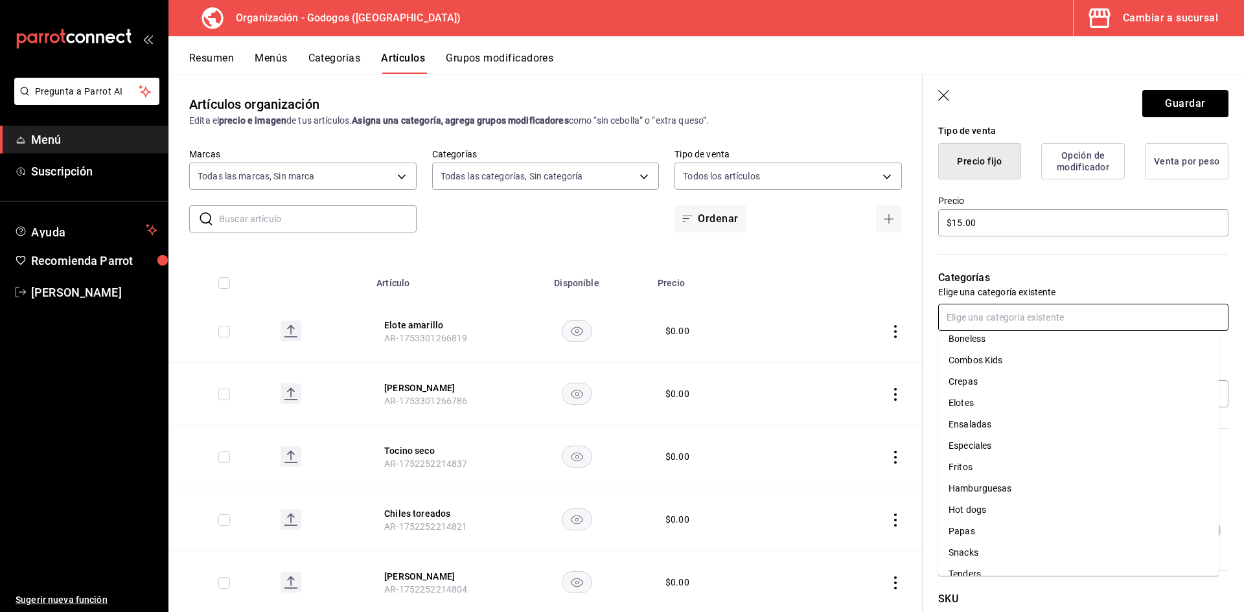
scroll to position [43, 0]
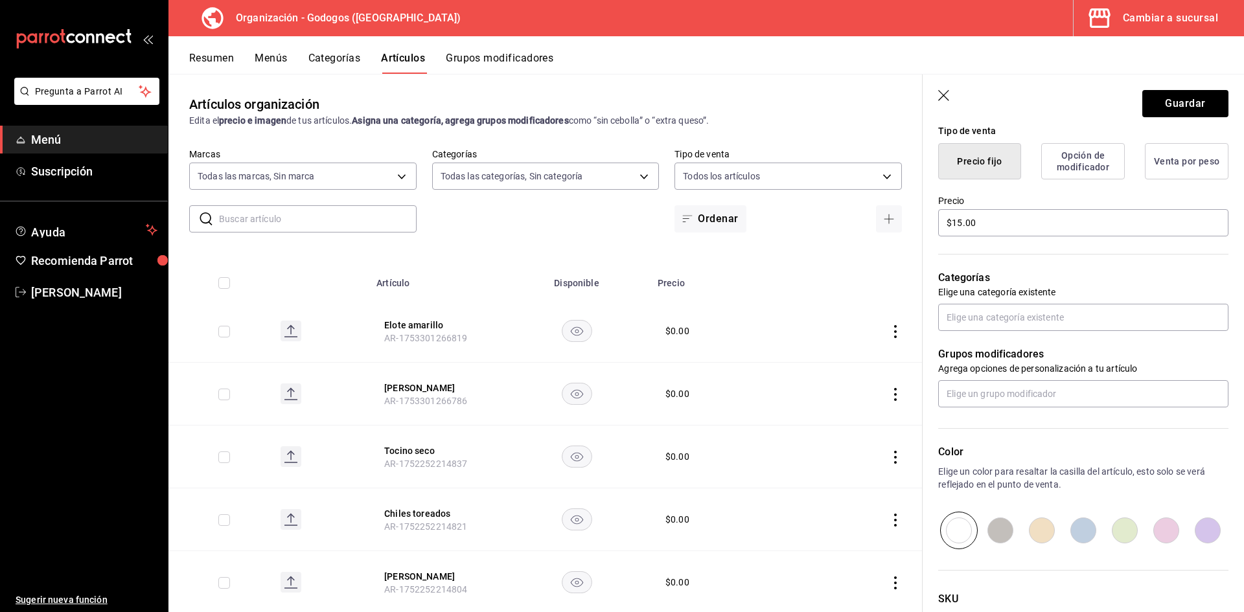
click at [990, 270] on div "Categorías Elige una categoría existente" at bounding box center [1076, 285] width 306 height 93
click at [353, 55] on button "Categorías" at bounding box center [335, 63] width 52 height 22
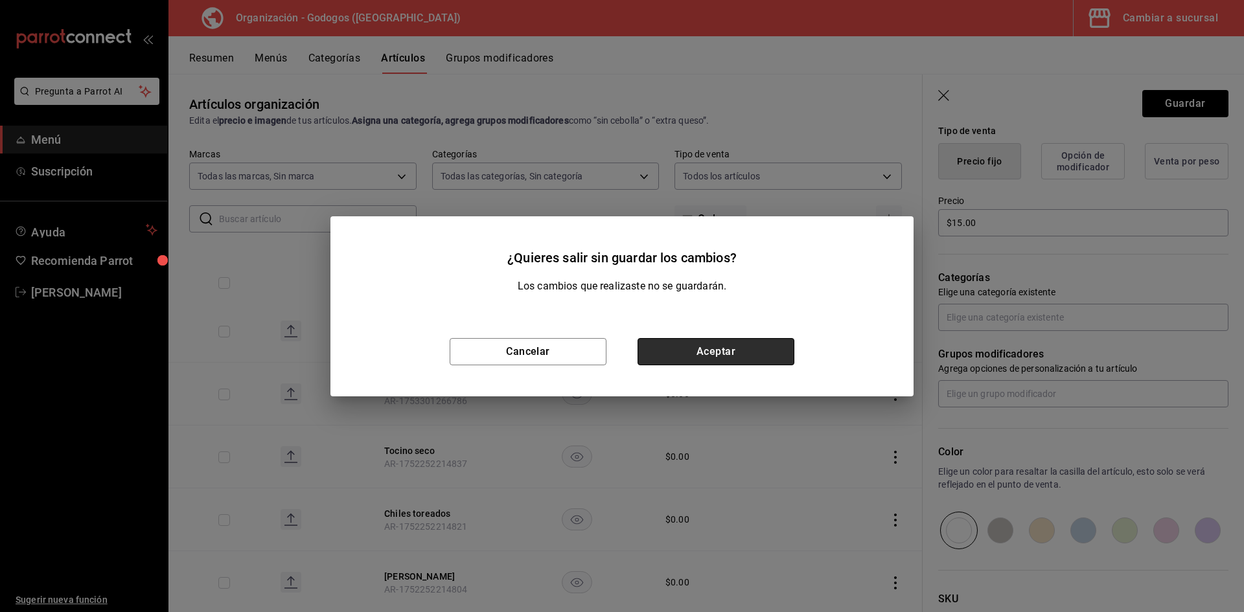
click at [725, 354] on button "Aceptar" at bounding box center [716, 351] width 157 height 27
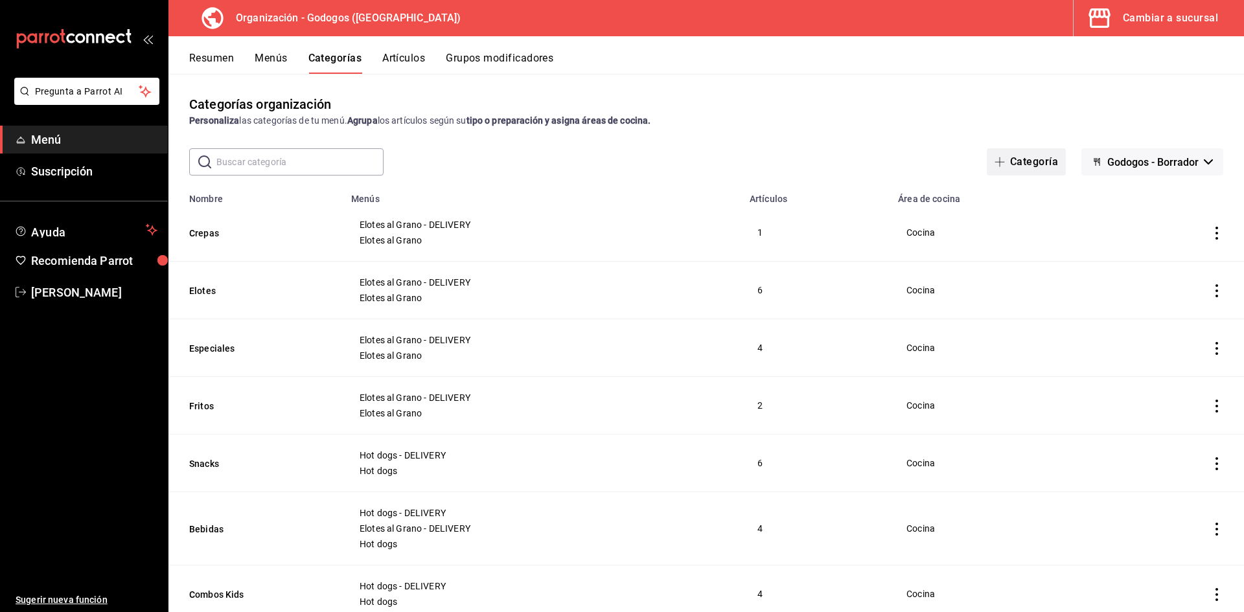
click at [1022, 161] on button "Categoría" at bounding box center [1026, 161] width 79 height 27
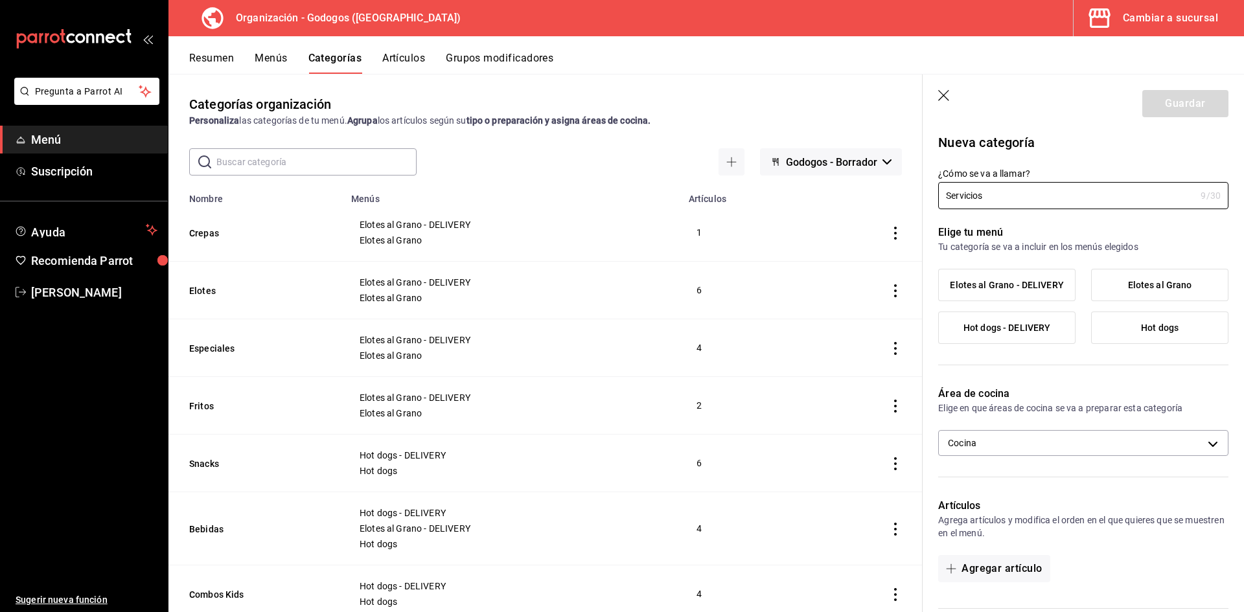
type input "Servicios"
click at [1141, 332] on span "Hot dogs" at bounding box center [1160, 328] width 38 height 11
click at [0, 0] on input "Hot dogs" at bounding box center [0, 0] width 0 height 0
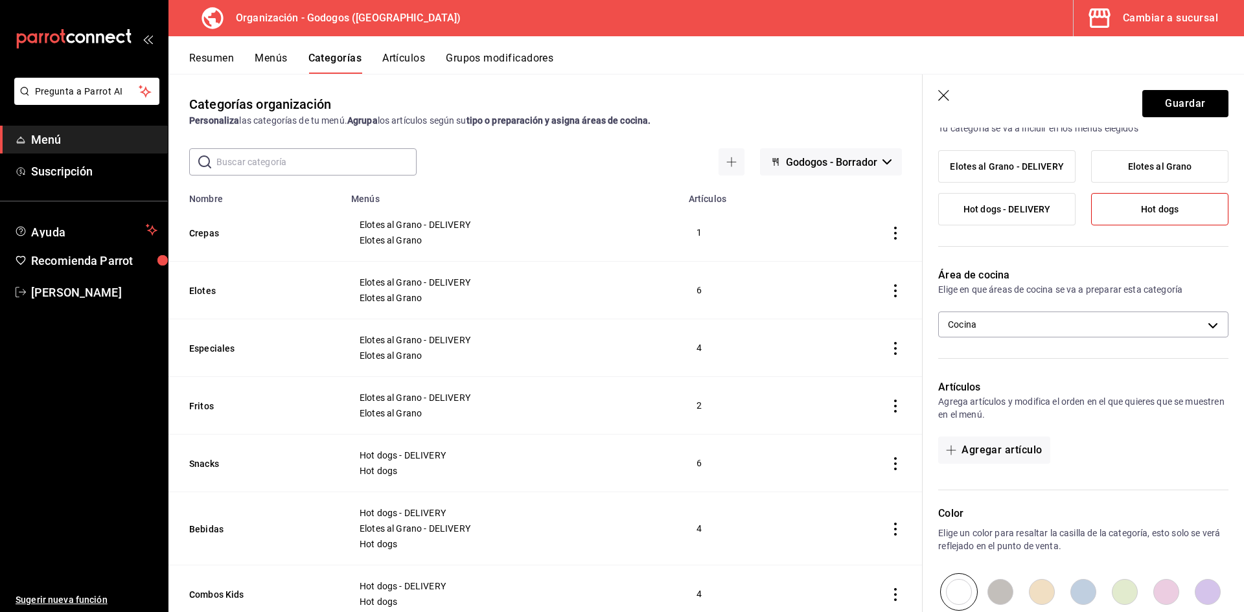
scroll to position [130, 0]
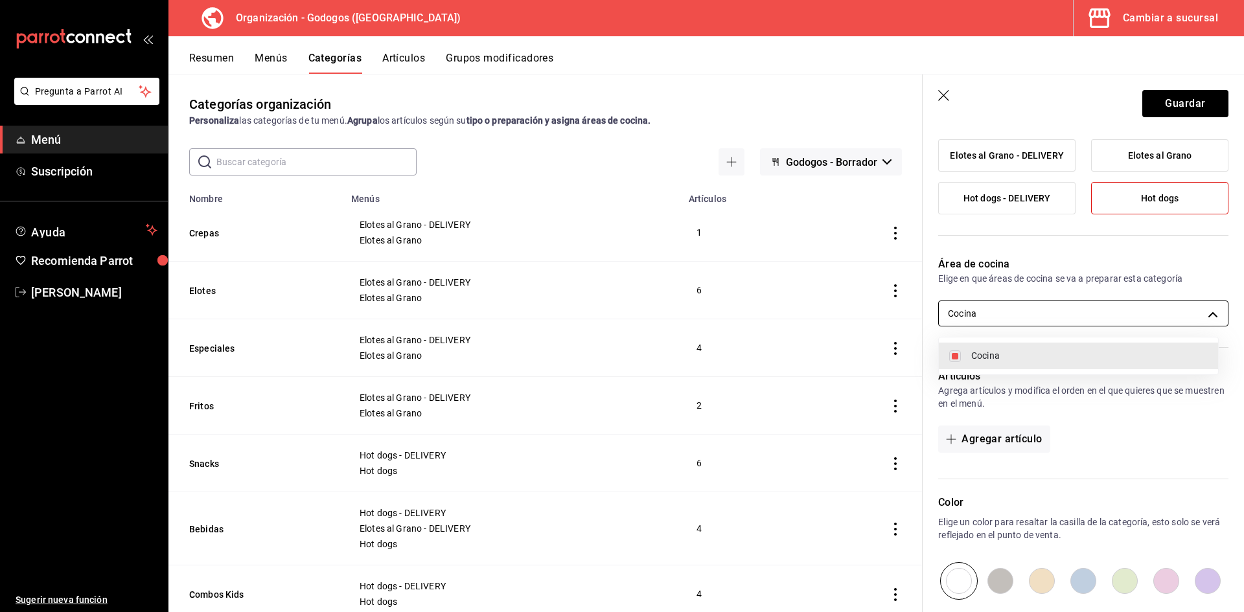
click at [1025, 311] on body "Pregunta a Parrot AI Menú Suscripción Ayuda Recomienda Parrot Carlos Alberto He…" at bounding box center [622, 321] width 1244 height 642
click at [1025, 311] on div at bounding box center [622, 306] width 1244 height 612
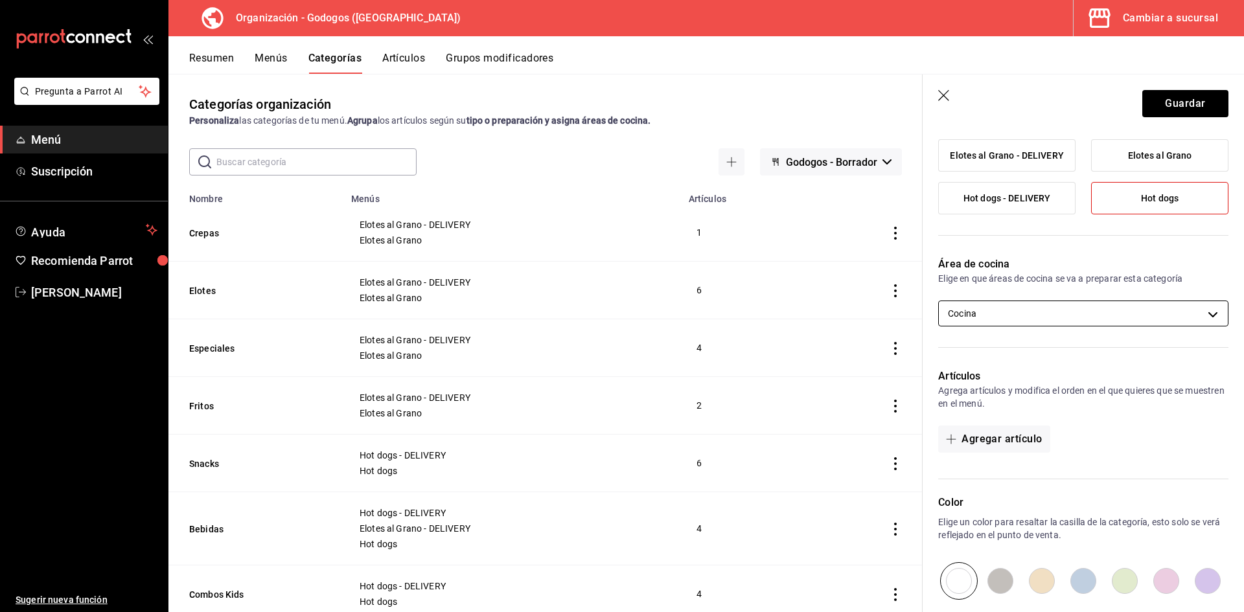
click at [1025, 311] on body "Pregunta a Parrot AI Menú Suscripción Ayuda Recomienda Parrot Carlos Alberto He…" at bounding box center [622, 321] width 1244 height 642
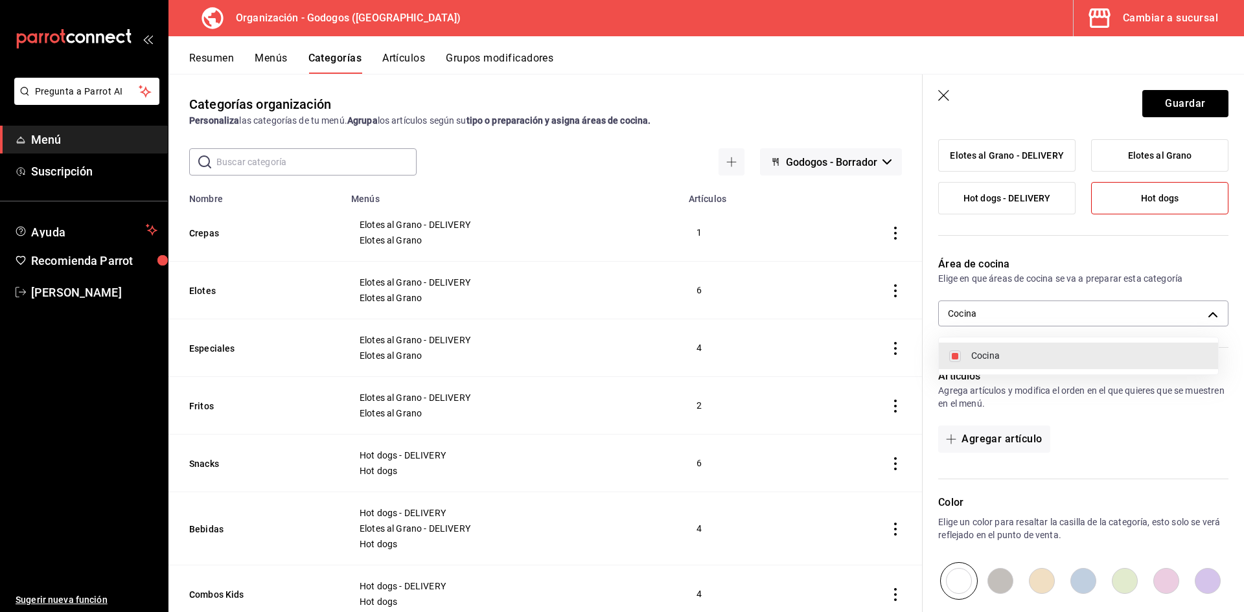
click at [954, 361] on input "checkbox" at bounding box center [956, 357] width 12 height 12
checkbox input "false"
click at [1012, 274] on div at bounding box center [622, 306] width 1244 height 612
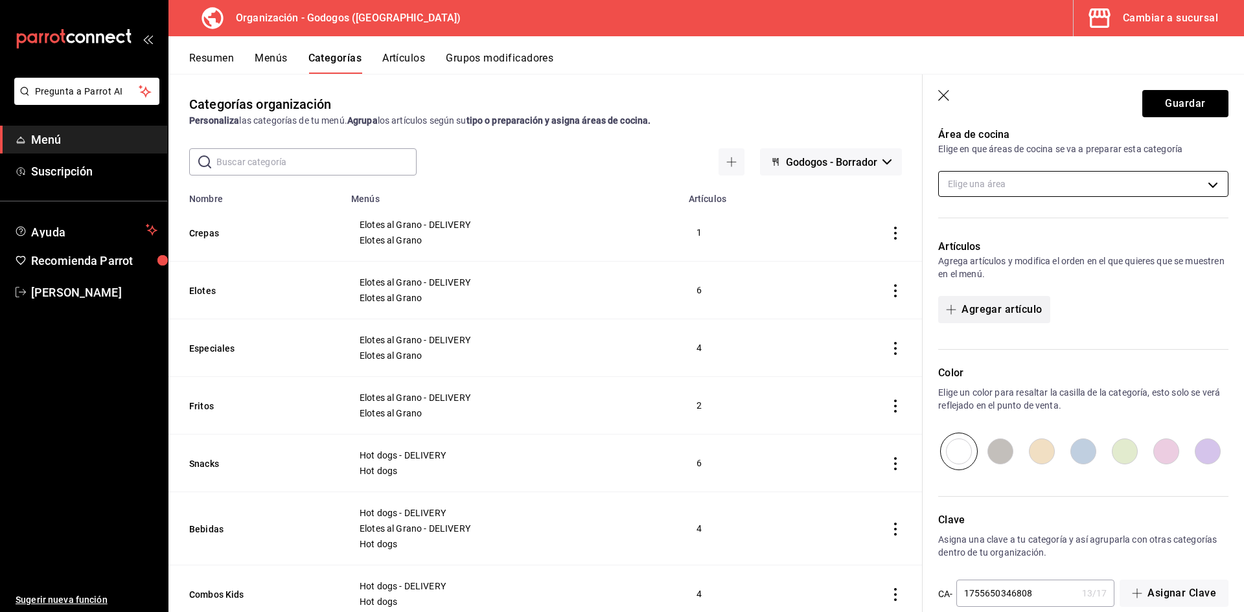
scroll to position [281, 0]
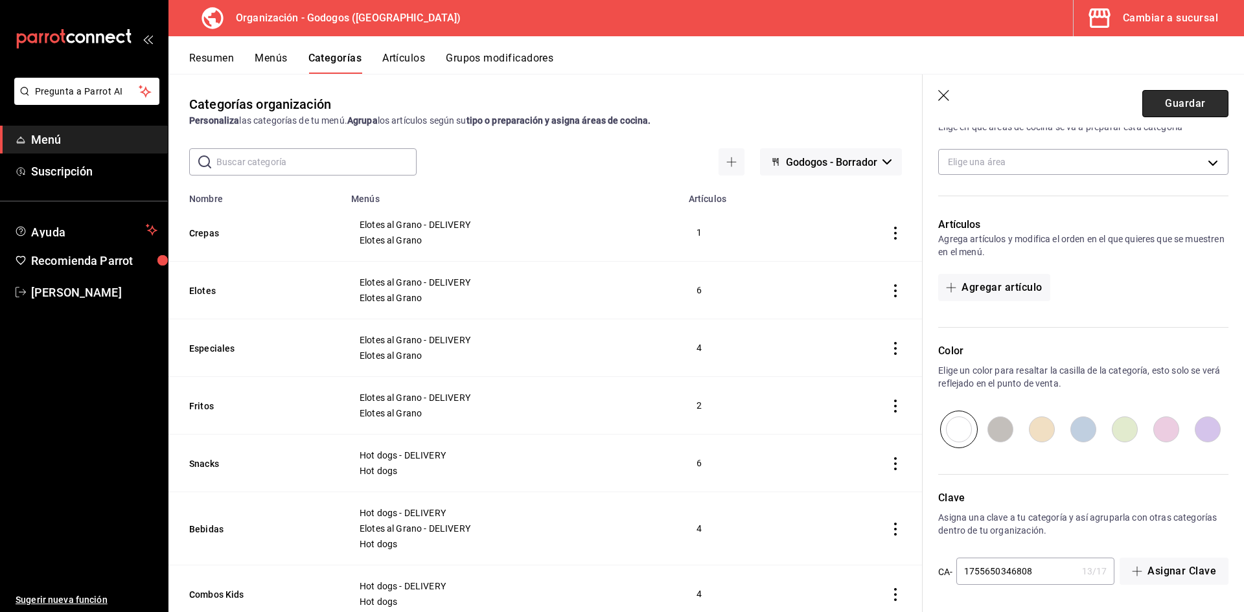
click at [1175, 101] on button "Guardar" at bounding box center [1186, 103] width 86 height 27
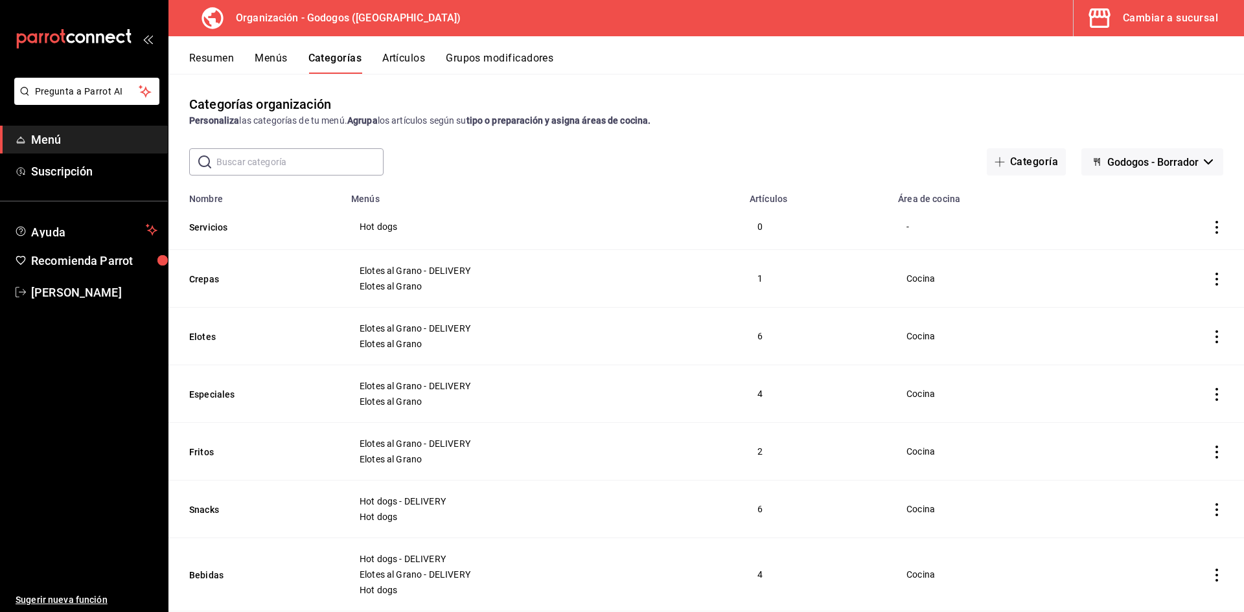
click at [408, 54] on button "Artículos" at bounding box center [403, 63] width 43 height 22
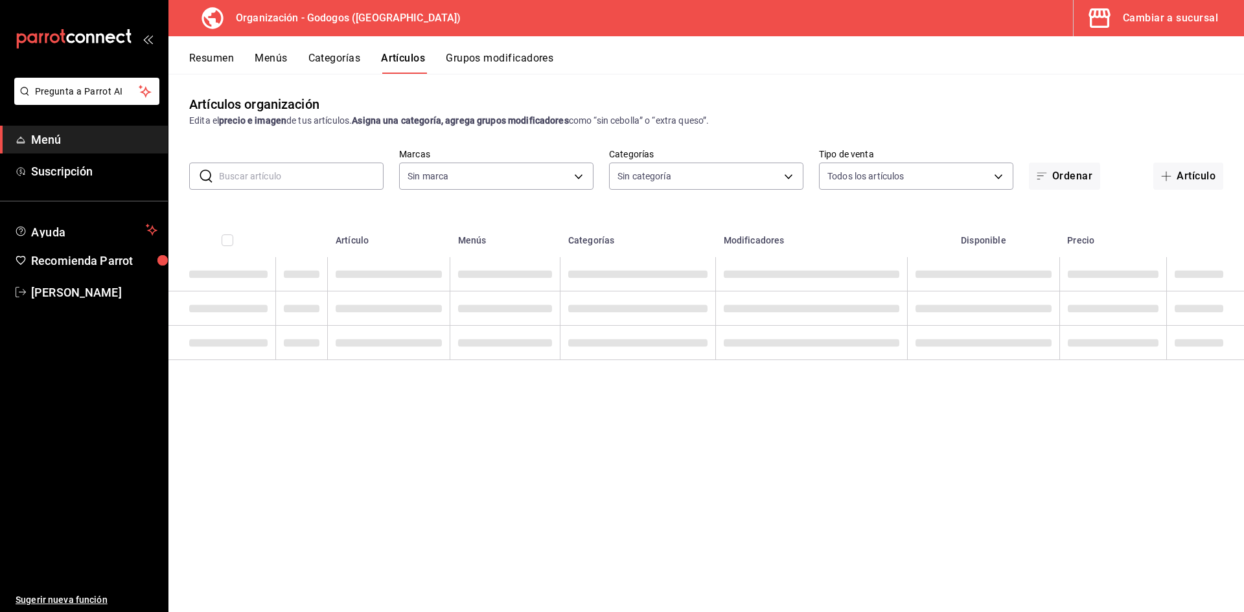
type input "fe9ed97f-ea59-40f7-977d-ce5b49babb27,9ab85264-ed04-4d22-b84d-fdb7adfcfbee,c2b12…"
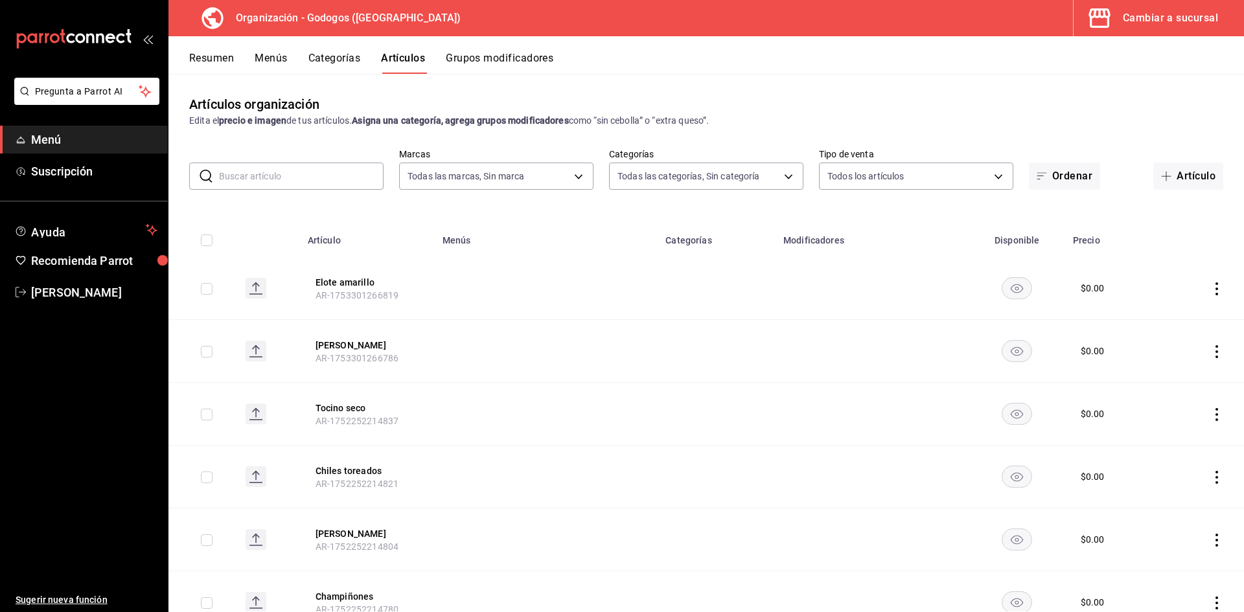
type input "2c5af448-d682-4f7b-b29c-e3cf67916c63,1734e1b4-46cc-4c33-a7f3-65e285faf7a9"
click at [1180, 169] on button "Artículo" at bounding box center [1189, 176] width 70 height 27
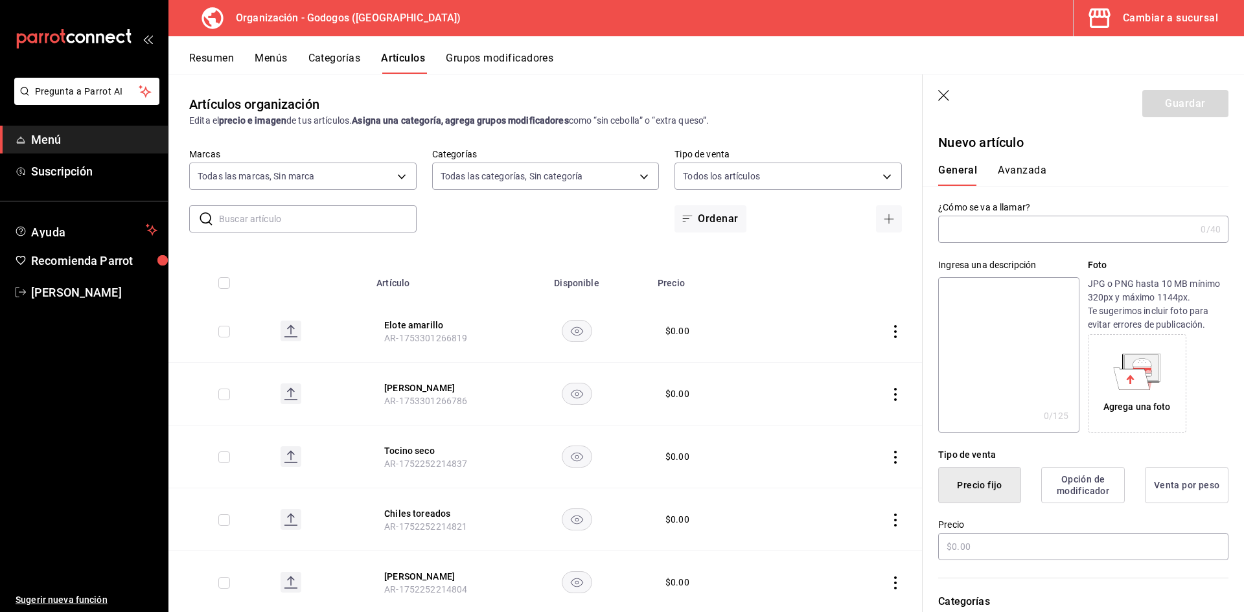
click at [976, 220] on input "text" at bounding box center [1067, 229] width 257 height 26
type input "Uso Sanitario (Baño)"
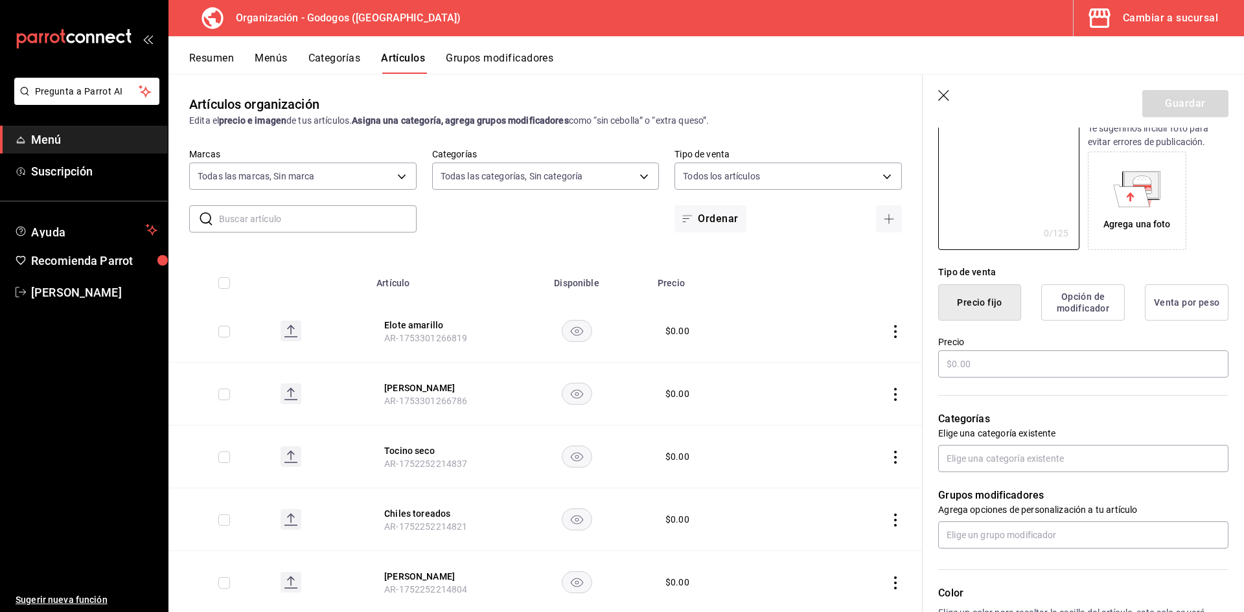
scroll to position [194, 0]
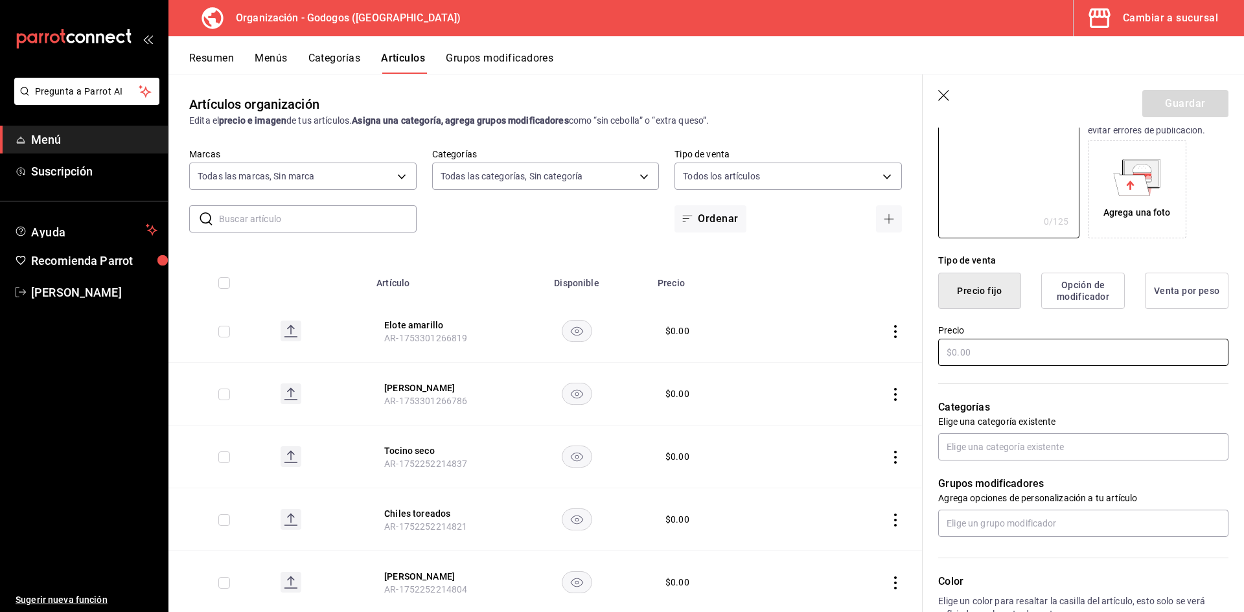
click at [1002, 353] on input "text" at bounding box center [1084, 352] width 290 height 27
type input "$15.00"
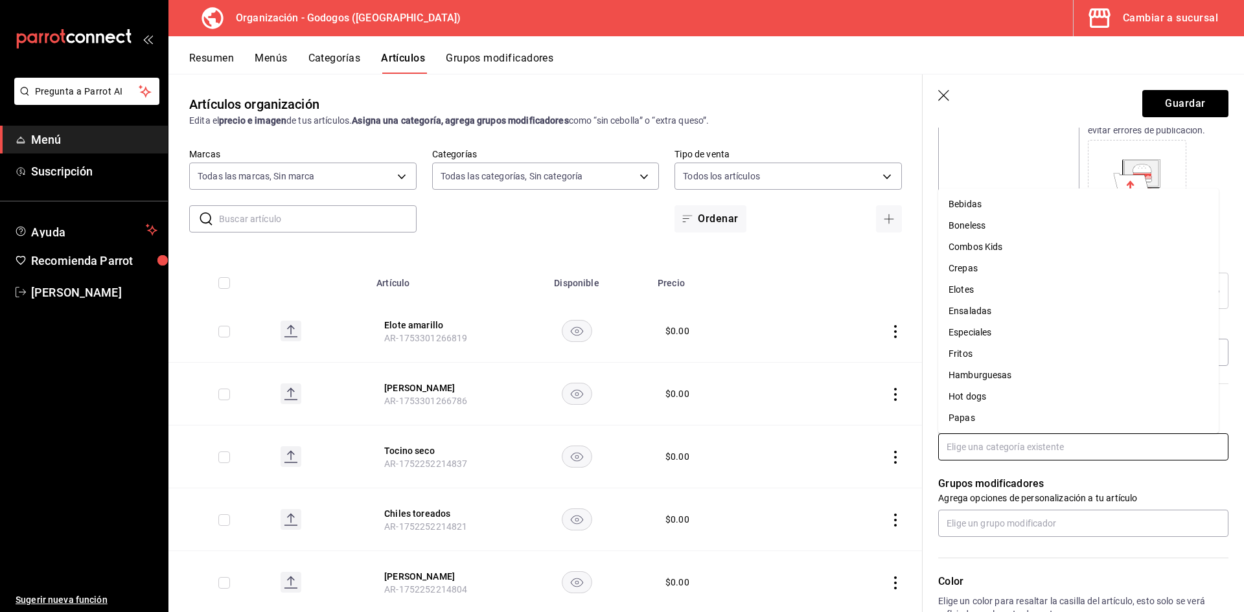
click at [1023, 437] on input "text" at bounding box center [1084, 447] width 290 height 27
click at [988, 380] on li "Servicios" at bounding box center [1079, 374] width 281 height 21
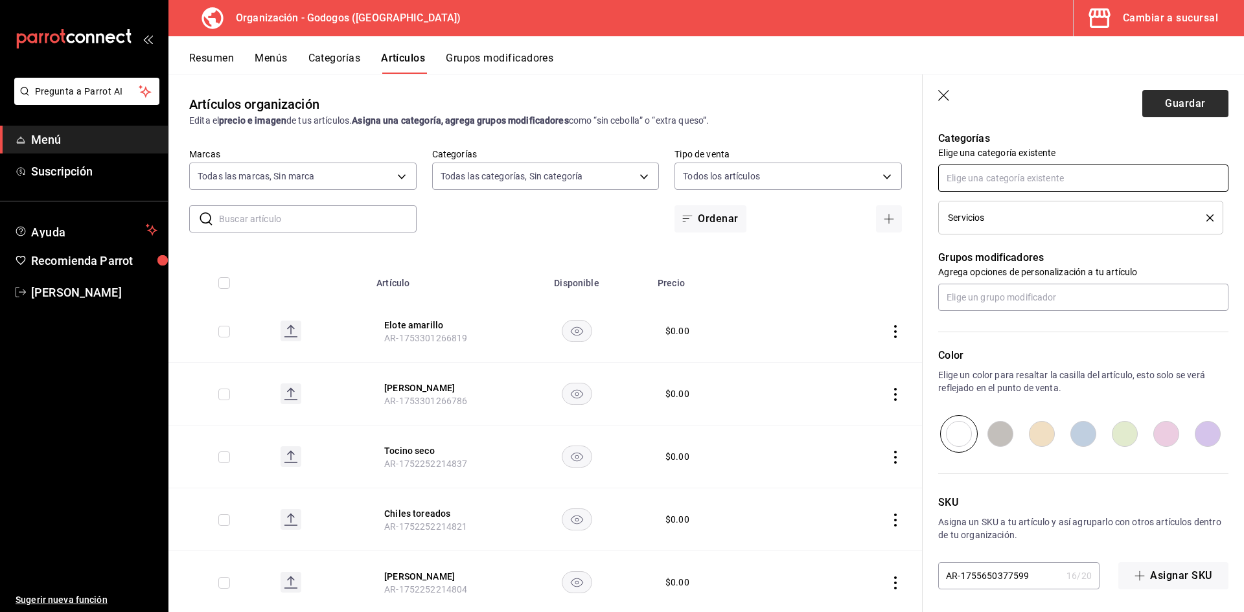
scroll to position [467, 0]
click at [1189, 107] on button "Guardar" at bounding box center [1186, 103] width 86 height 27
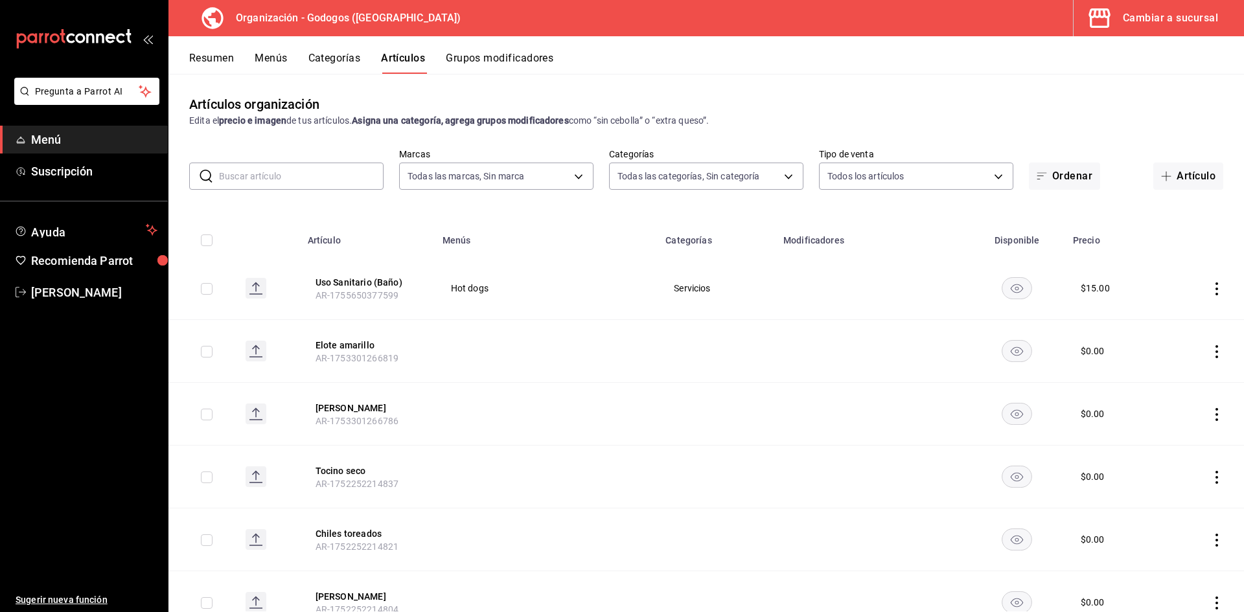
click at [271, 63] on button "Menús" at bounding box center [271, 63] width 32 height 22
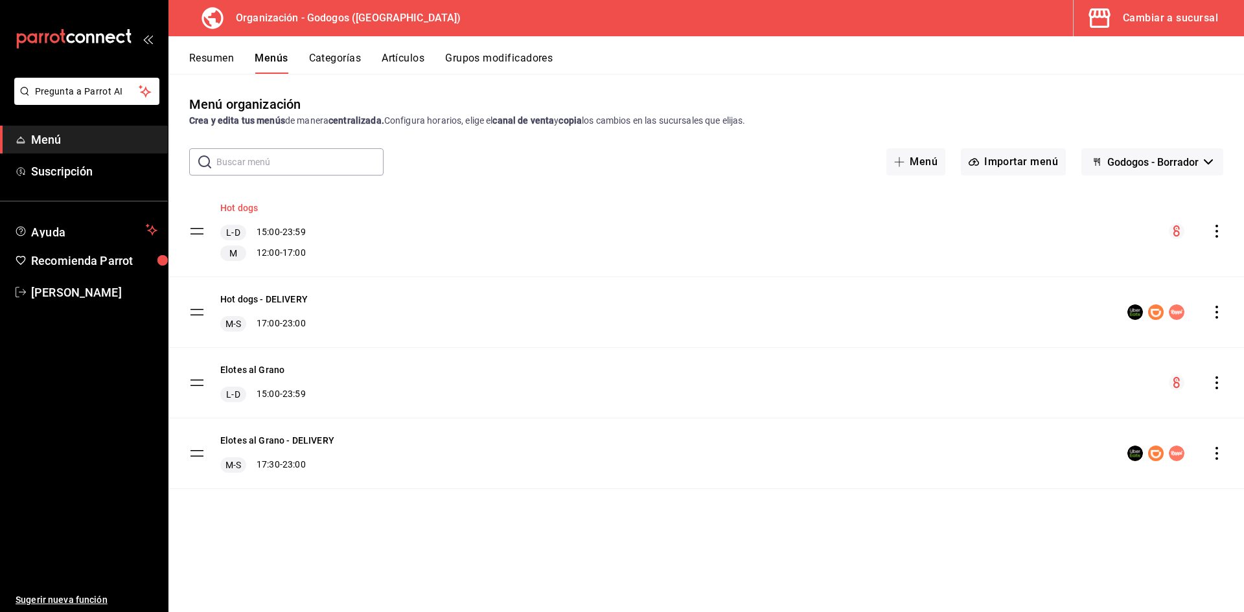
click at [249, 208] on button "Hot dogs" at bounding box center [239, 208] width 38 height 13
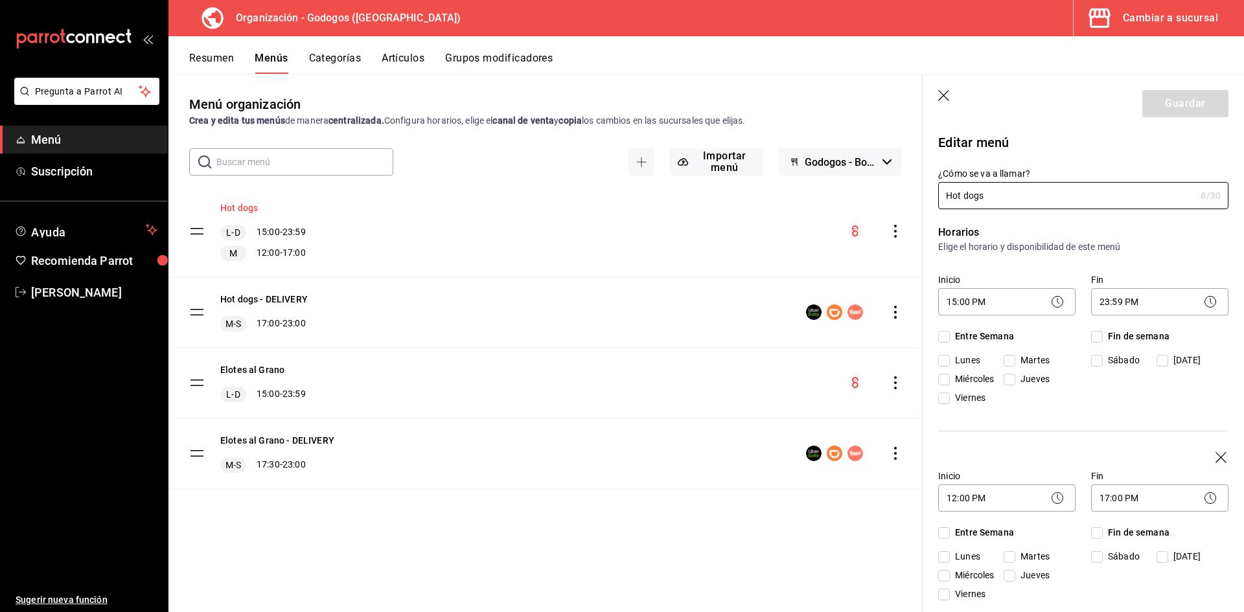
checkbox input "true"
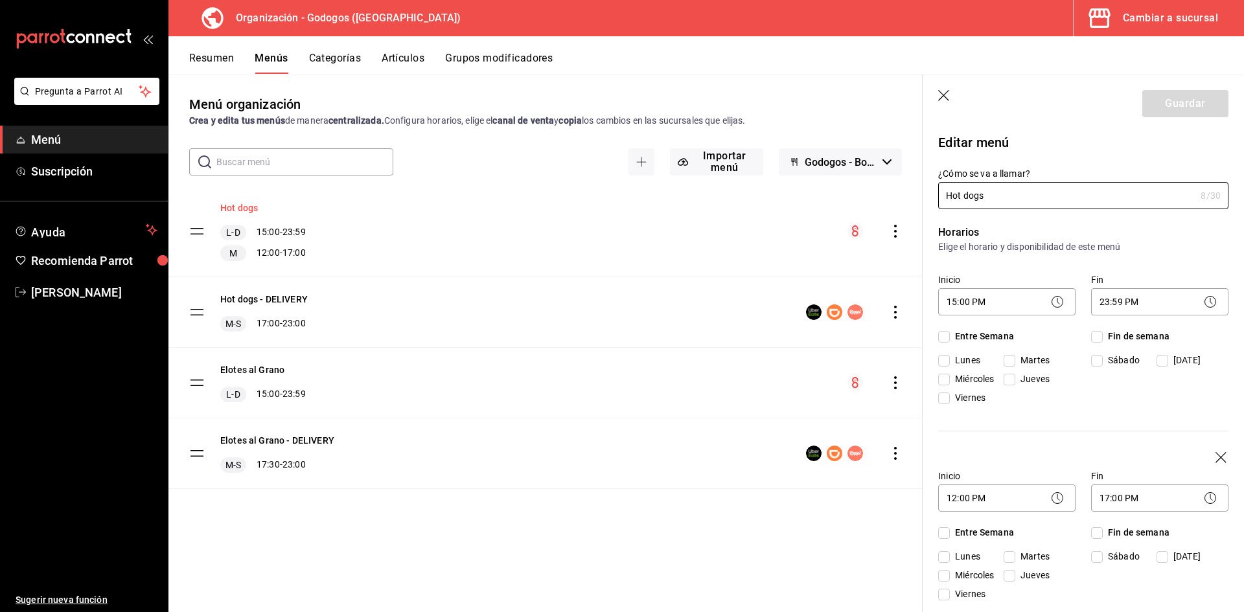
checkbox input "true"
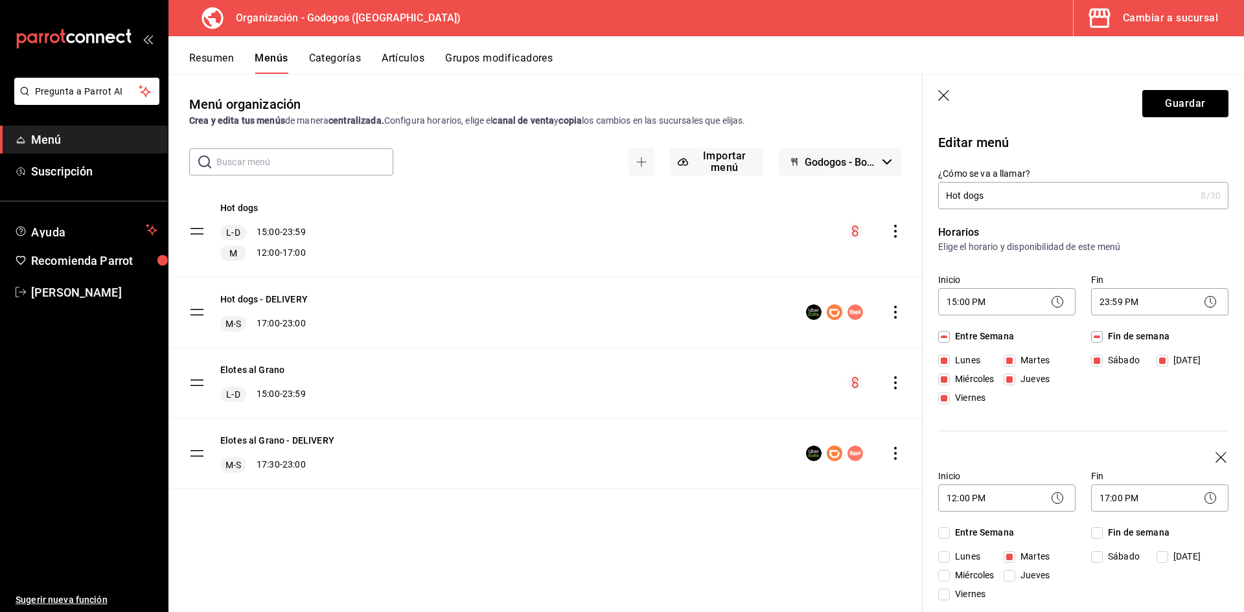
click at [944, 95] on icon "button" at bounding box center [945, 96] width 13 height 13
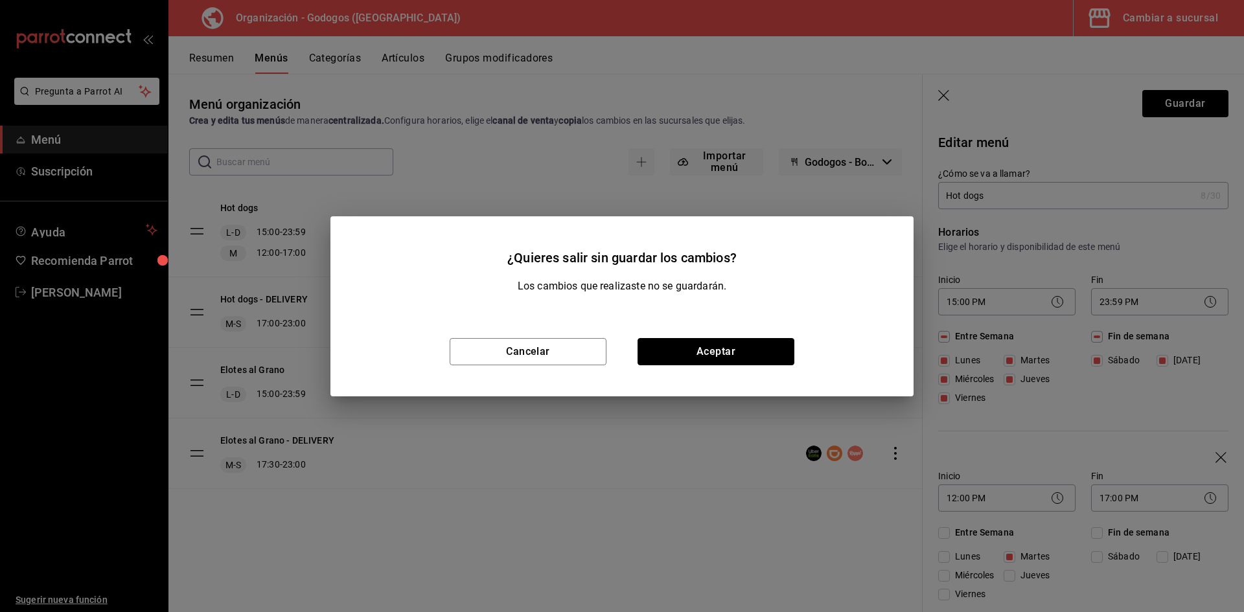
click at [701, 352] on button "Aceptar" at bounding box center [716, 351] width 157 height 27
checkbox input "false"
type input "1755650408384"
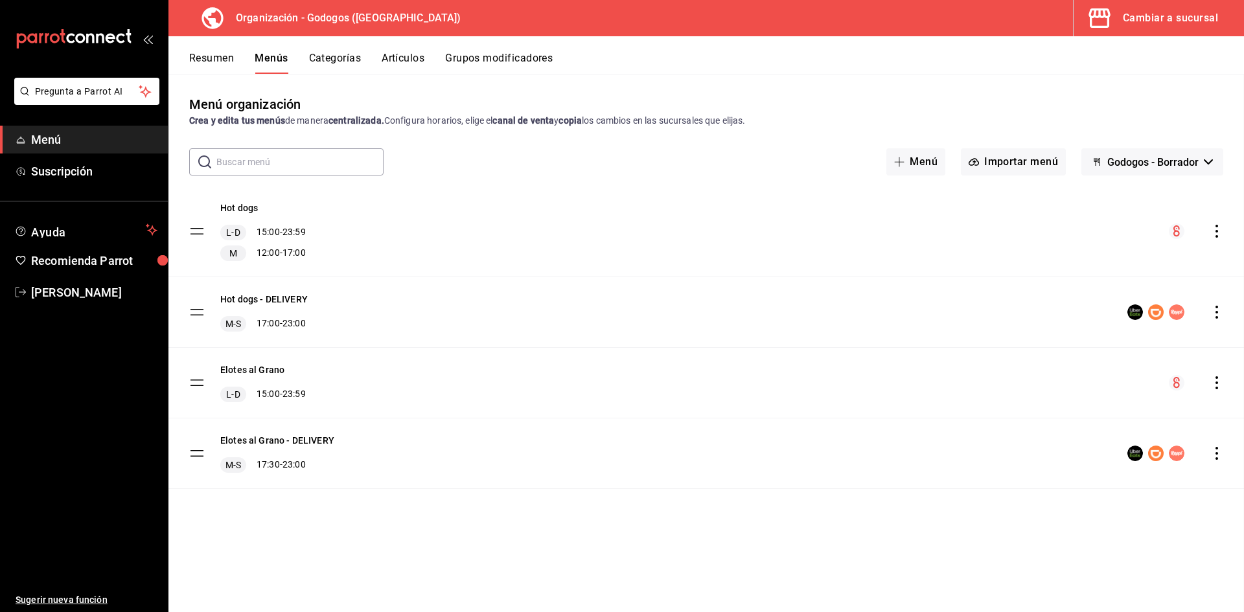
checkbox input "false"
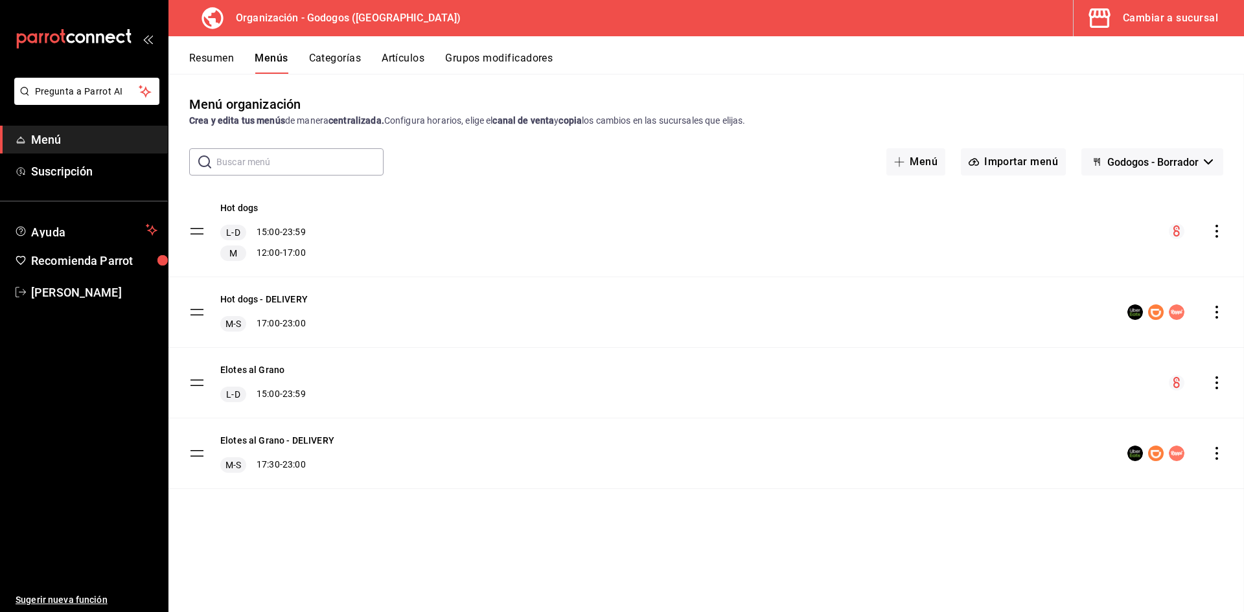
checkbox input "false"
click at [202, 52] on button "Resumen" at bounding box center [211, 63] width 45 height 22
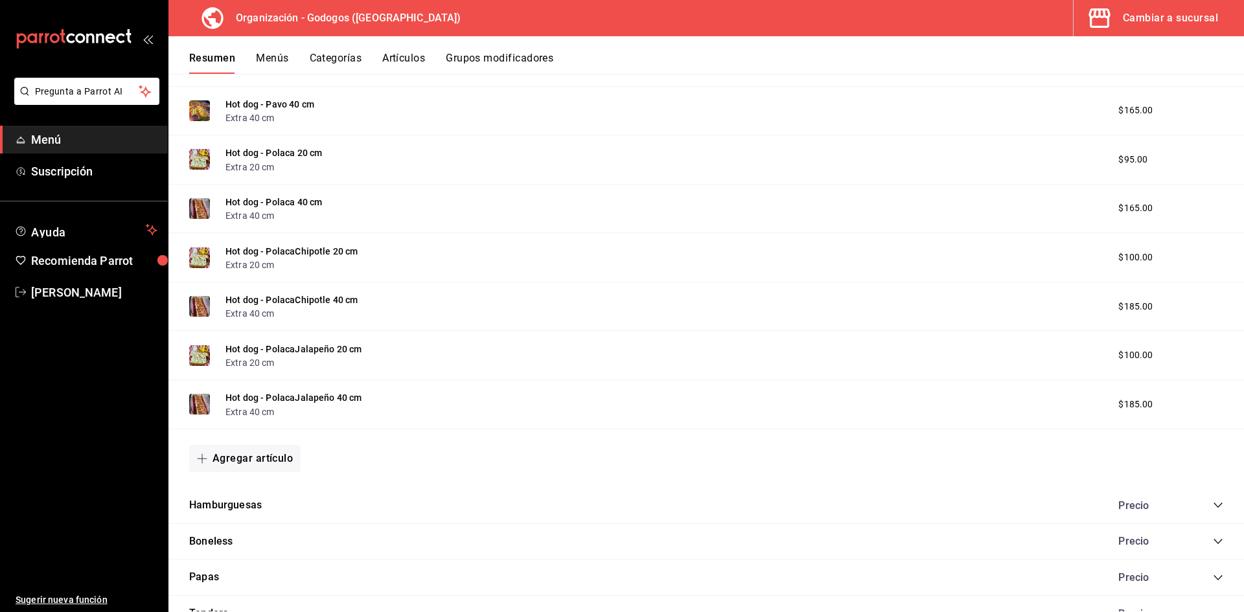
scroll to position [972, 0]
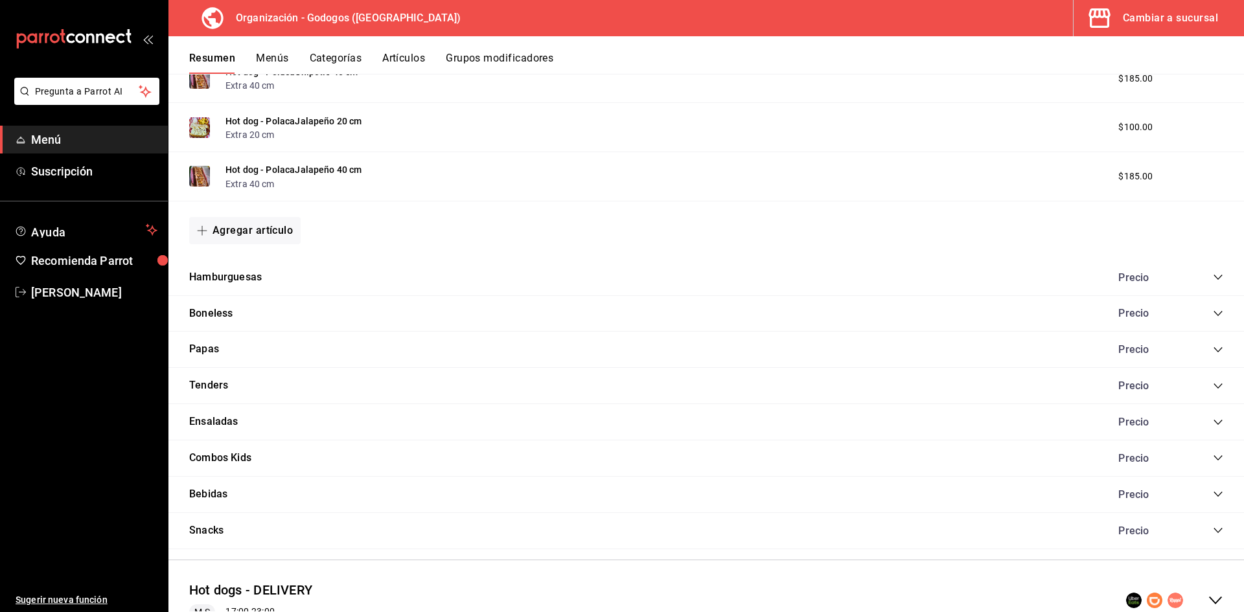
click at [1213, 272] on icon "collapse-category-row" at bounding box center [1218, 277] width 10 height 10
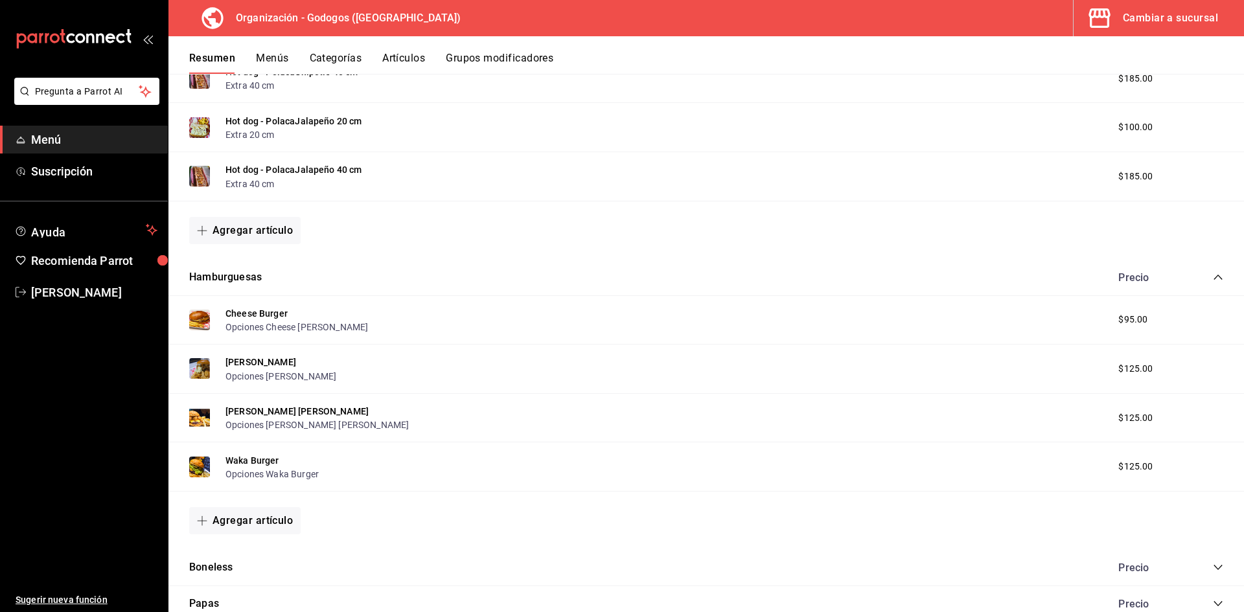
click at [1214, 276] on icon "collapse-category-row" at bounding box center [1218, 277] width 8 height 5
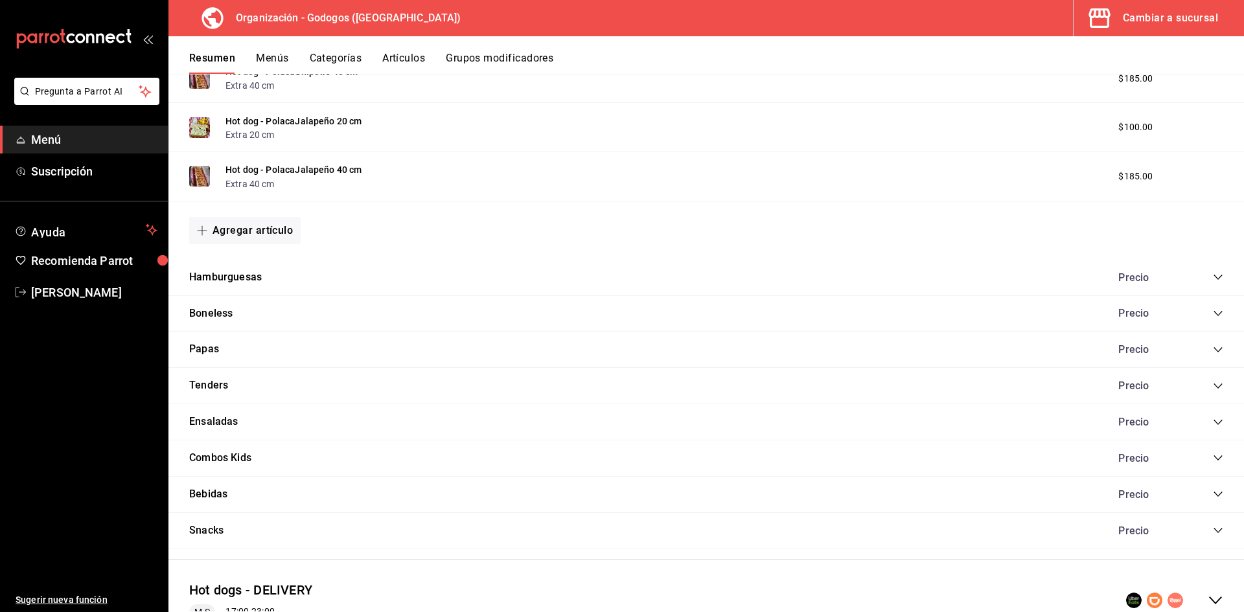
click at [1202, 312] on div "Precio" at bounding box center [1165, 313] width 118 height 12
click at [1213, 314] on icon "collapse-category-row" at bounding box center [1218, 314] width 10 height 10
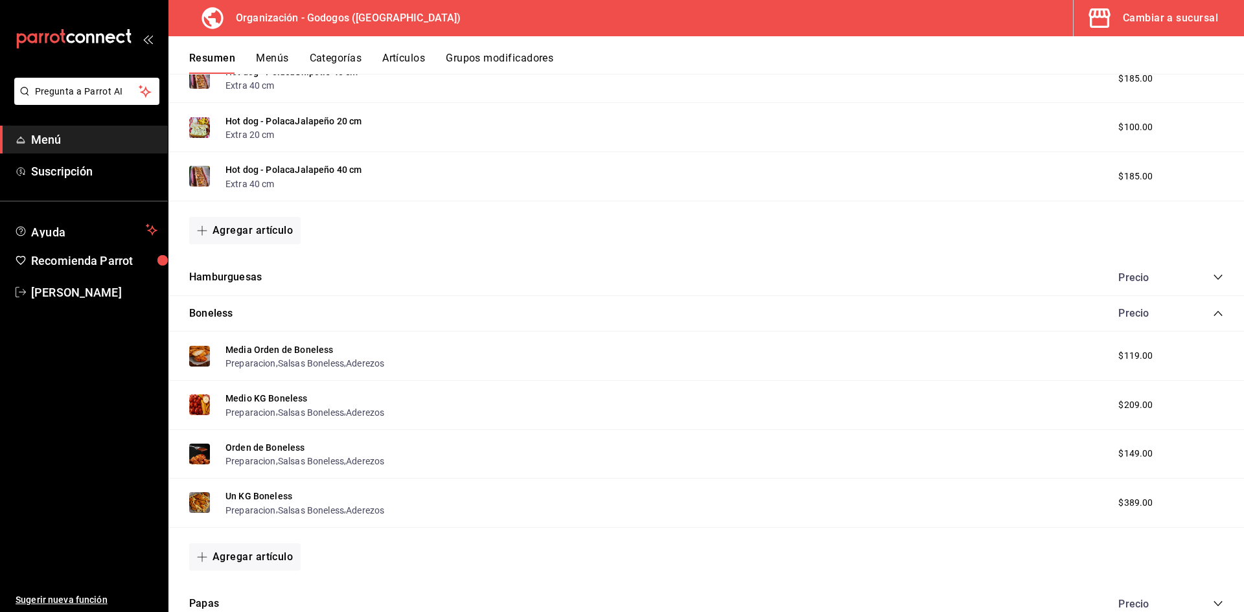
click at [1213, 314] on icon "collapse-category-row" at bounding box center [1218, 314] width 10 height 10
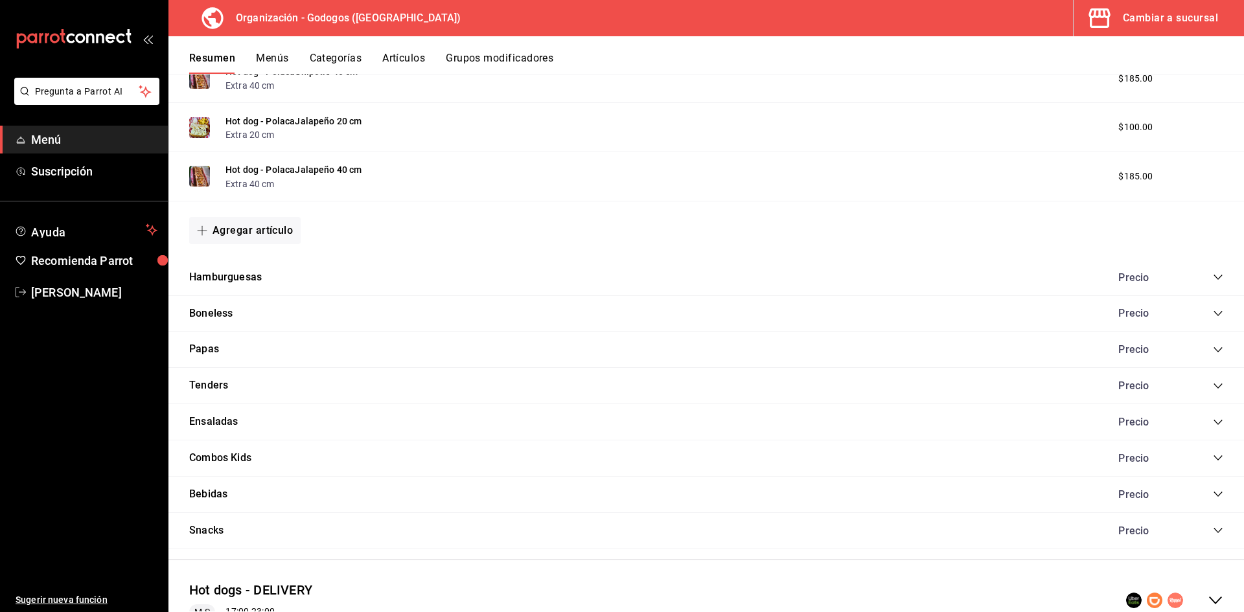
click at [1213, 345] on icon "collapse-category-row" at bounding box center [1218, 350] width 10 height 10
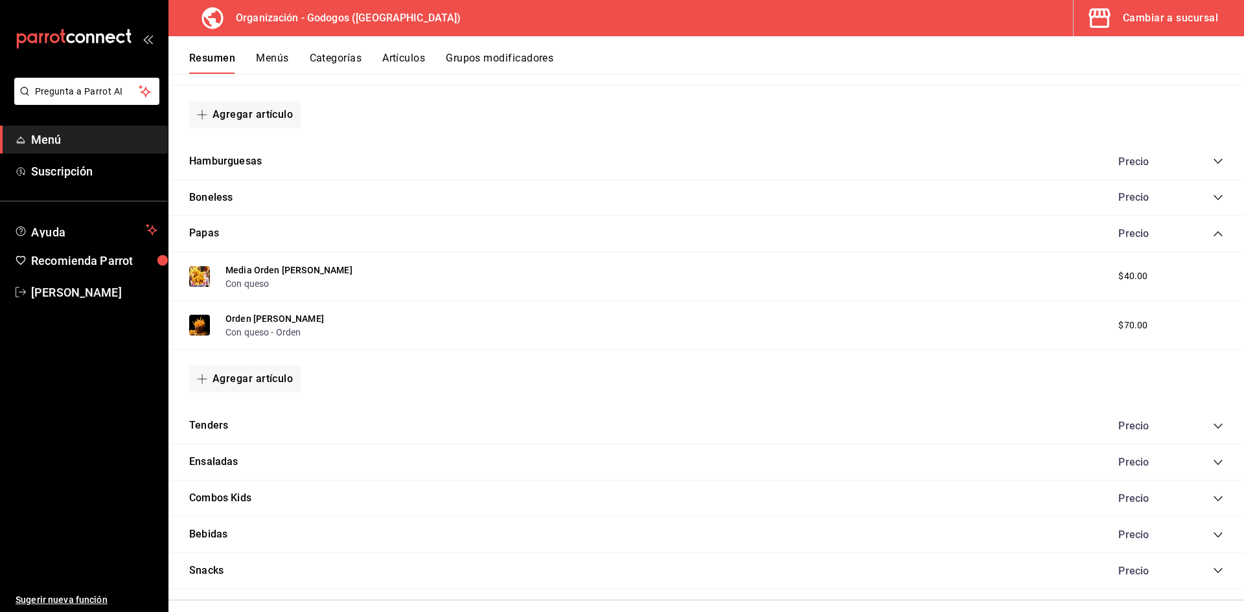
scroll to position [1102, 0]
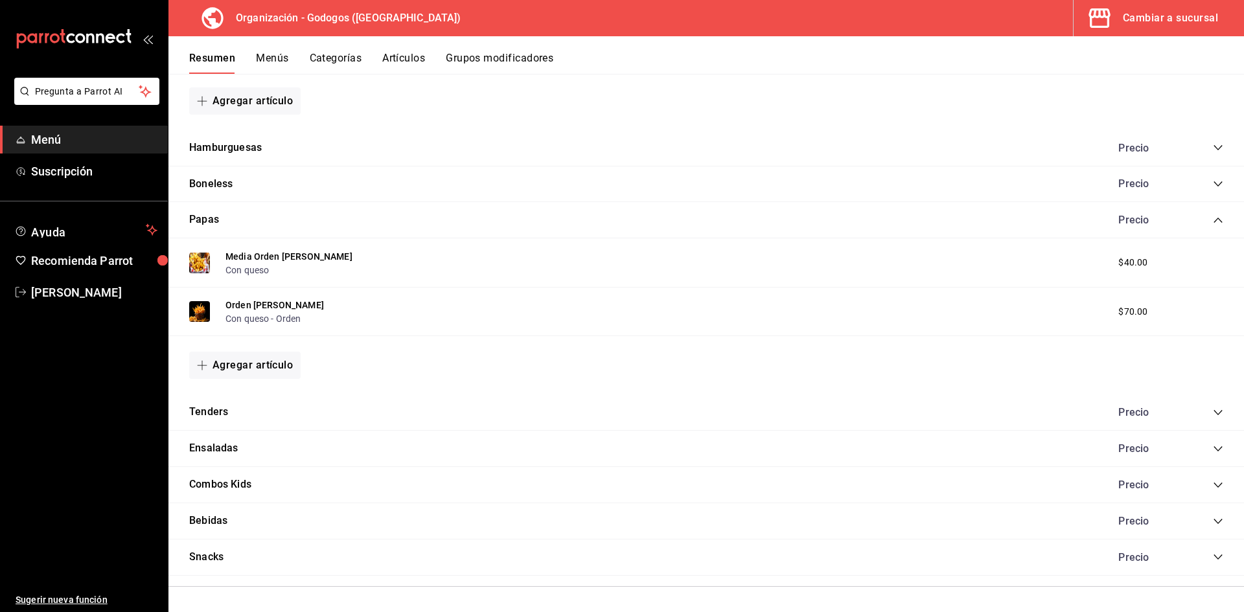
click at [1214, 412] on icon "collapse-category-row" at bounding box center [1218, 412] width 8 height 5
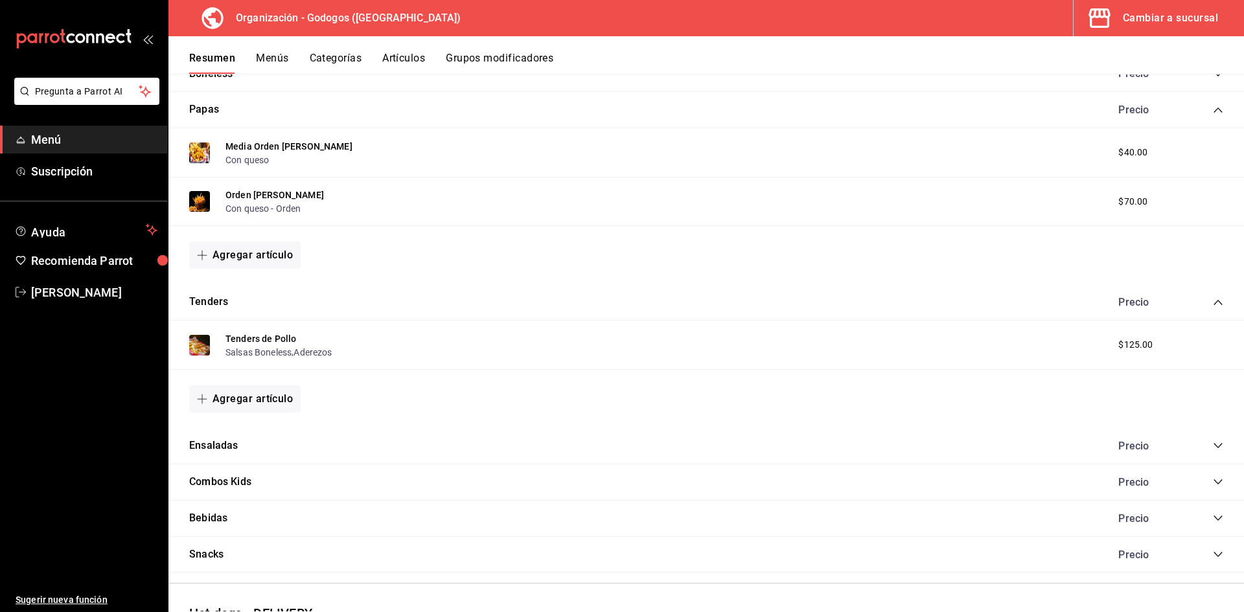
scroll to position [1231, 0]
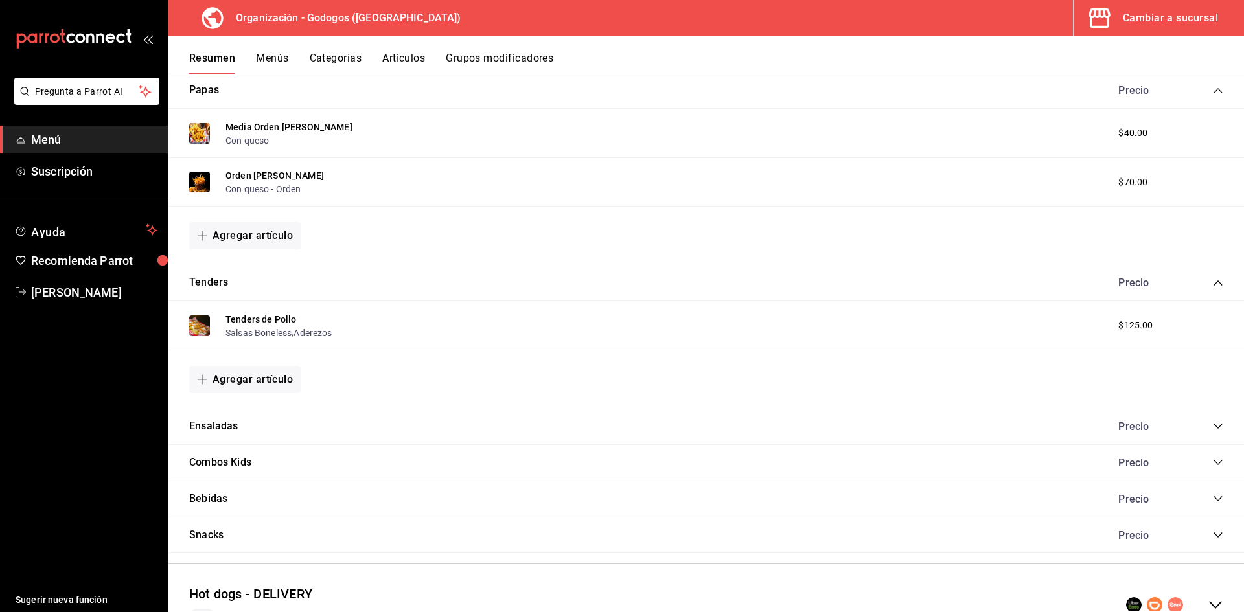
click at [1214, 428] on icon "collapse-category-row" at bounding box center [1218, 426] width 8 height 5
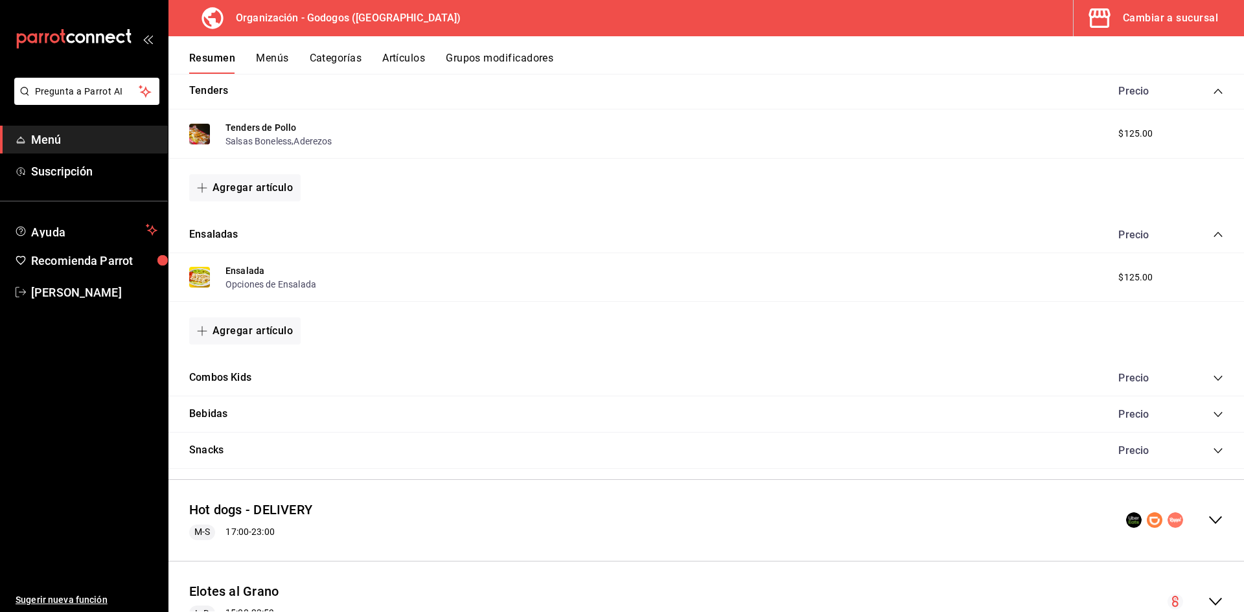
scroll to position [1556, 0]
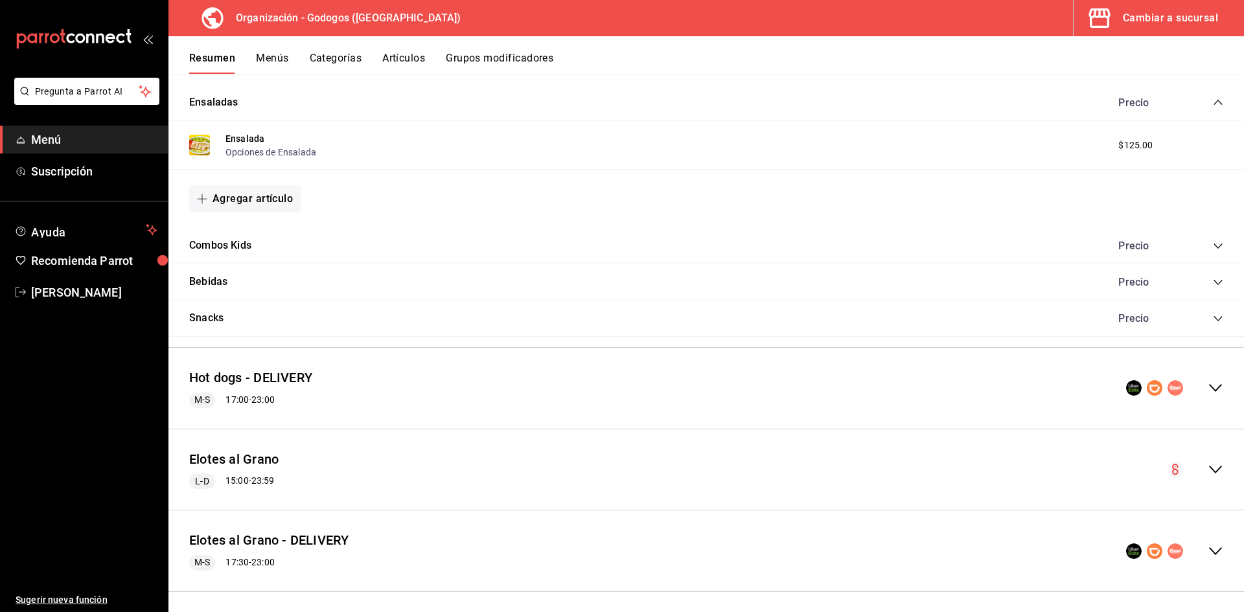
click at [1213, 247] on icon "collapse-category-row" at bounding box center [1218, 246] width 10 height 10
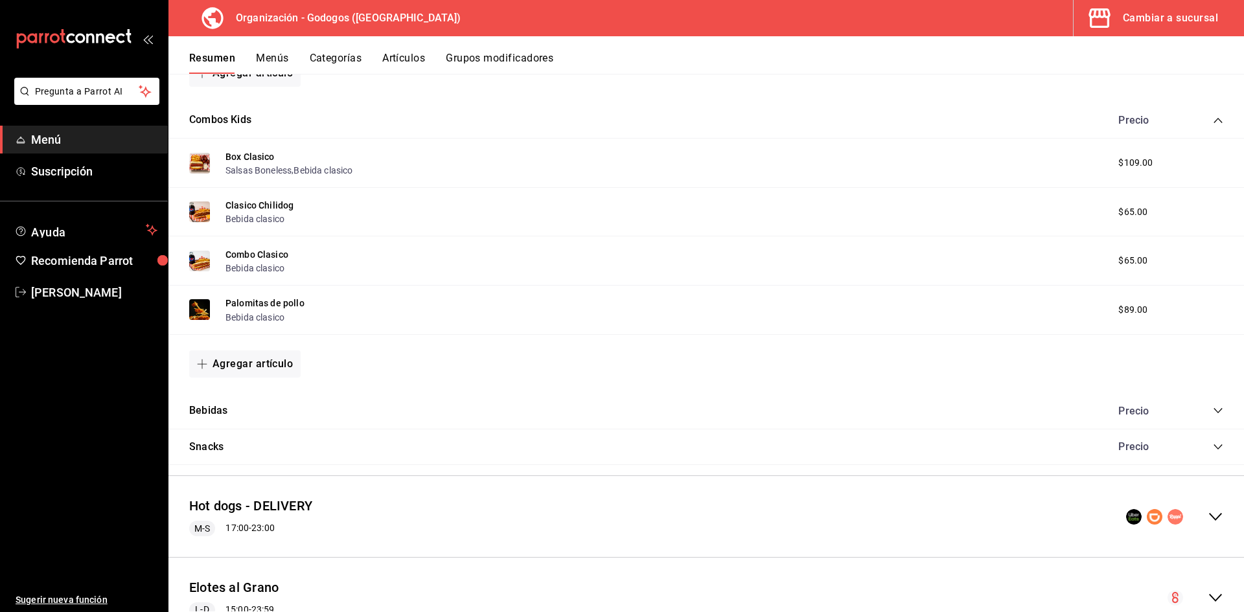
scroll to position [1685, 0]
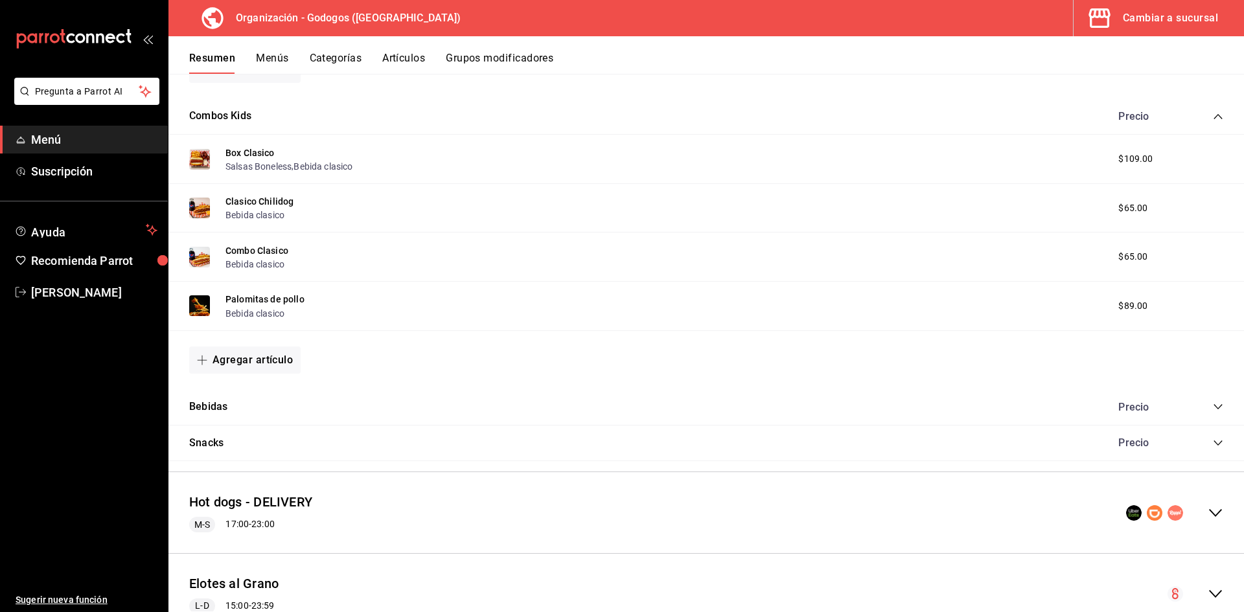
click at [1213, 410] on icon "collapse-category-row" at bounding box center [1218, 407] width 10 height 10
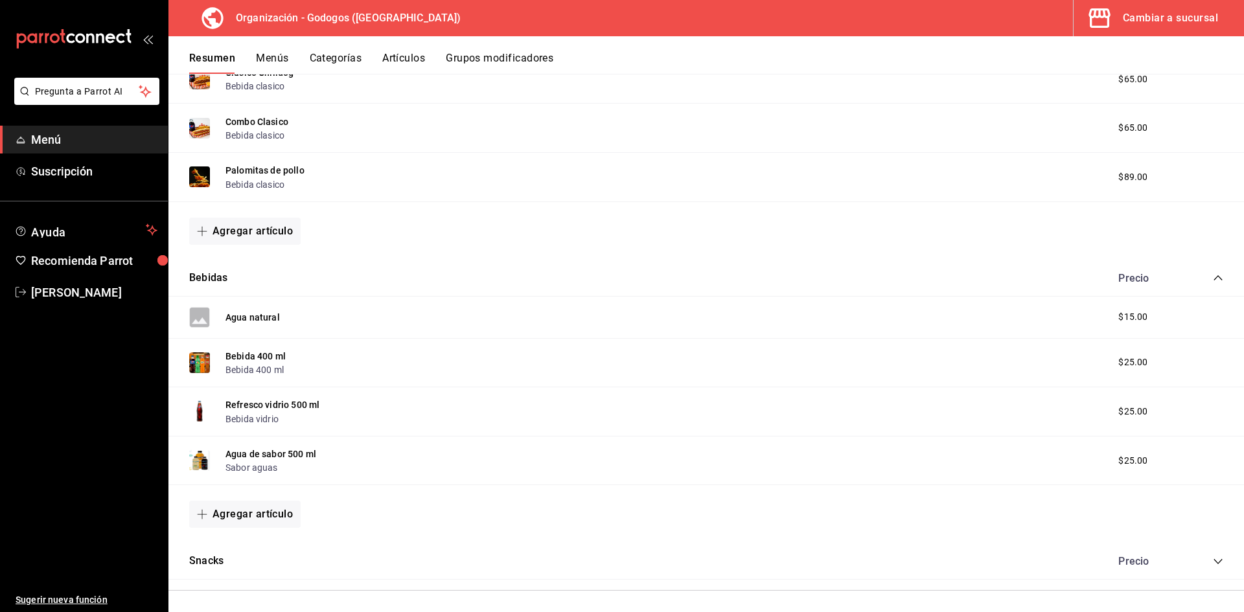
scroll to position [1815, 0]
click at [1213, 561] on icon "collapse-category-row" at bounding box center [1218, 561] width 10 height 10
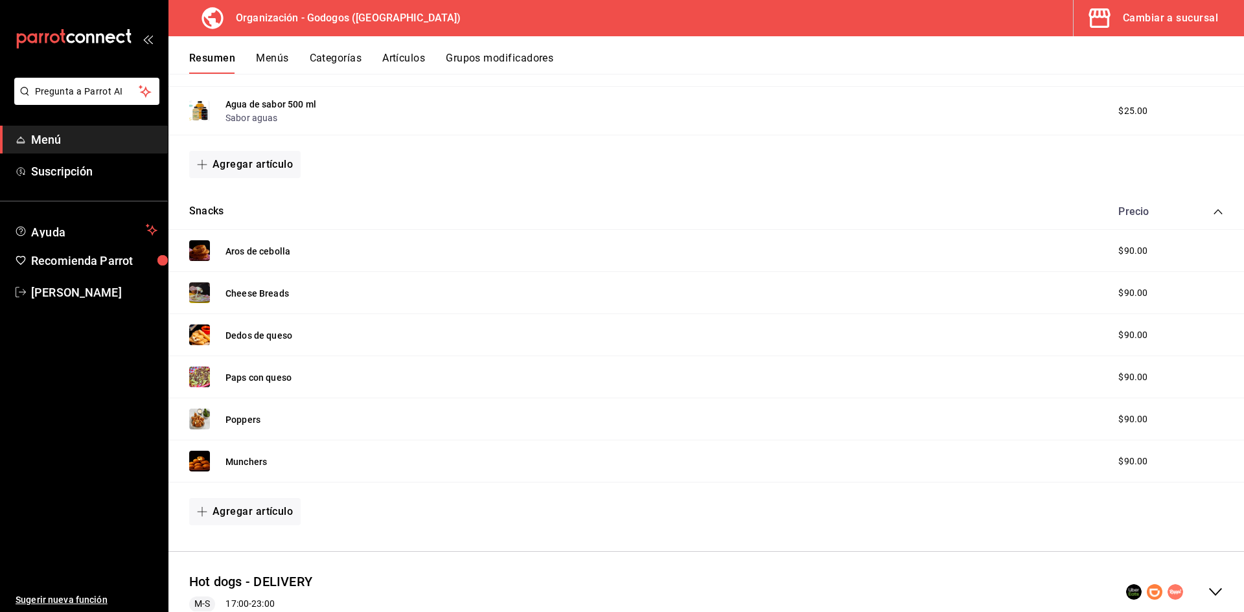
scroll to position [2139, 0]
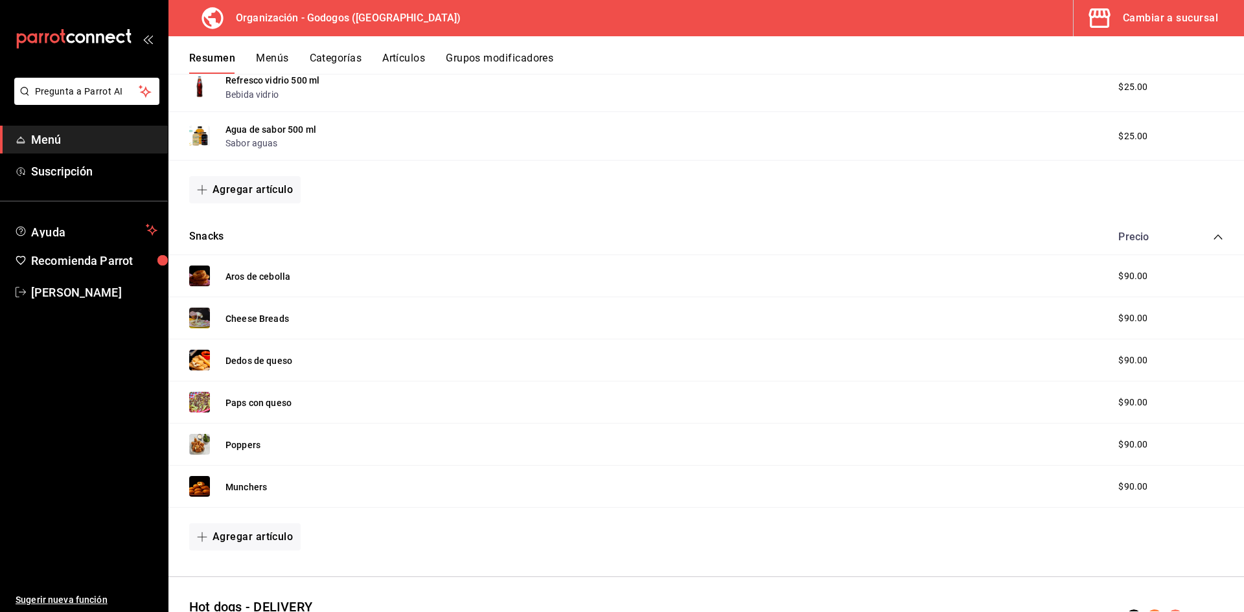
click at [340, 52] on button "Categorías" at bounding box center [336, 63] width 52 height 22
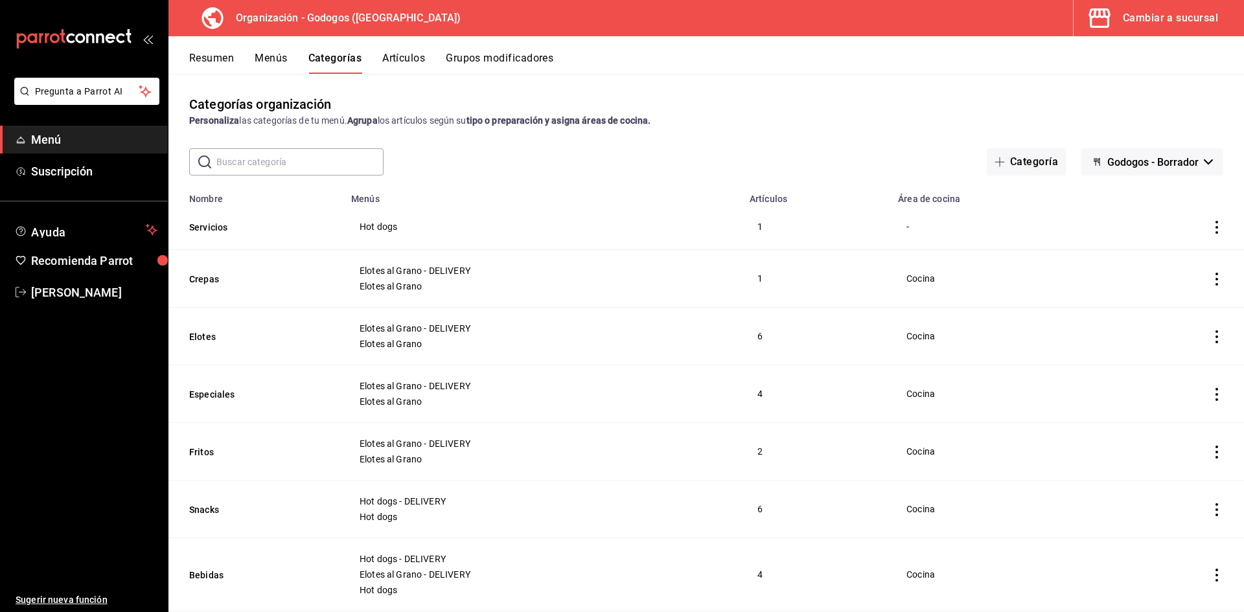
click at [222, 65] on button "Resumen" at bounding box center [211, 63] width 45 height 22
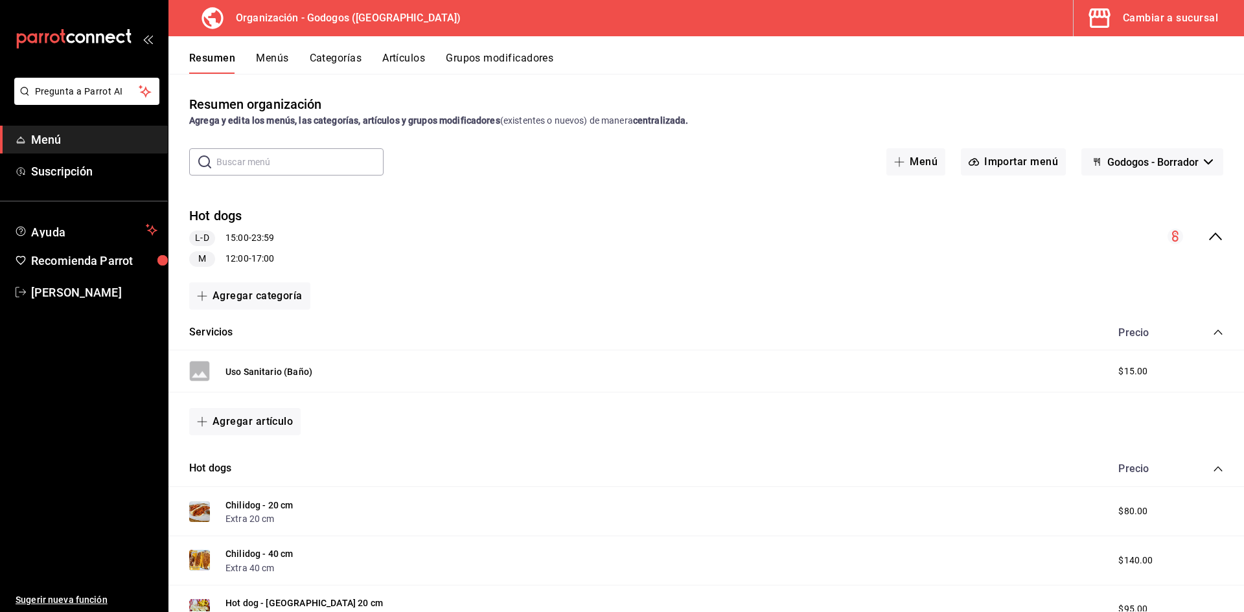
click at [267, 58] on button "Menús" at bounding box center [272, 63] width 32 height 22
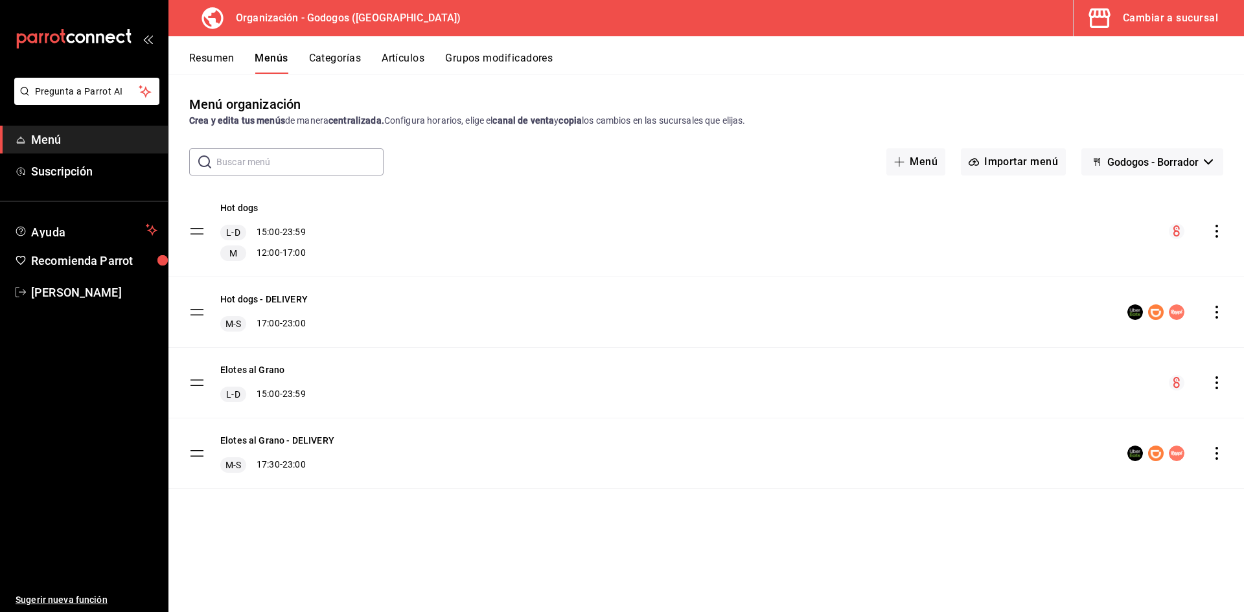
click at [1215, 226] on icon "actions" at bounding box center [1217, 231] width 13 height 13
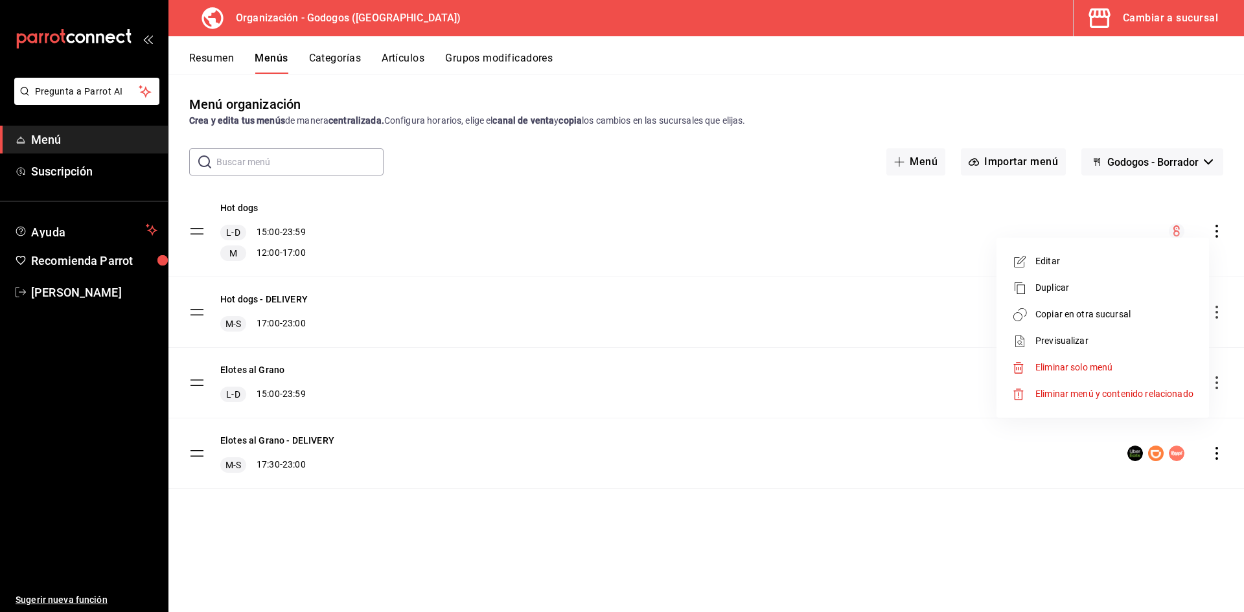
click at [1101, 318] on span "Copiar en otra sucursal" at bounding box center [1115, 315] width 158 height 14
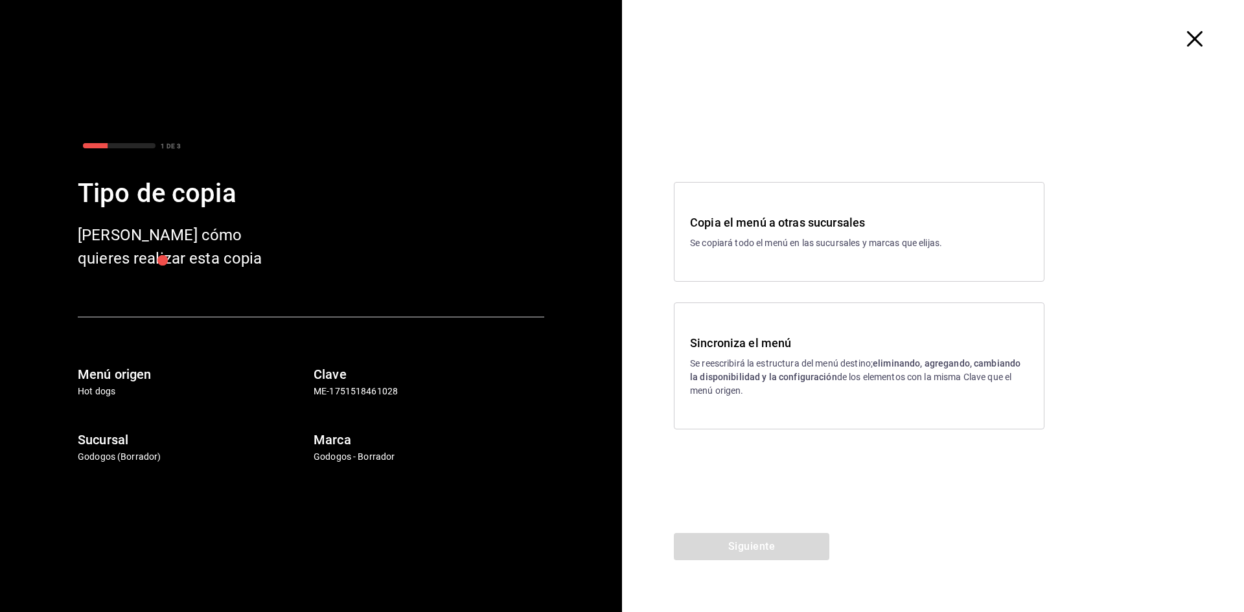
click at [793, 353] on div "Sincroniza el menú Se reescribirá la estructura del menú destino; eliminando, a…" at bounding box center [859, 366] width 338 height 64
click at [769, 555] on button "Siguiente" at bounding box center [752, 546] width 156 height 27
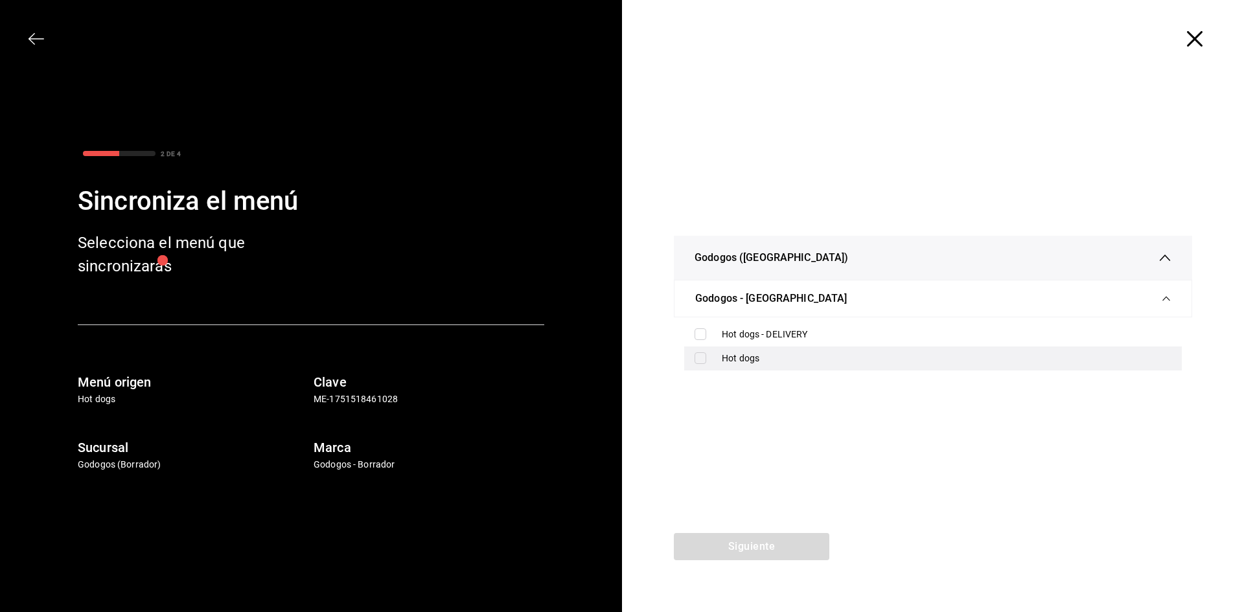
click at [699, 357] on input "checkbox" at bounding box center [701, 359] width 12 height 12
checkbox input "true"
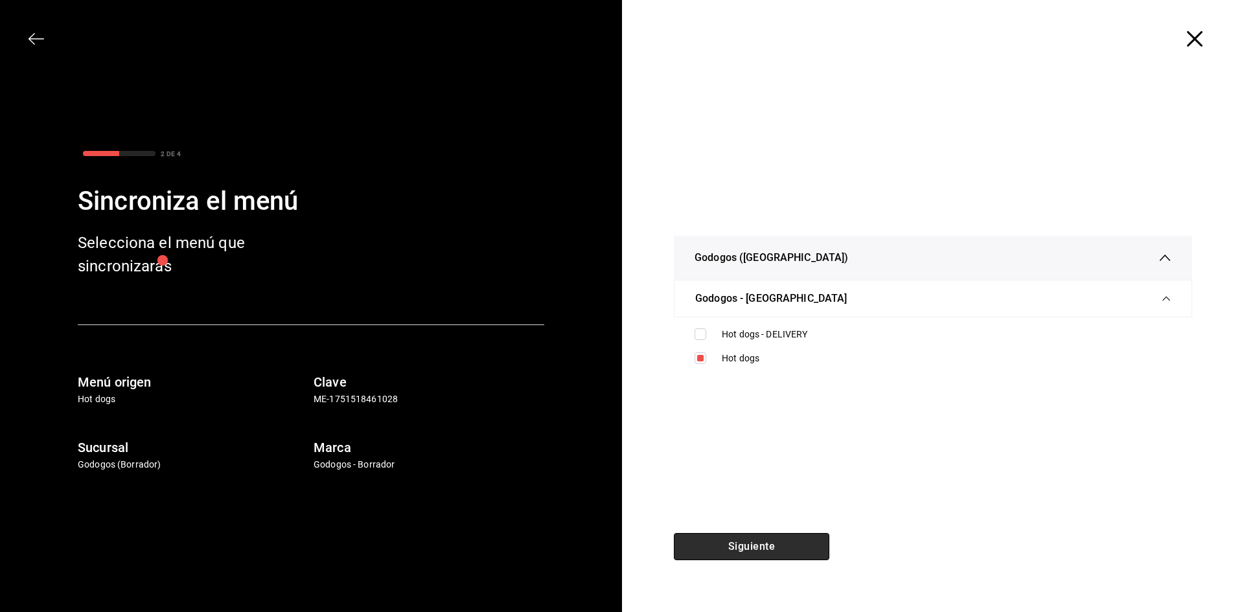
click at [754, 545] on button "Siguiente" at bounding box center [752, 546] width 156 height 27
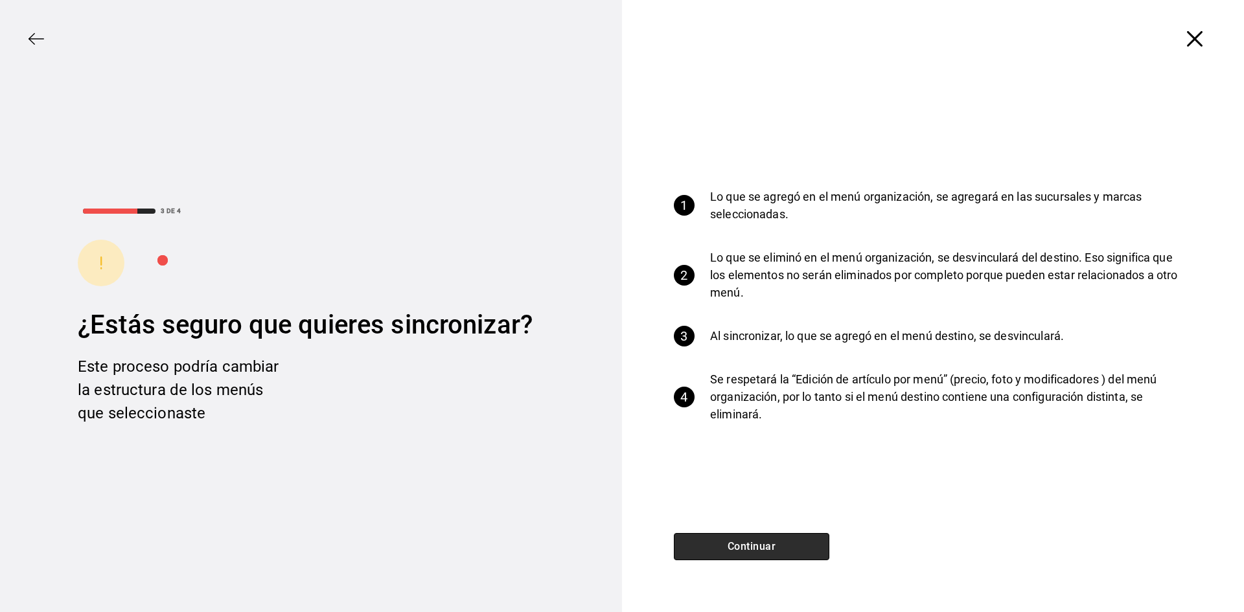
click at [756, 548] on button "Continuar" at bounding box center [752, 546] width 156 height 27
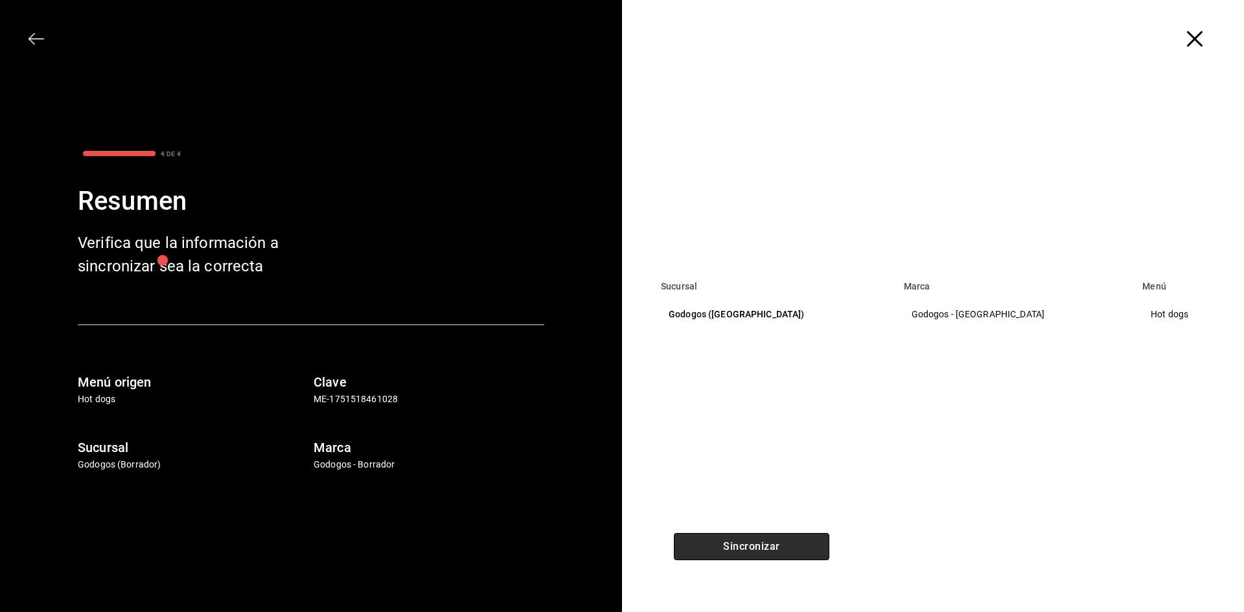
click at [791, 544] on button "Sincronizar" at bounding box center [752, 546] width 156 height 27
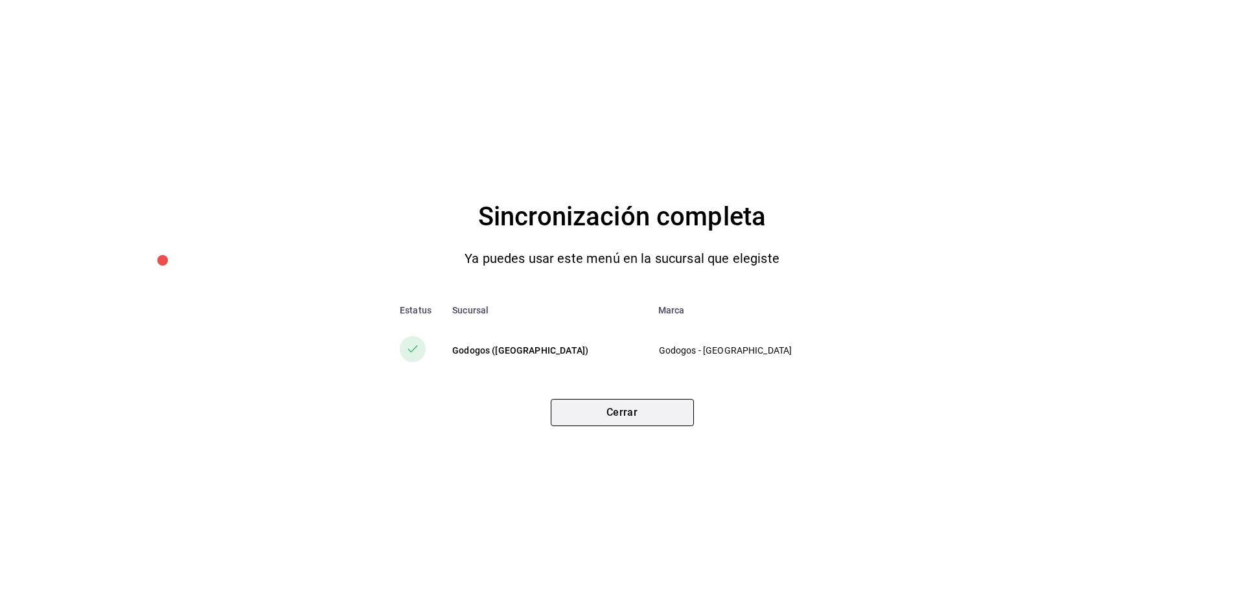
click at [638, 414] on button "Cerrar" at bounding box center [622, 412] width 143 height 27
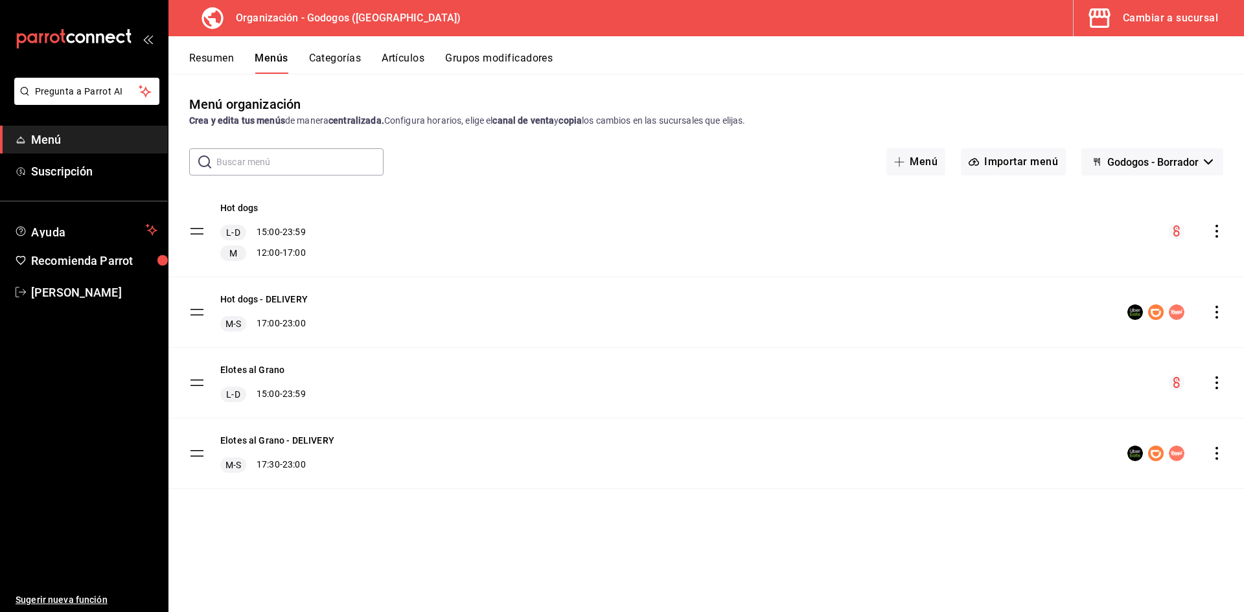
click at [1154, 27] on button "Cambiar a sucursal" at bounding box center [1154, 18] width 160 height 36
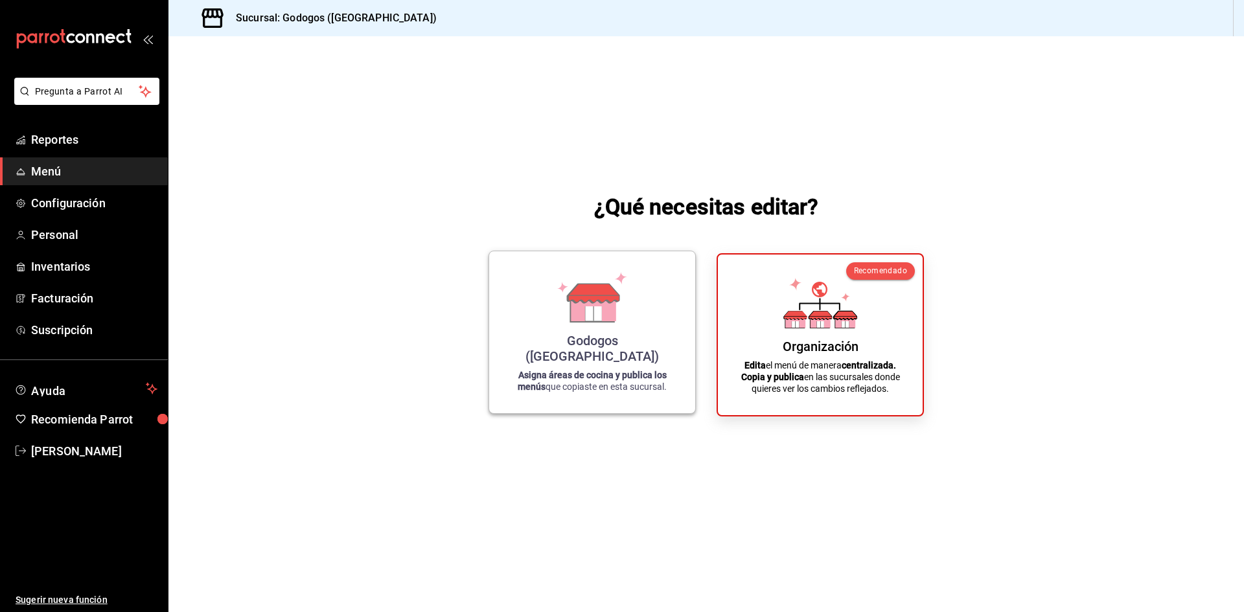
click at [533, 337] on div "Godogos (Monterrey) Asigna áreas de cocina y publica los menús que copiaste en …" at bounding box center [592, 332] width 175 height 141
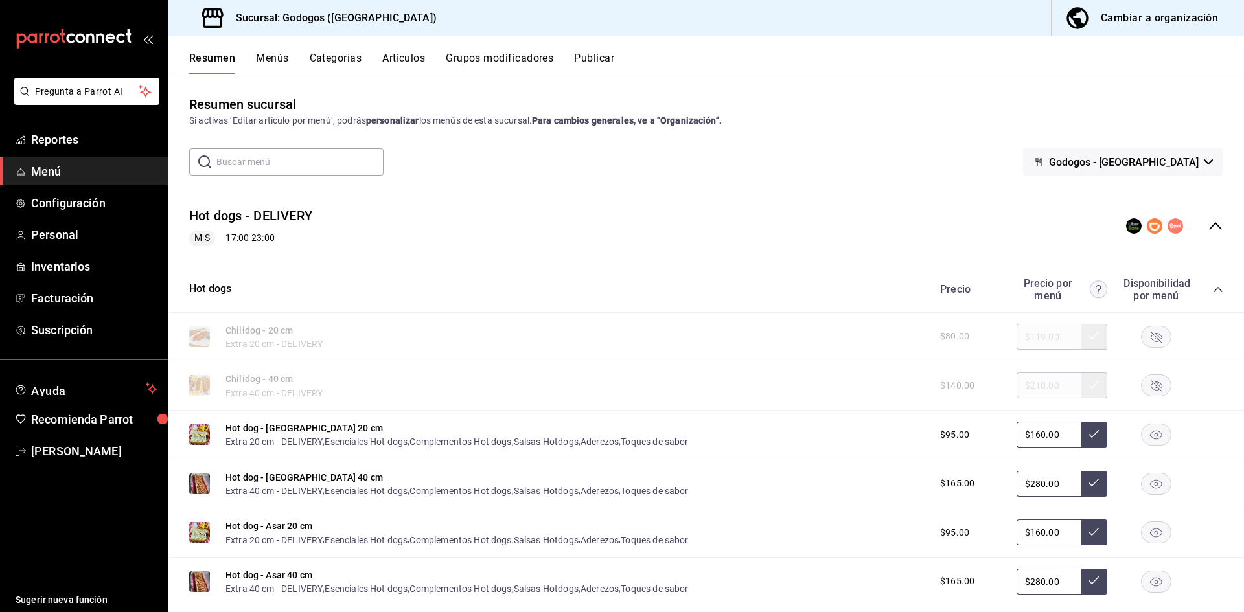
click at [1208, 222] on icon "collapse-menu-row" at bounding box center [1216, 226] width 16 height 16
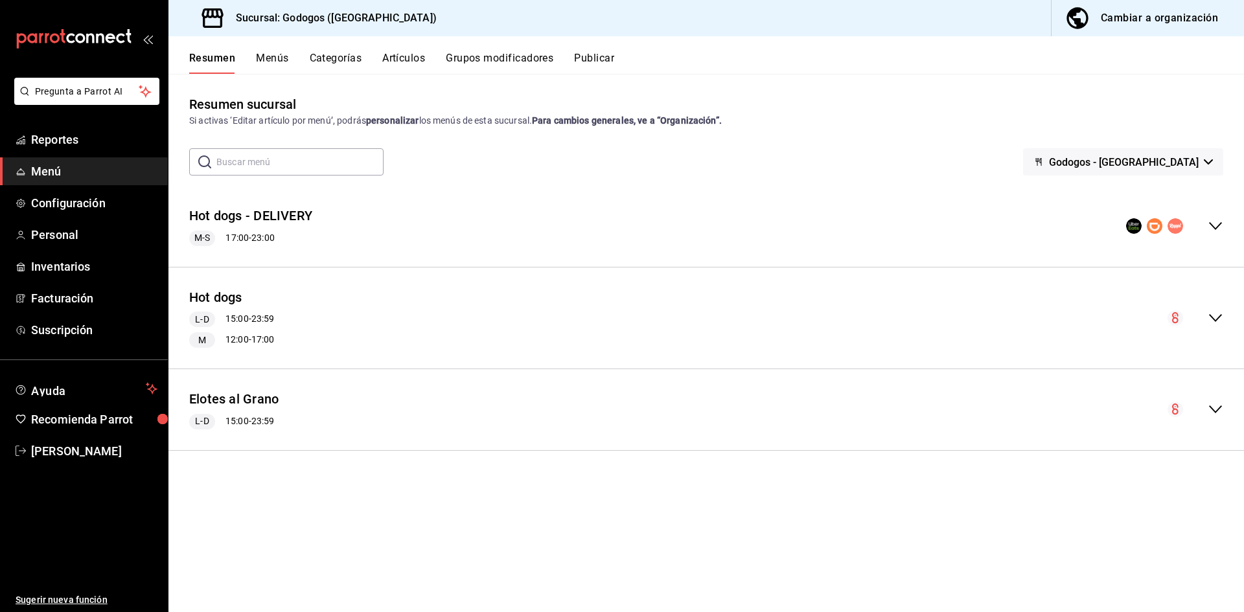
click at [1216, 315] on icon "collapse-menu-row" at bounding box center [1216, 318] width 16 height 16
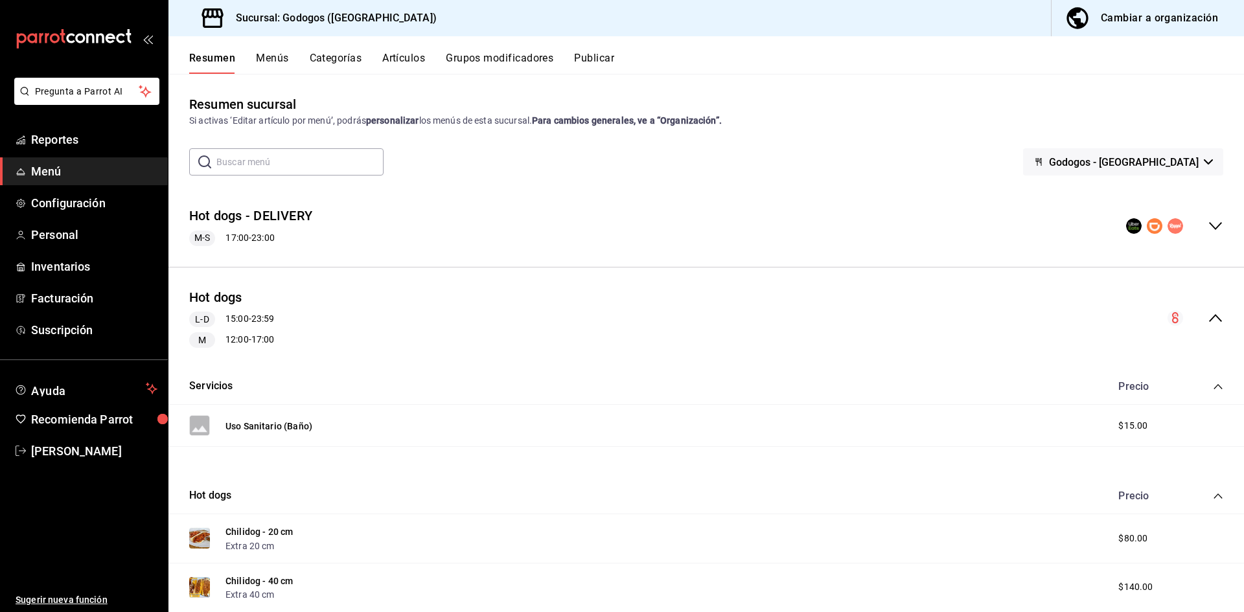
click at [210, 52] on button "Resumen" at bounding box center [212, 63] width 46 height 22
click at [1215, 316] on div "Hot dogs [PERSON_NAME] 15:00 - 23:59 M 12:00 - 17:00" at bounding box center [707, 318] width 1076 height 81
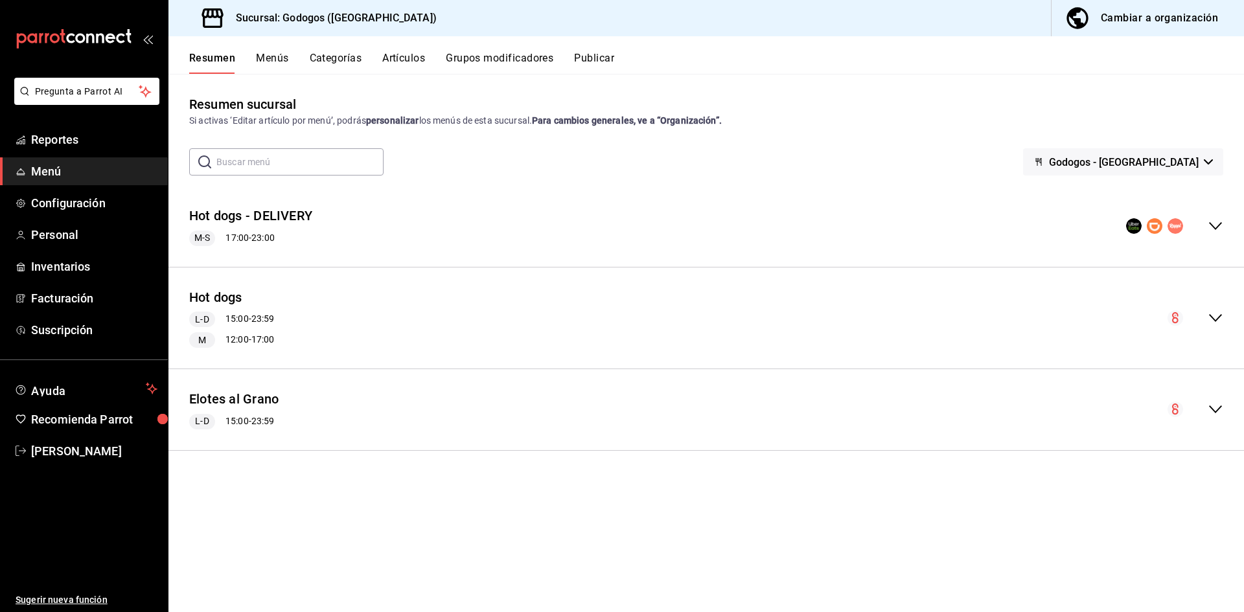
click at [1212, 220] on icon "collapse-menu-row" at bounding box center [1216, 226] width 16 height 16
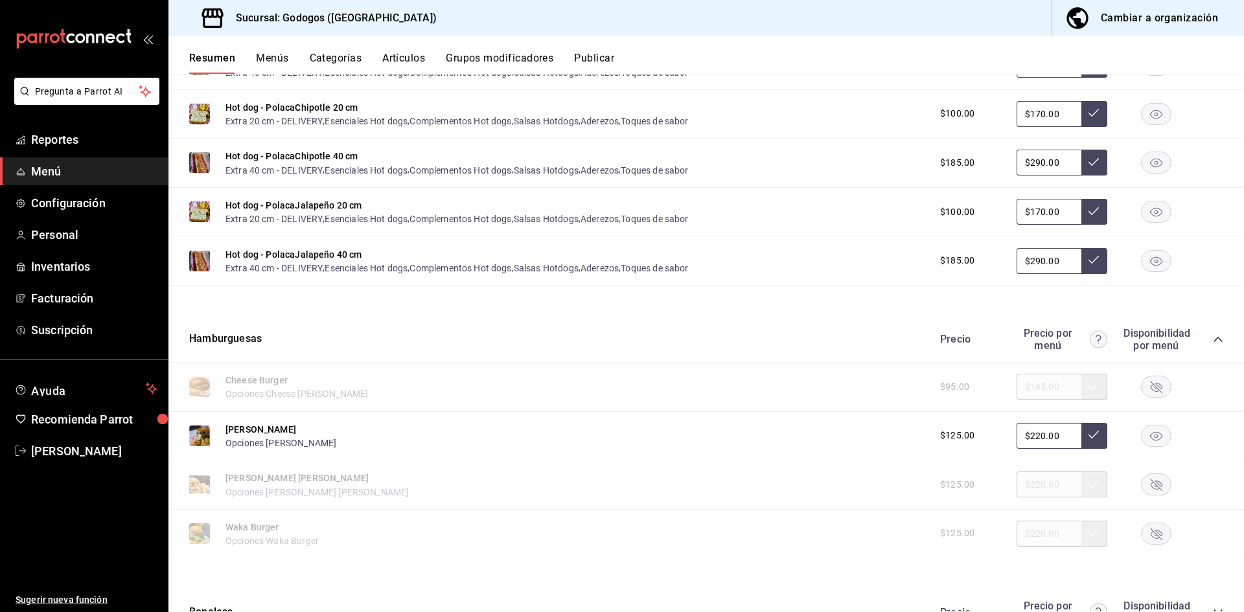
scroll to position [1102, 0]
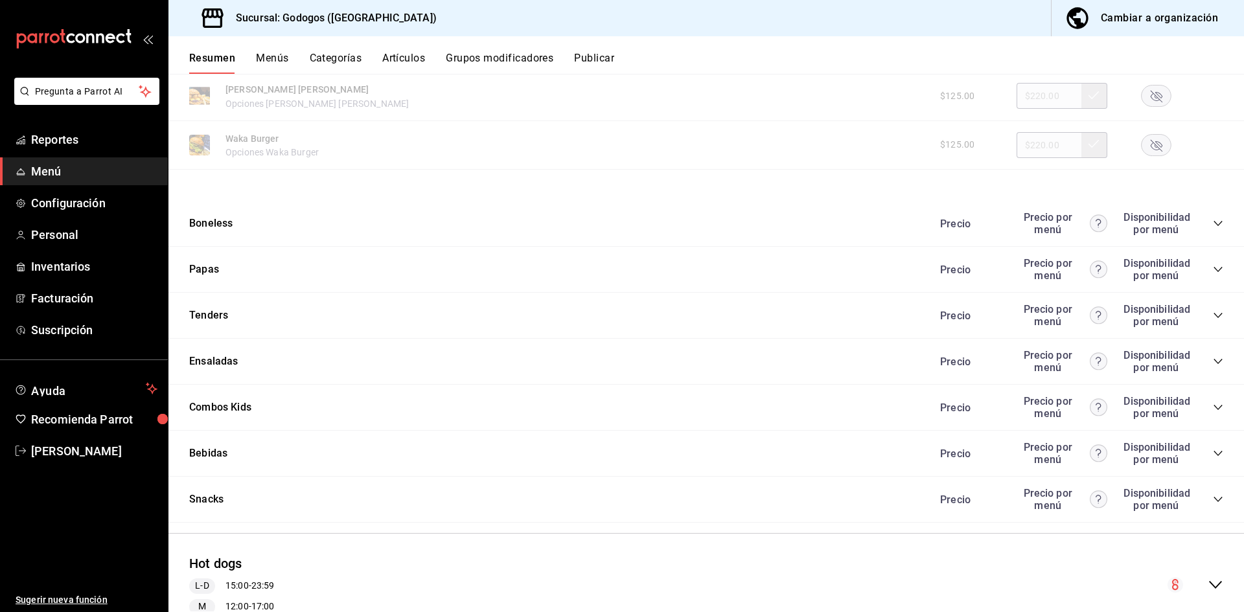
click at [1213, 358] on icon "collapse-category-row" at bounding box center [1218, 361] width 10 height 10
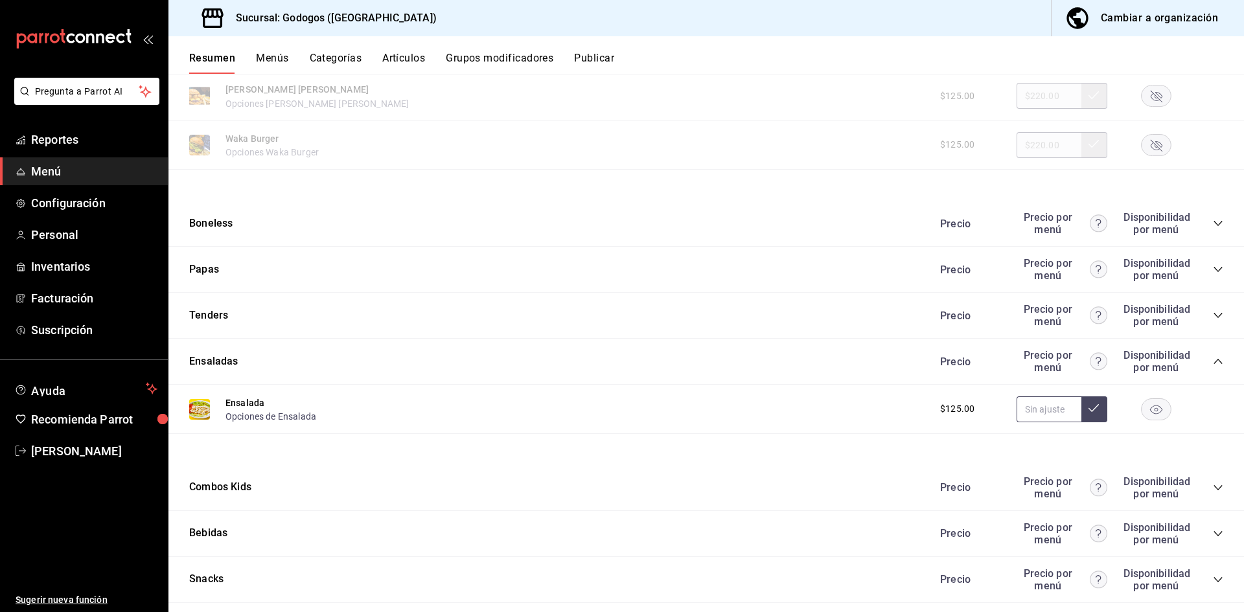
click at [1048, 406] on input "text" at bounding box center [1049, 410] width 65 height 26
type input "$220.00"
click at [1089, 408] on icon at bounding box center [1094, 408] width 10 height 10
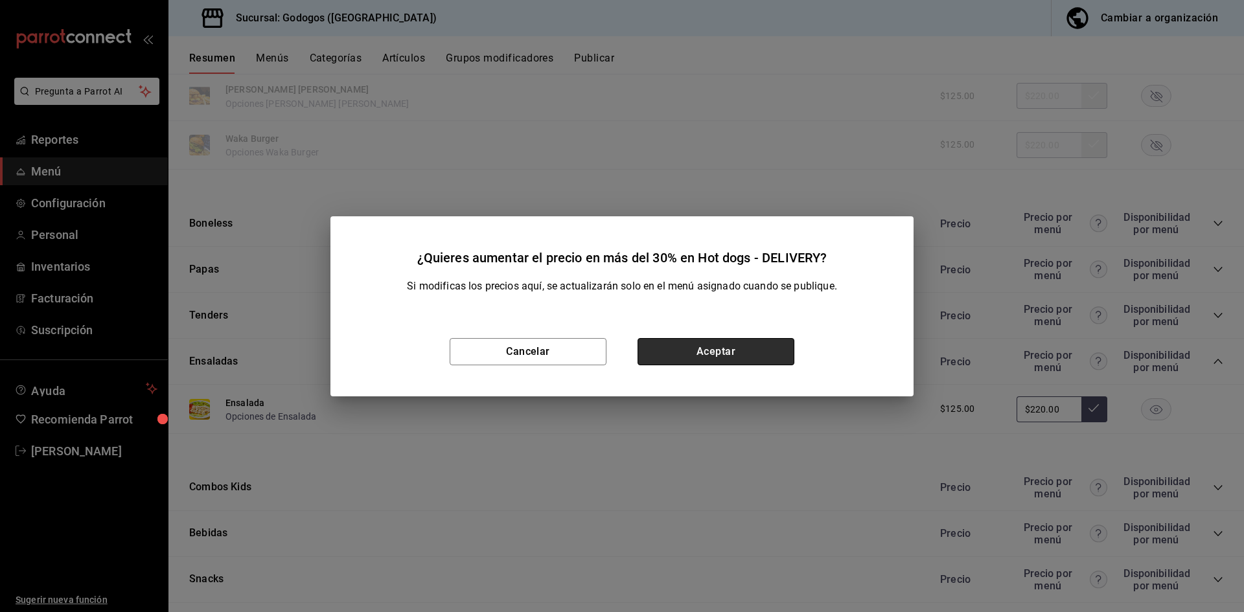
click at [707, 350] on button "Aceptar" at bounding box center [716, 351] width 157 height 27
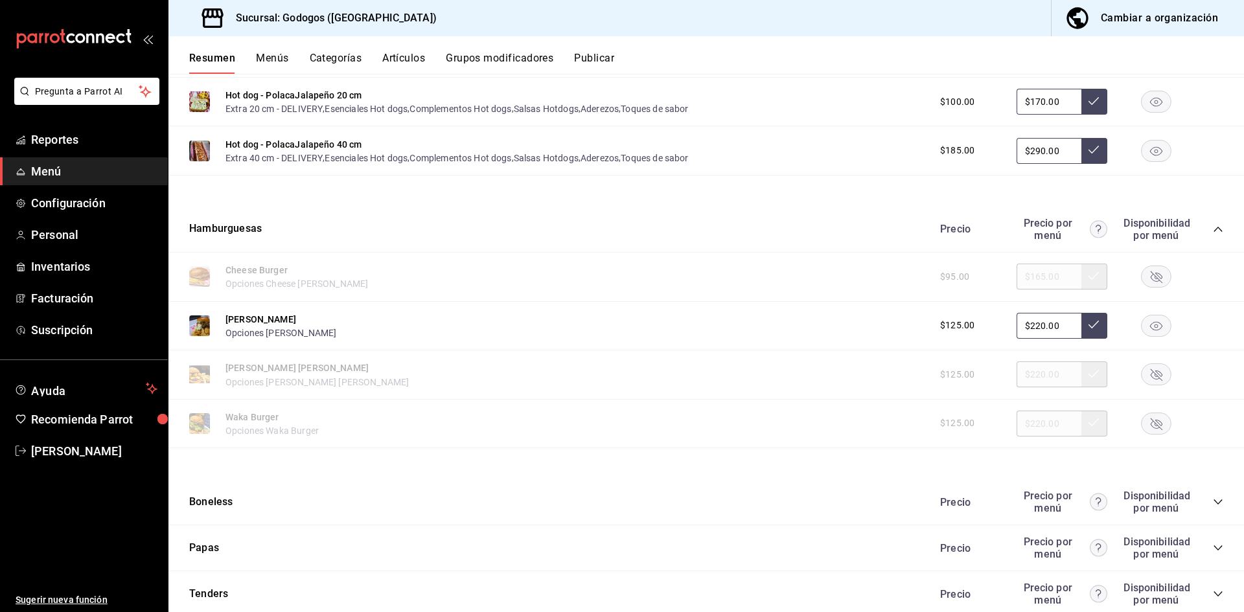
scroll to position [778, 0]
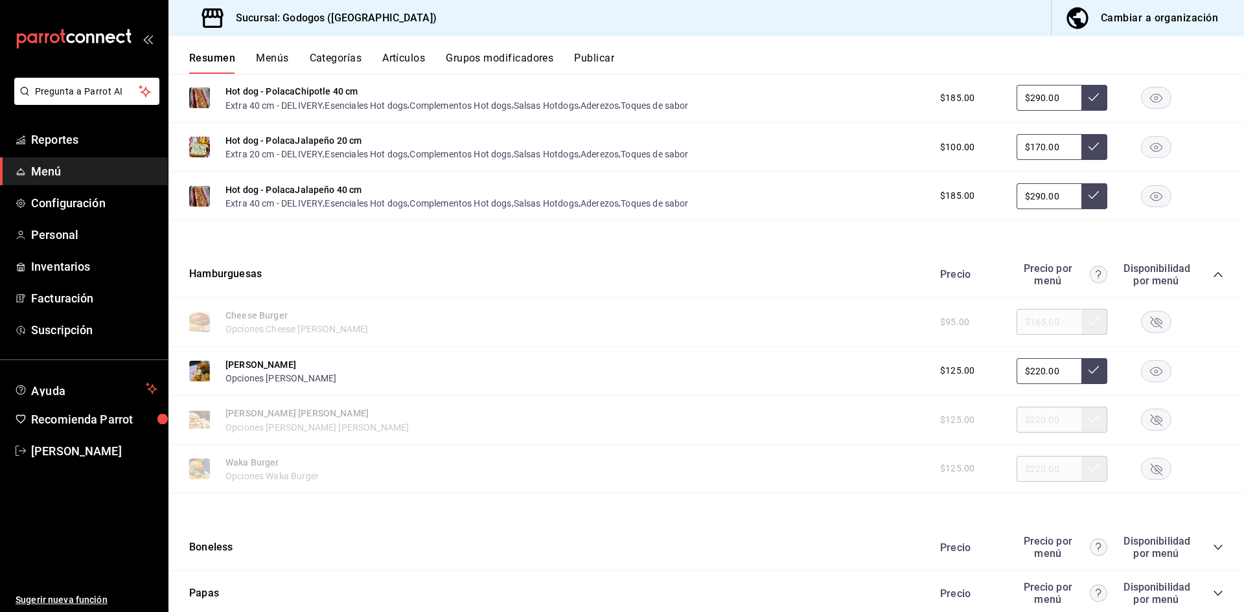
click at [1142, 316] on rect "button" at bounding box center [1157, 322] width 30 height 21
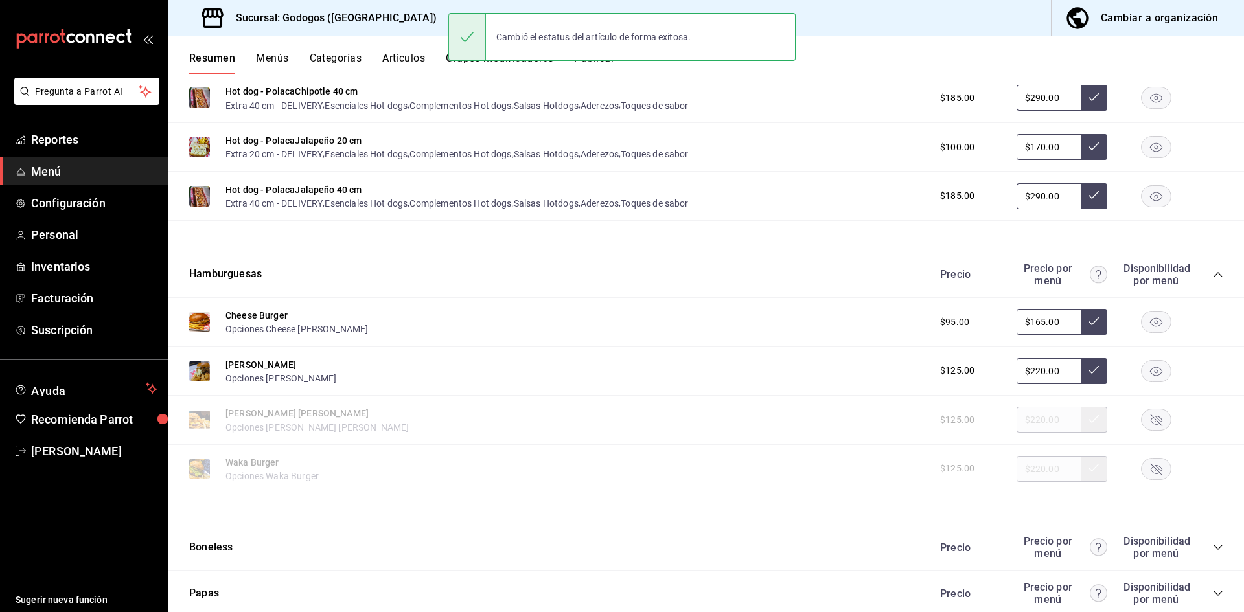
click at [1150, 373] on icon "button" at bounding box center [1156, 371] width 12 height 9
click at [1151, 373] on icon "button" at bounding box center [1157, 372] width 12 height 12
click at [1152, 417] on rect "button" at bounding box center [1157, 420] width 30 height 21
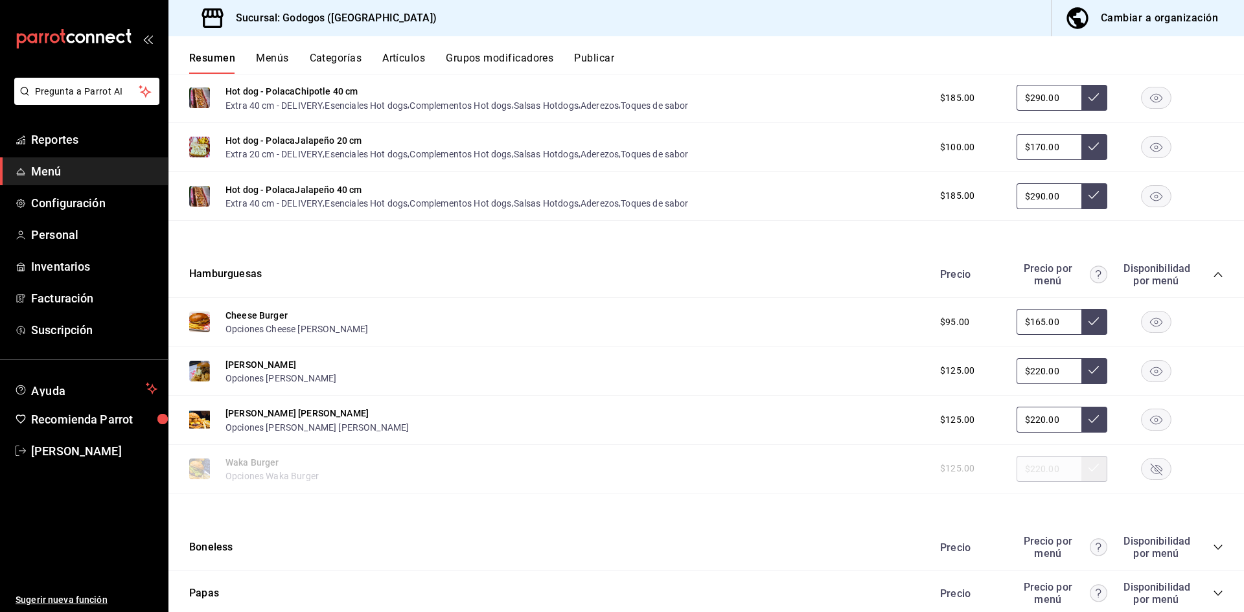
click at [1149, 465] on rect "button" at bounding box center [1157, 468] width 30 height 21
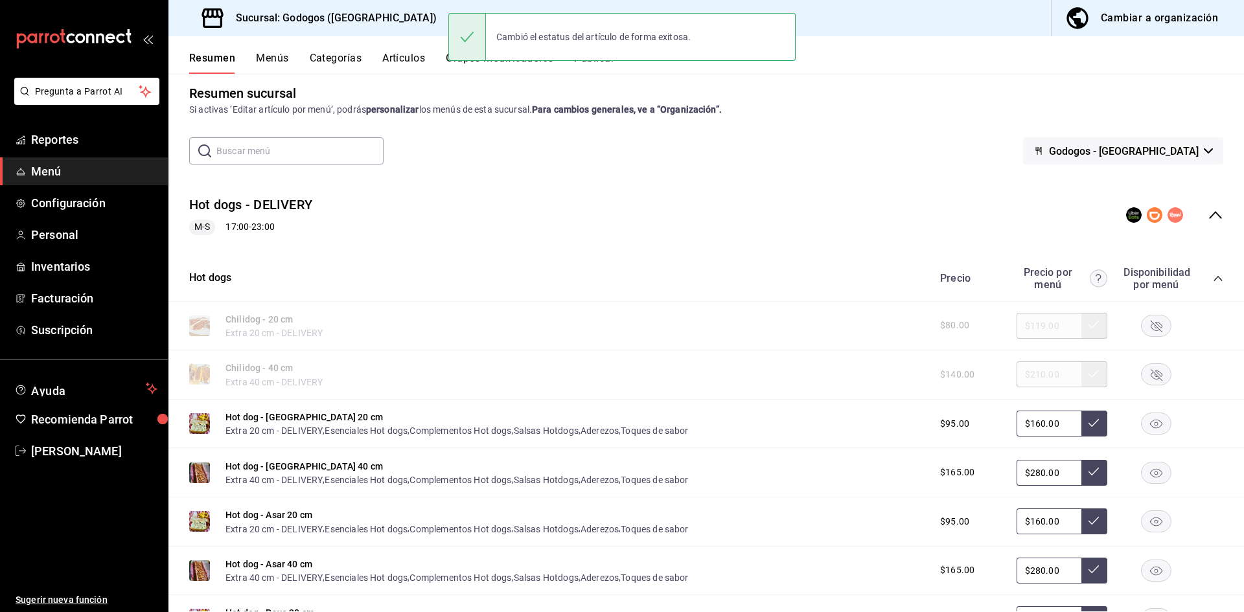
scroll to position [0, 0]
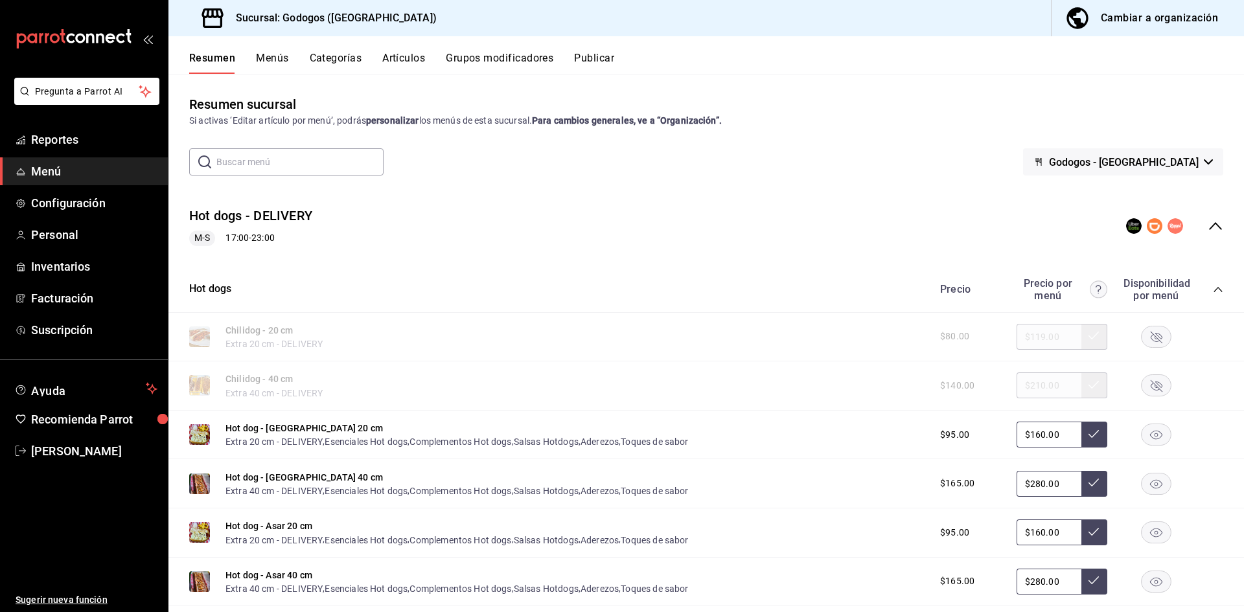
click at [1145, 338] on rect "button" at bounding box center [1157, 336] width 30 height 21
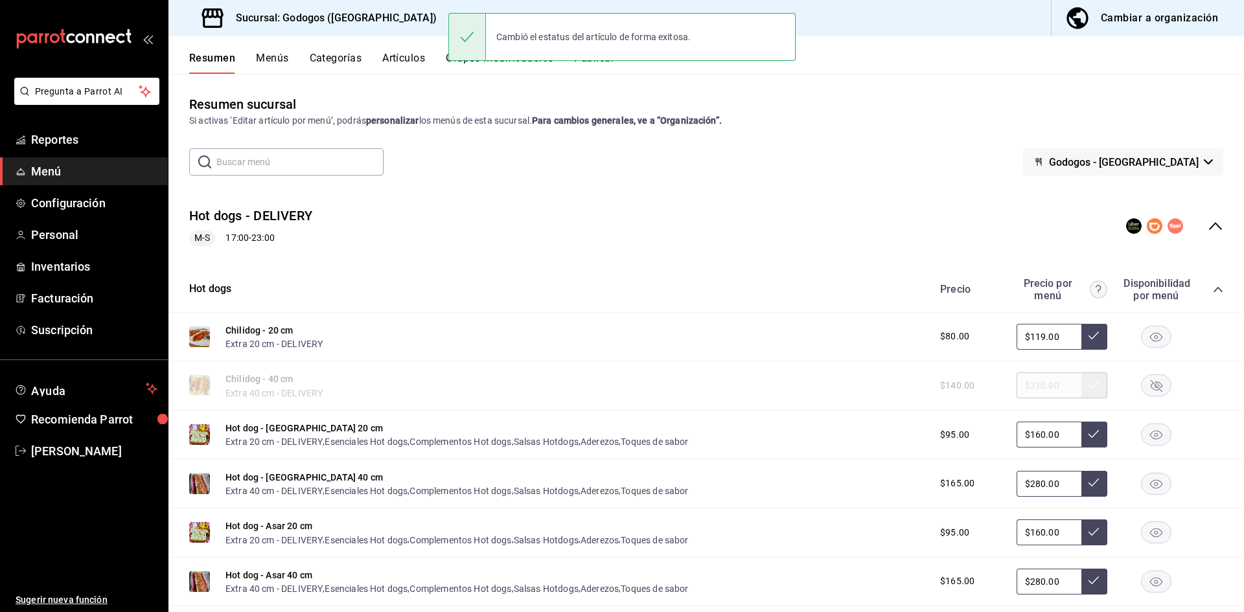
click at [1149, 387] on rect "button" at bounding box center [1157, 385] width 30 height 21
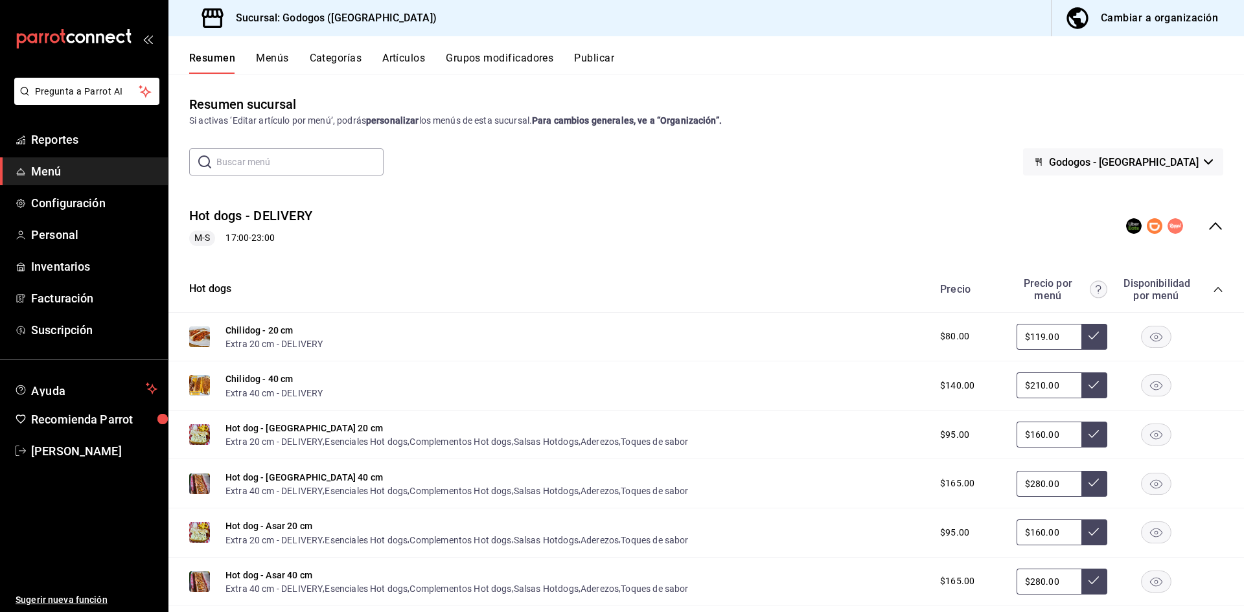
click at [1208, 222] on icon "collapse-menu-row" at bounding box center [1216, 226] width 16 height 16
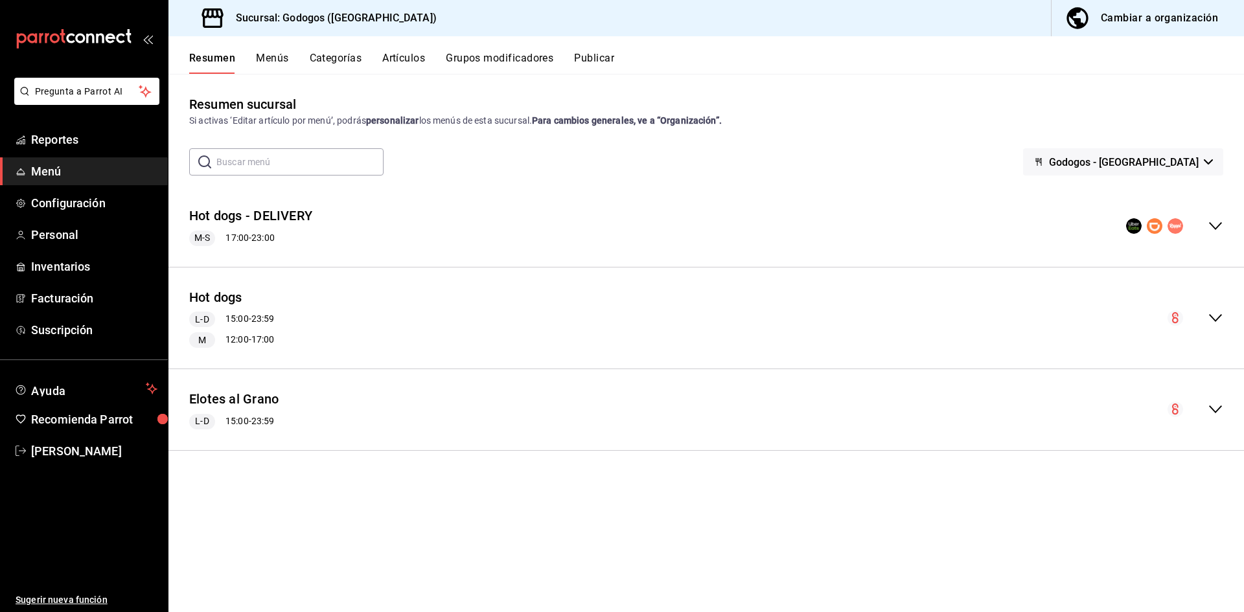
click at [583, 58] on button "Publicar" at bounding box center [594, 63] width 40 height 22
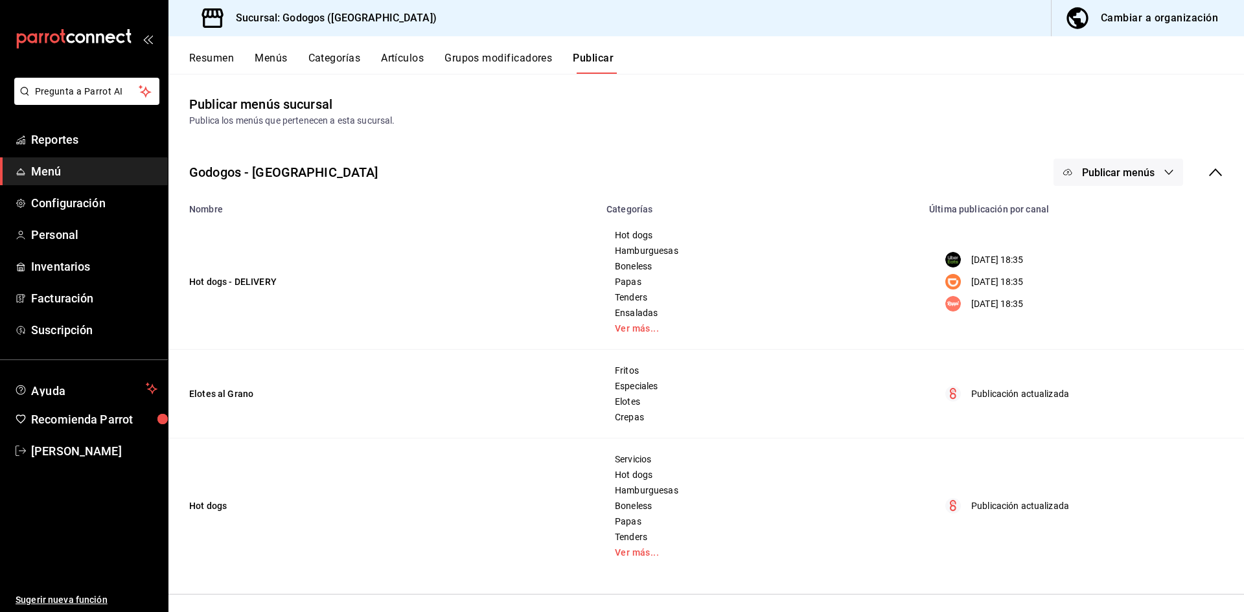
click at [1104, 175] on span "Publicar menús" at bounding box center [1118, 173] width 73 height 12
click at [1100, 214] on span "Uber Eats" at bounding box center [1128, 215] width 62 height 14
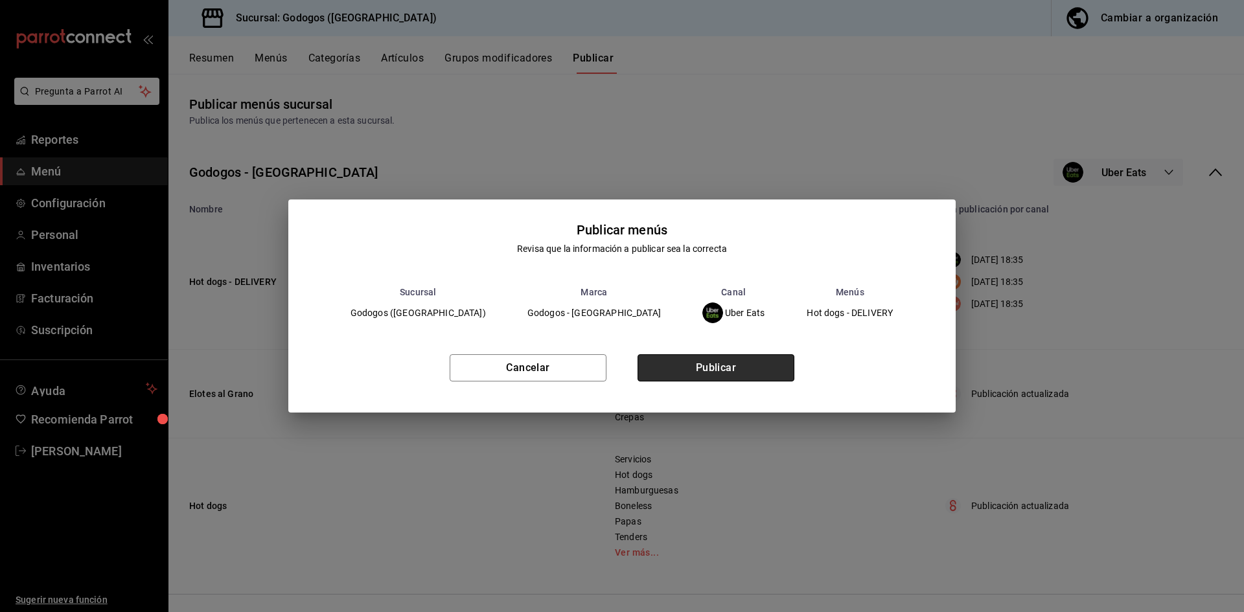
click at [718, 366] on button "Publicar" at bounding box center [716, 368] width 157 height 27
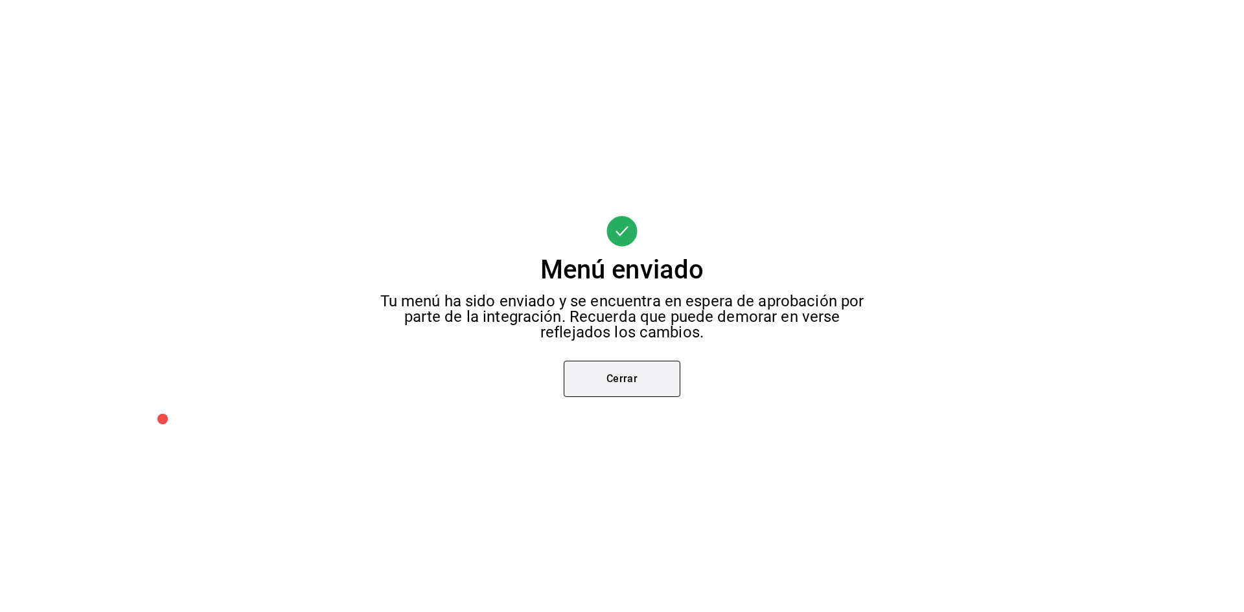
click at [608, 382] on button "Cerrar" at bounding box center [622, 379] width 117 height 36
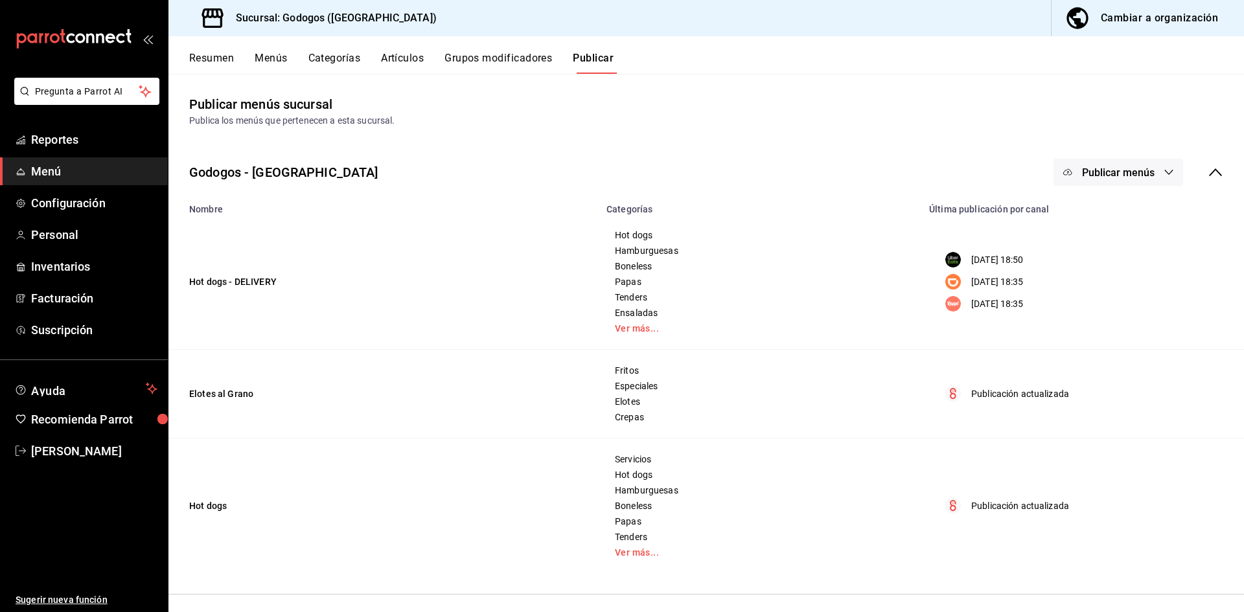
click at [1130, 178] on span "Publicar menús" at bounding box center [1118, 173] width 73 height 12
click at [1095, 253] on div at bounding box center [1078, 250] width 36 height 21
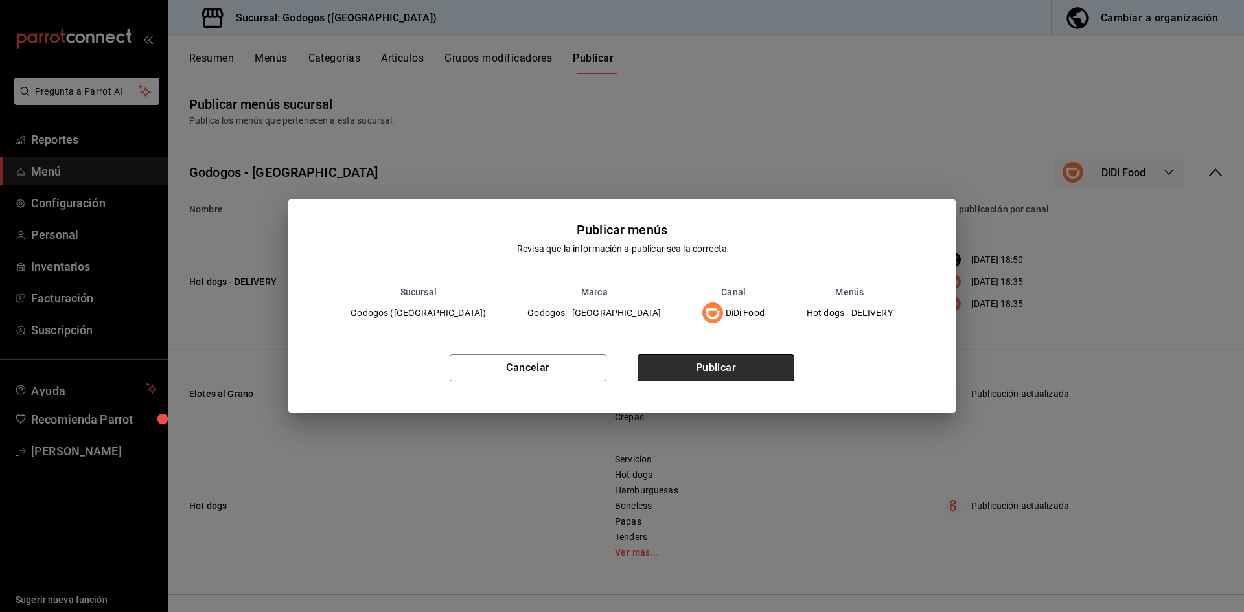
click at [747, 378] on button "Publicar" at bounding box center [716, 368] width 157 height 27
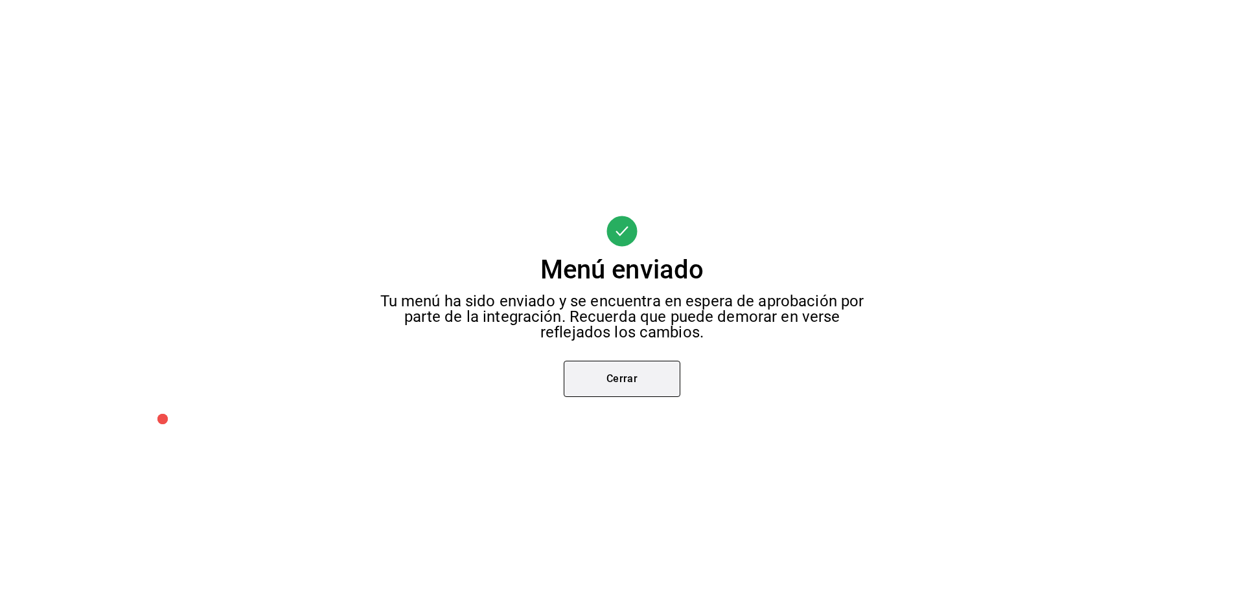
click at [624, 380] on button "Cerrar" at bounding box center [622, 379] width 117 height 36
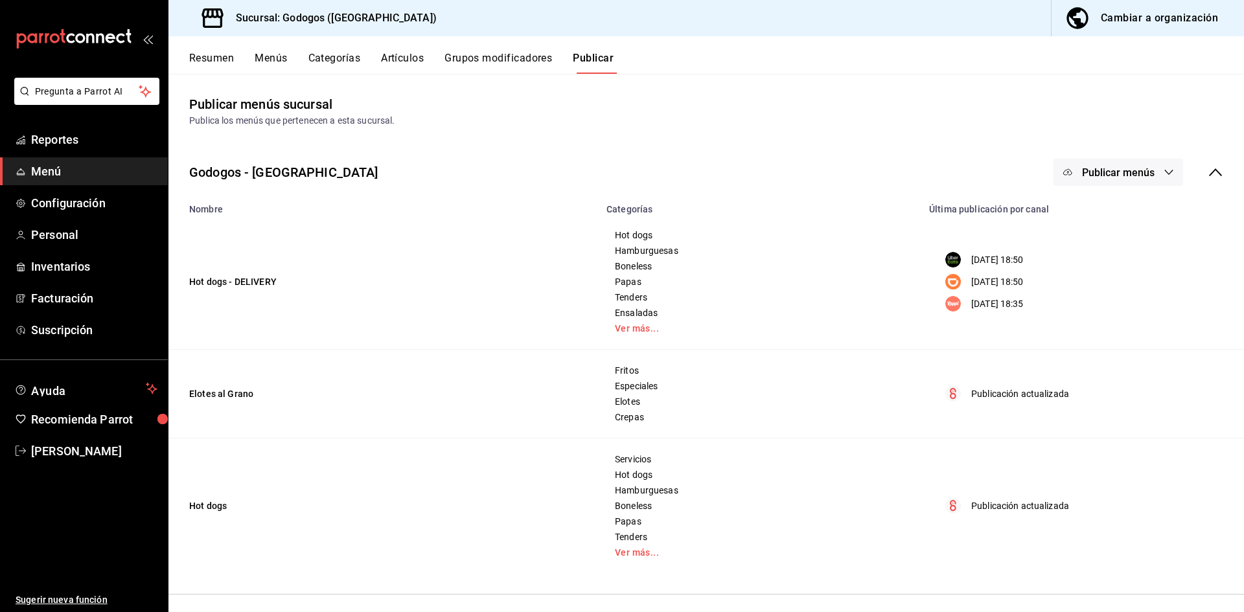
click at [1142, 172] on span "Publicar menús" at bounding box center [1118, 173] width 73 height 12
click at [1117, 283] on span "Rappi" at bounding box center [1128, 288] width 62 height 14
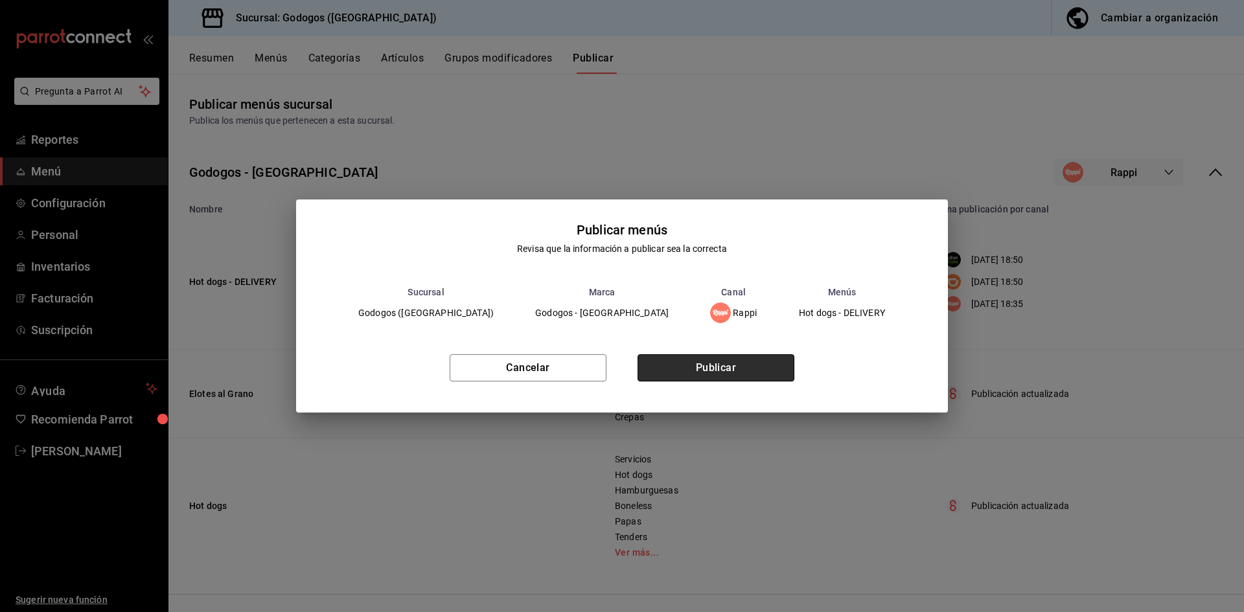
click at [729, 368] on button "Publicar" at bounding box center [716, 368] width 157 height 27
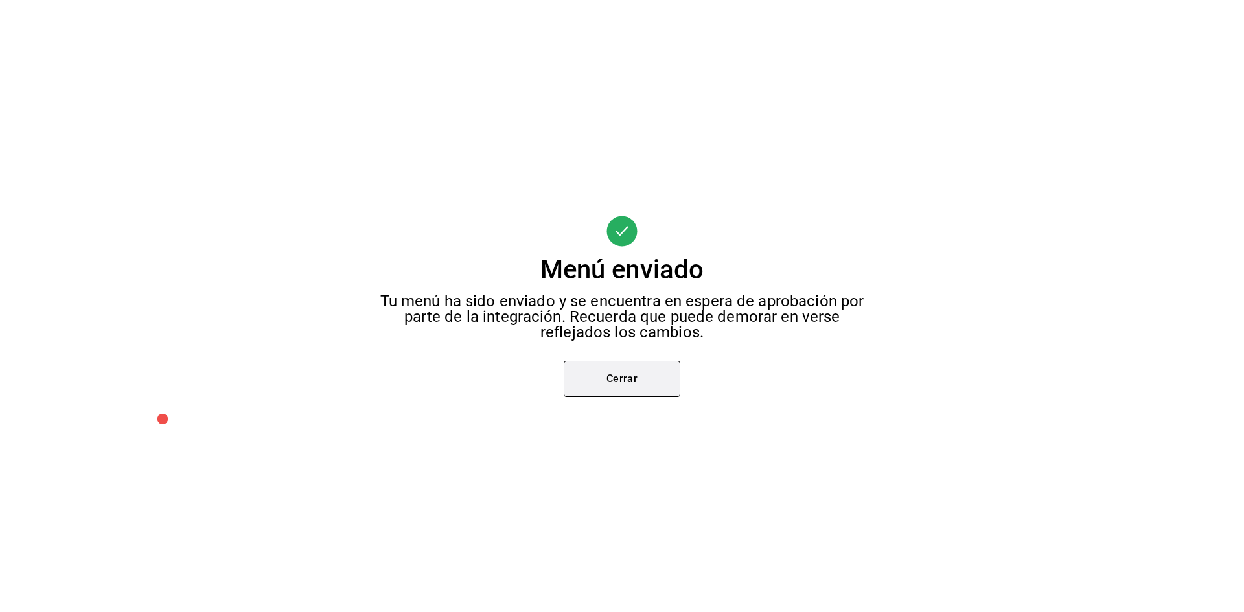
click at [624, 371] on button "Cerrar" at bounding box center [622, 379] width 117 height 36
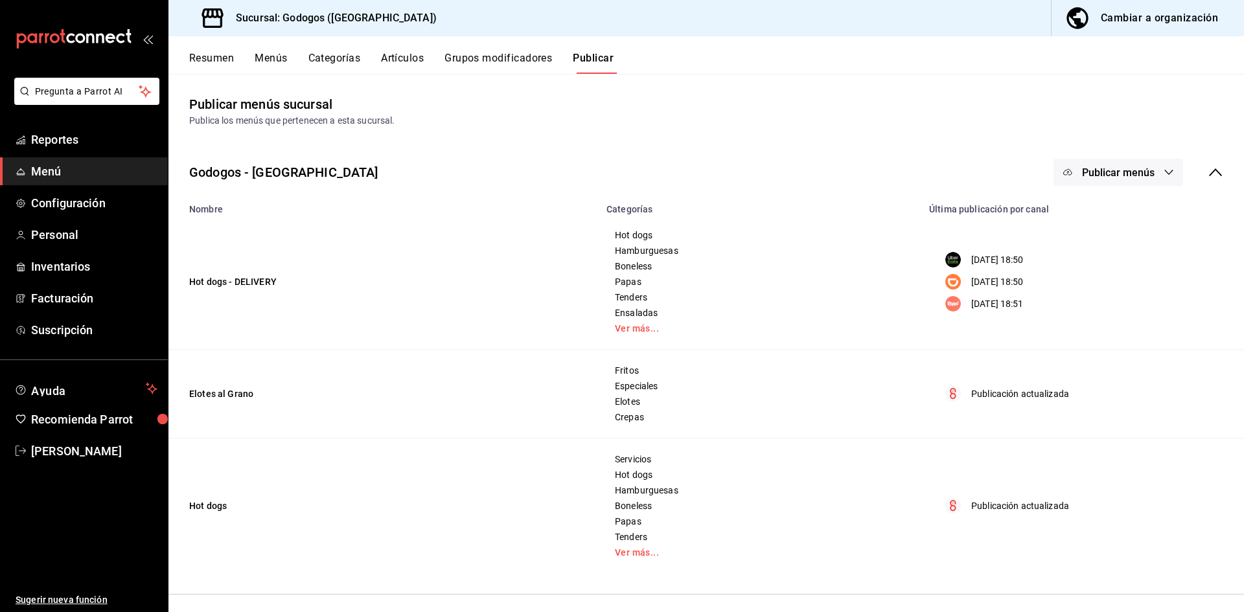
click at [224, 58] on button "Resumen" at bounding box center [211, 63] width 45 height 22
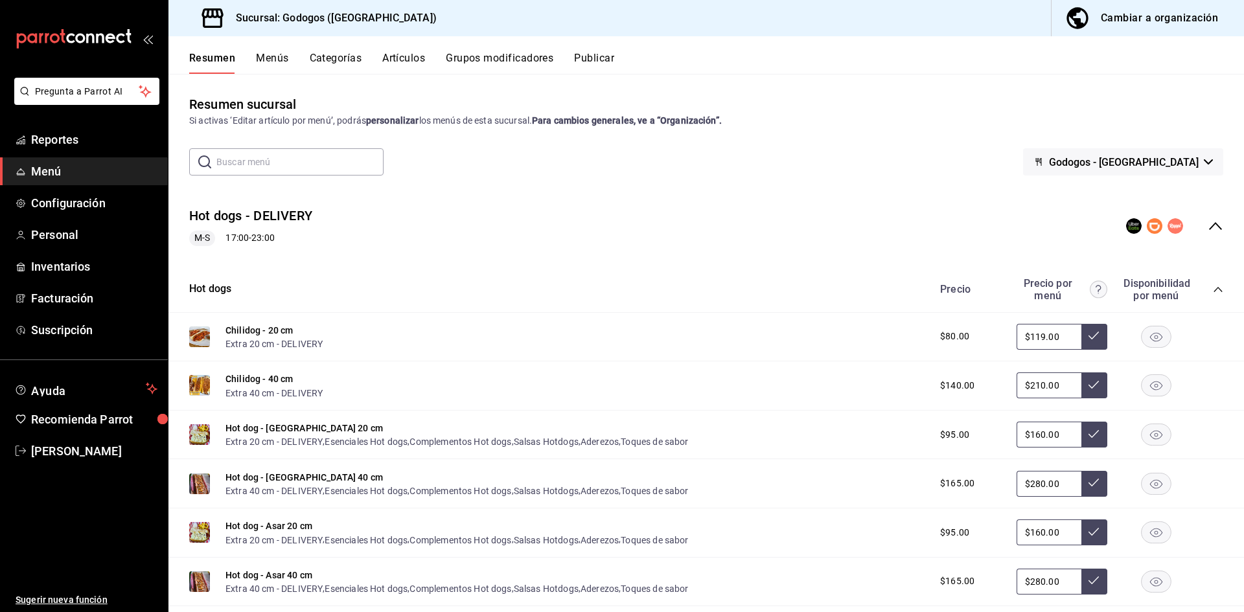
click at [1208, 222] on icon "collapse-menu-row" at bounding box center [1216, 226] width 16 height 16
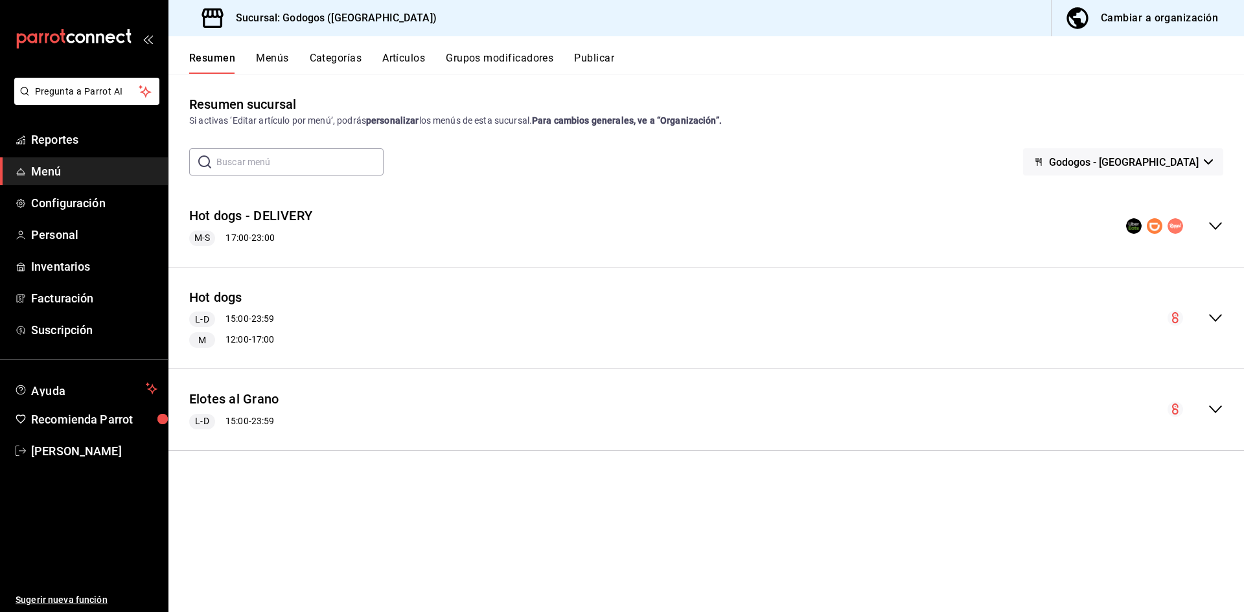
click at [1211, 316] on icon "collapse-menu-row" at bounding box center [1215, 318] width 13 height 8
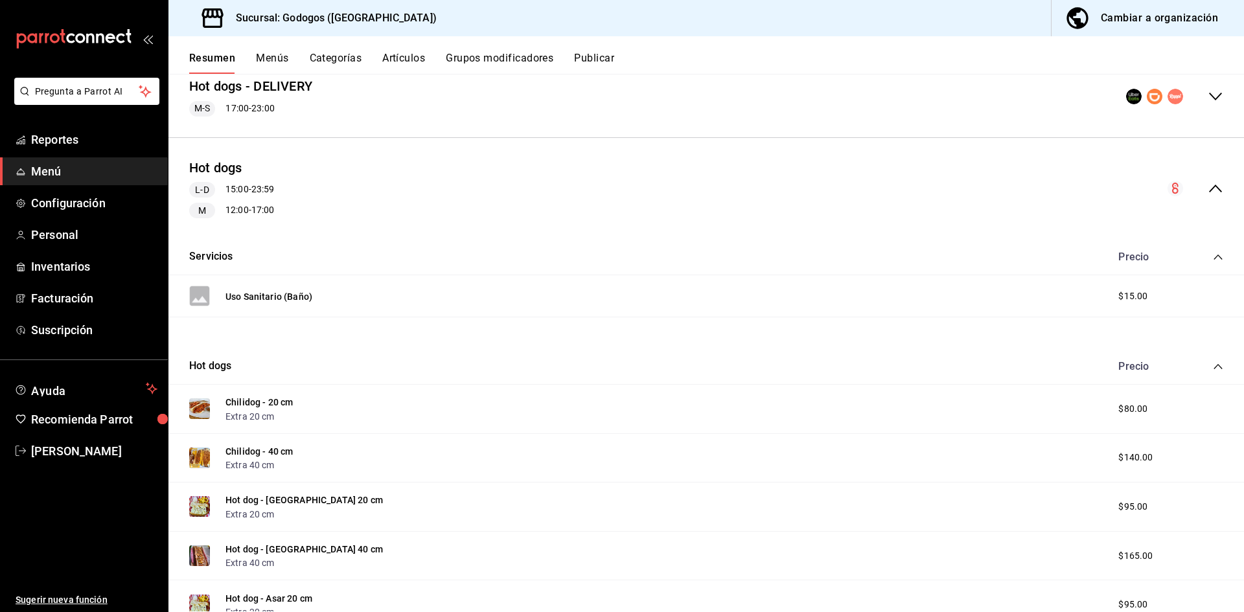
scroll to position [324, 0]
